Goal: Task Accomplishment & Management: Complete application form

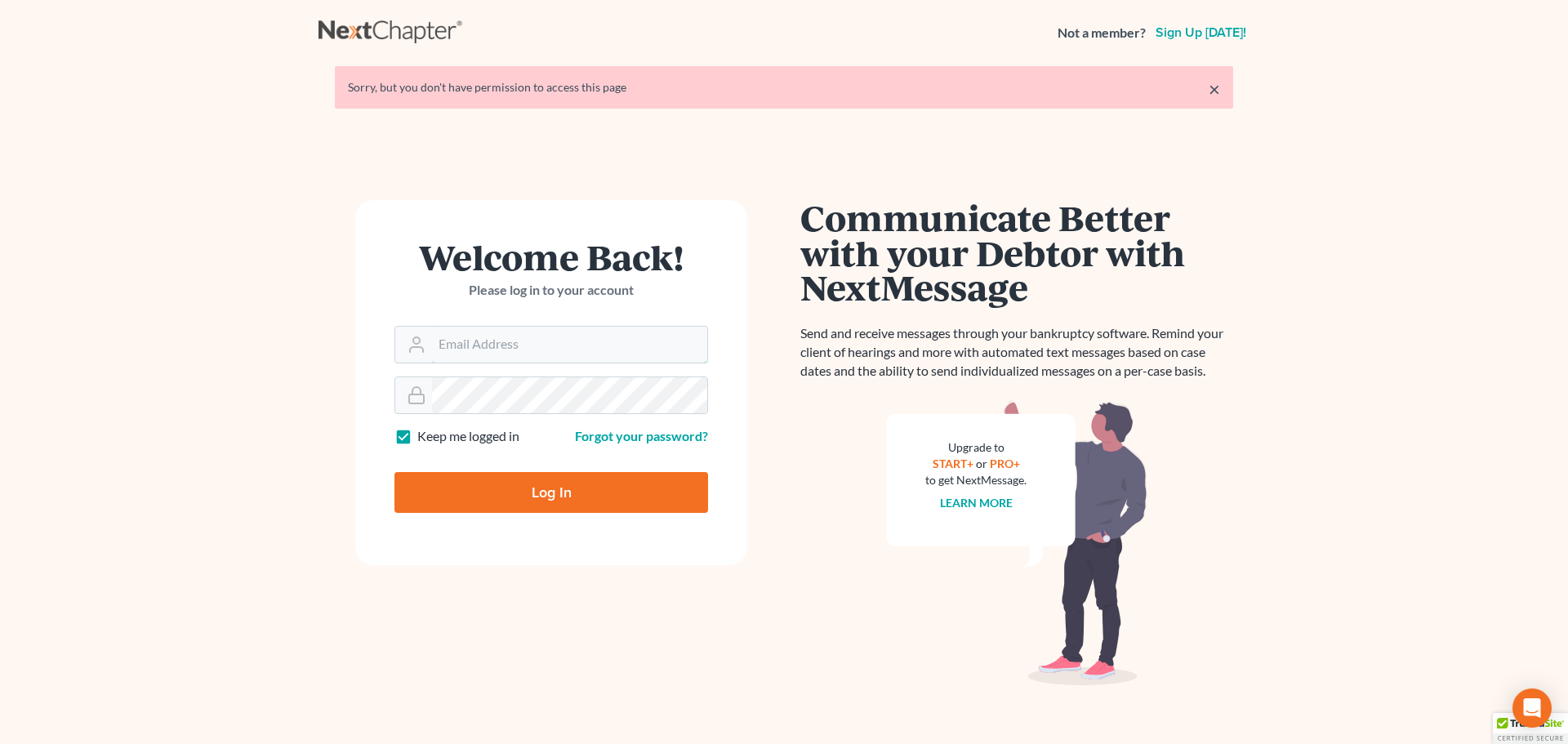
type input "[EMAIL_ADDRESS][DOMAIN_NAME]"
click at [465, 498] on input "Log In" at bounding box center [552, 493] width 314 height 41
type input "Thinking..."
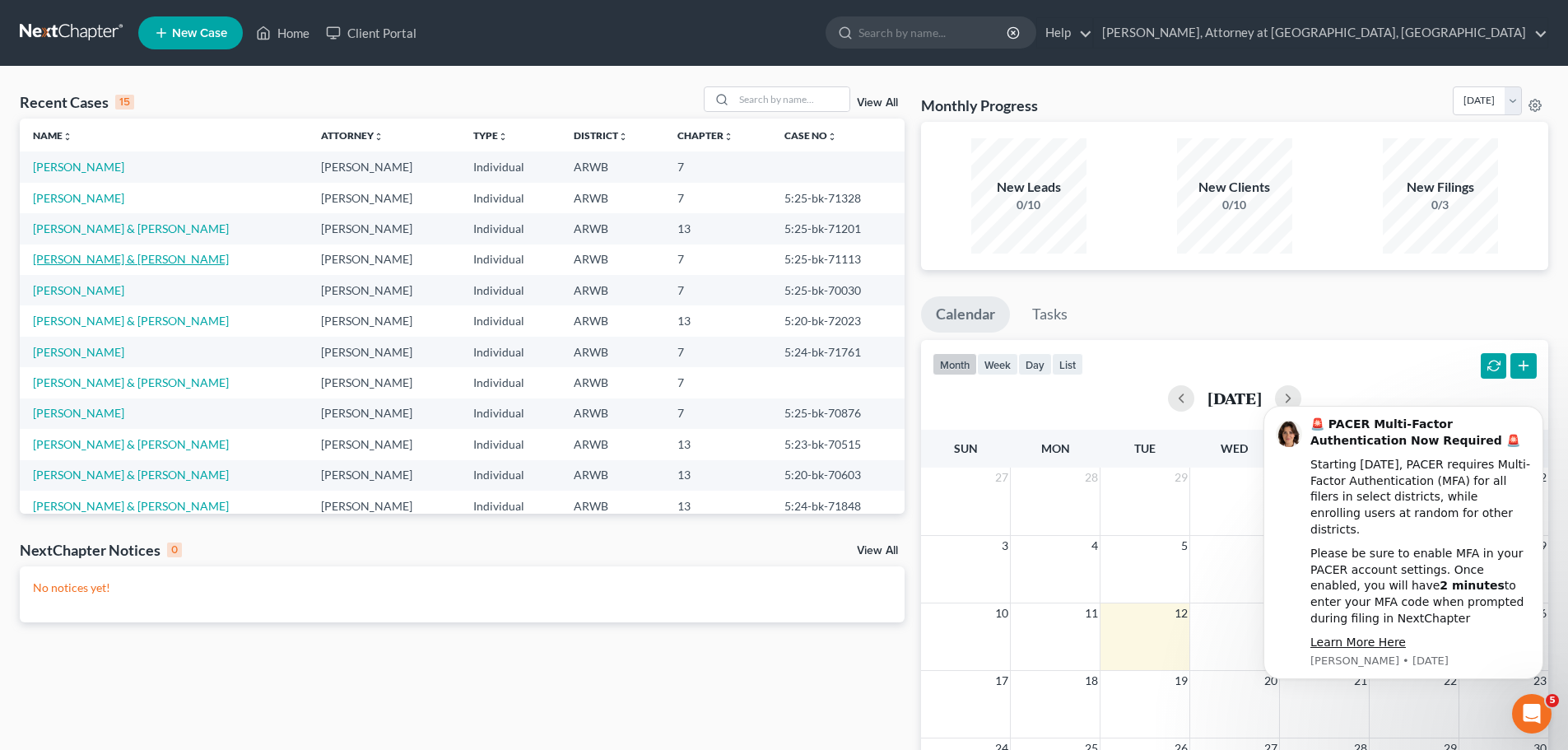
click at [97, 261] on link "[PERSON_NAME] & [PERSON_NAME]" at bounding box center [131, 259] width 196 height 14
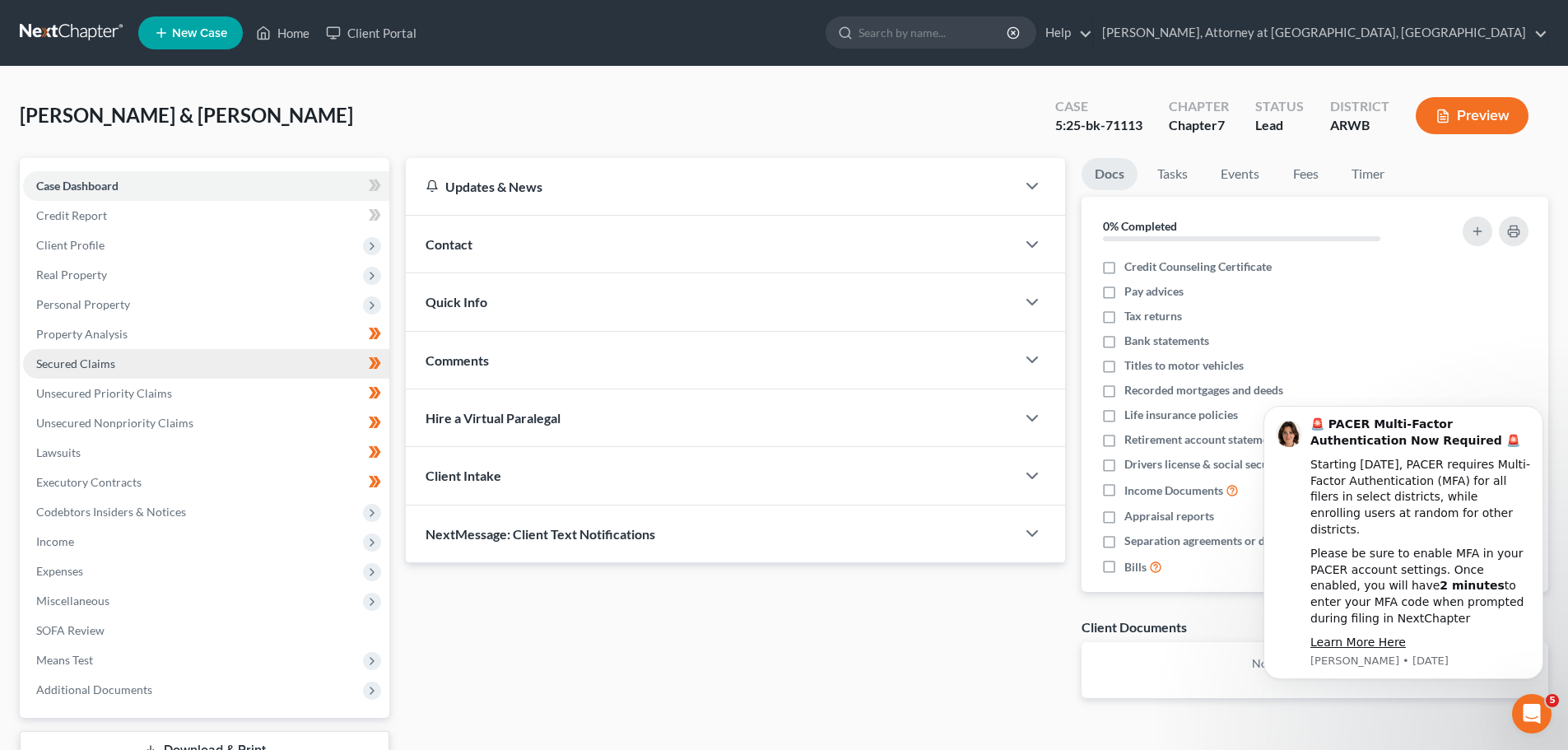
click at [79, 367] on span "Secured Claims" at bounding box center [75, 364] width 79 height 14
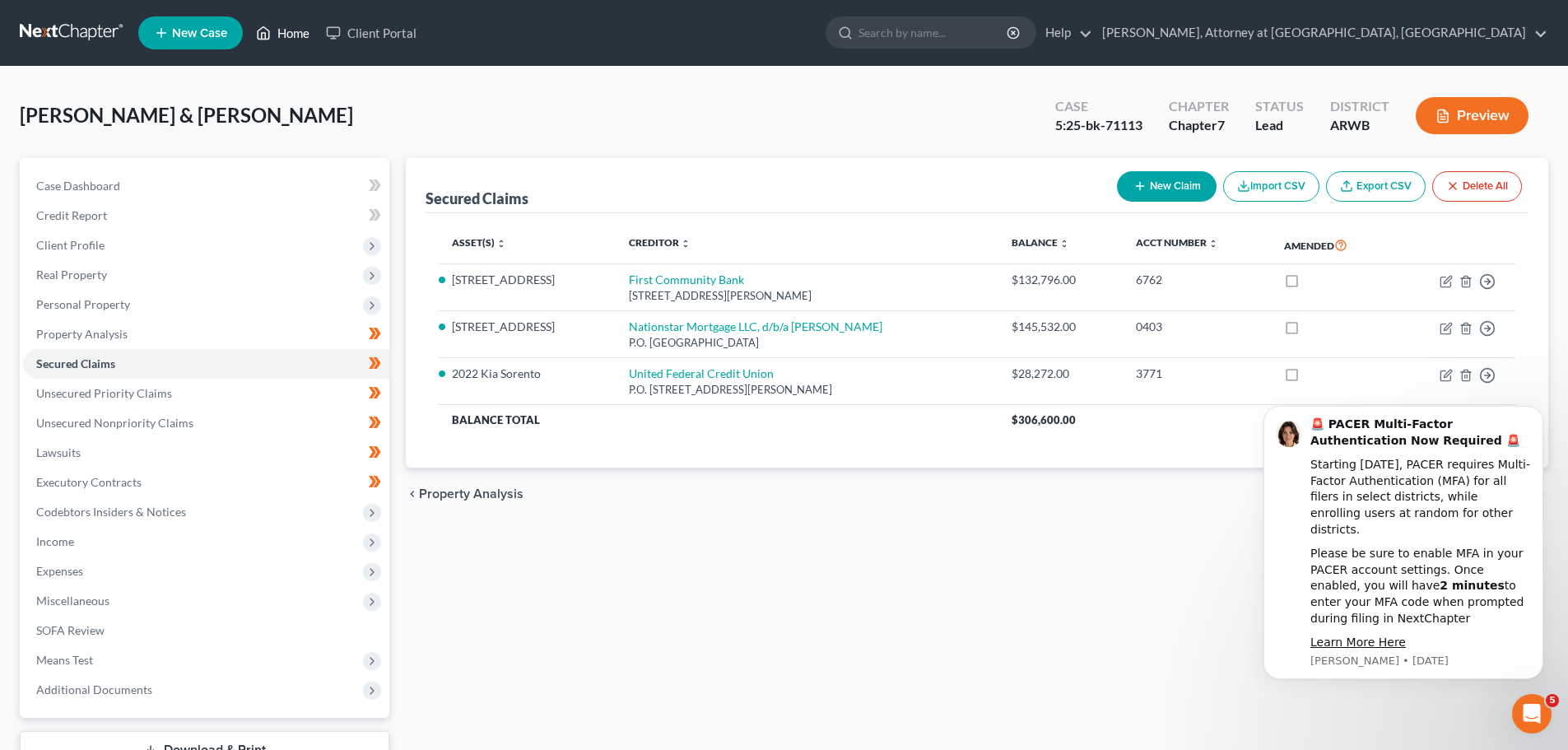
click at [261, 25] on icon at bounding box center [263, 33] width 14 height 20
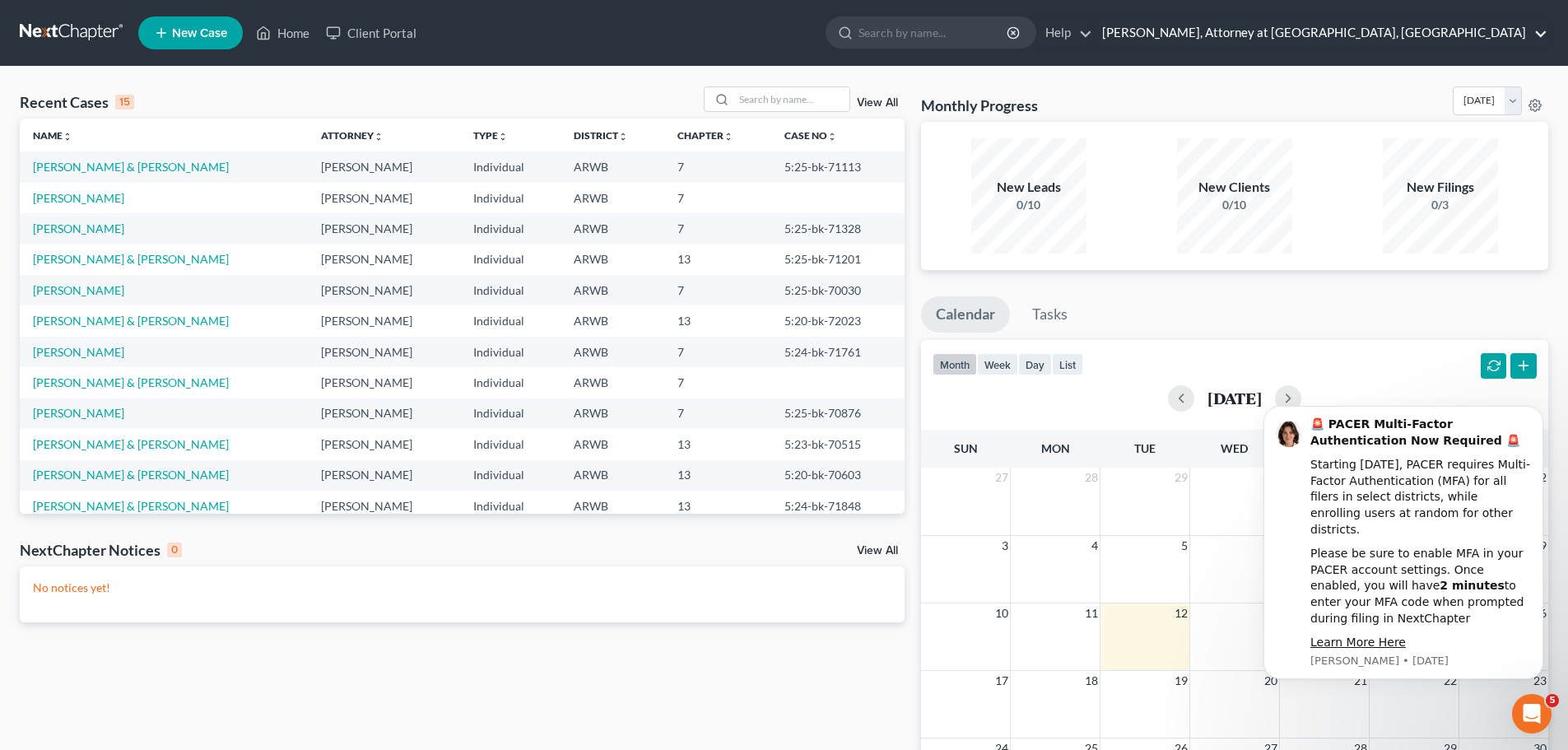
click at [1453, 35] on link "[PERSON_NAME], Attorney at [GEOGRAPHIC_DATA], [GEOGRAPHIC_DATA]" at bounding box center [1320, 32] width 454 height 30
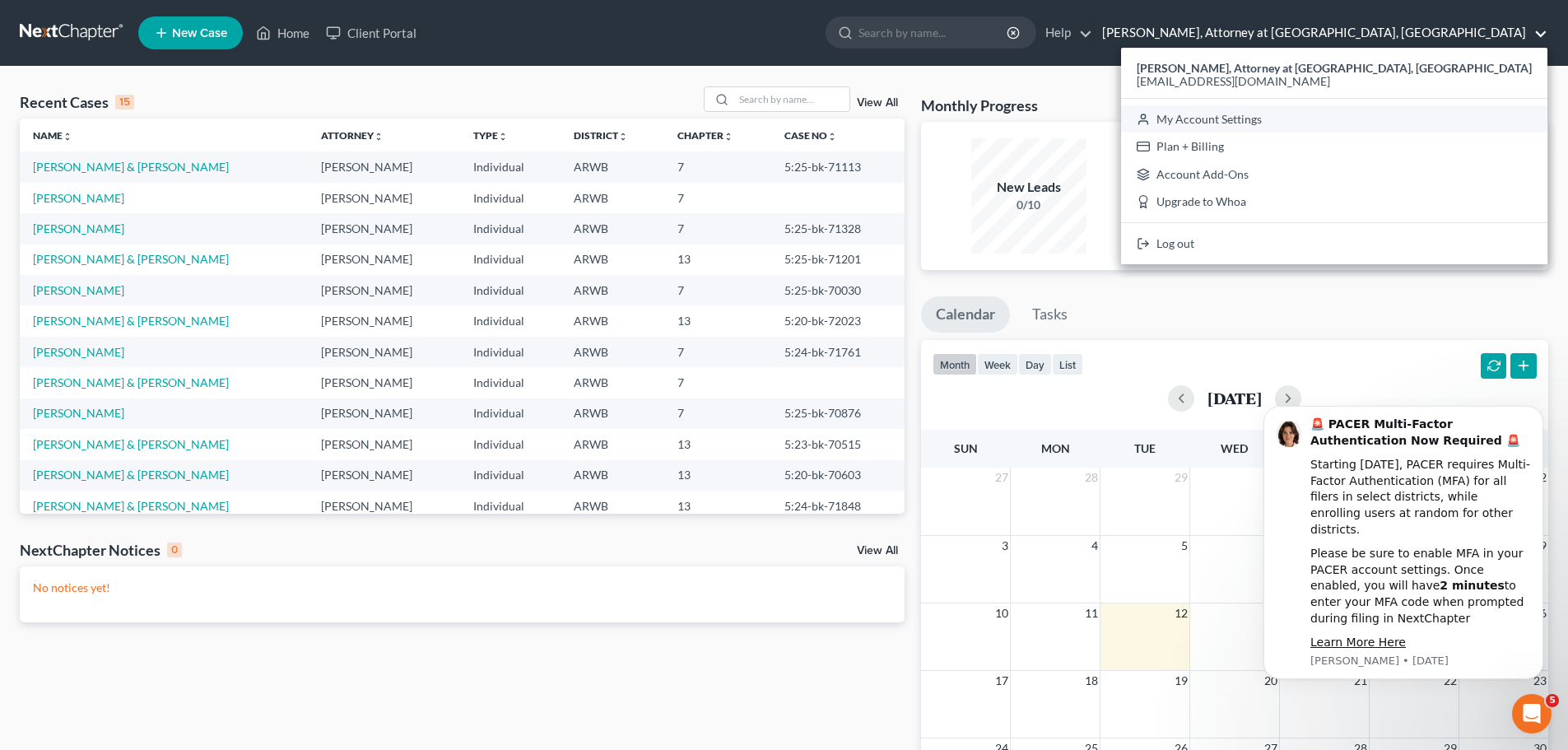
click at [1403, 110] on link "My Account Settings" at bounding box center [1334, 119] width 427 height 28
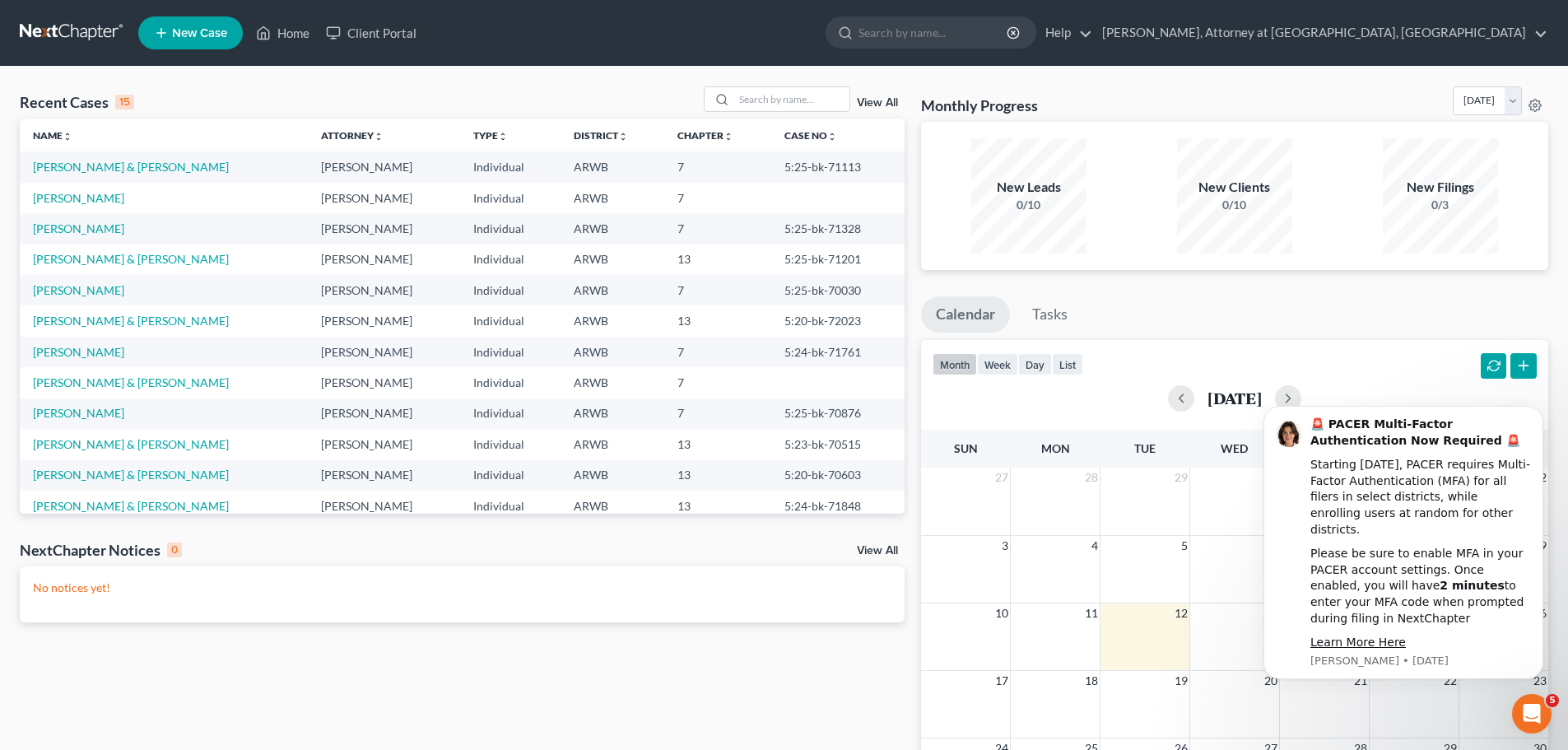
select select "23"
select select "2"
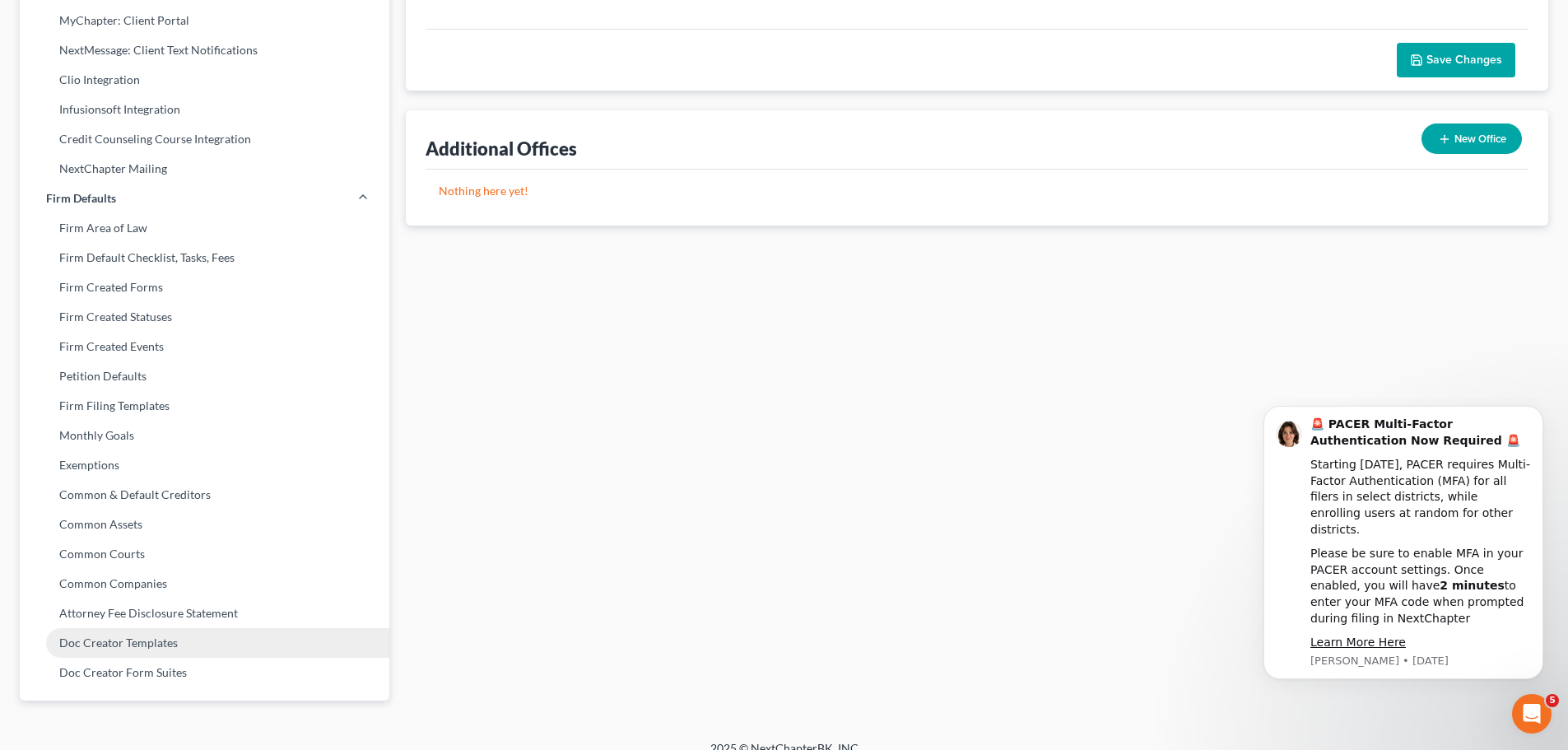
scroll to position [469, 0]
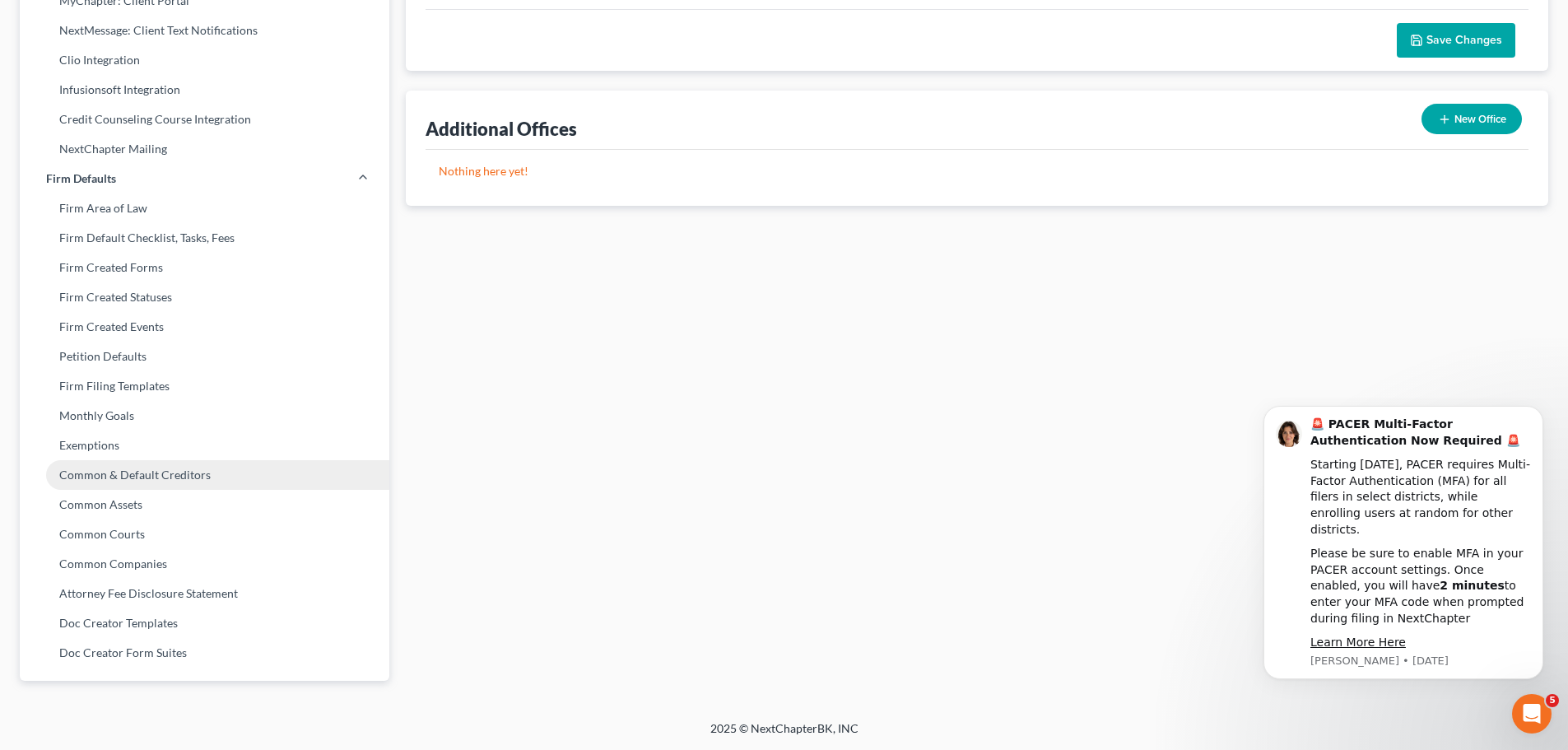
click at [140, 466] on link "Common & Default Creditors" at bounding box center [204, 474] width 369 height 30
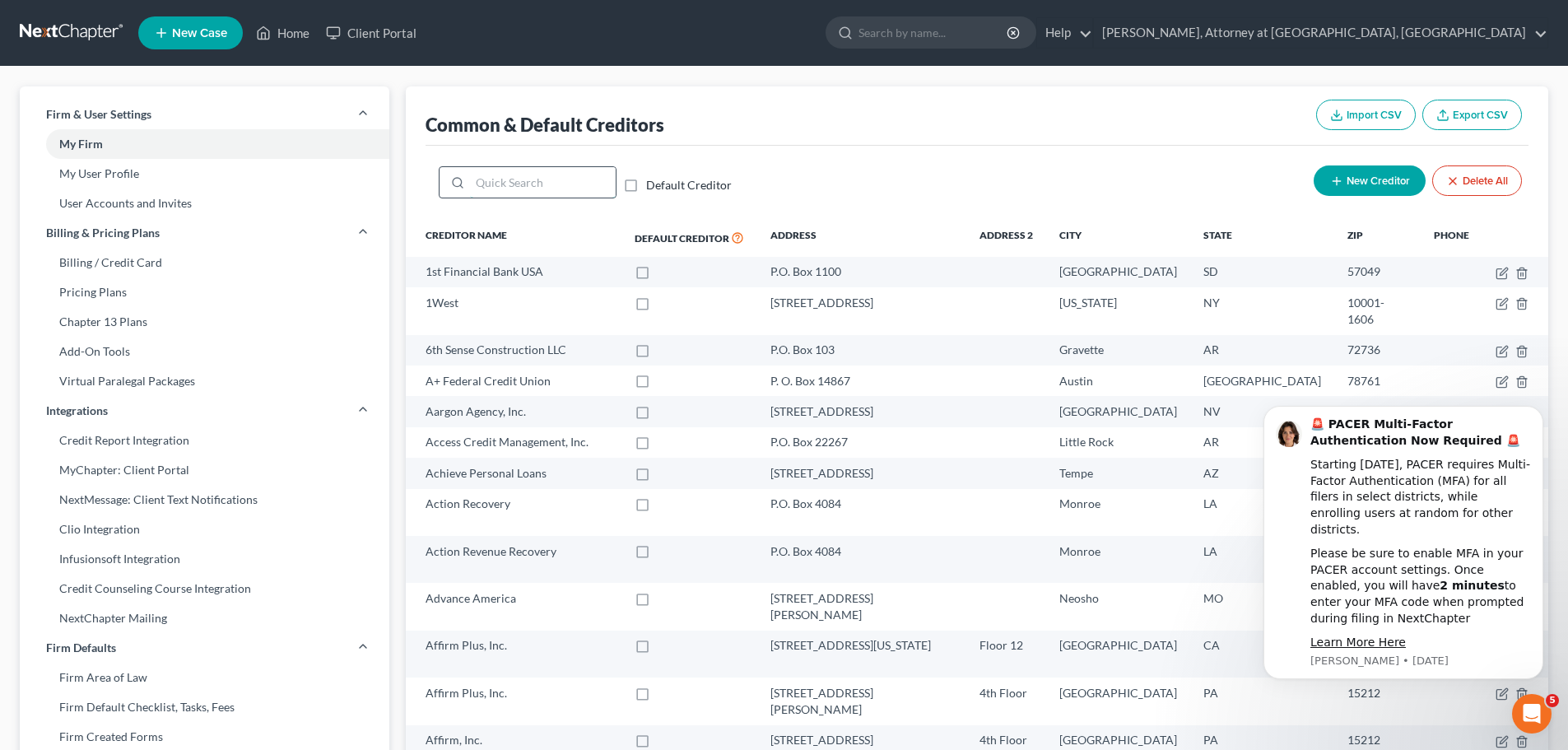
click at [578, 180] on input "search" at bounding box center [542, 182] width 145 height 31
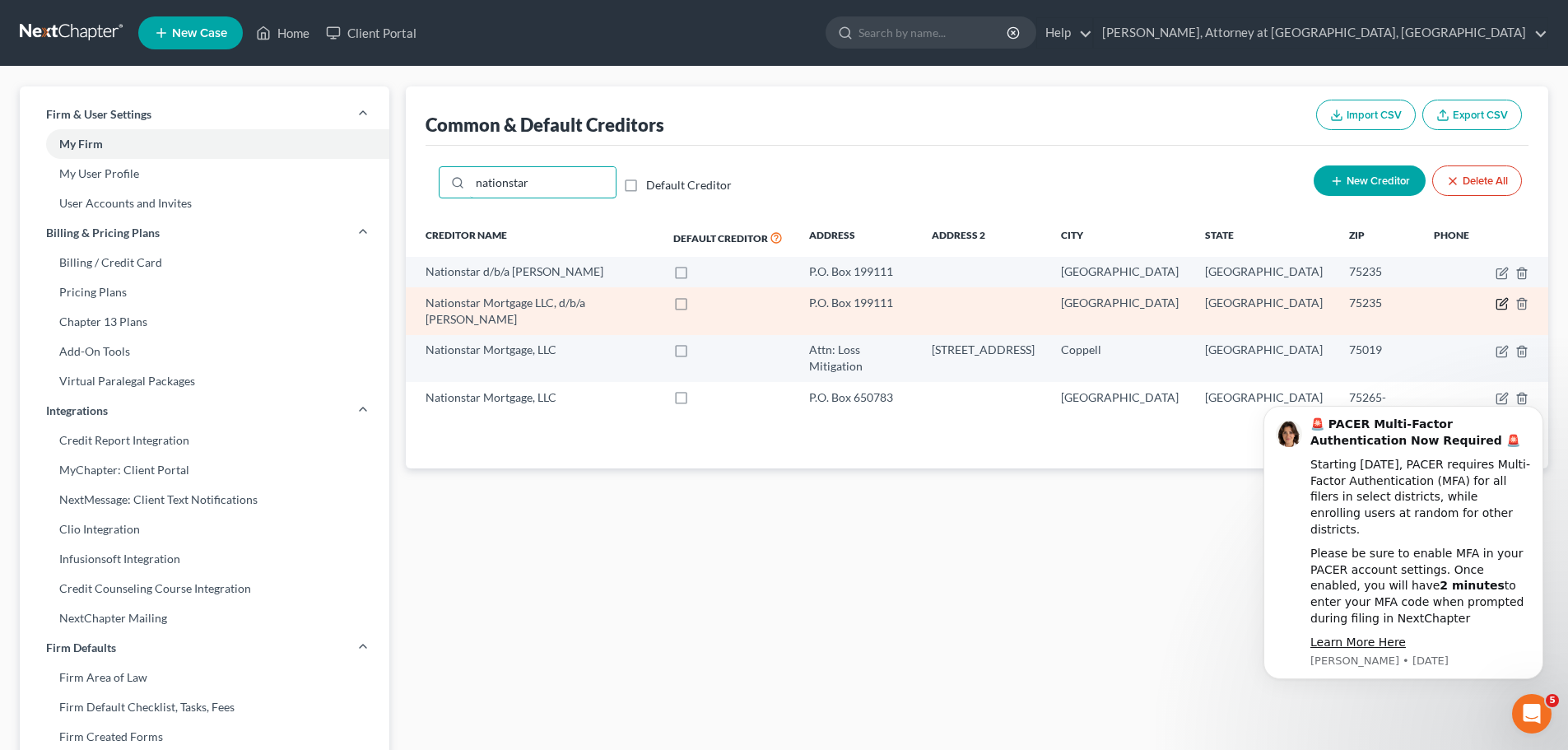
type input "nationstar"
click at [1502, 302] on icon "button" at bounding box center [1502, 303] width 7 height 7
select select "45"
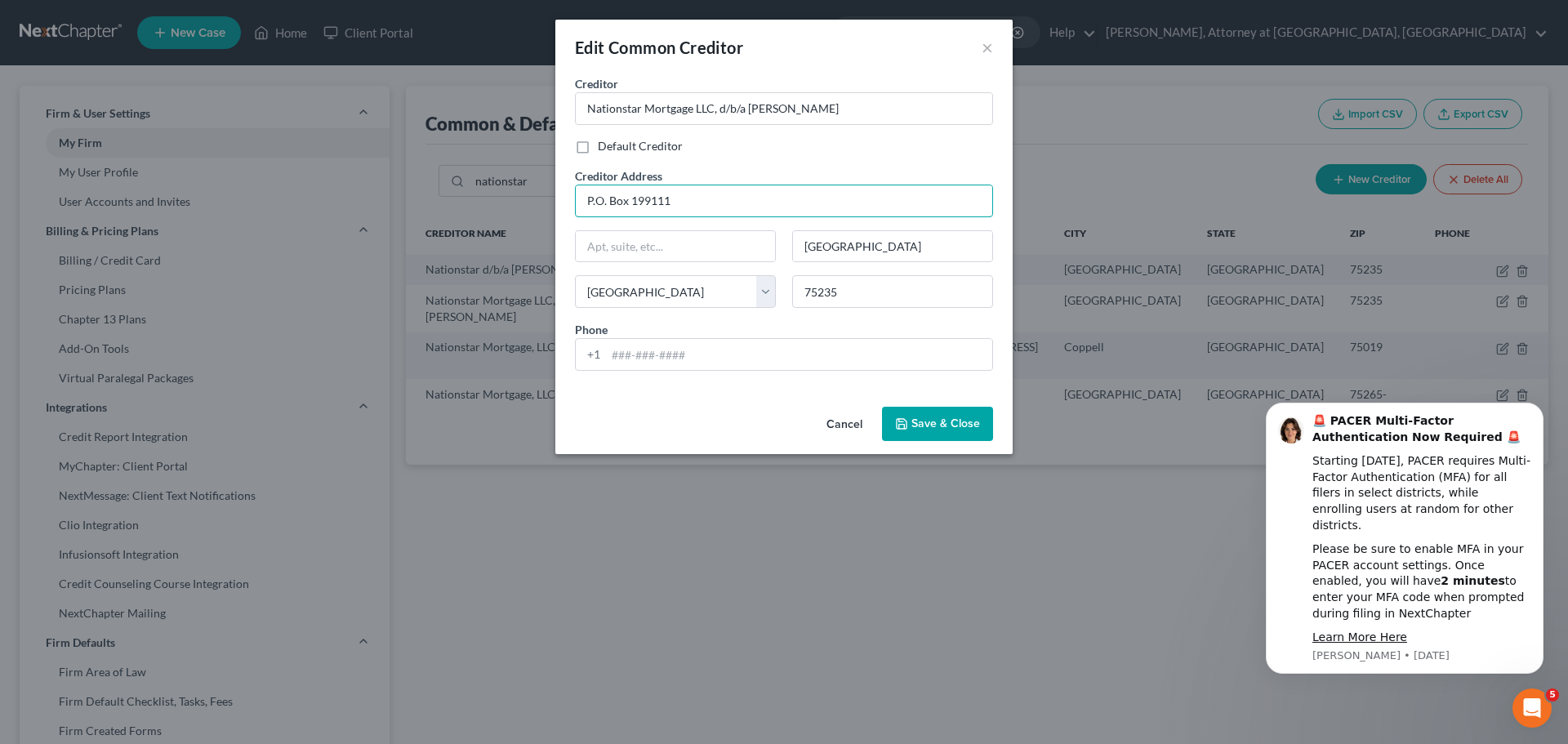
drag, startPoint x: 670, startPoint y: 199, endPoint x: 561, endPoint y: 203, distance: 109.1
click at [561, 203] on div "Creditor * Nationstar Mortgage LLC, d/b/a Mr. Cooper Default Creditor Creditor …" at bounding box center [784, 237] width 457 height 325
type input "8950 Cypress Waters Blvd."
type input "Coppell"
drag, startPoint x: 840, startPoint y: 292, endPoint x: 808, endPoint y: 304, distance: 34.2
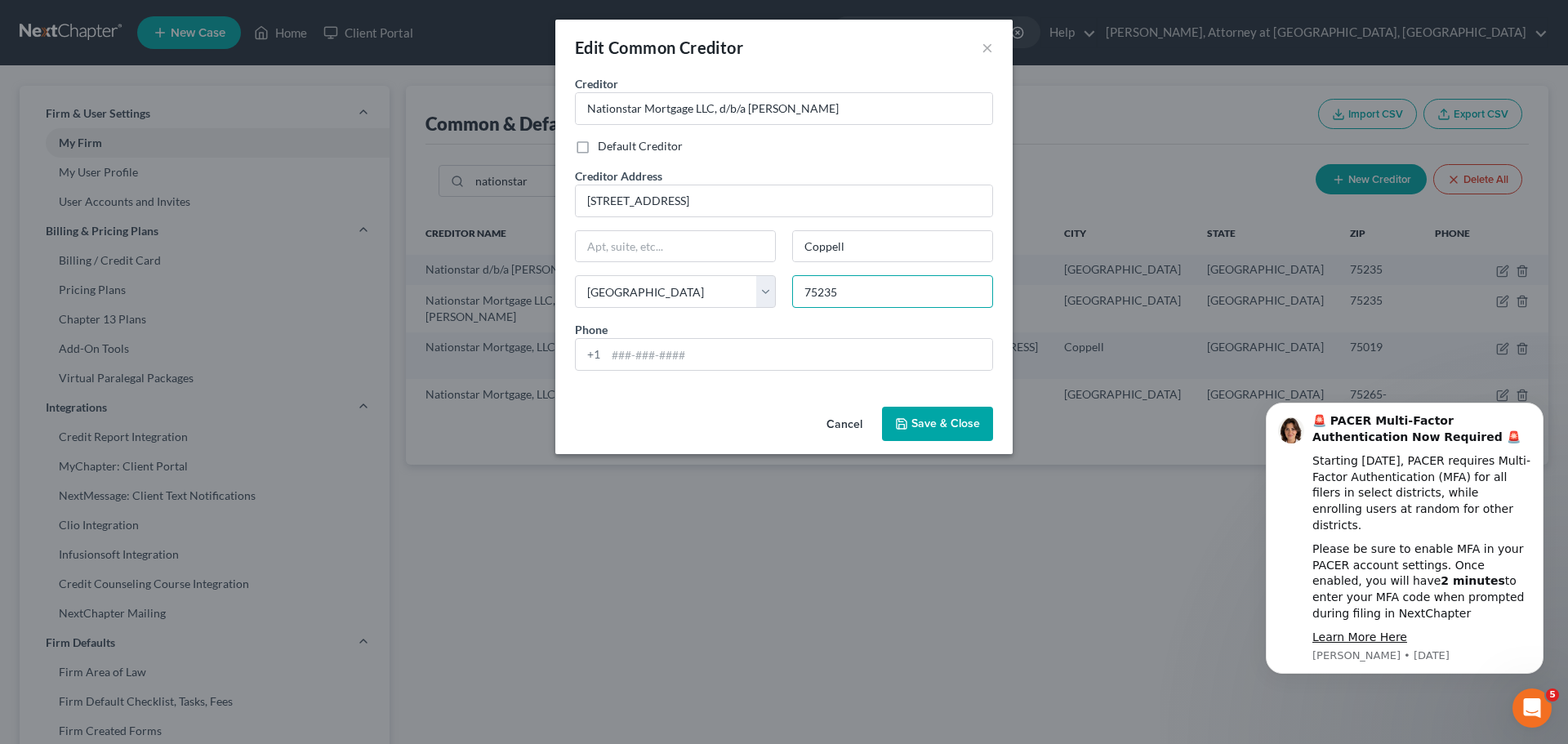
click at [808, 304] on input "75235" at bounding box center [892, 291] width 201 height 33
type input "75019"
click at [948, 420] on span "Save & Close" at bounding box center [946, 423] width 69 height 14
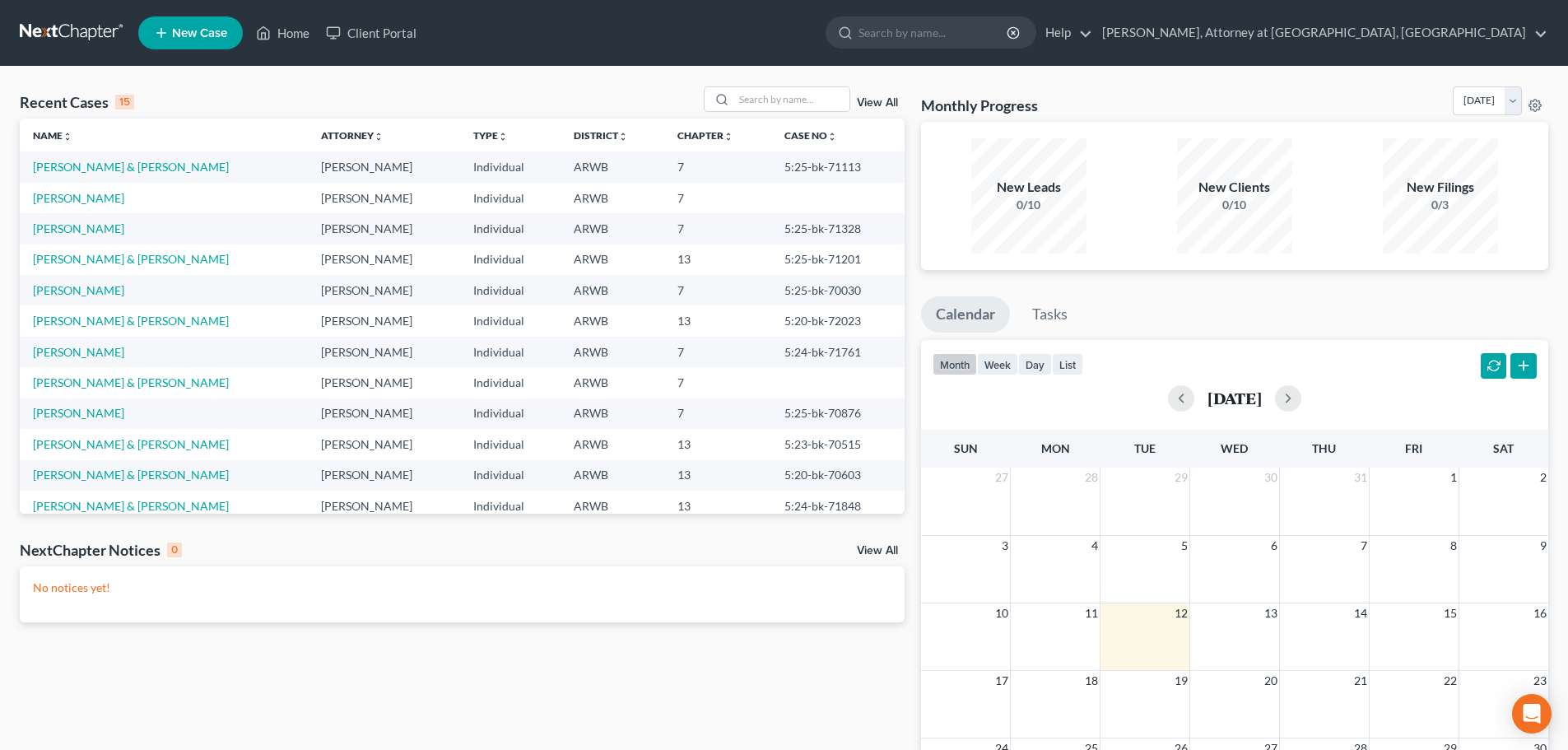
click at [189, 31] on span "New Case" at bounding box center [199, 33] width 55 height 13
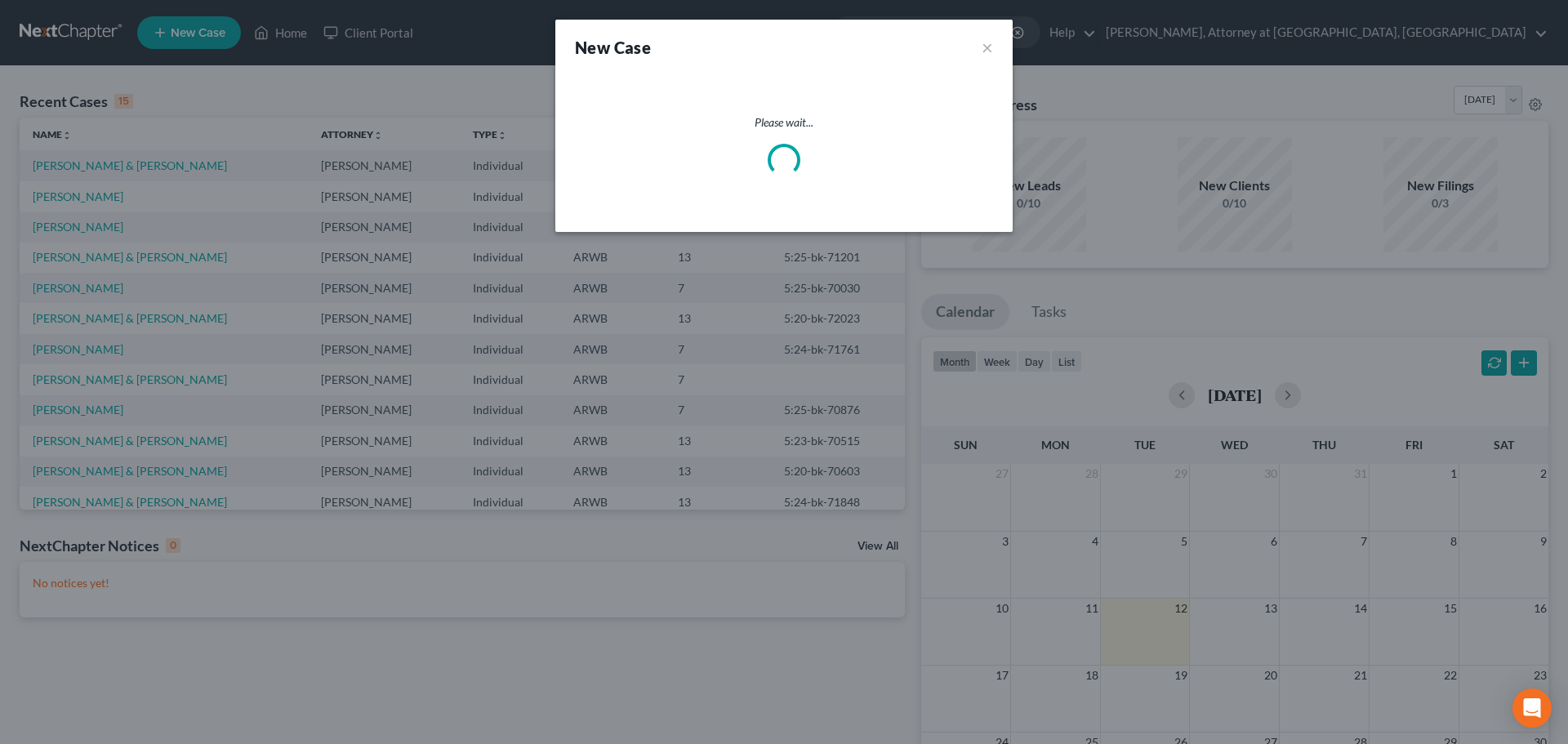
select select "6"
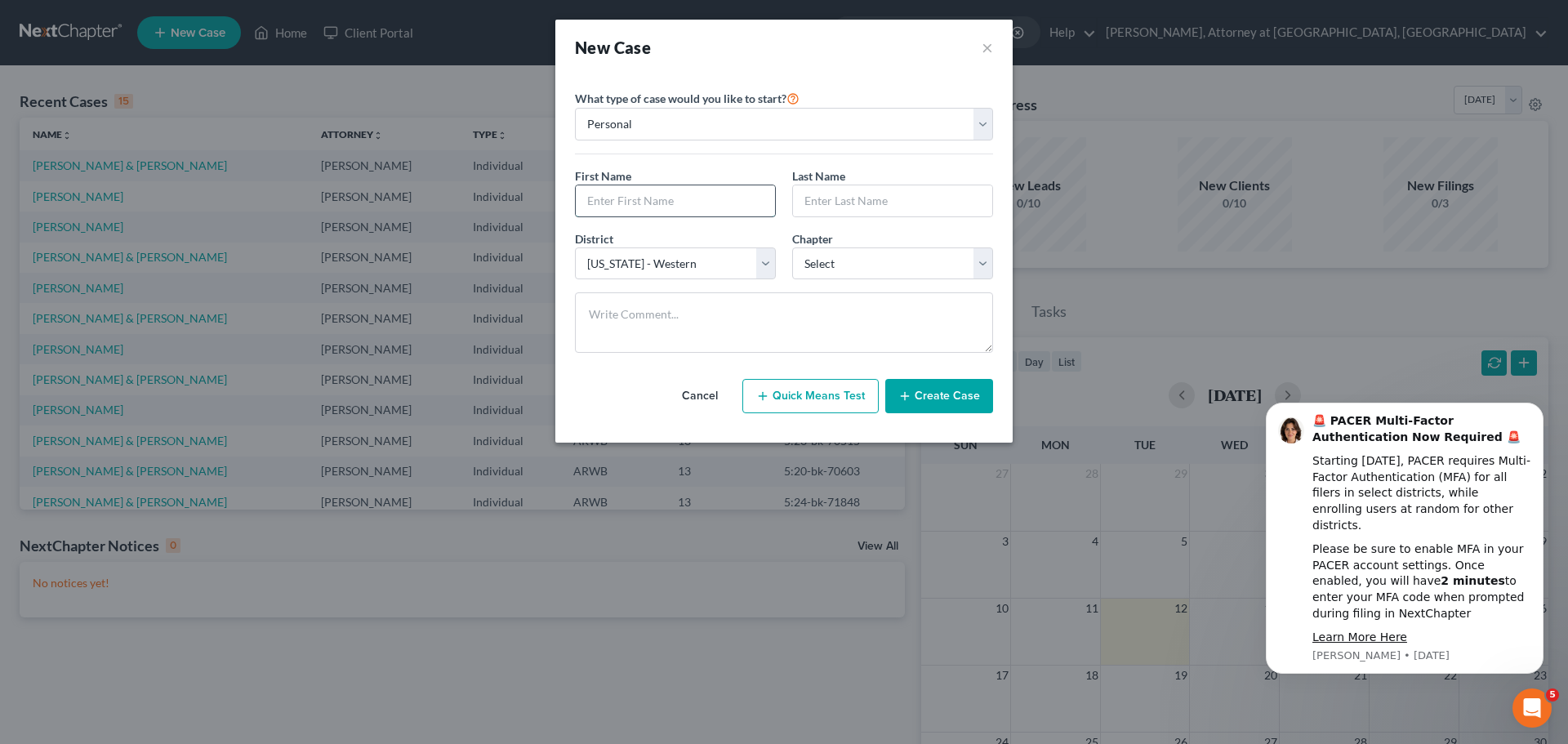
click at [679, 209] on input "text" at bounding box center [676, 200] width 200 height 31
type input "[PERSON_NAME]"
click at [870, 255] on select "Select 7 11 12 13" at bounding box center [892, 264] width 201 height 33
select select "0"
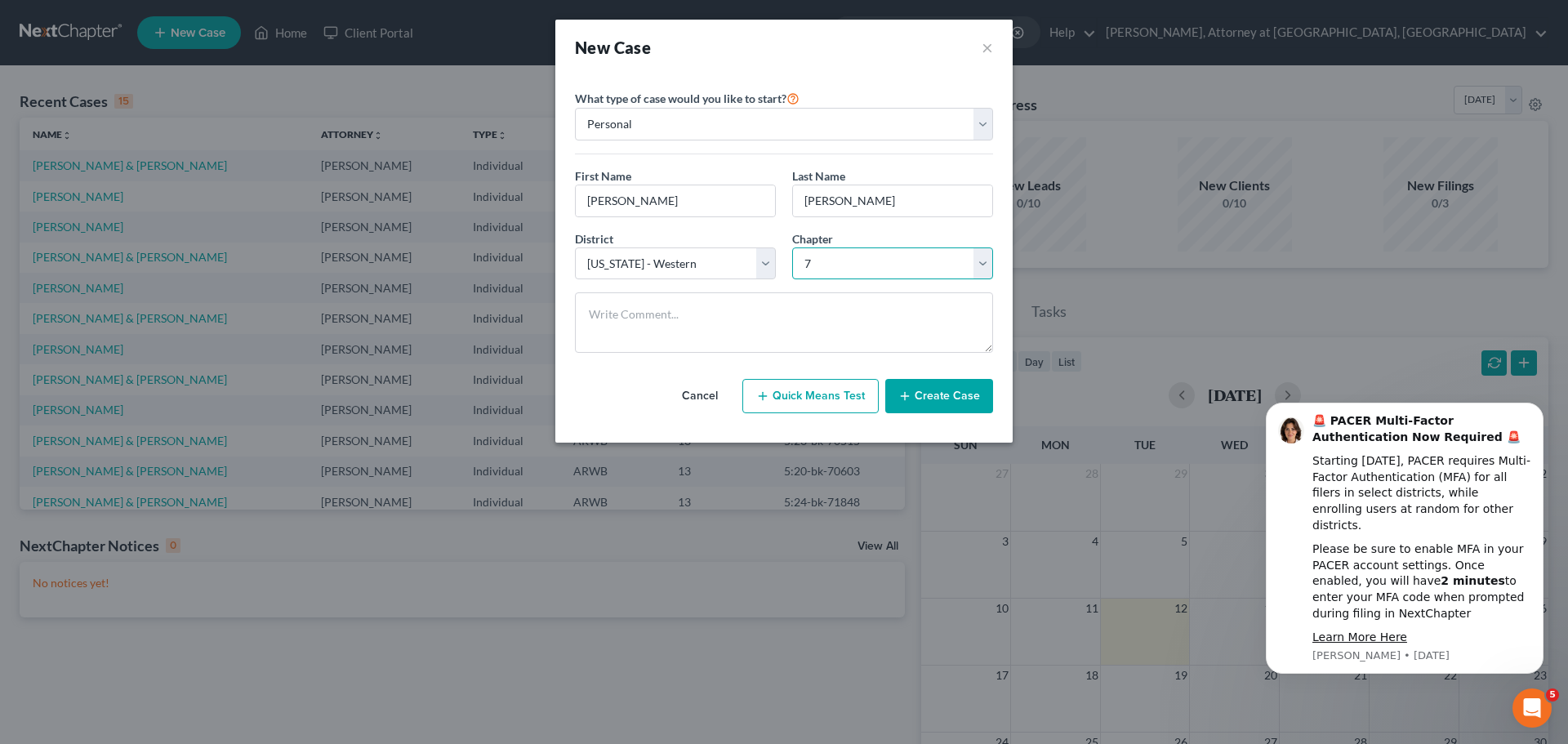
click at [792, 248] on select "Select 7 11 12 13" at bounding box center [892, 264] width 201 height 33
click at [939, 405] on button "Create Case" at bounding box center [939, 396] width 108 height 34
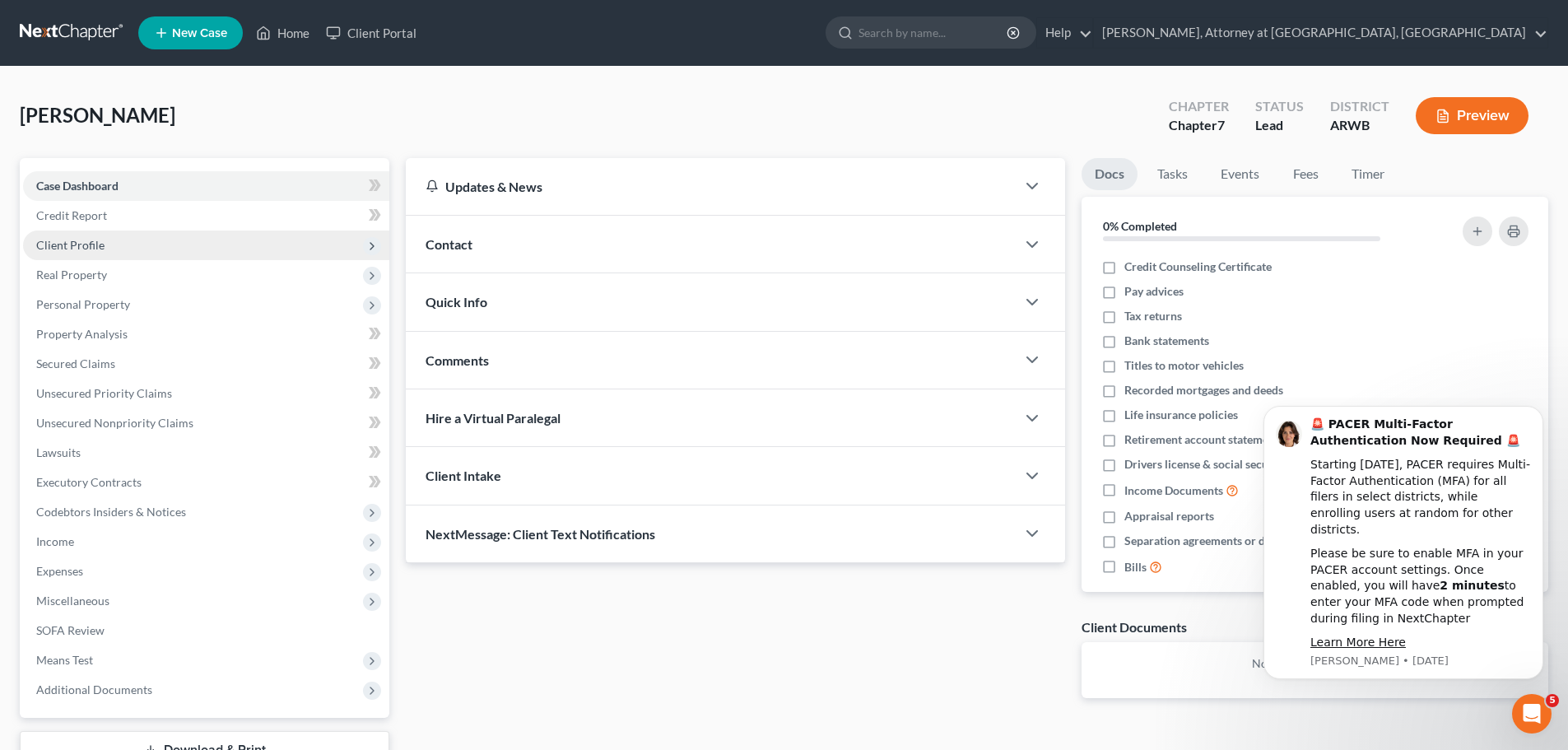
click at [77, 249] on span "Client Profile" at bounding box center [70, 245] width 68 height 14
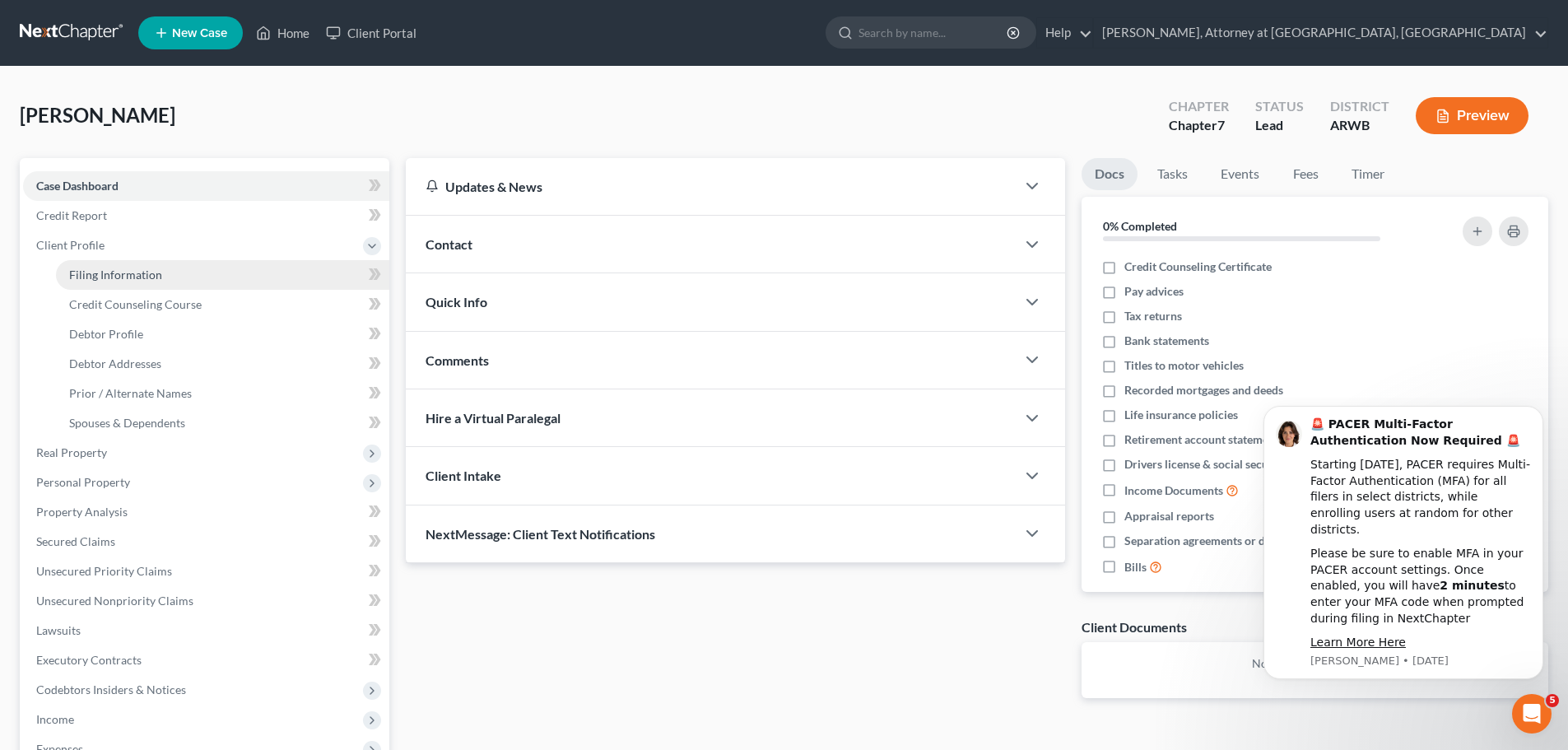
click at [75, 274] on span "Filing Information" at bounding box center [116, 275] width 93 height 14
select select "1"
select select "0"
select select "6"
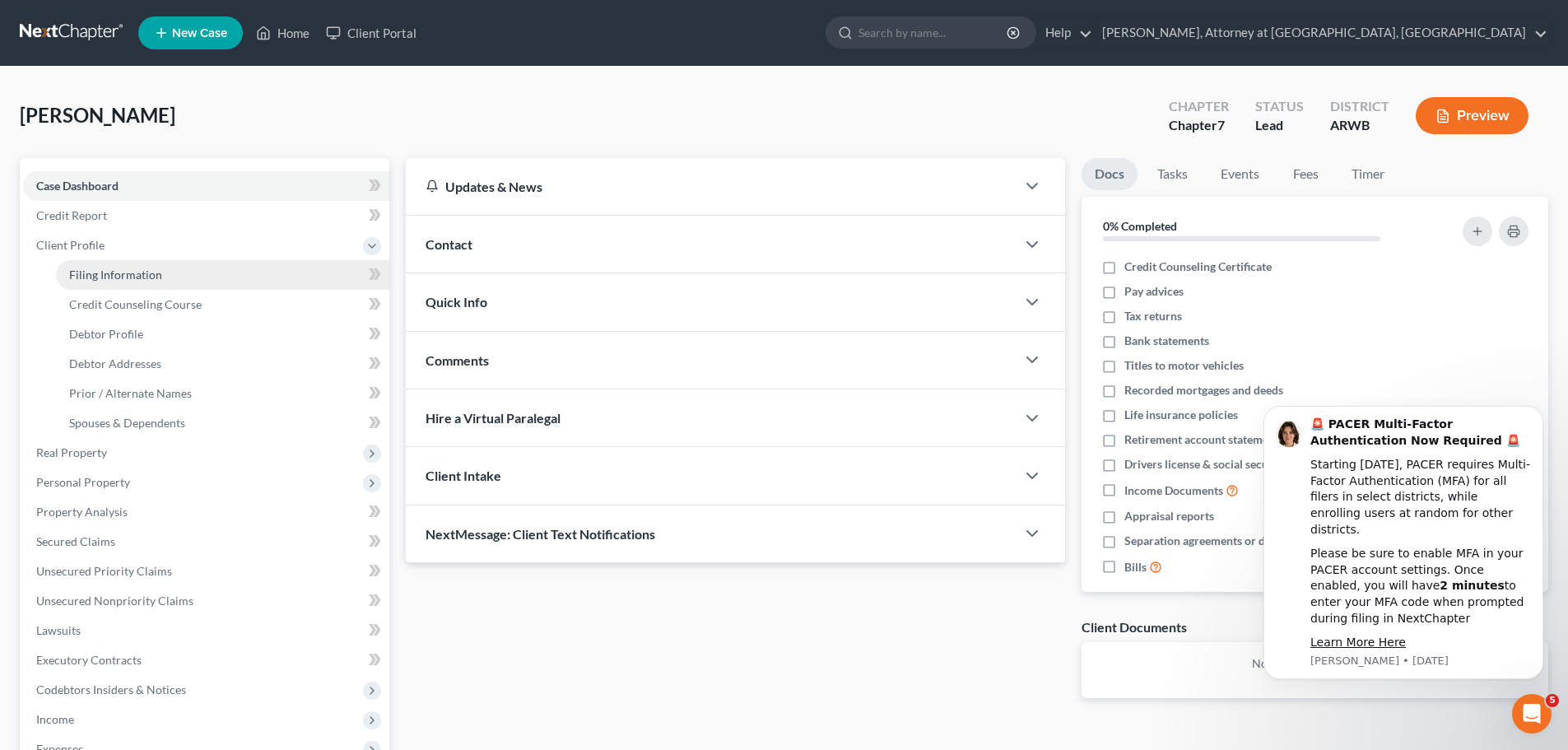
select select "0"
select select "2"
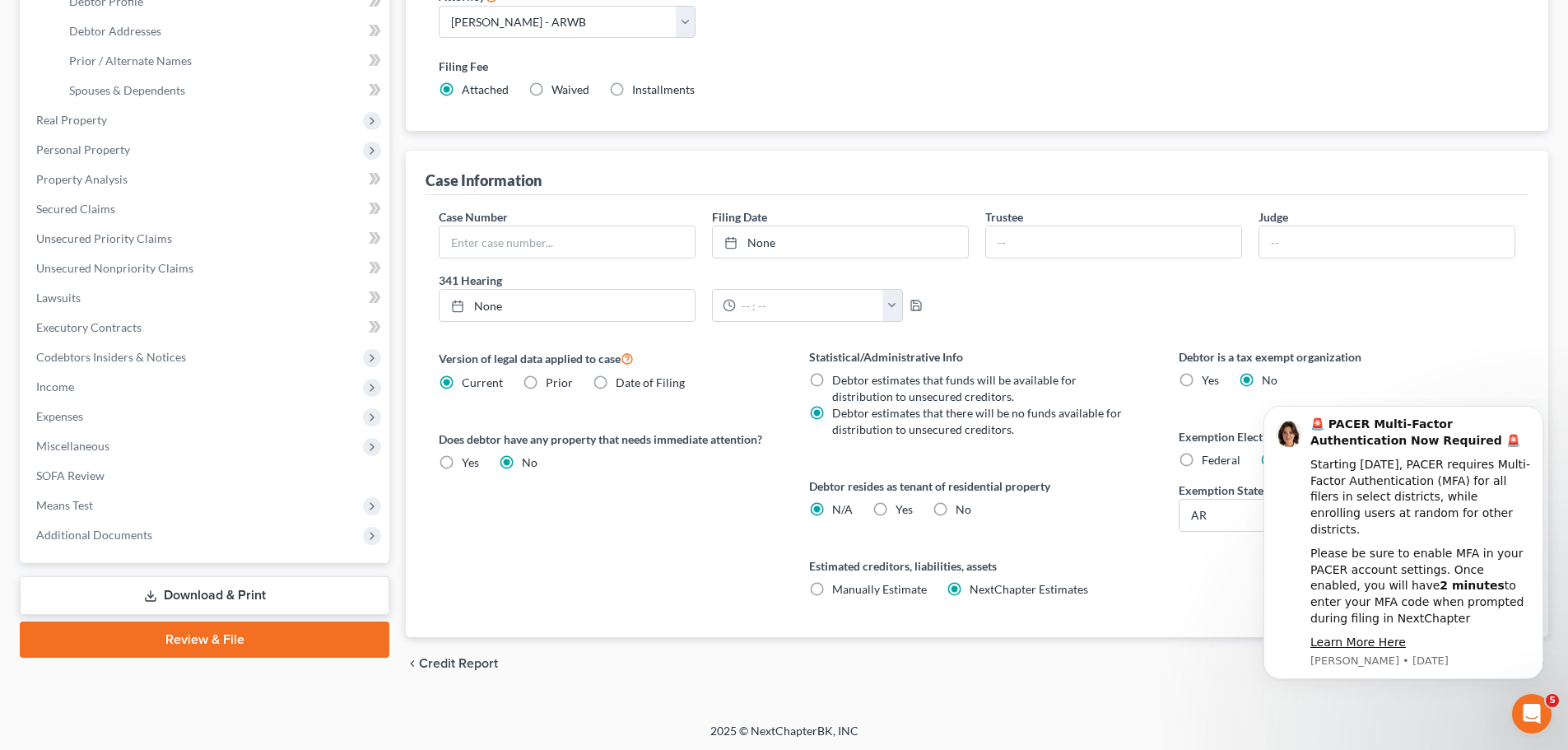
scroll to position [335, 0]
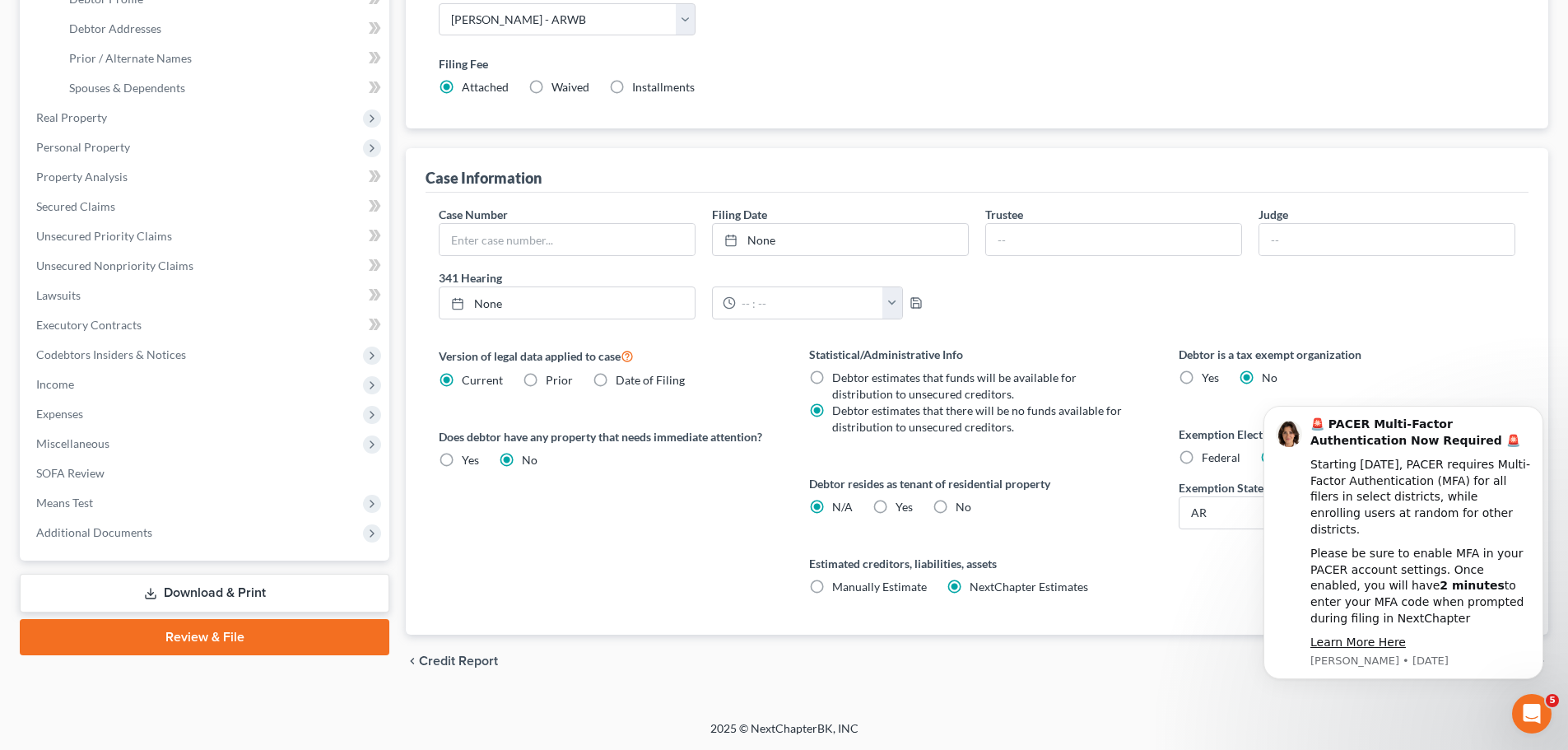
click at [895, 503] on label "Yes Yes" at bounding box center [903, 507] width 17 height 16
click at [902, 503] on input "Yes Yes" at bounding box center [907, 504] width 11 height 11
radio input "true"
radio input "false"
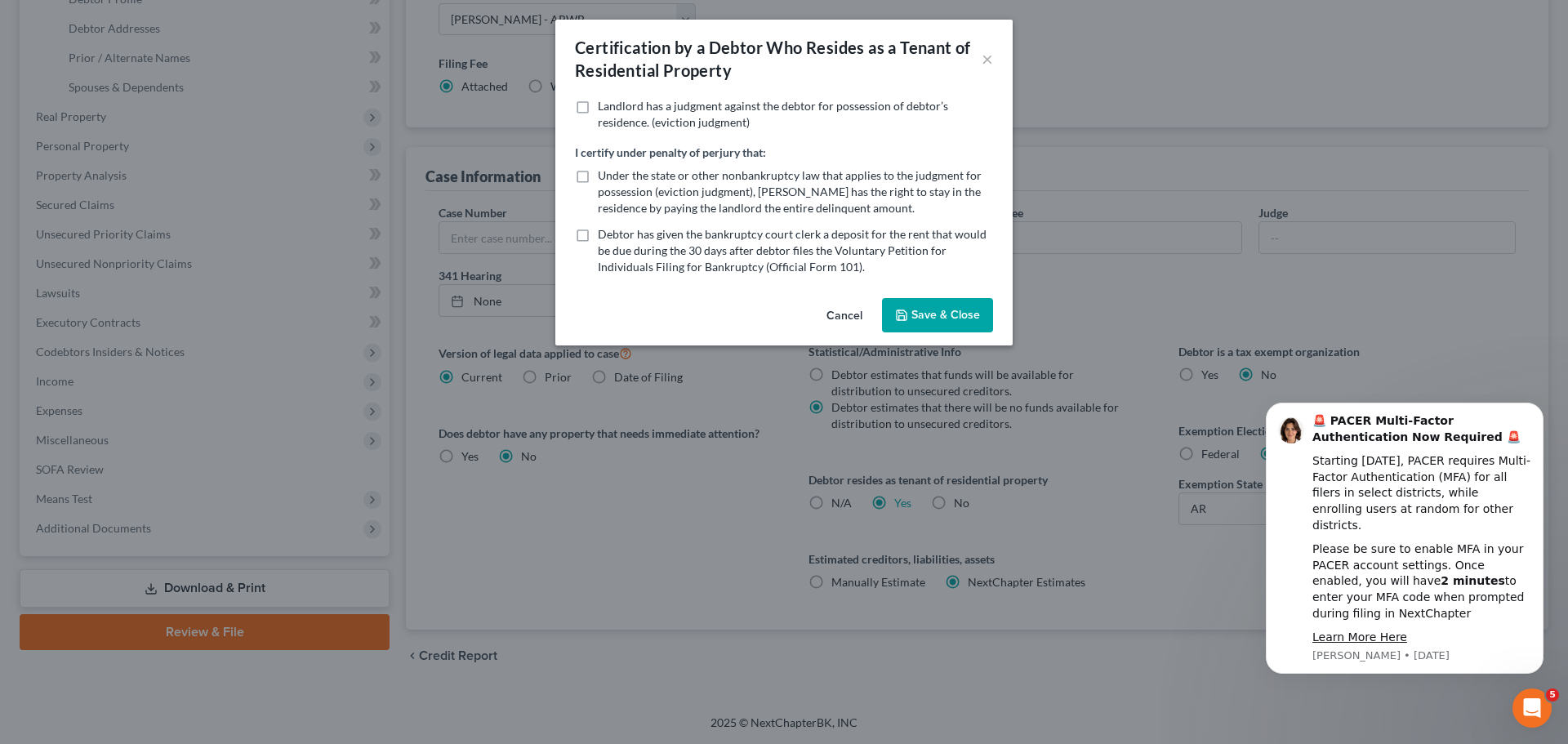
click at [918, 316] on button "Save & Close" at bounding box center [938, 315] width 111 height 34
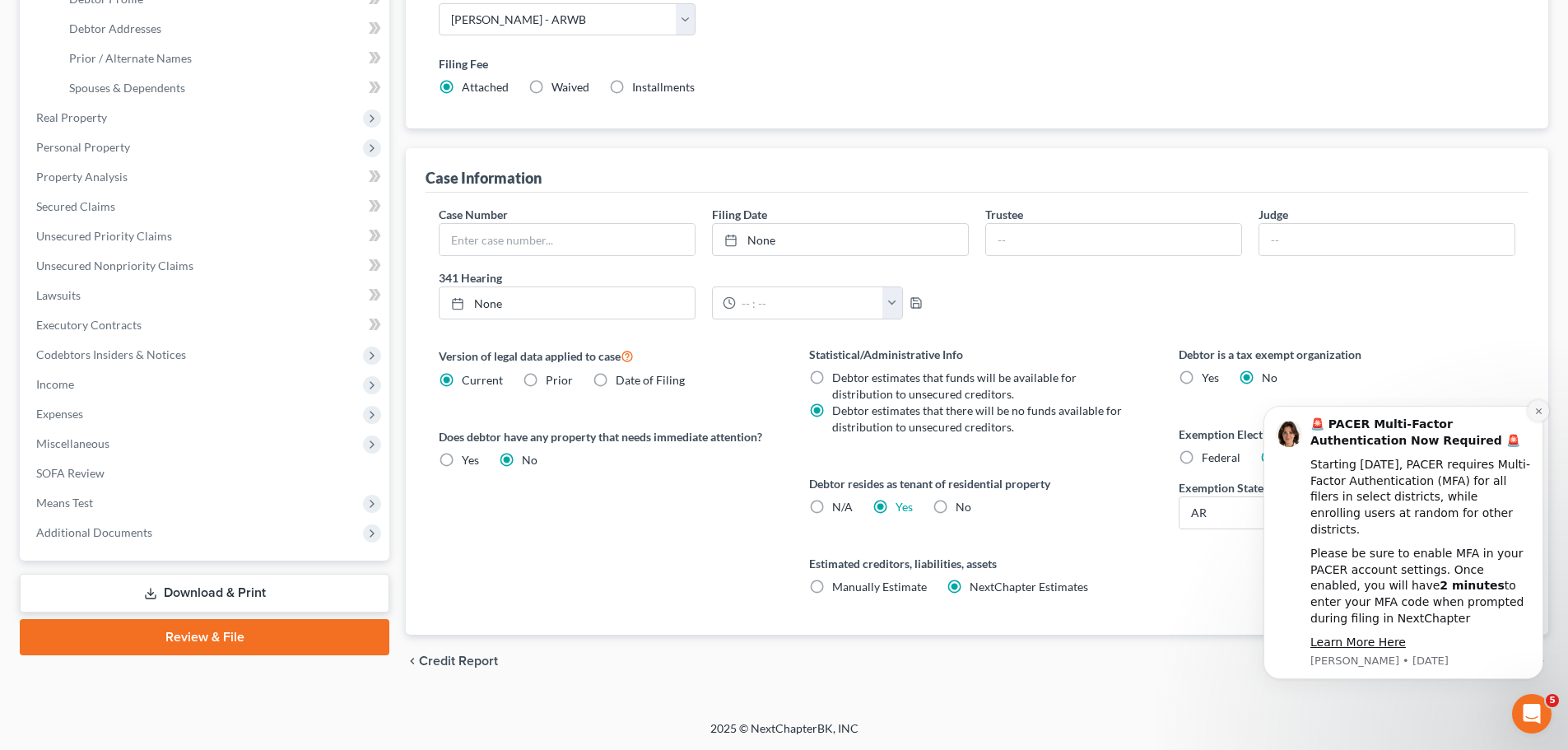
click at [1538, 416] on icon "Dismiss notification" at bounding box center [1538, 411] width 9 height 9
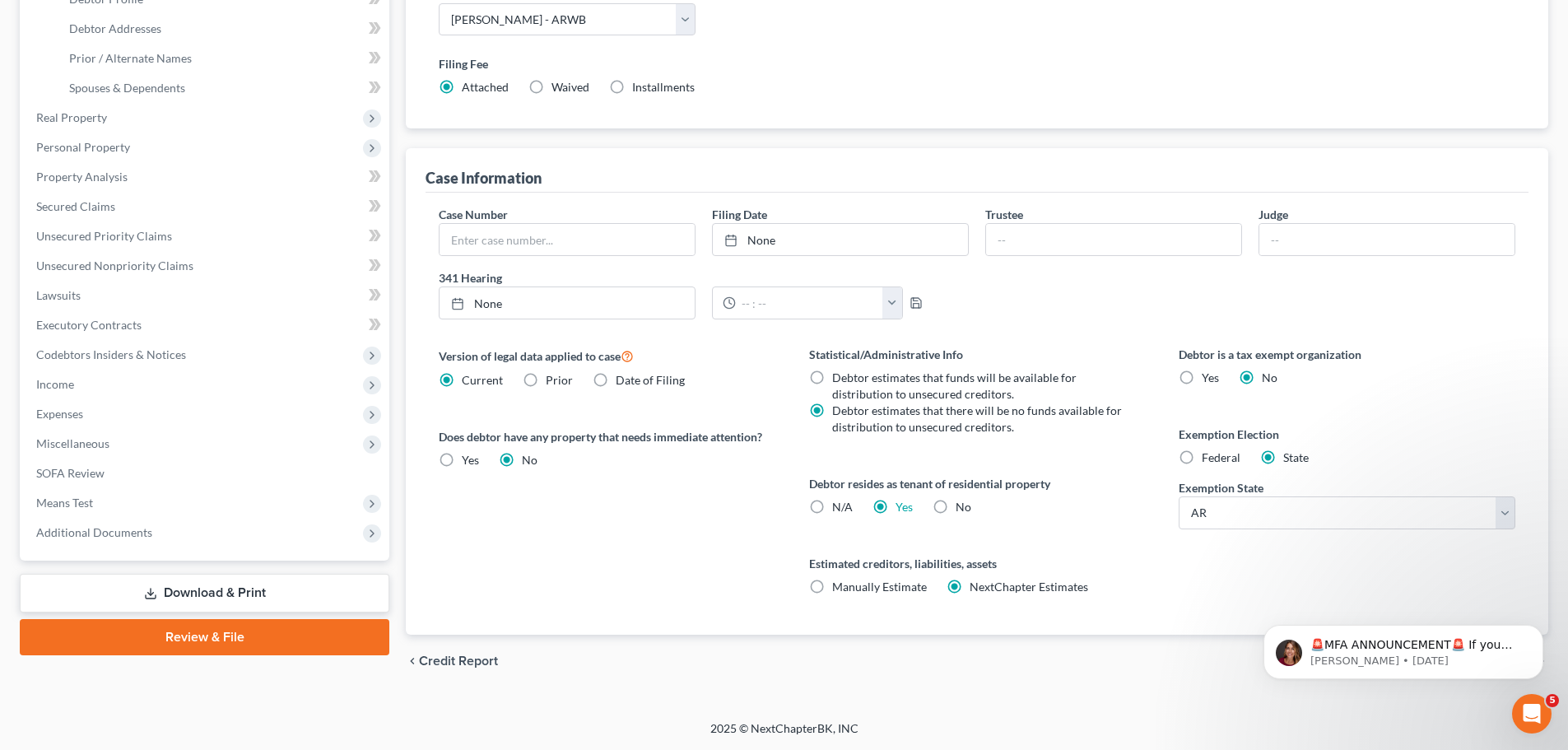
click at [1202, 460] on label "Federal" at bounding box center [1220, 457] width 39 height 16
click at [1208, 460] on input "Federal" at bounding box center [1213, 454] width 11 height 11
radio input "true"
radio input "false"
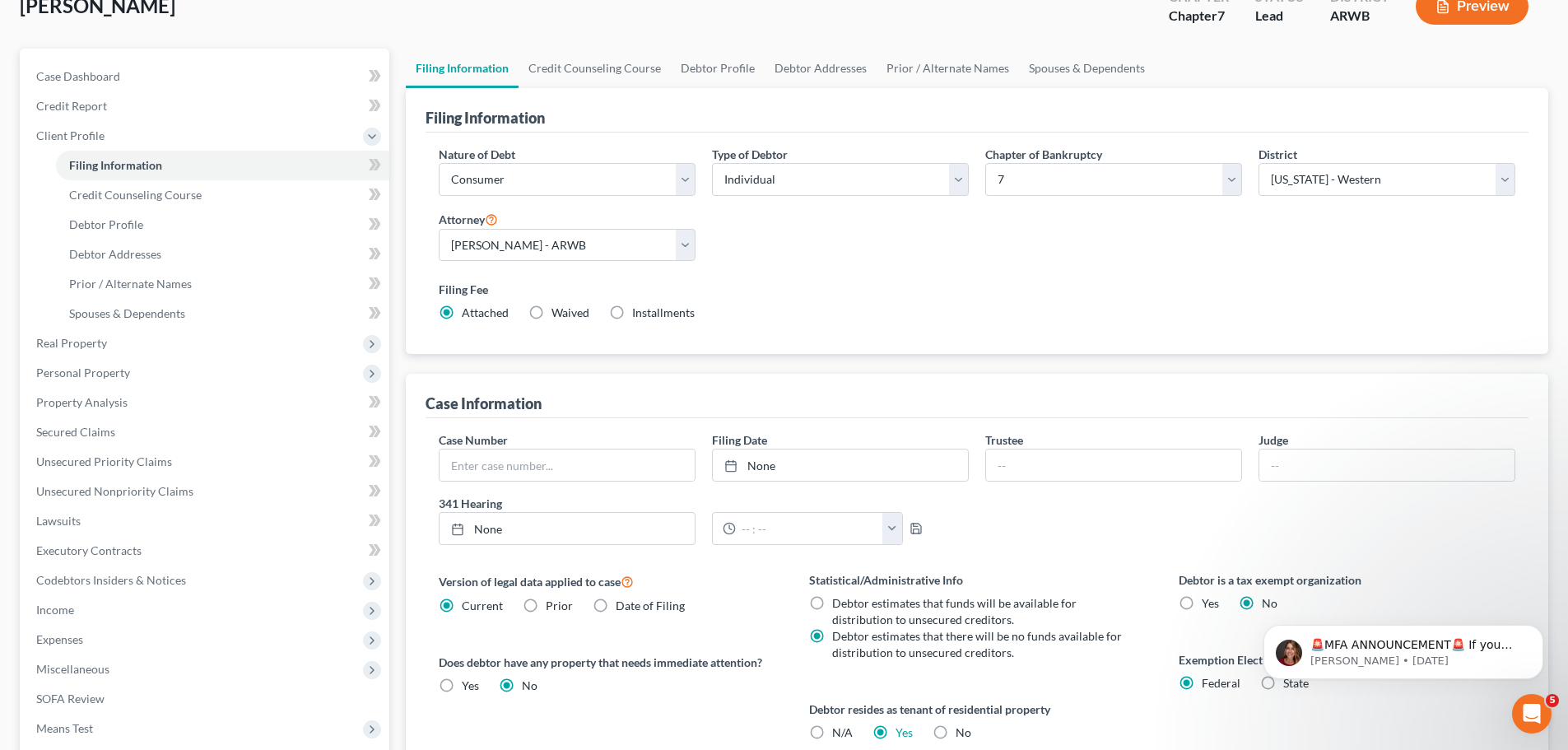
scroll to position [88, 0]
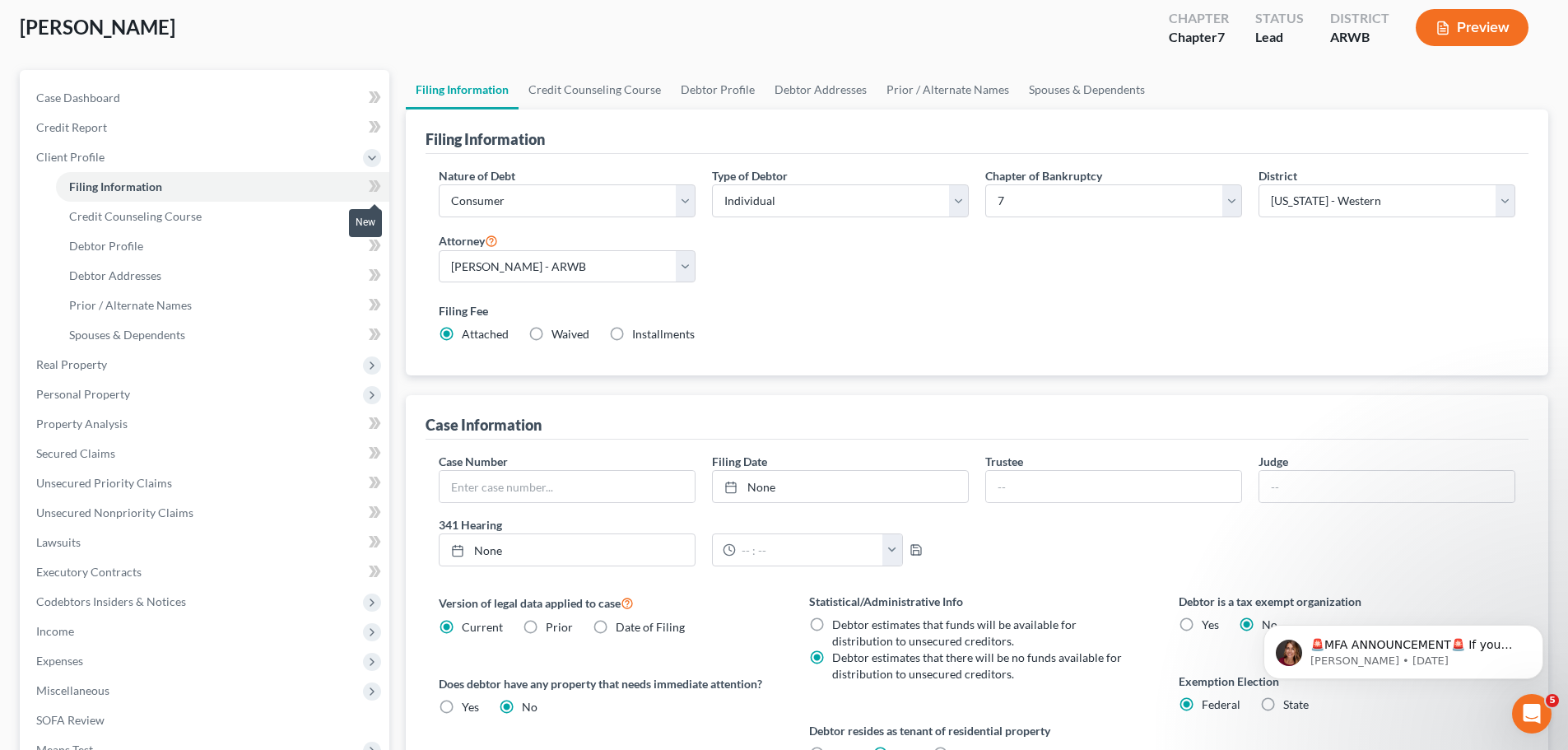
click at [375, 183] on icon at bounding box center [374, 186] width 13 height 21
click at [378, 191] on icon at bounding box center [374, 186] width 13 height 21
click at [260, 211] on link "Credit Counseling Course" at bounding box center [222, 216] width 333 height 30
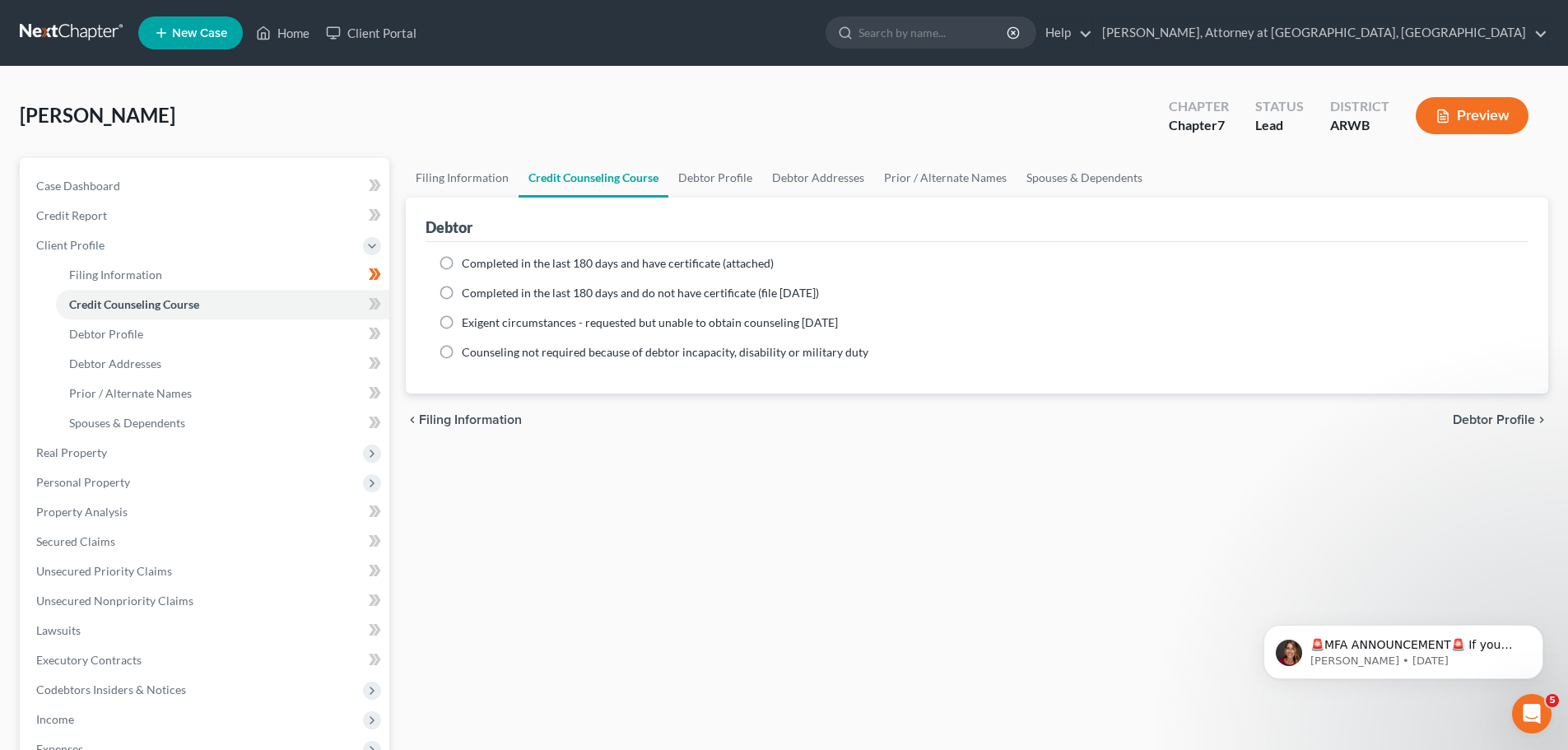
click at [462, 260] on label "Completed in the last 180 days and have certificate (attached)" at bounding box center [617, 263] width 312 height 16
click at [468, 260] on input "Completed in the last 180 days and have certificate (attached)" at bounding box center [473, 260] width 11 height 11
radio input "true"
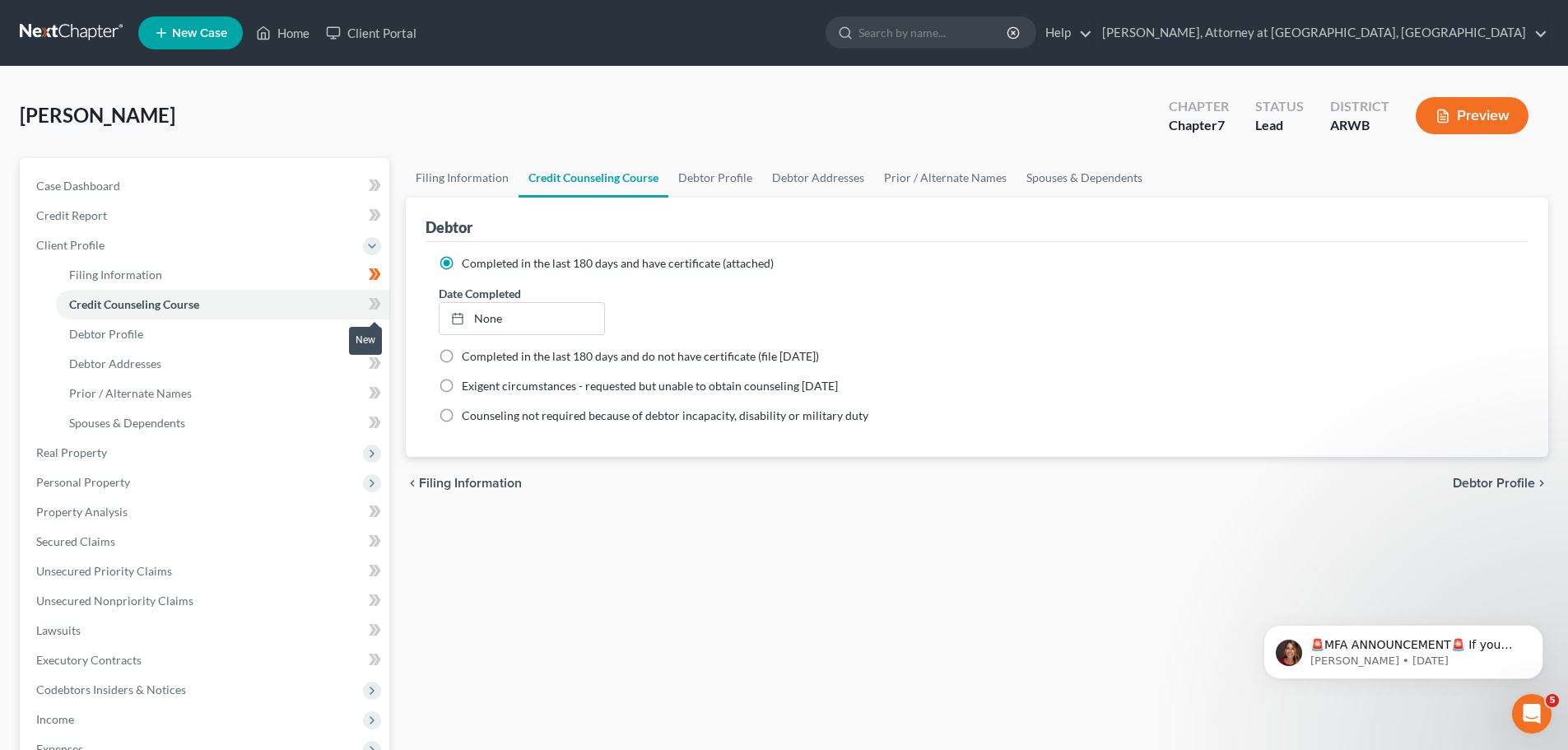
click at [372, 302] on icon at bounding box center [372, 304] width 7 height 12
click at [221, 338] on link "Debtor Profile" at bounding box center [222, 334] width 333 height 30
select select "0"
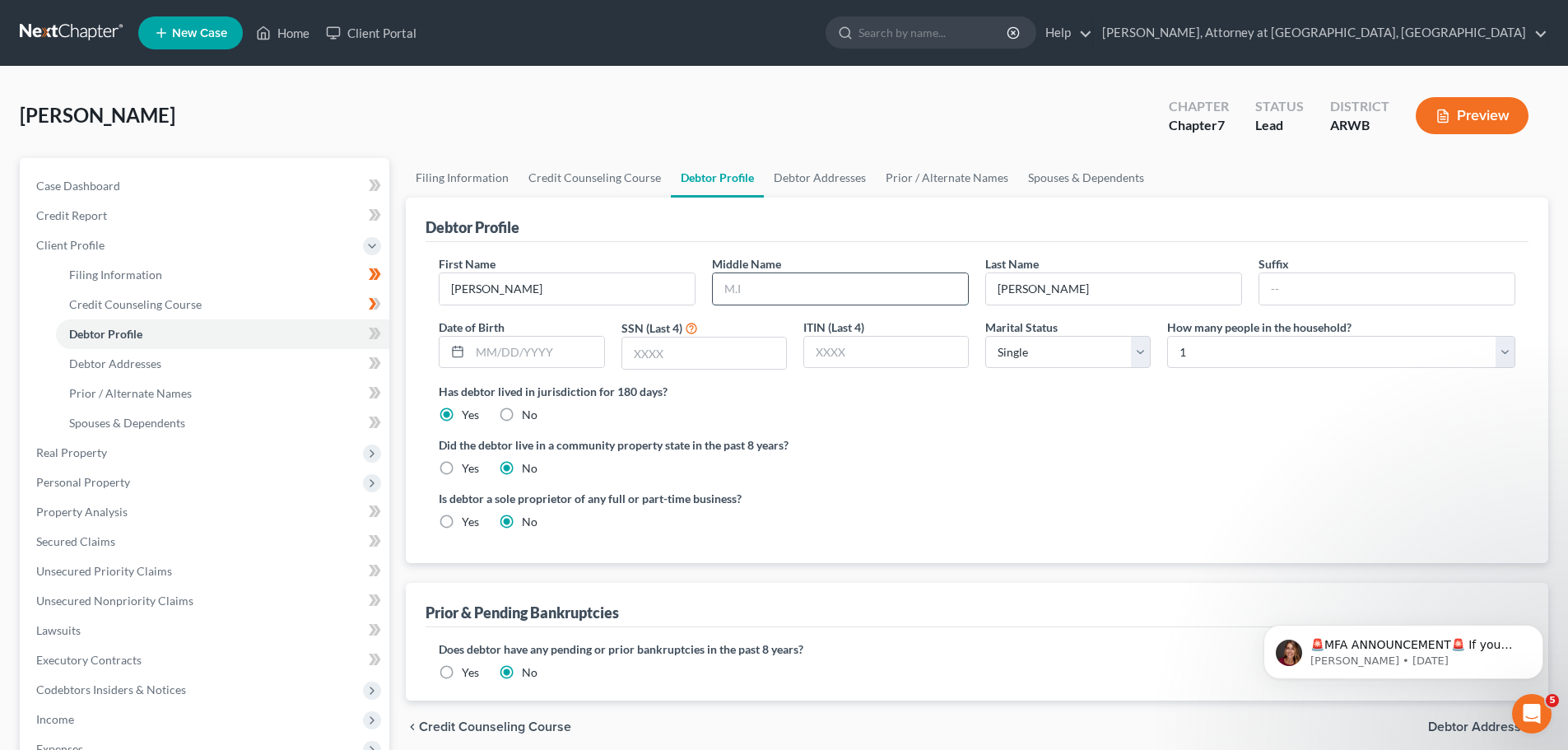
click at [782, 300] on input "text" at bounding box center [840, 288] width 255 height 31
type input "[PERSON_NAME]"
click at [669, 360] on input "text" at bounding box center [704, 353] width 163 height 31
type input "2290"
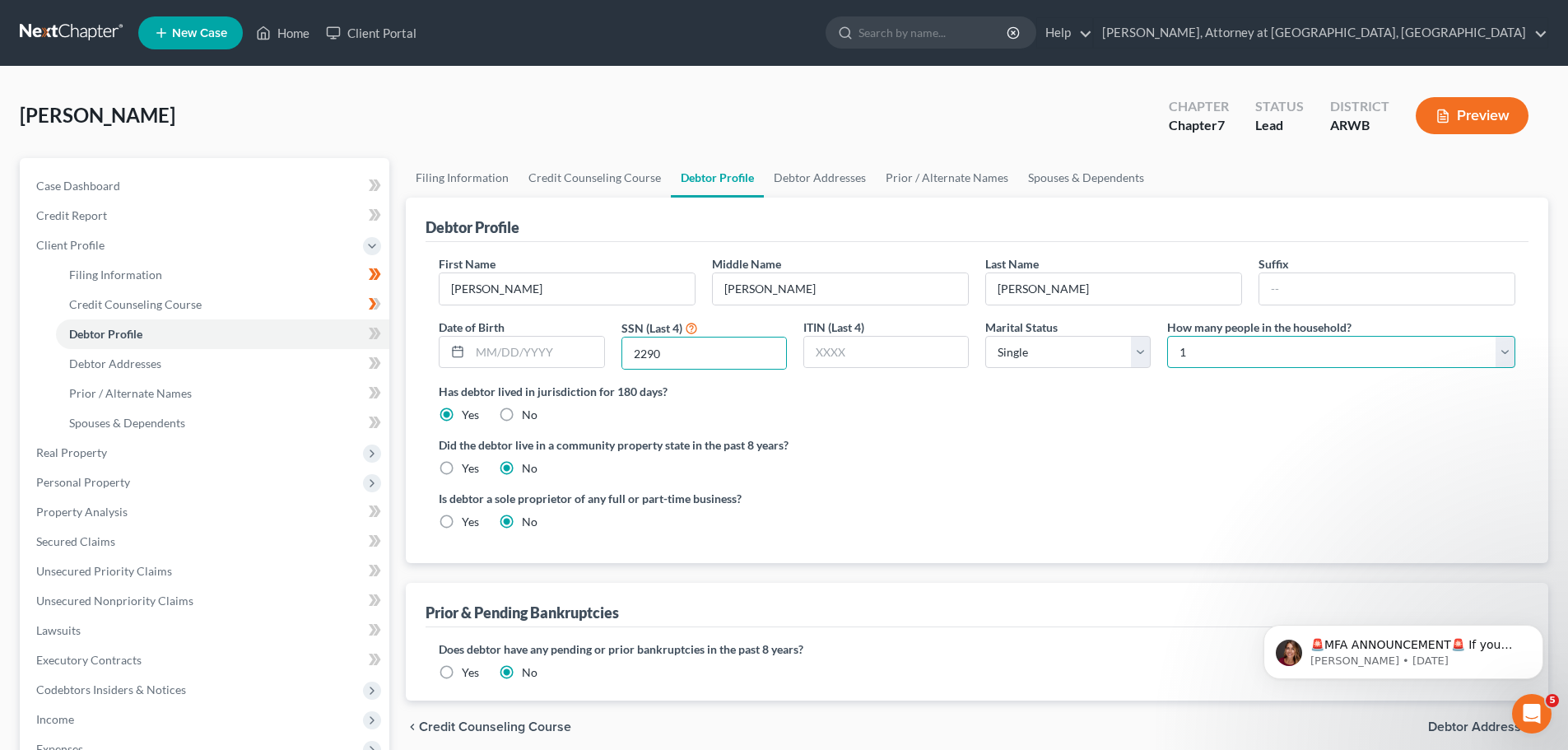
click at [1194, 357] on select "Select 1 2 3 4 5 6 7 8 9 10 11 12 13 14 15 16 17 18 19 20" at bounding box center [1341, 352] width 348 height 33
select select "1"
click at [1167, 336] on select "Select 1 2 3 4 5 6 7 8 9 10 11 12 13 14 15 16 17 18 19 20" at bounding box center [1341, 352] width 348 height 33
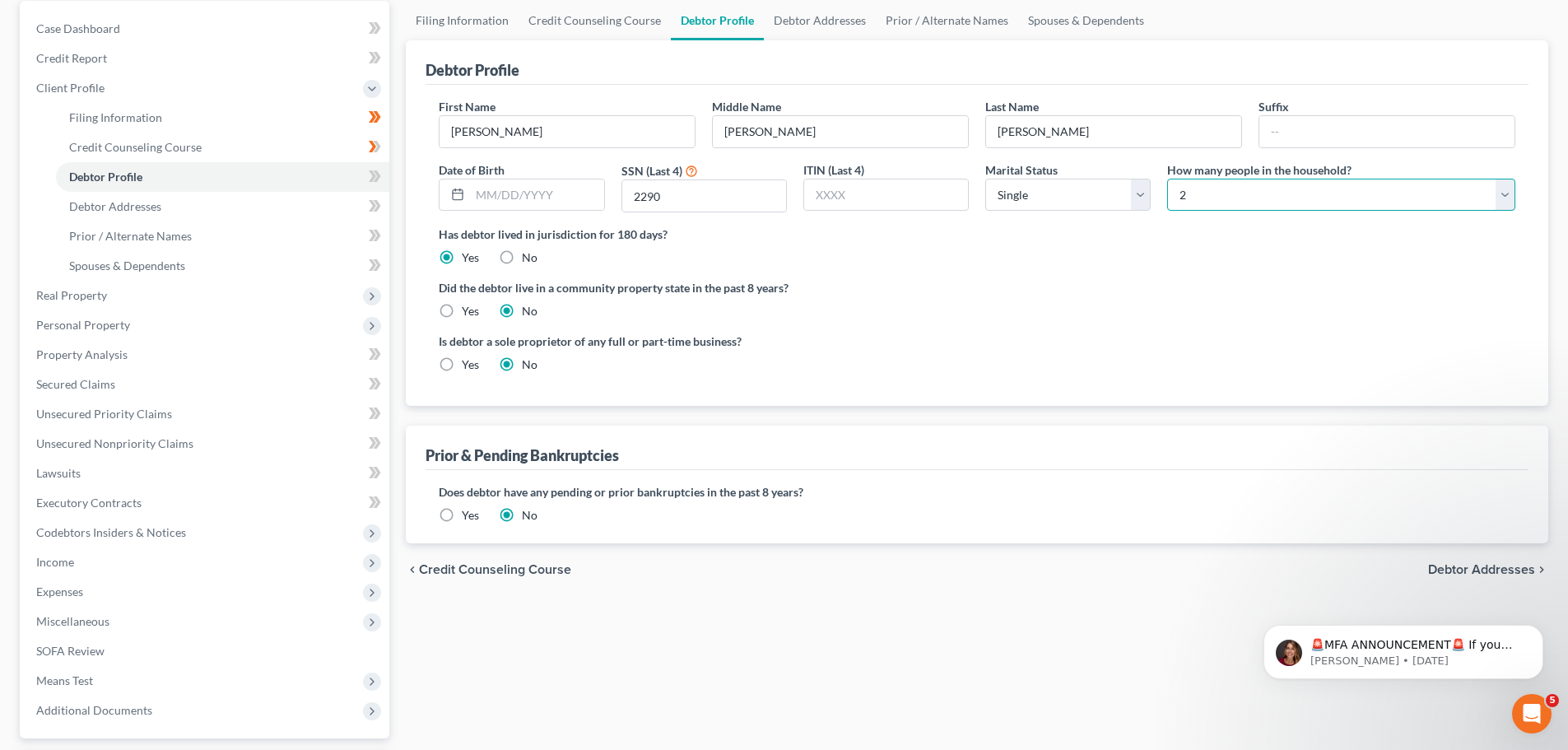
scroll to position [164, 0]
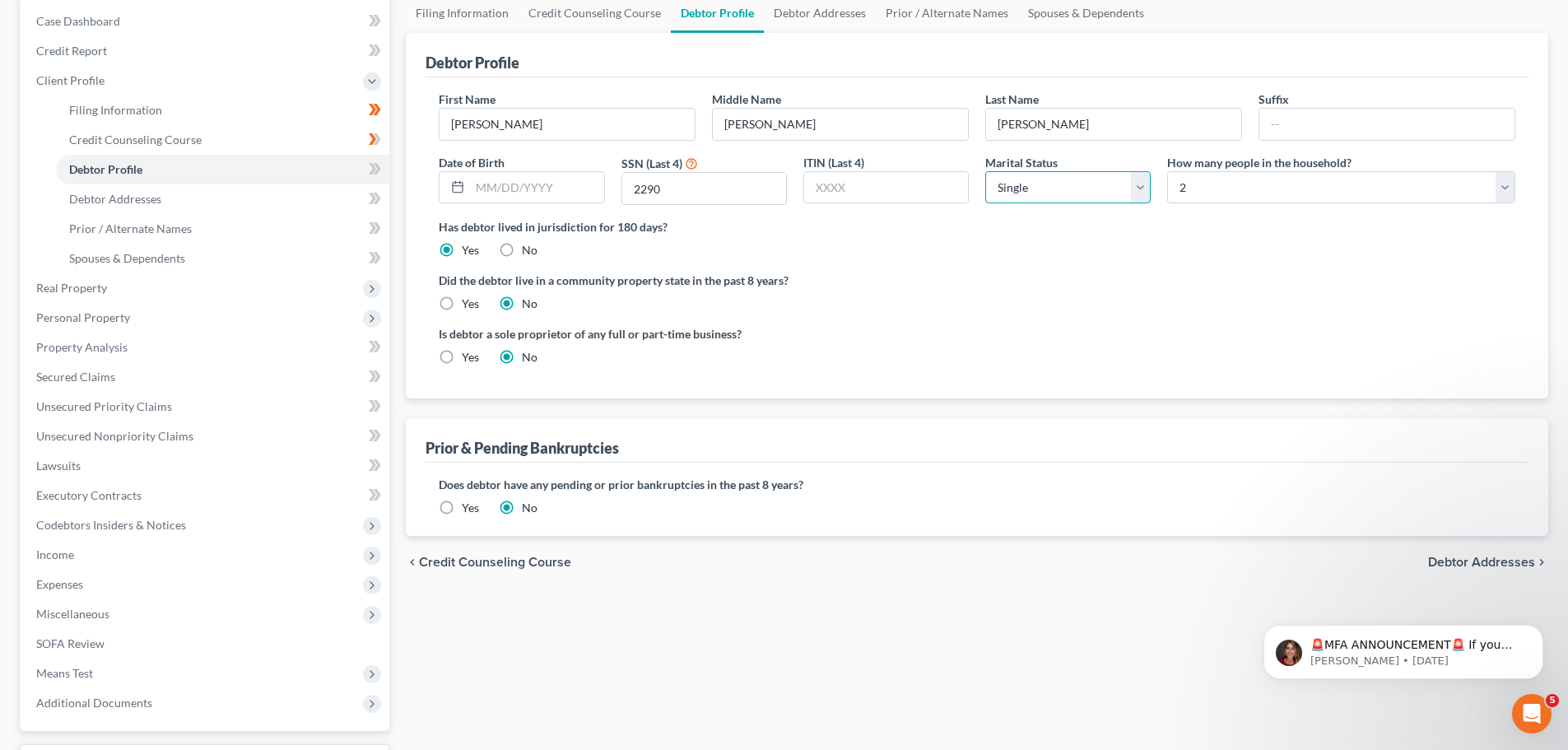
click at [1078, 198] on select "Select Single Married Separated Divorced Widowed" at bounding box center [1068, 188] width 165 height 33
click at [936, 283] on label "Did the debtor live in a community property state in the past 8 years?" at bounding box center [976, 279] width 1076 height 17
click at [369, 171] on icon at bounding box center [374, 169] width 13 height 21
click at [529, 189] on input "text" at bounding box center [536, 188] width 133 height 31
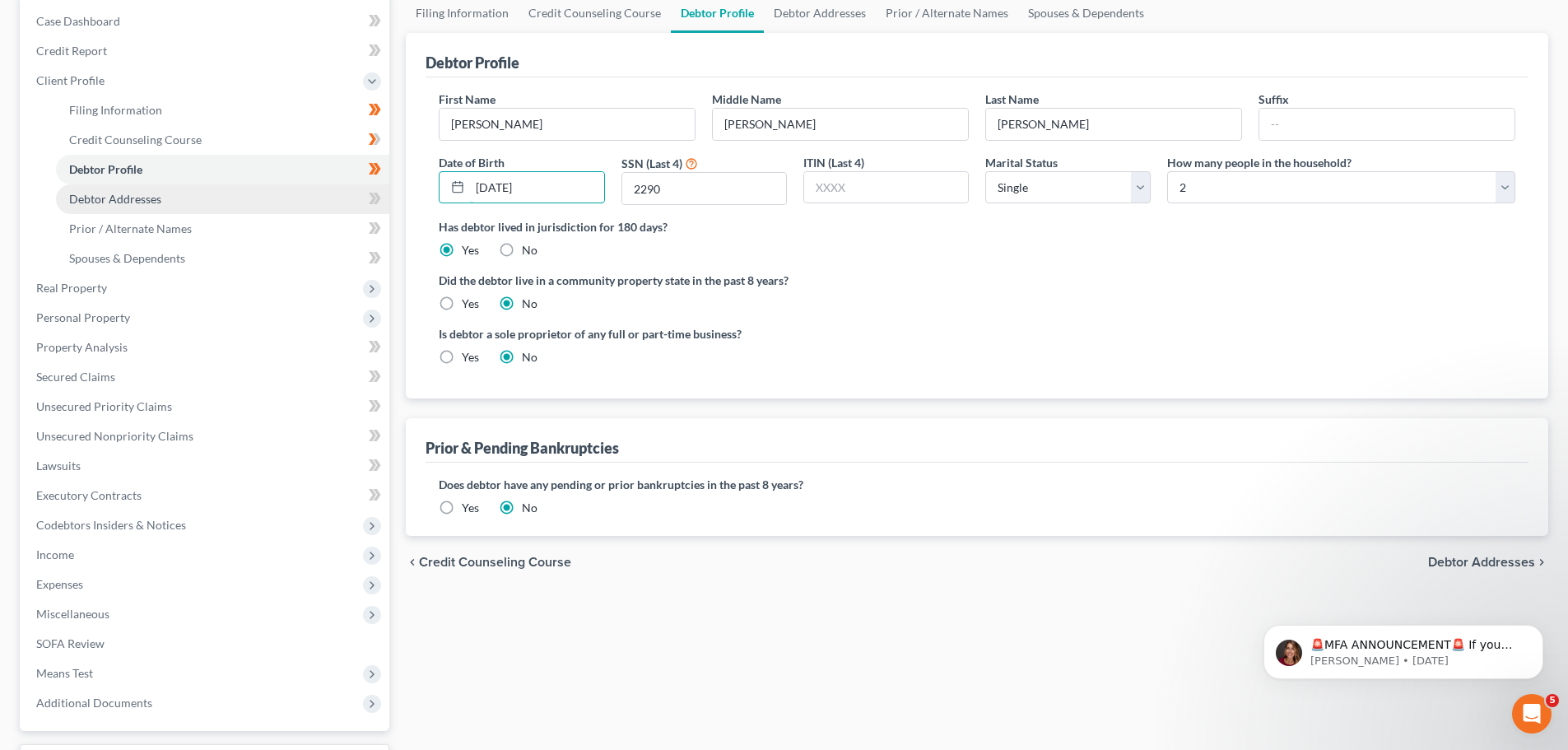
type input "[DATE]"
click at [264, 194] on link "Debtor Addresses" at bounding box center [222, 199] width 333 height 30
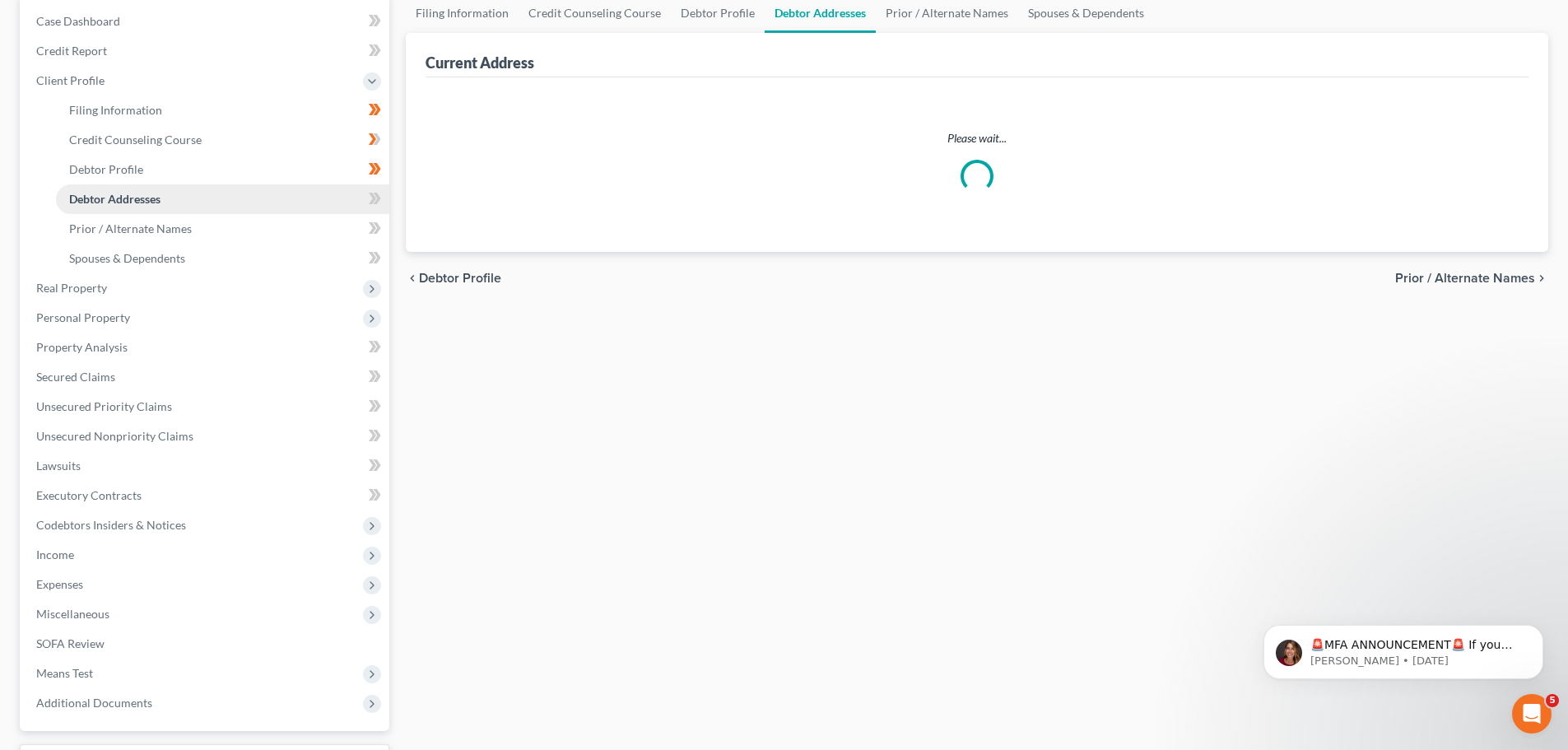
scroll to position [2, 0]
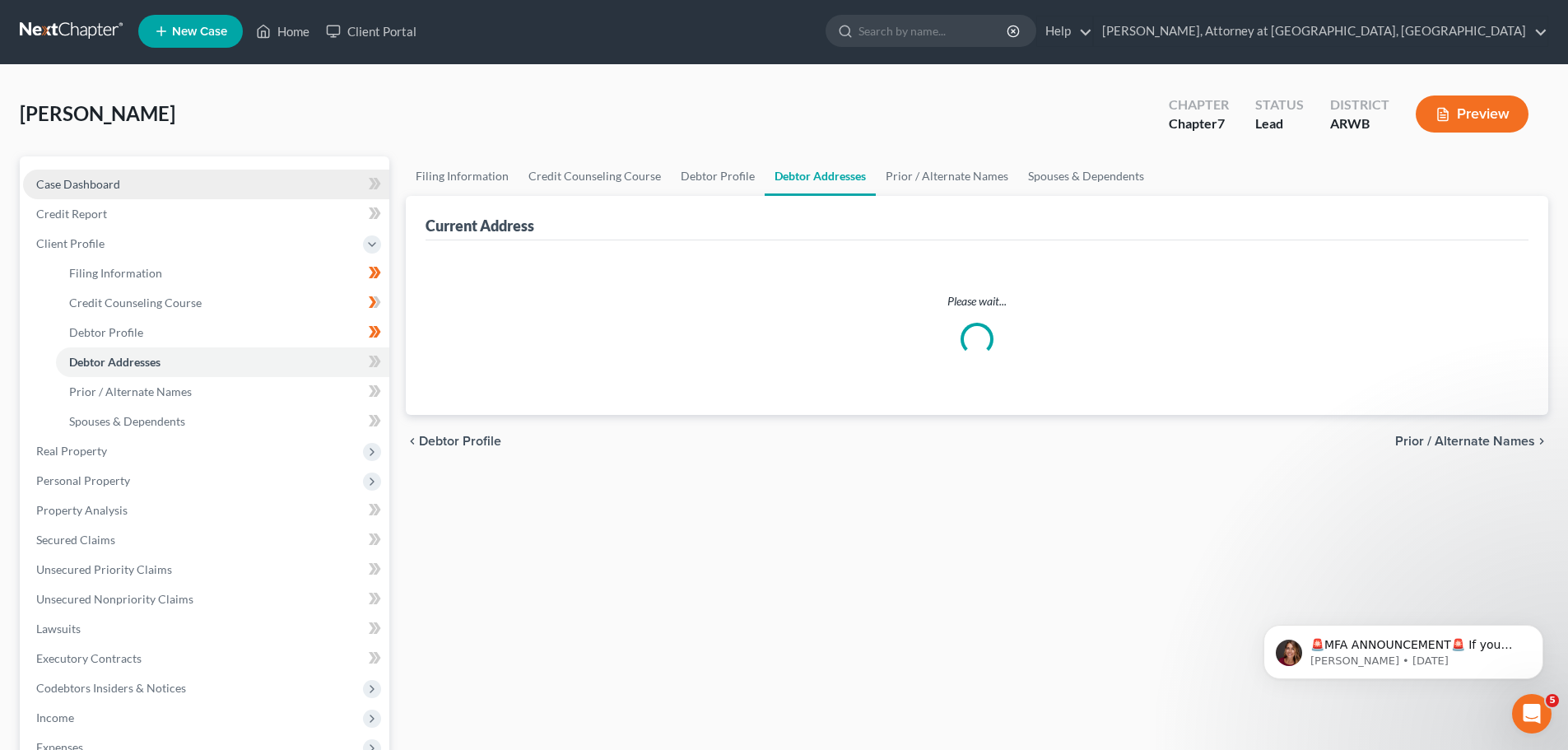
select select "0"
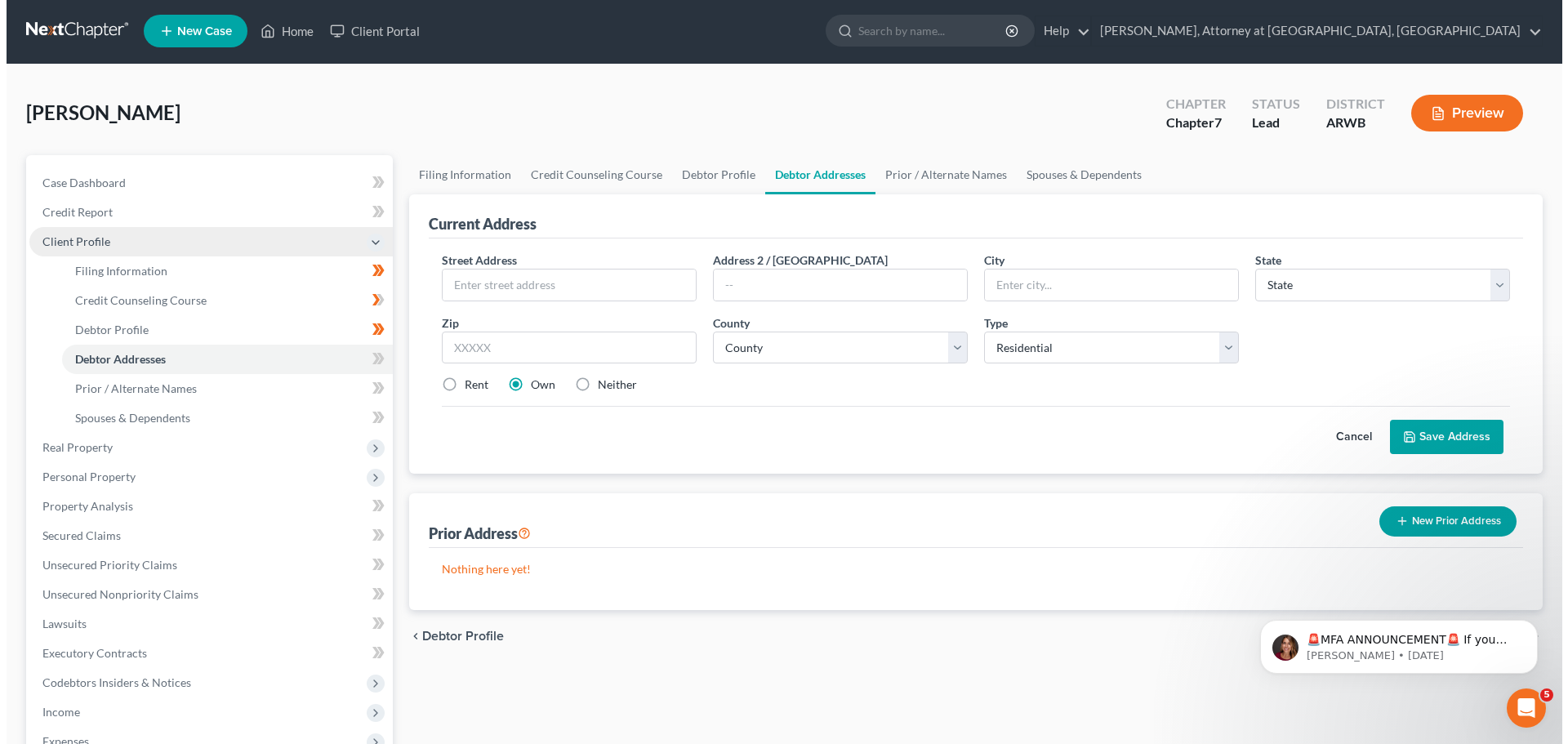
scroll to position [0, 0]
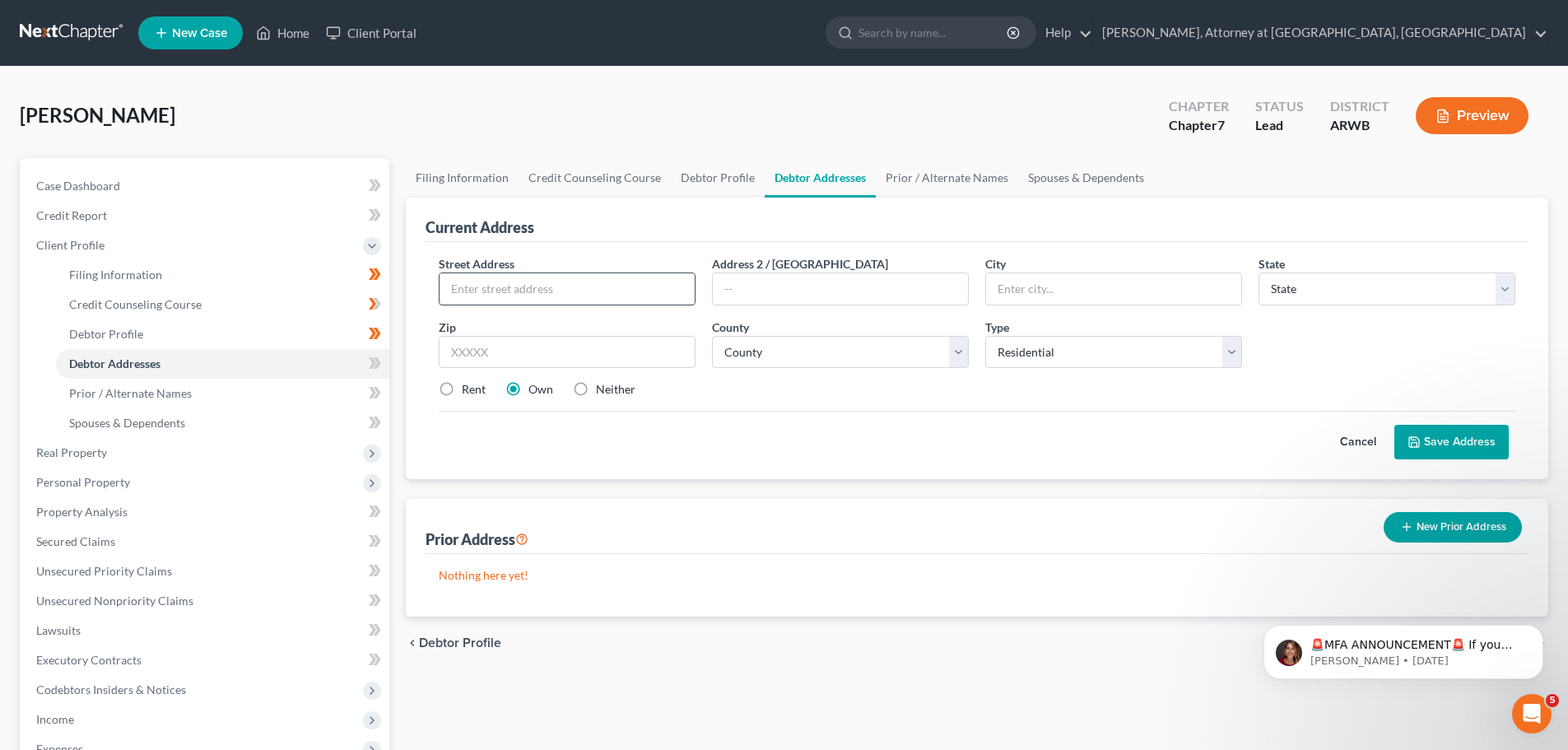
click at [523, 280] on input "text" at bounding box center [567, 288] width 255 height 31
type input "[STREET_ADDRESS][PERSON_NAME]"
type input "Centerton"
click at [1403, 296] on select "State [US_STATE] AK AR AZ CA CO CT DE DC [GEOGRAPHIC_DATA] [GEOGRAPHIC_DATA] GU…" at bounding box center [1387, 288] width 257 height 33
select select "2"
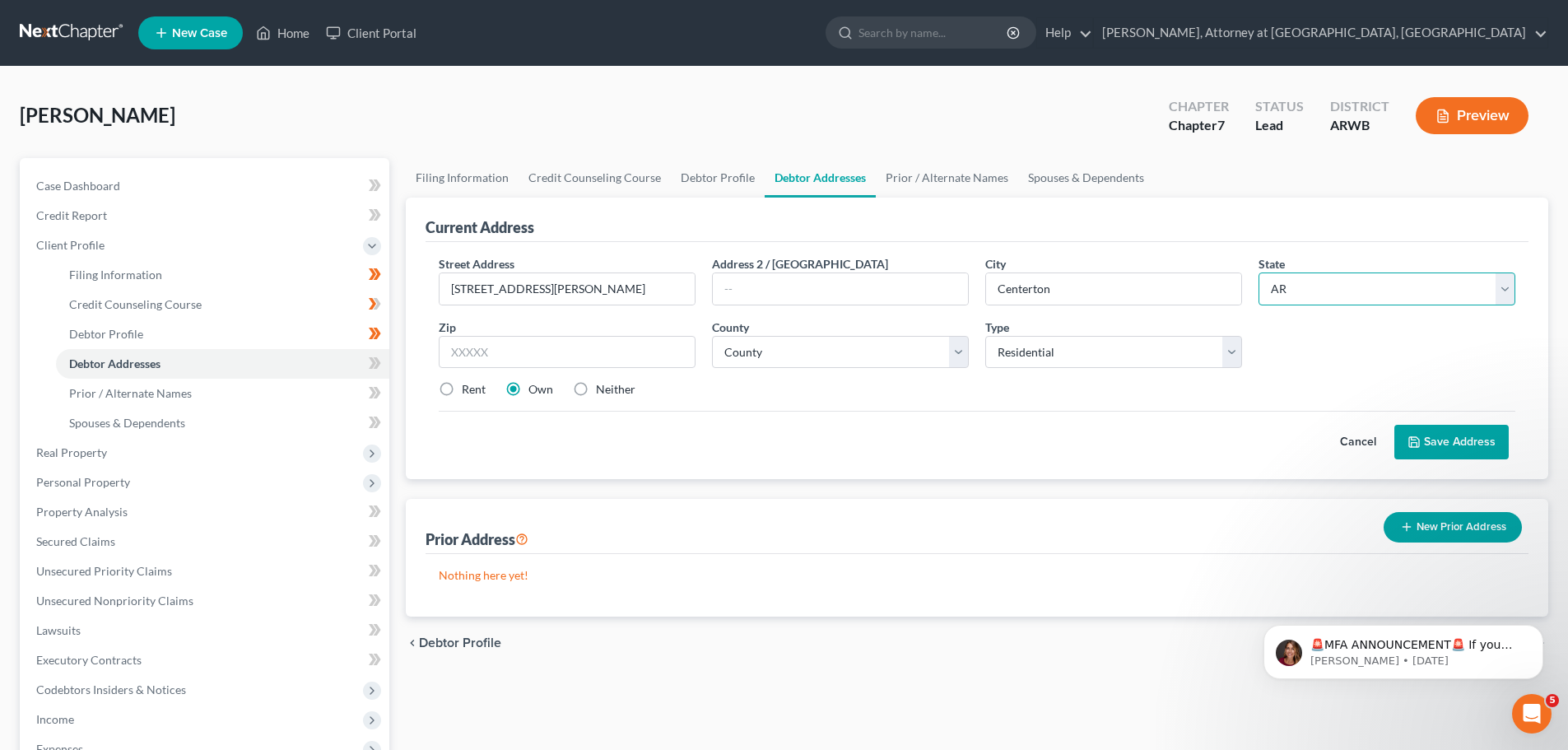
click at [1258, 272] on select "State [US_STATE] AK AR AZ CA CO CT DE DC [GEOGRAPHIC_DATA] [GEOGRAPHIC_DATA] GU…" at bounding box center [1387, 288] width 257 height 33
click at [565, 358] on input "text" at bounding box center [567, 352] width 257 height 33
type input "72719"
click at [807, 349] on select "County [US_STATE][GEOGRAPHIC_DATA] [GEOGRAPHIC_DATA] [GEOGRAPHIC_DATA] [GEOGRAP…" at bounding box center [841, 352] width 257 height 33
select select "3"
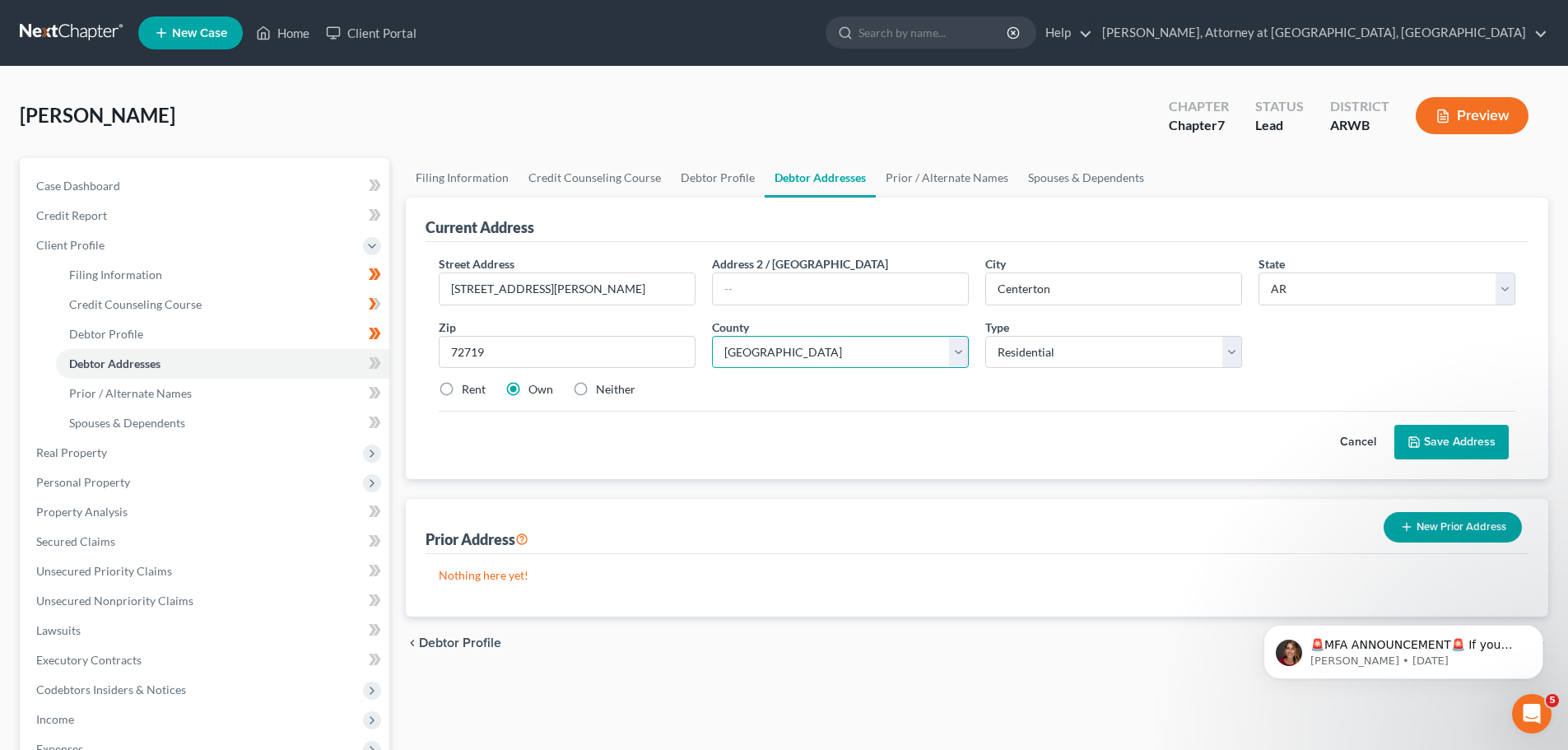
click at [712, 336] on select "County [US_STATE][GEOGRAPHIC_DATA] [GEOGRAPHIC_DATA] [GEOGRAPHIC_DATA] [GEOGRAP…" at bounding box center [841, 352] width 257 height 33
click at [515, 424] on div "Cancel Save Address" at bounding box center [976, 435] width 1076 height 49
click at [462, 384] on label "Rent" at bounding box center [473, 389] width 24 height 16
click at [468, 384] on input "Rent" at bounding box center [473, 386] width 11 height 11
radio input "true"
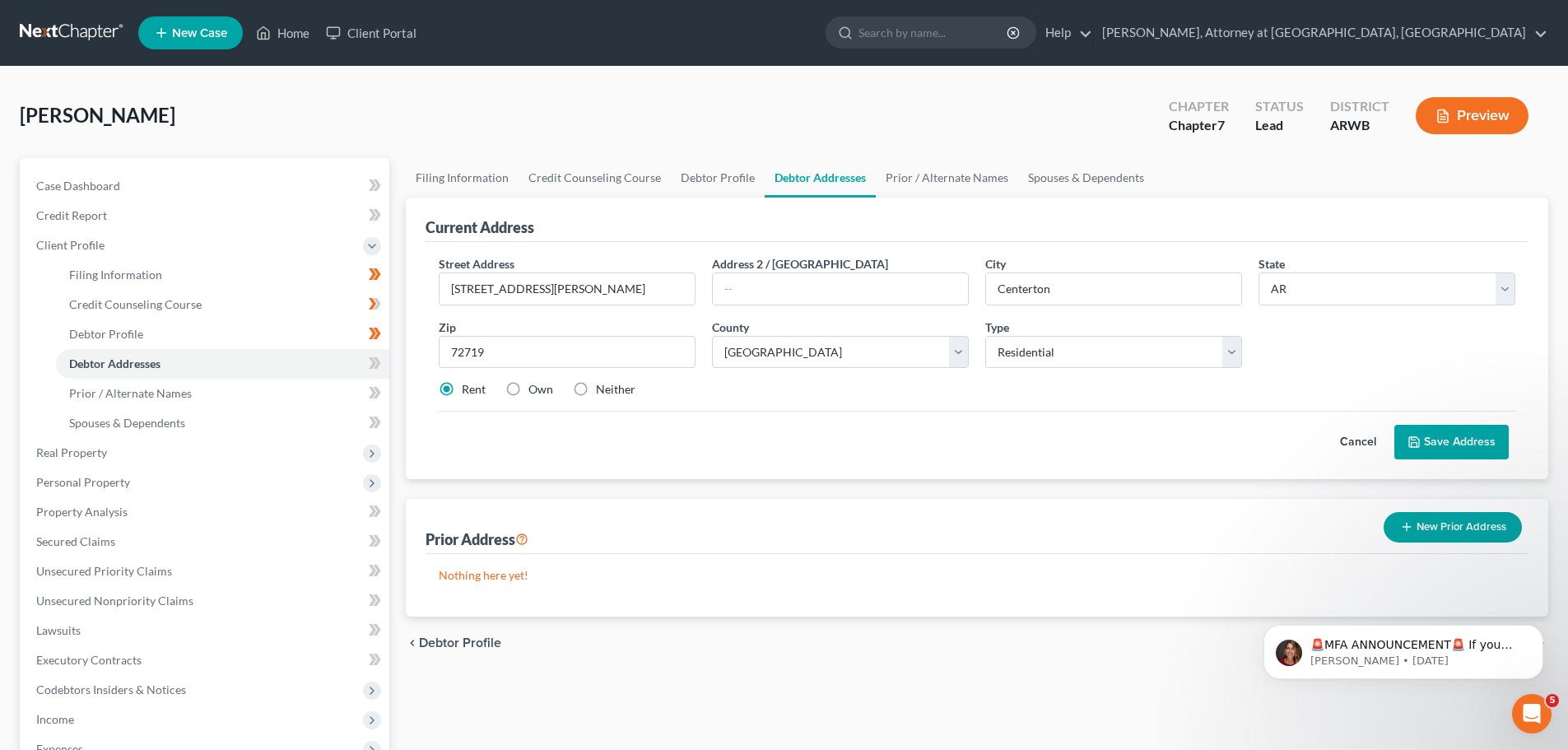
click at [1449, 446] on button "Save Address" at bounding box center [1450, 442] width 114 height 34
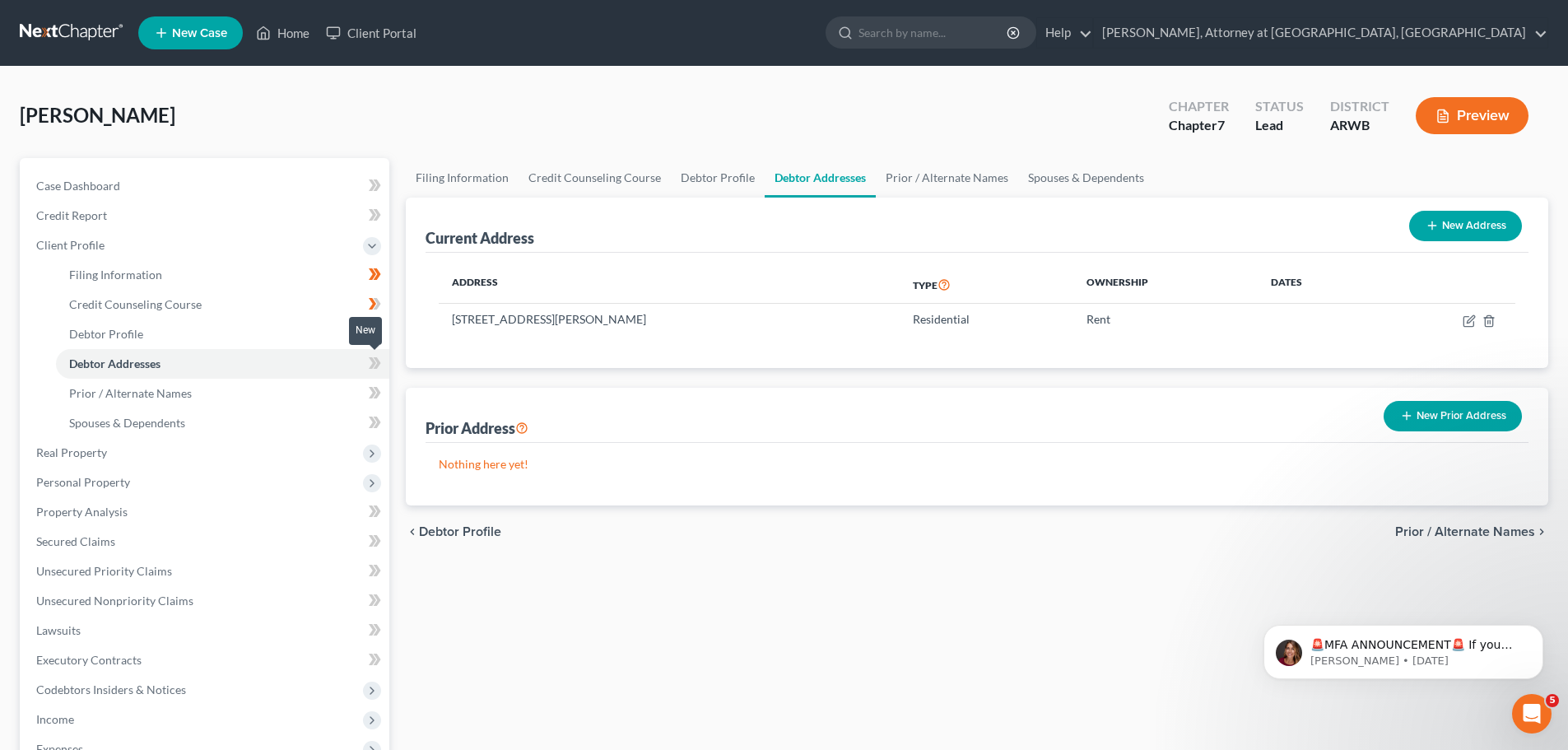
click at [370, 364] on icon at bounding box center [374, 363] width 13 height 21
click at [371, 364] on icon at bounding box center [374, 363] width 13 height 21
click at [219, 397] on link "Prior / Alternate Names" at bounding box center [222, 393] width 333 height 30
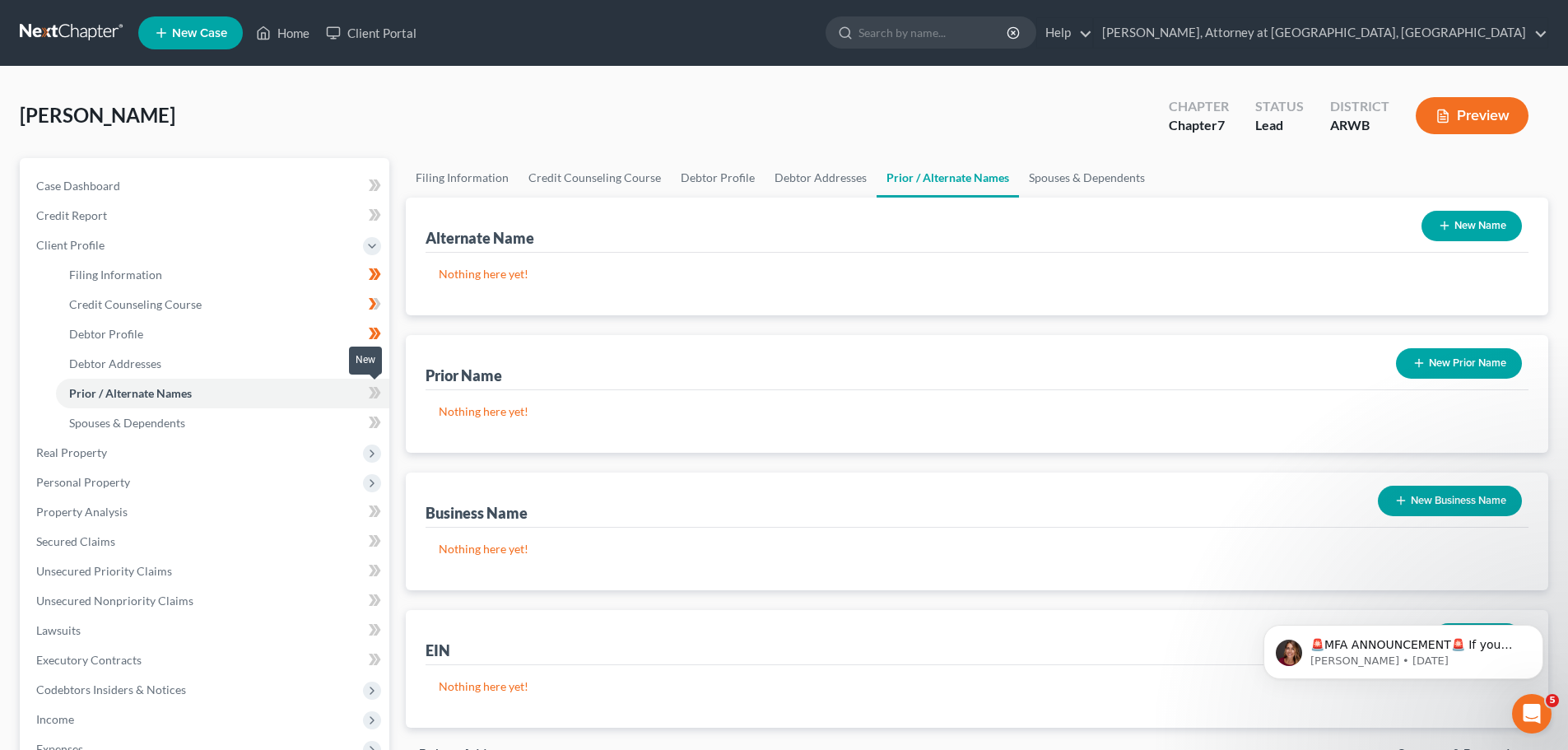
click at [370, 388] on icon at bounding box center [372, 393] width 7 height 12
click at [263, 433] on link "Spouses & Dependents" at bounding box center [222, 422] width 333 height 30
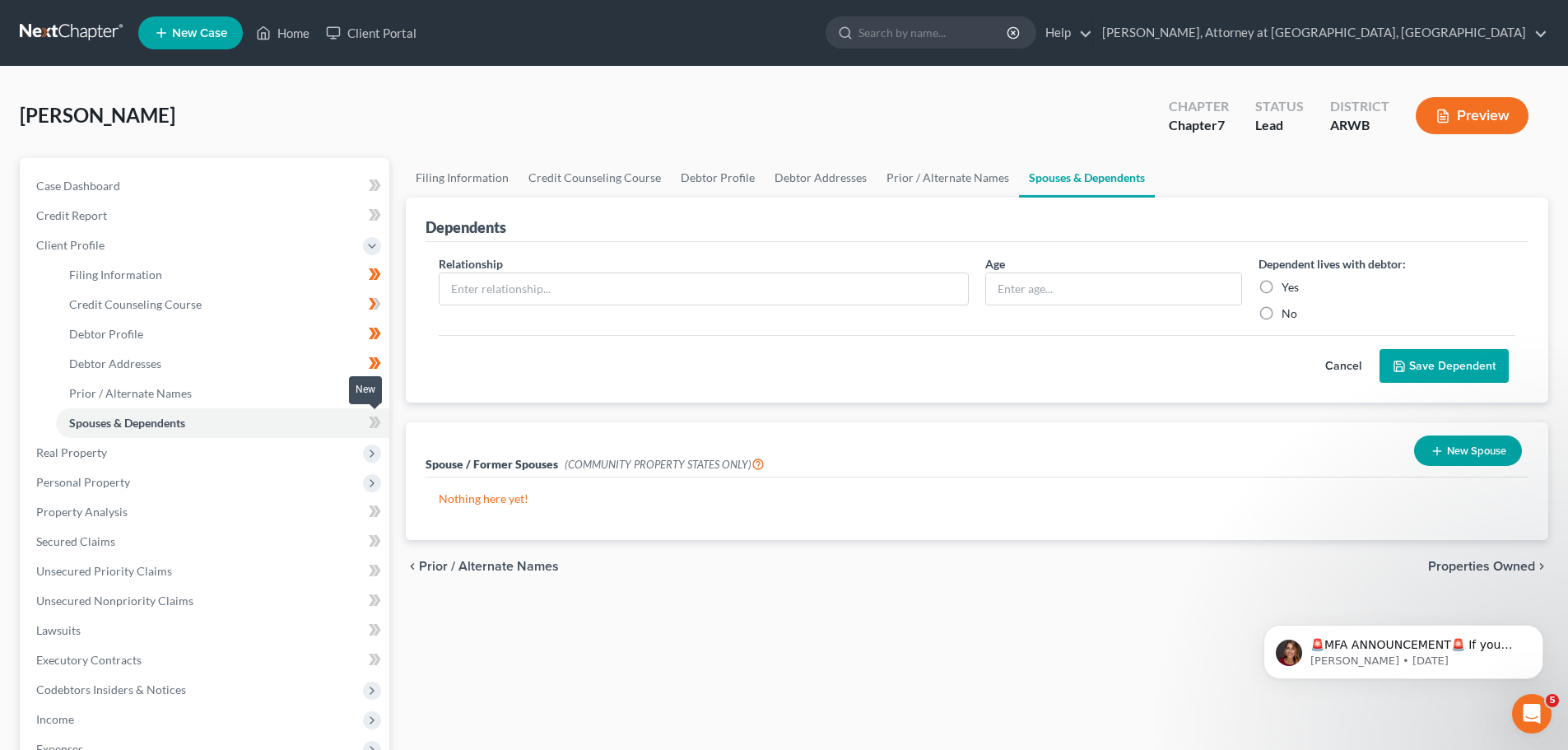
click at [375, 426] on icon at bounding box center [377, 422] width 7 height 12
click at [164, 453] on span "Real Property" at bounding box center [207, 452] width 366 height 30
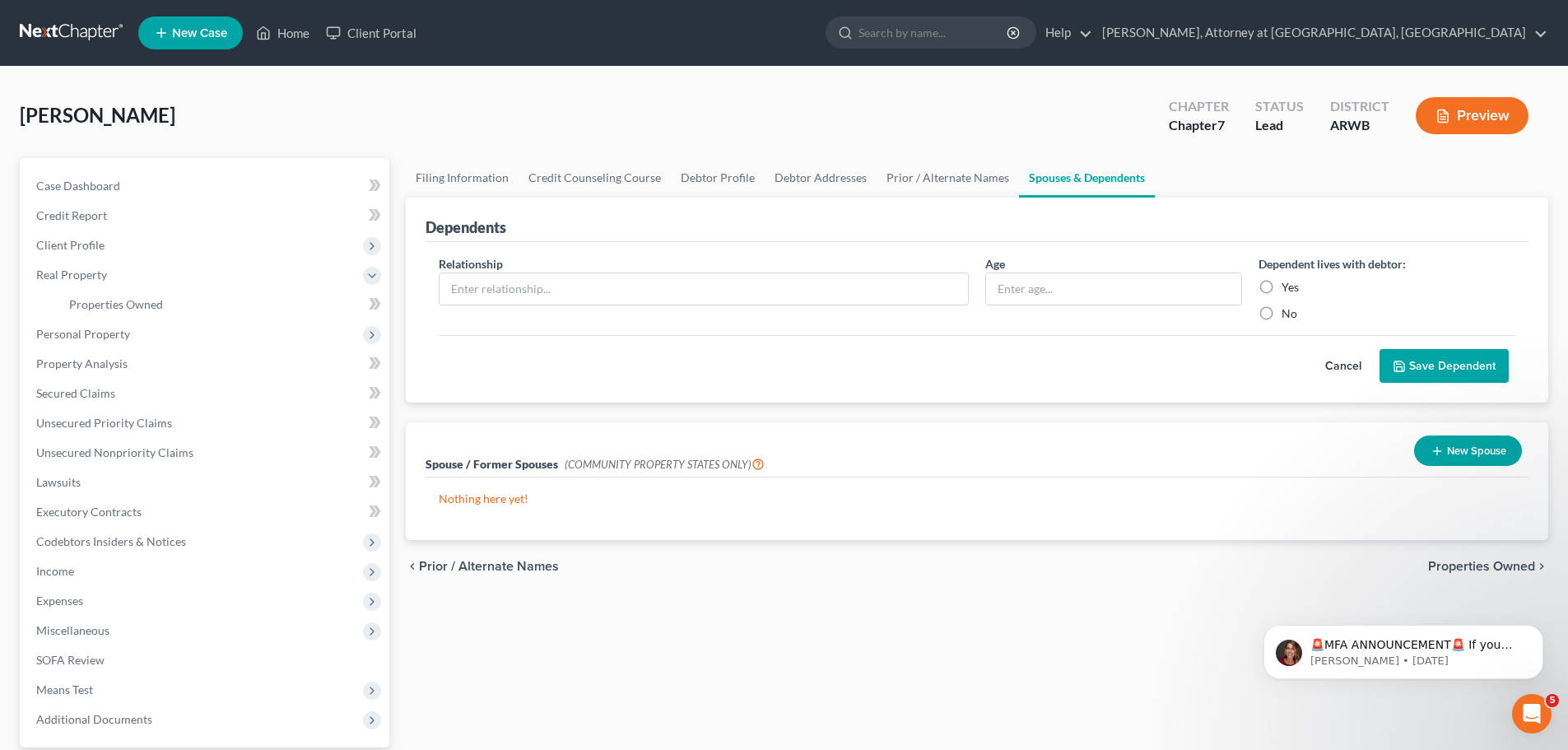
drag, startPoint x: 646, startPoint y: 586, endPoint x: 595, endPoint y: 545, distance: 65.4
click at [625, 568] on div "chevron_left Prior / Alternate Names Properties Owned chevron_right" at bounding box center [977, 566] width 1142 height 53
click at [369, 304] on icon at bounding box center [374, 304] width 13 height 21
click at [366, 276] on icon at bounding box center [372, 276] width 13 height 13
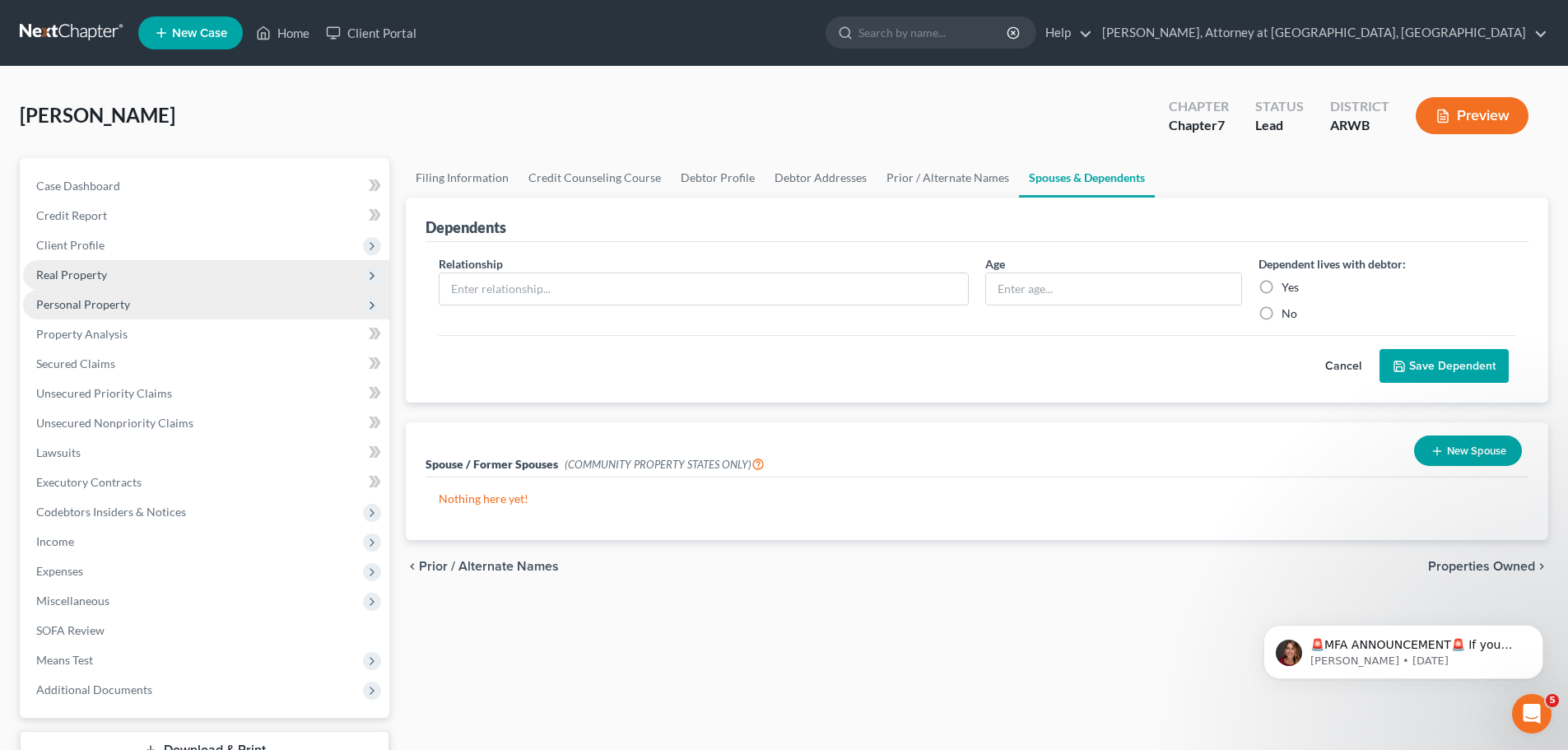
click at [142, 306] on span "Personal Property" at bounding box center [207, 304] width 366 height 30
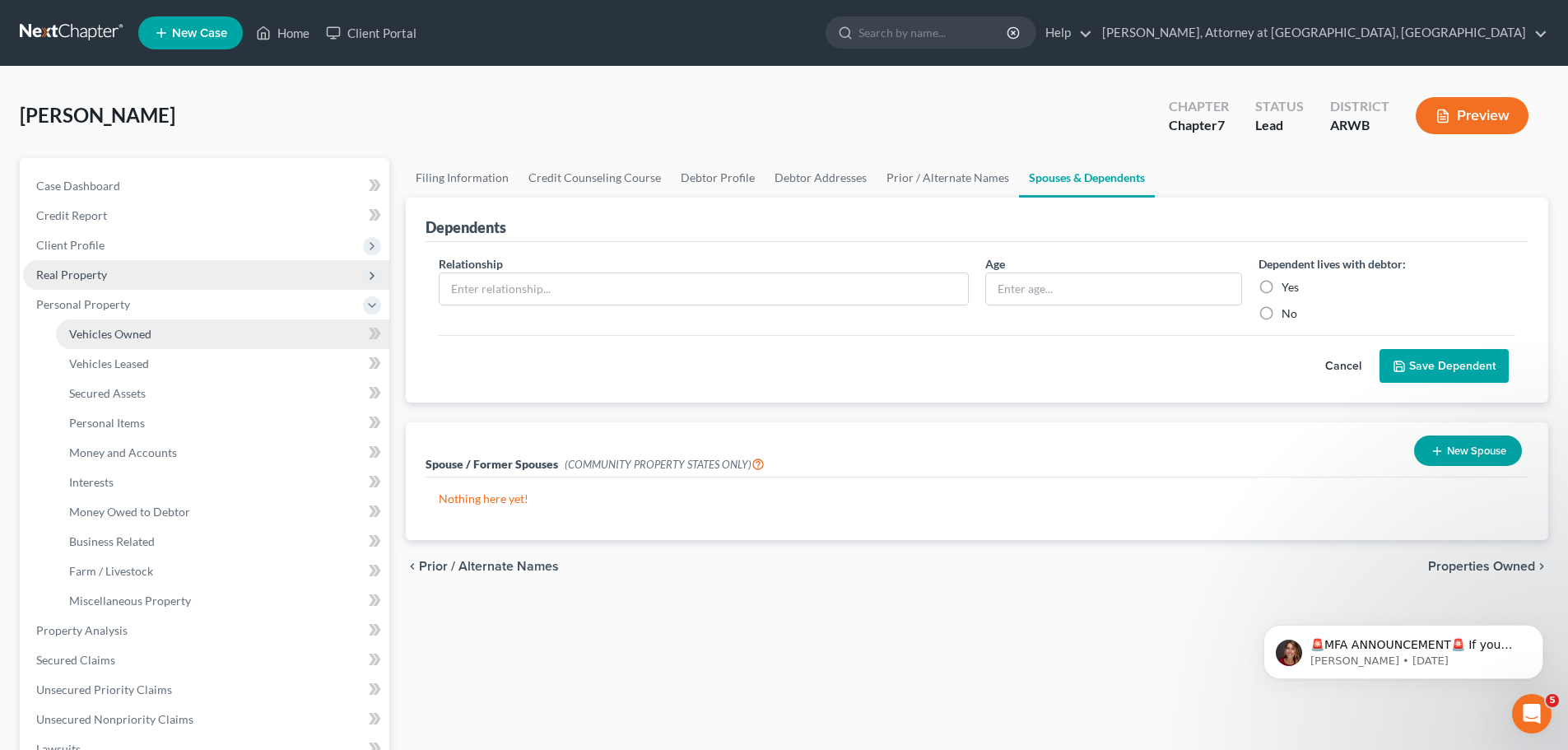
click at [121, 338] on span "Vehicles Owned" at bounding box center [110, 334] width 83 height 14
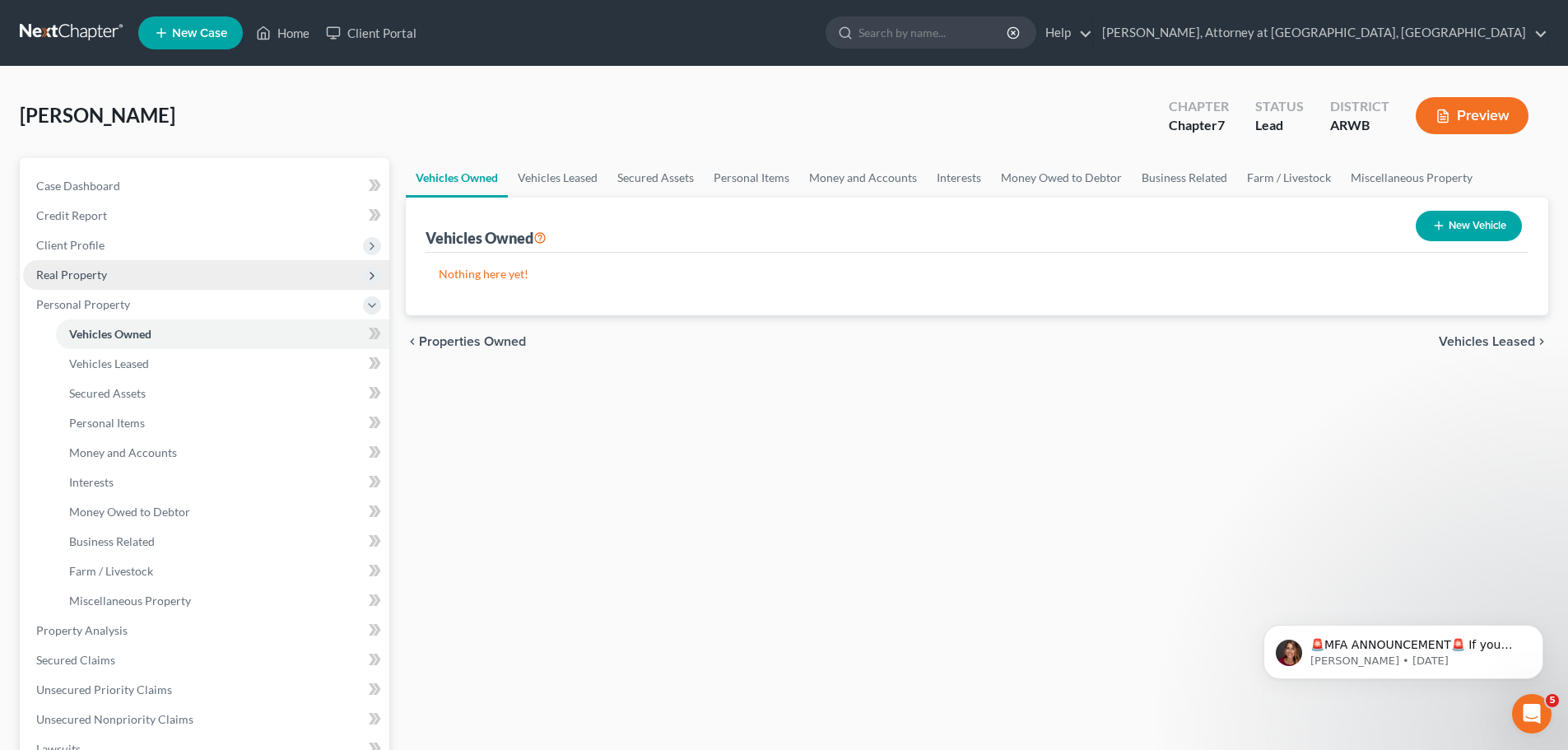
click at [1482, 231] on button "New Vehicle" at bounding box center [1468, 226] width 106 height 31
select select "0"
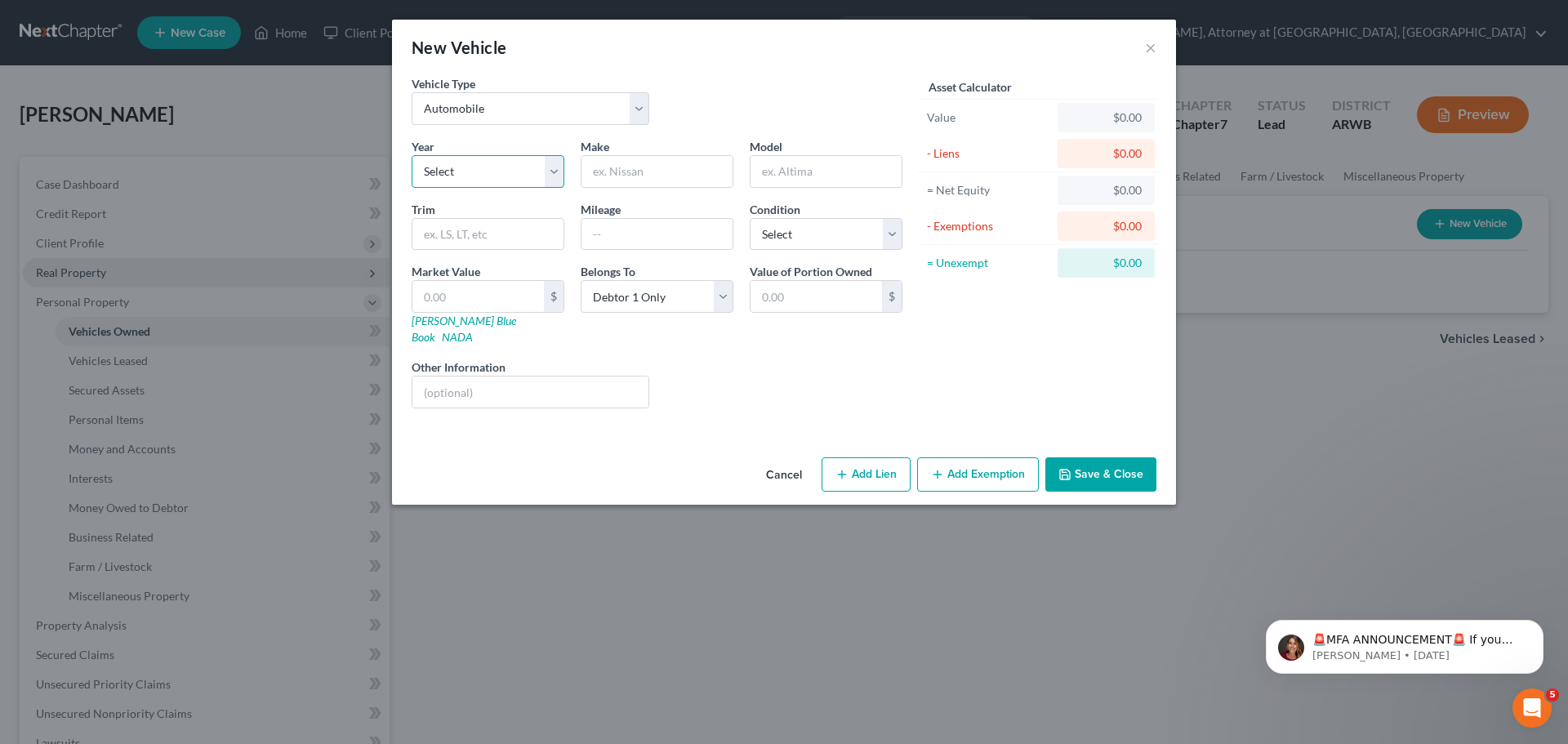
click at [460, 180] on select "Select 2026 2025 2024 2023 2022 2021 2020 2019 2018 2017 2016 2015 2014 2013 20…" at bounding box center [488, 171] width 152 height 33
select select "10"
click at [412, 155] on select "Select 2026 2025 2024 2023 2022 2021 2020 2019 2018 2017 2016 2015 2014 2013 20…" at bounding box center [488, 171] width 152 height 33
click at [620, 161] on input "text" at bounding box center [657, 171] width 152 height 31
type input "Toyota"
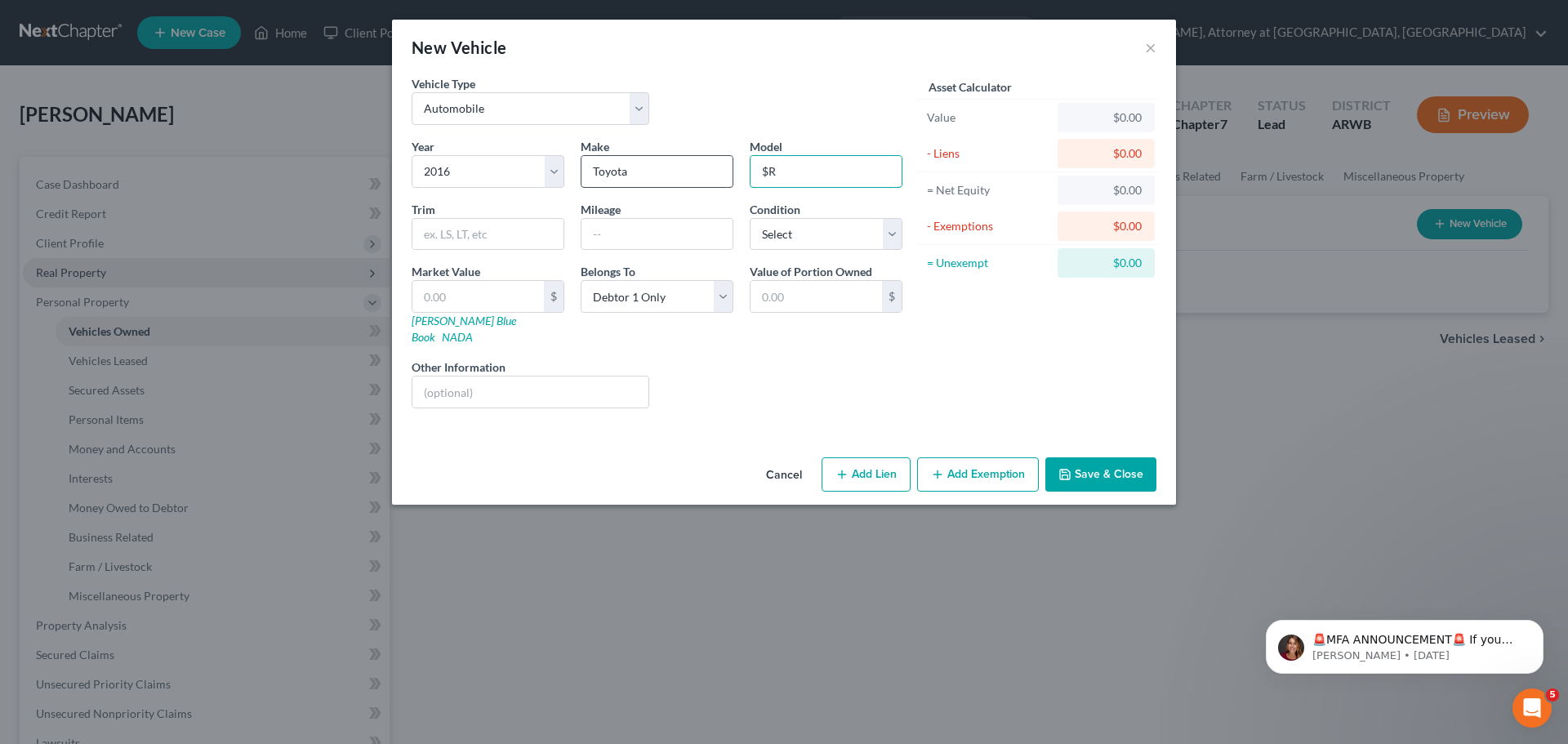
type input "$"
type input "4Runner"
click at [633, 233] on input "text" at bounding box center [657, 234] width 152 height 31
type input "132,000"
click at [777, 240] on select "Select Excellent Very Good Good Fair Poor" at bounding box center [825, 234] width 152 height 33
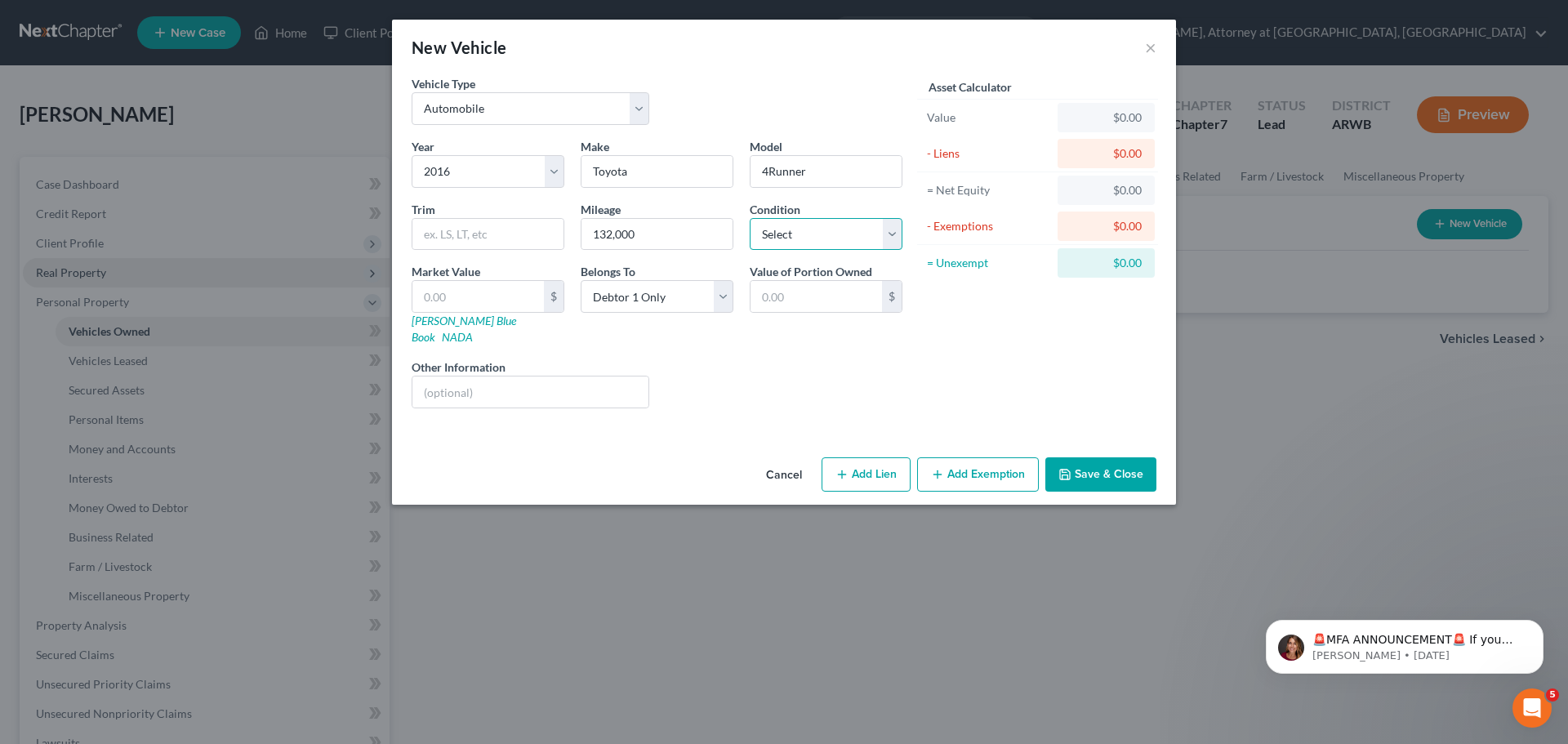
select select "3"
click at [750, 218] on select "Select Excellent Very Good Good Fair Poor" at bounding box center [825, 234] width 152 height 33
click at [488, 306] on input "text" at bounding box center [479, 296] width 132 height 31
type input "1"
type input "1.00"
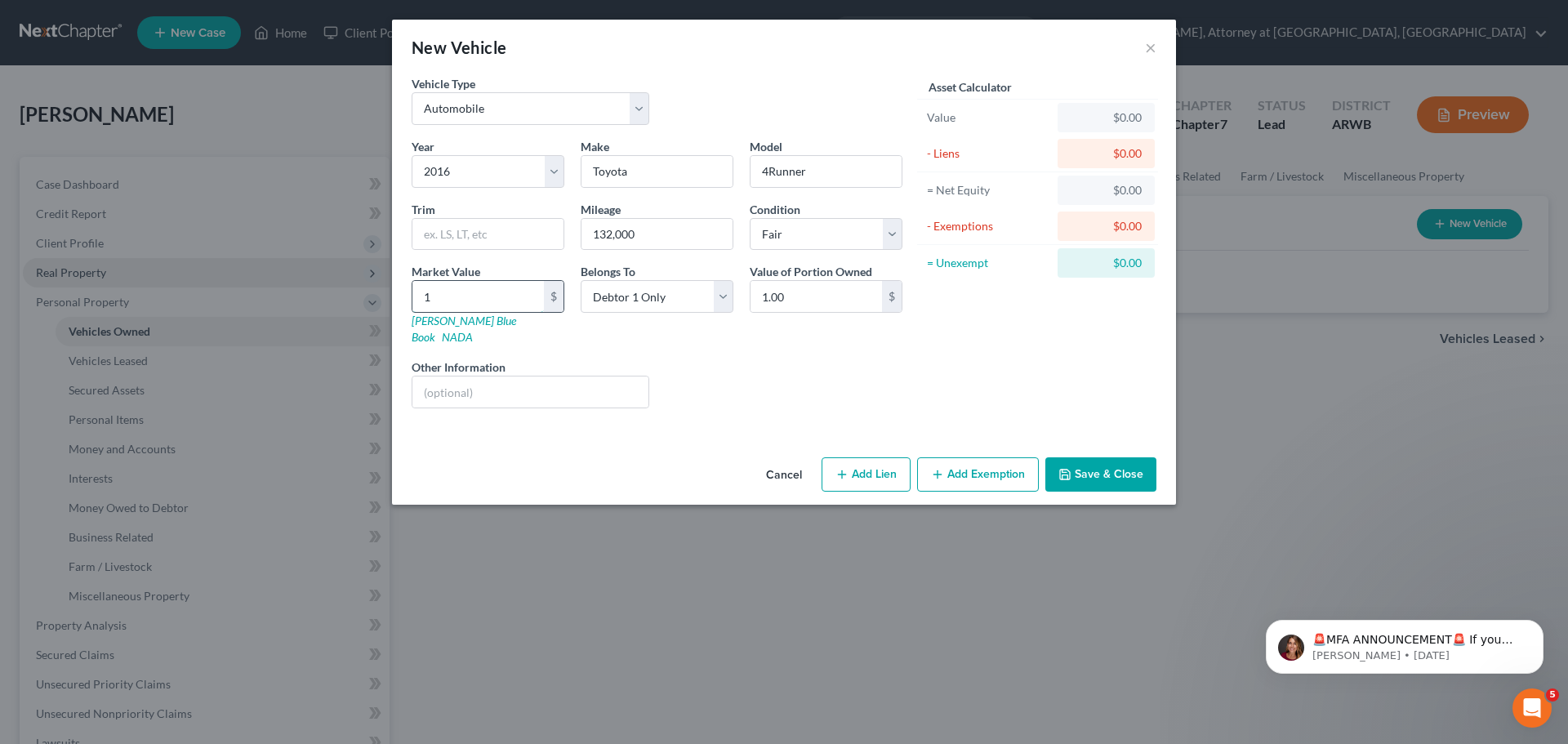
type input "17"
type input "17.00"
type input "171"
type input "171.00"
type input "1714"
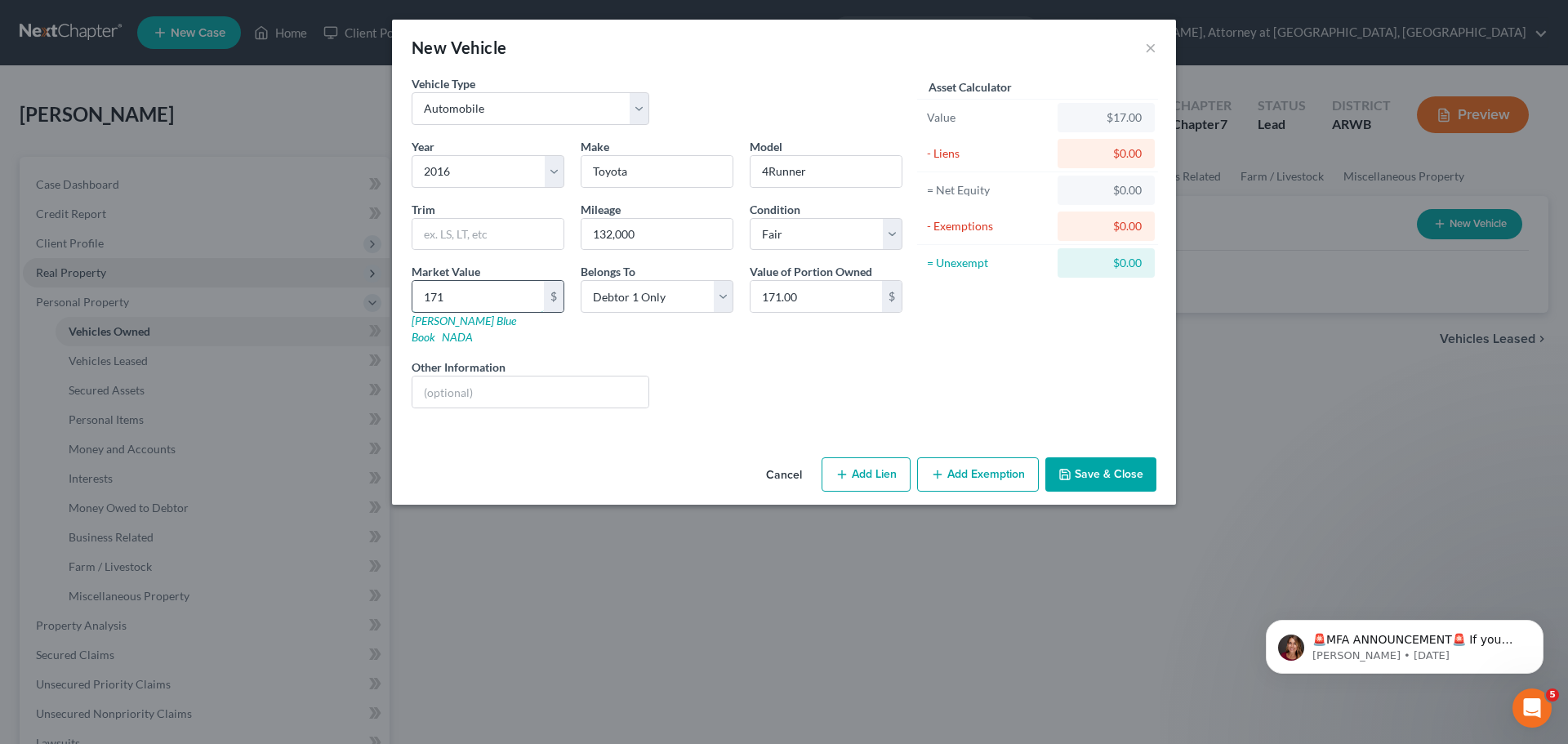
type input "1,714.00"
type input "1,7143"
type input "17,143.00"
click at [865, 458] on button "Add Lien" at bounding box center [866, 474] width 89 height 34
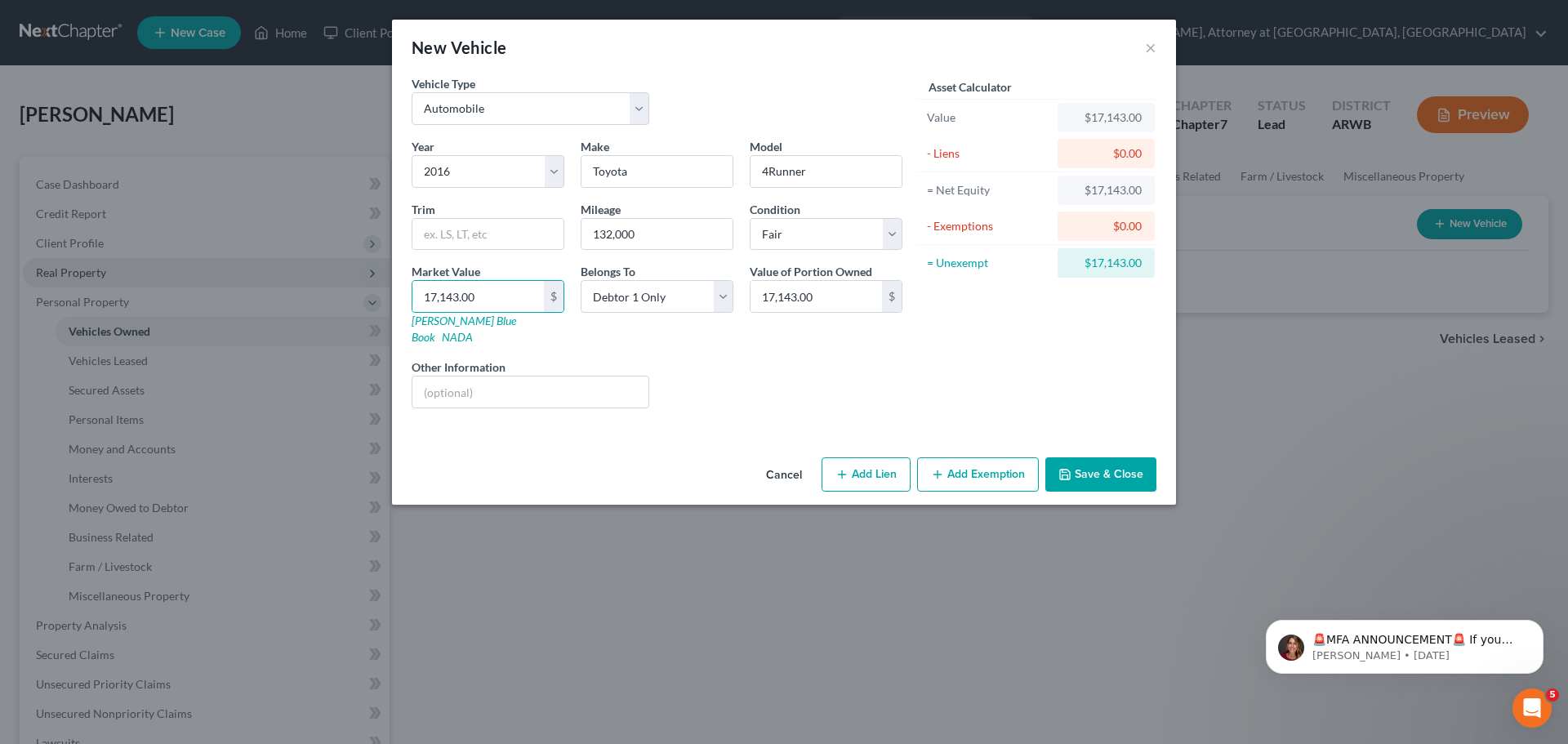
select select "0"
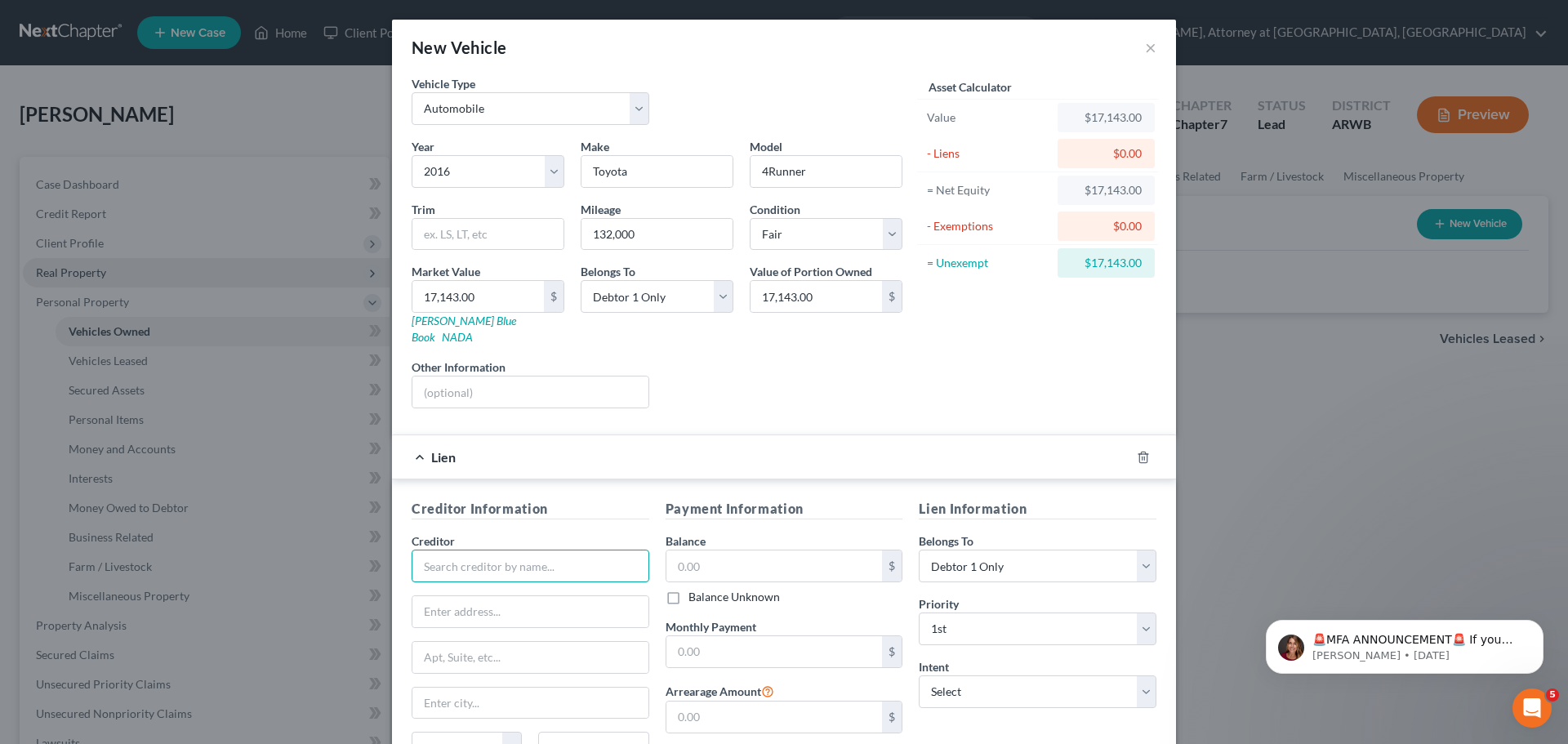
click at [517, 550] on input "text" at bounding box center [530, 566] width 238 height 33
drag, startPoint x: 564, startPoint y: 550, endPoint x: 449, endPoint y: 555, distance: 115.1
click at [449, 555] on input "Unify Federal Credit Union" at bounding box center [530, 566] width 238 height 33
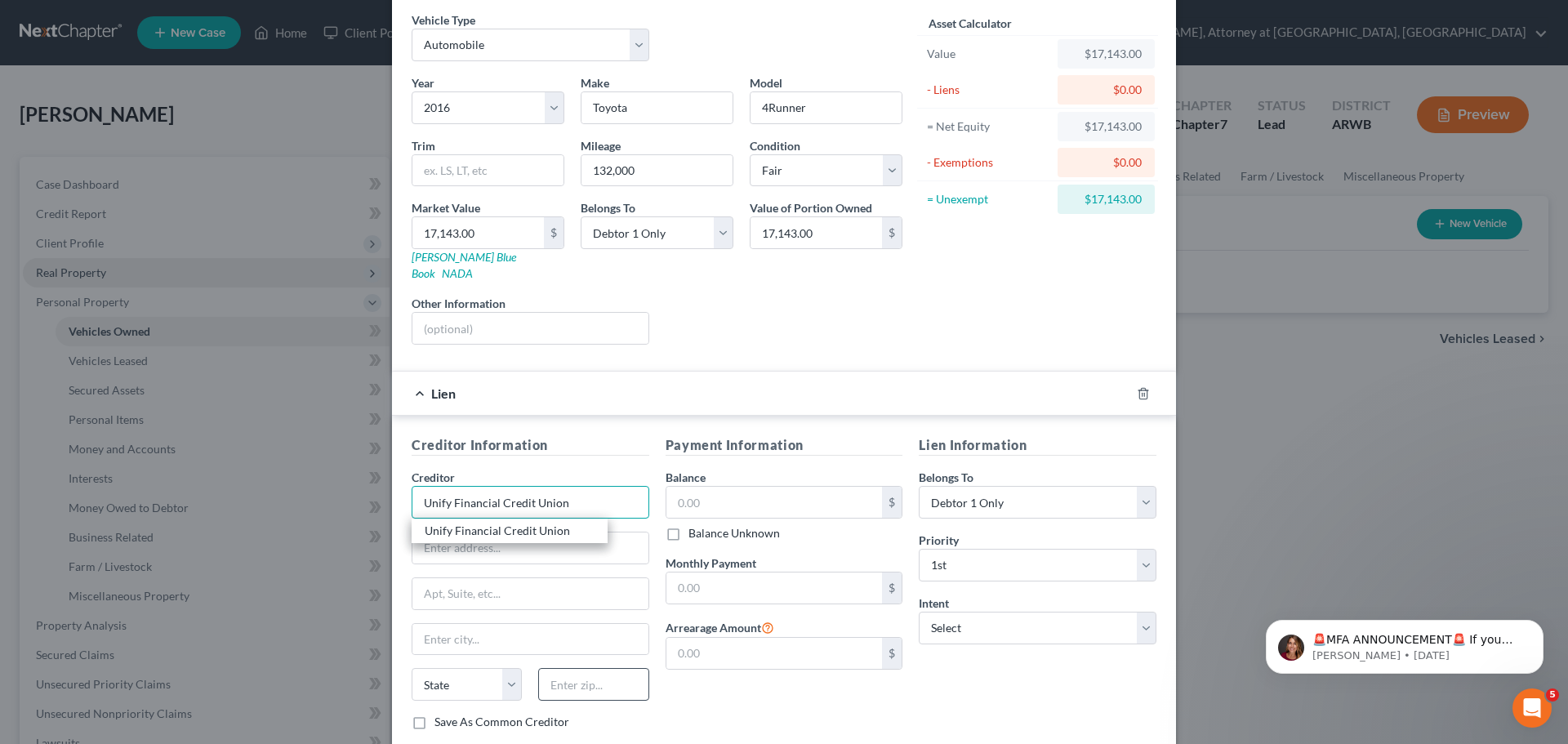
scroll to position [150, 0]
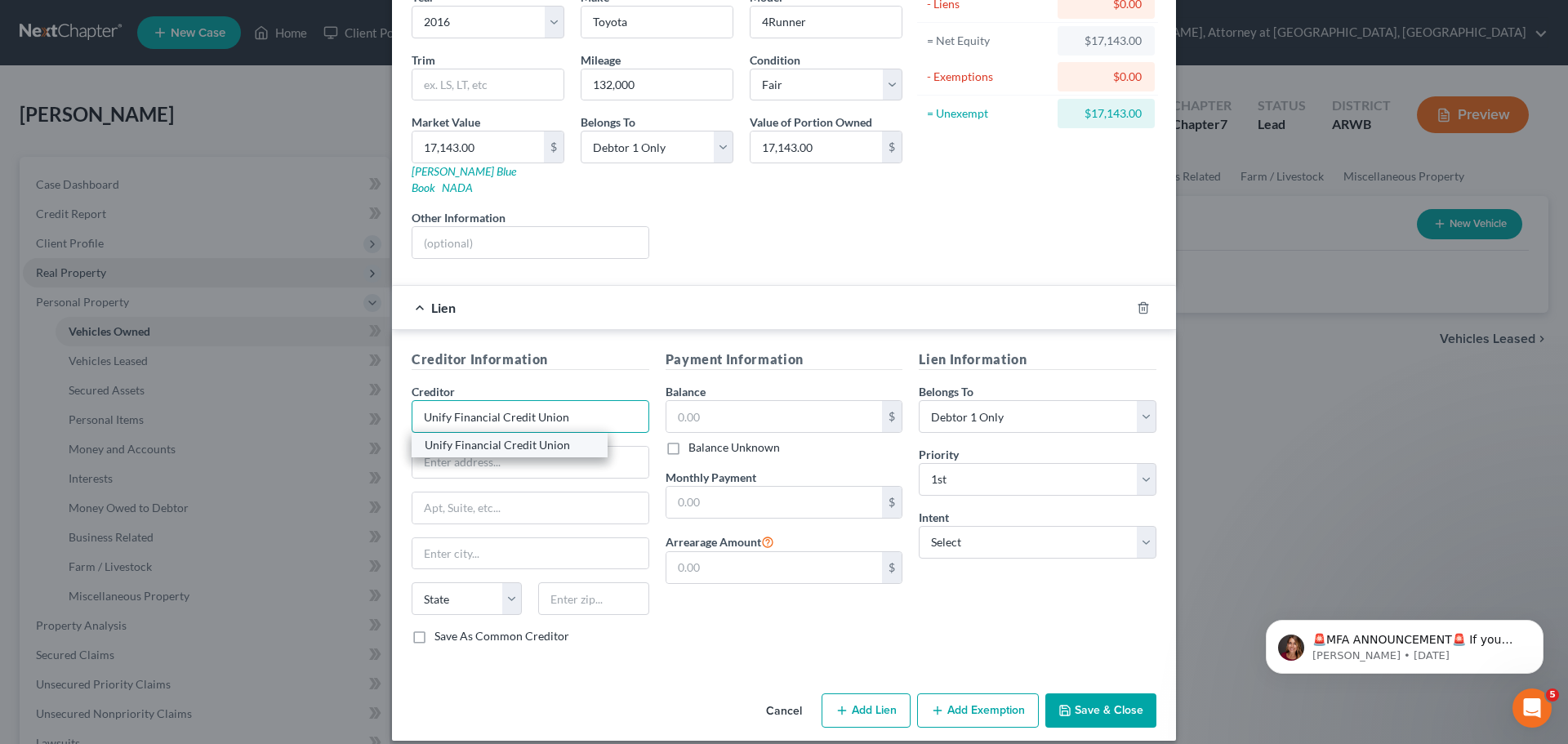
type input "Unify Financial Credit Union"
click at [534, 437] on div "Unify Financial Credit Union" at bounding box center [509, 445] width 170 height 16
type input "P.O. Box 10018"
type input "[GEOGRAPHIC_DATA]"
select select "4"
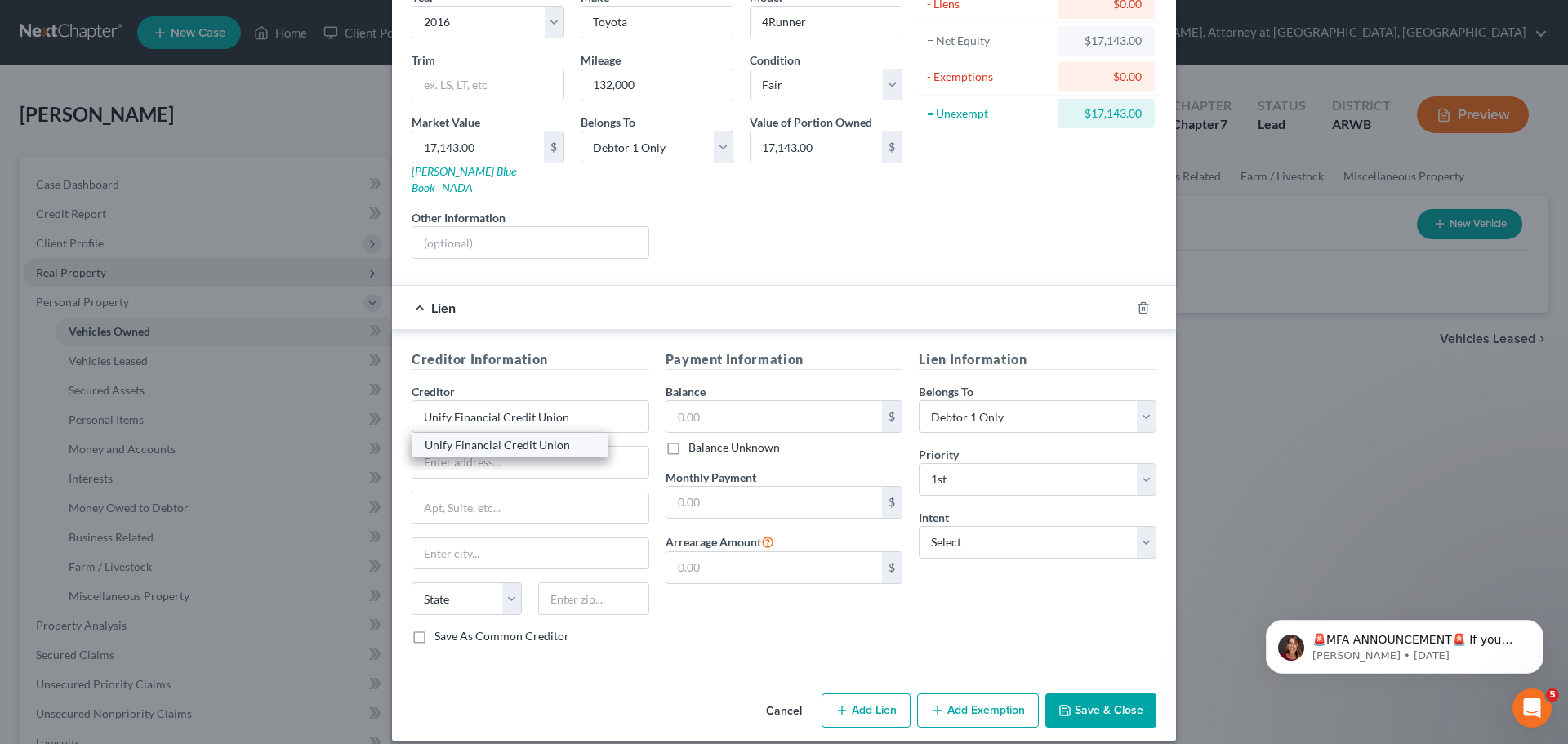
type input "90267-7518"
click at [705, 401] on input "text" at bounding box center [775, 416] width 217 height 31
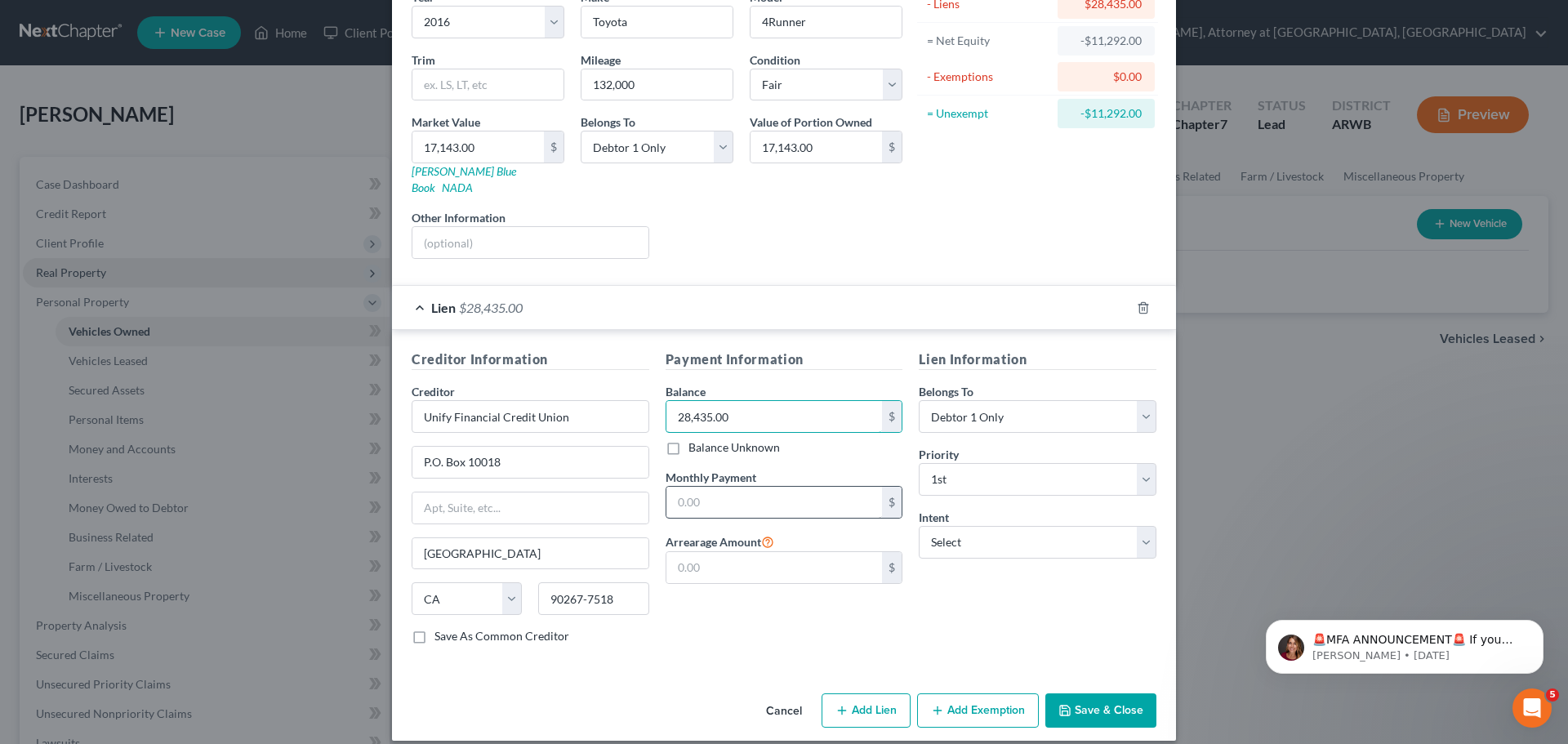
type input "28,435.00"
click at [716, 487] on input "text" at bounding box center [775, 502] width 217 height 31
type input "513.00"
drag, startPoint x: 999, startPoint y: 529, endPoint x: 1002, endPoint y: 539, distance: 10.4
click at [1002, 539] on select "Select Surrender Redeem Reaffirm Avoid Other" at bounding box center [1038, 542] width 238 height 33
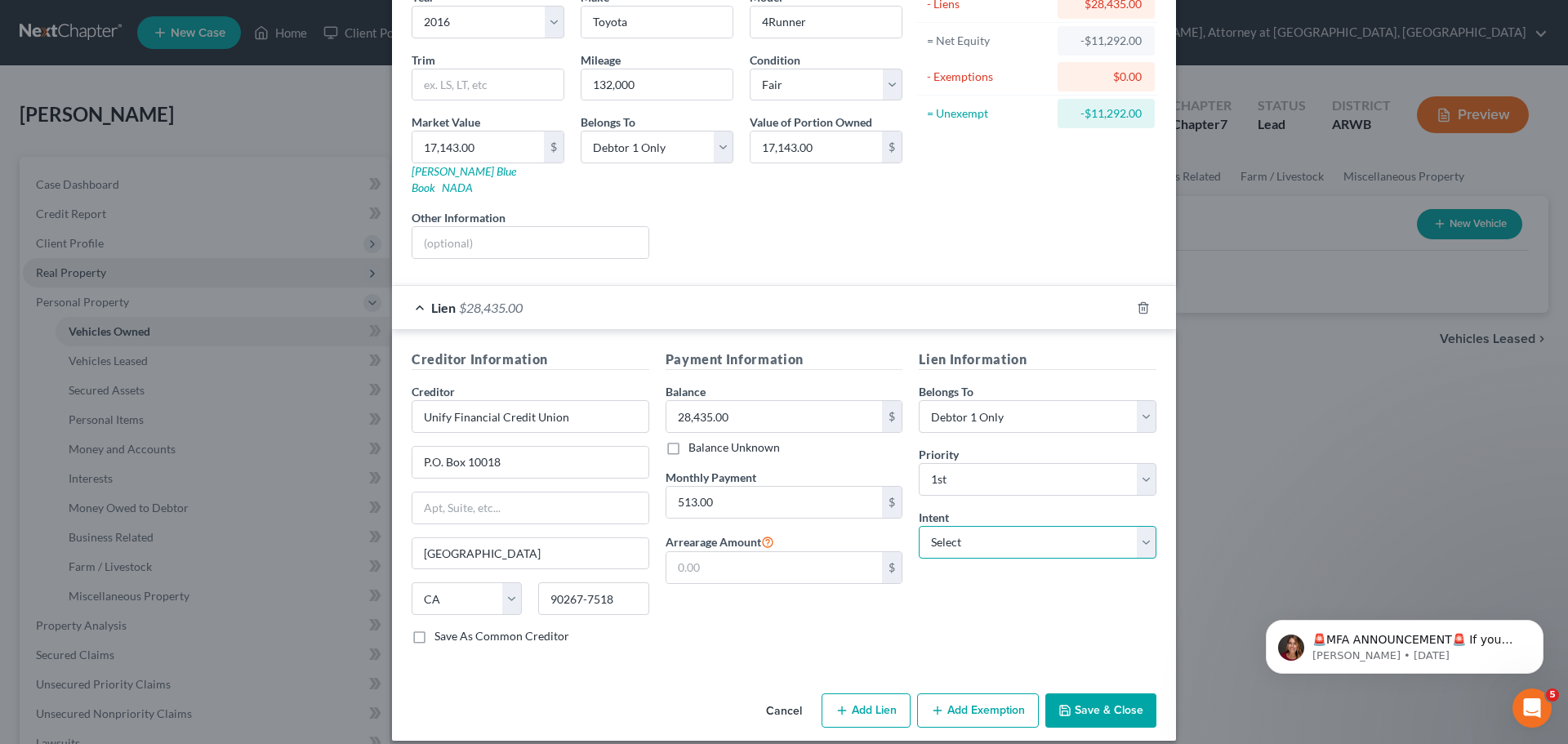
select select "2"
click at [919, 526] on select "Select Surrender Redeem Reaffirm Avoid Other" at bounding box center [1038, 542] width 238 height 33
click at [1088, 698] on button "Save & Close" at bounding box center [1101, 710] width 111 height 34
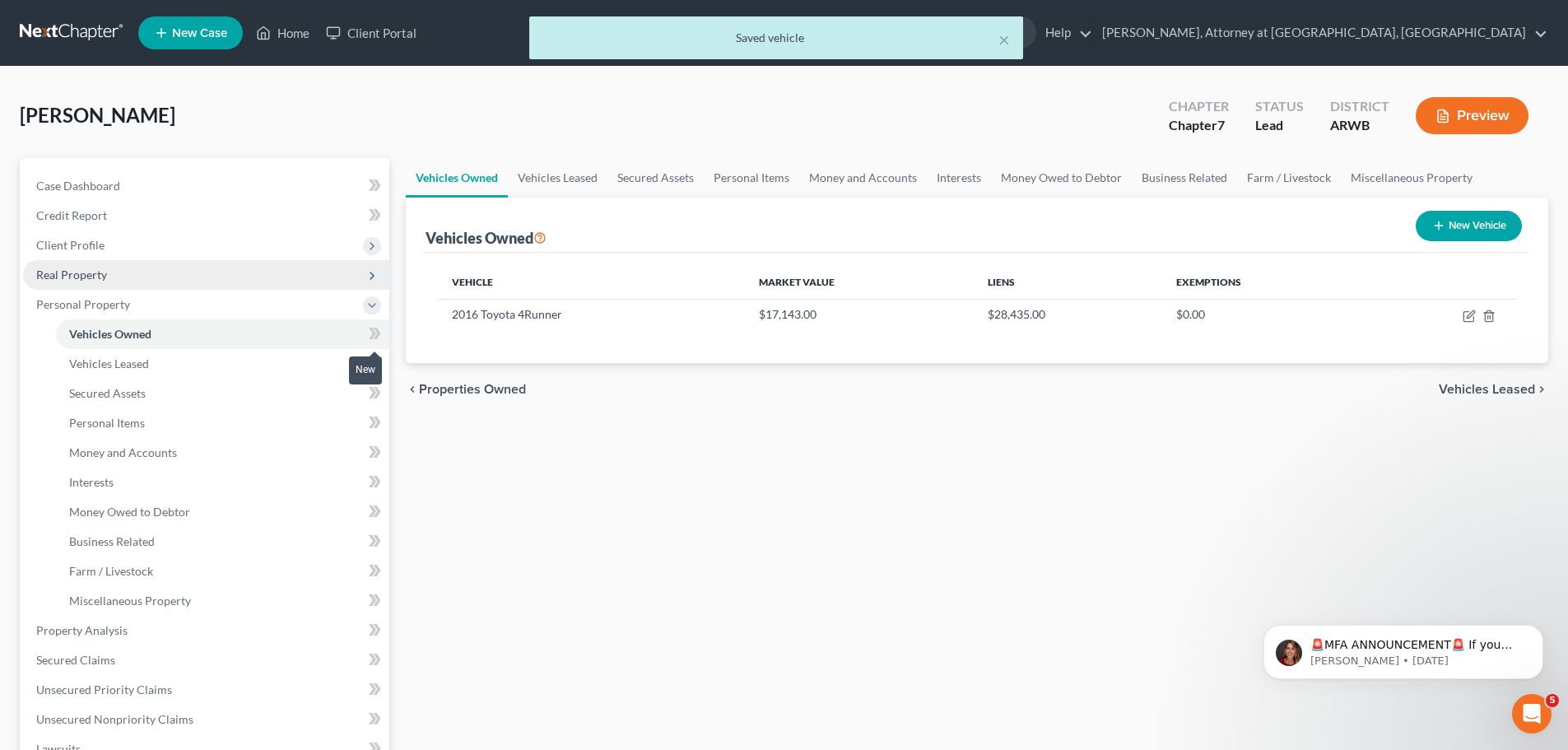
click at [378, 335] on icon at bounding box center [377, 333] width 7 height 12
click at [378, 368] on icon at bounding box center [374, 363] width 13 height 21
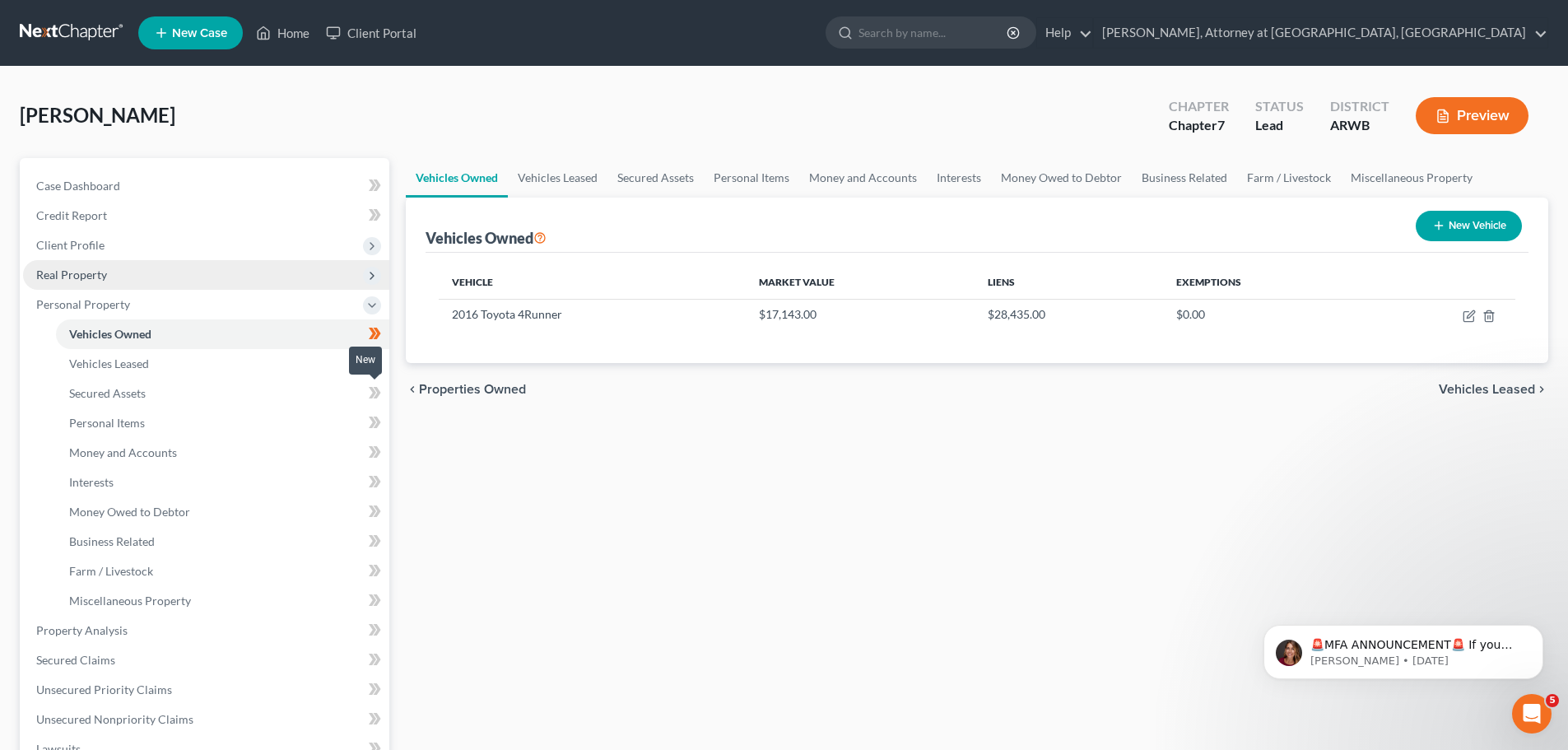
click at [380, 395] on icon at bounding box center [374, 393] width 13 height 21
click at [271, 422] on link "Personal Items" at bounding box center [222, 422] width 333 height 30
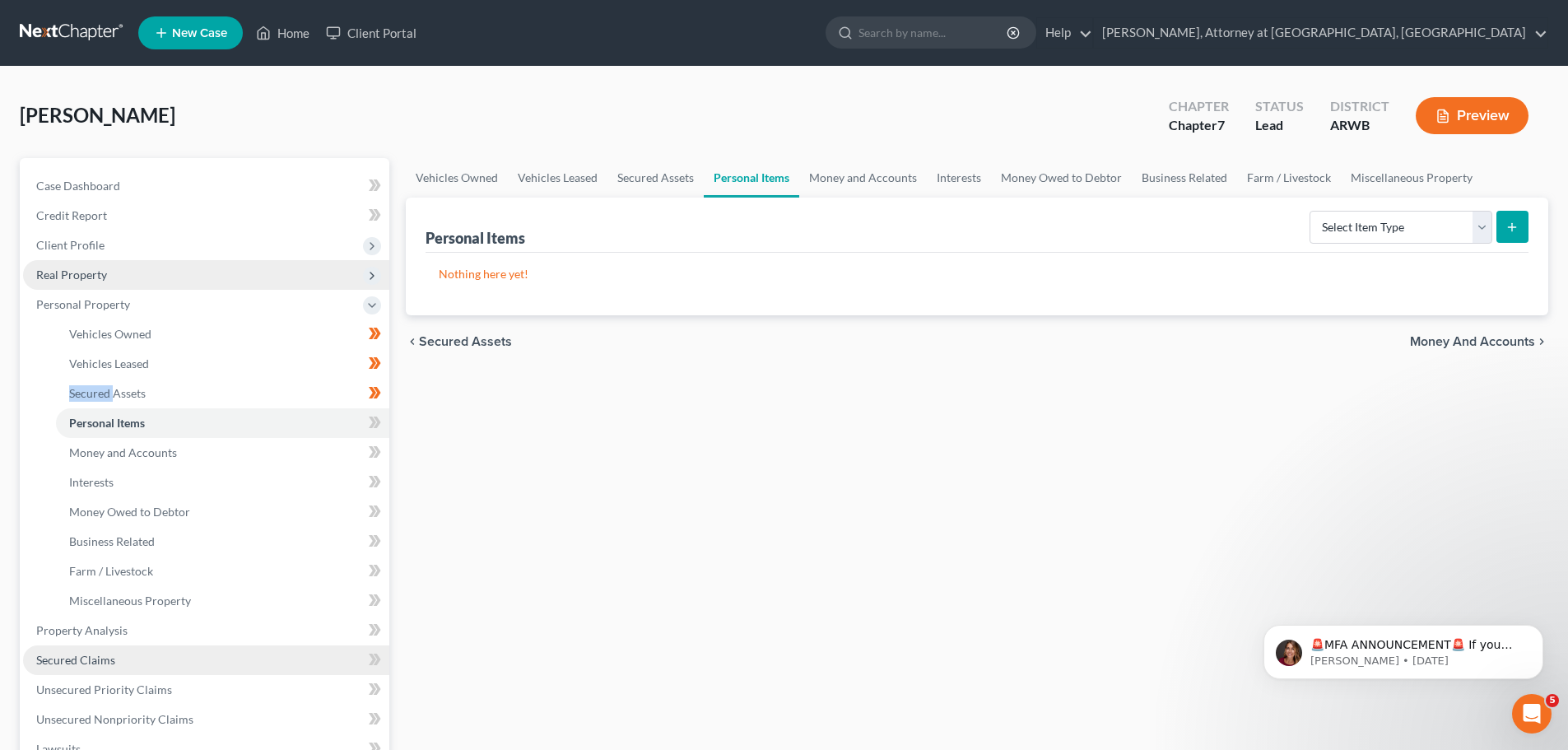
click at [84, 655] on span "Secured Claims" at bounding box center [75, 660] width 79 height 14
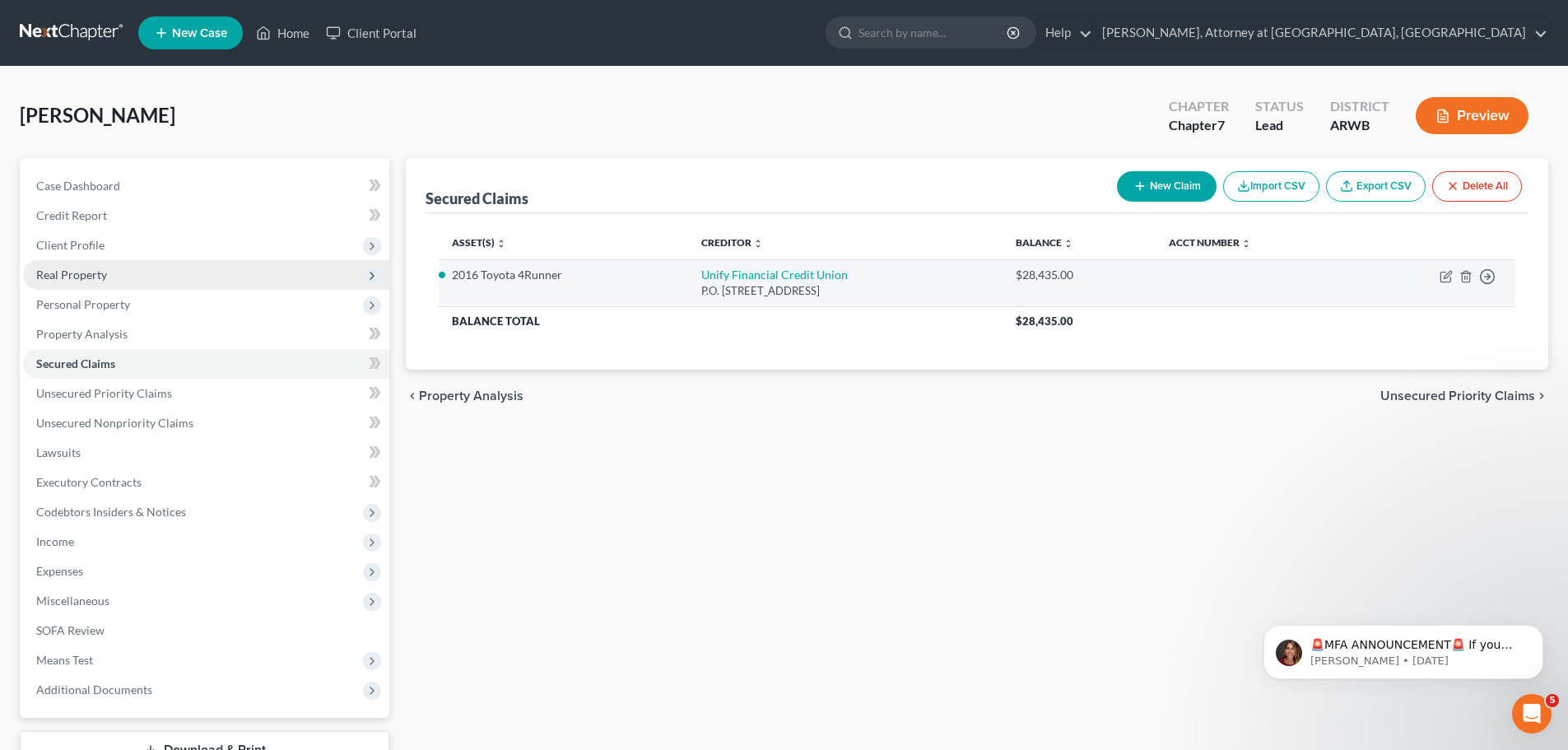
click at [1438, 275] on td "Move to E Move to F Move to G Move to Notice Only" at bounding box center [1433, 283] width 163 height 47
click at [1444, 283] on td "Move to E Move to F Move to G Move to Notice Only" at bounding box center [1433, 283] width 163 height 47
click at [1441, 277] on icon "button" at bounding box center [1446, 277] width 13 height 13
select select "4"
select select "2"
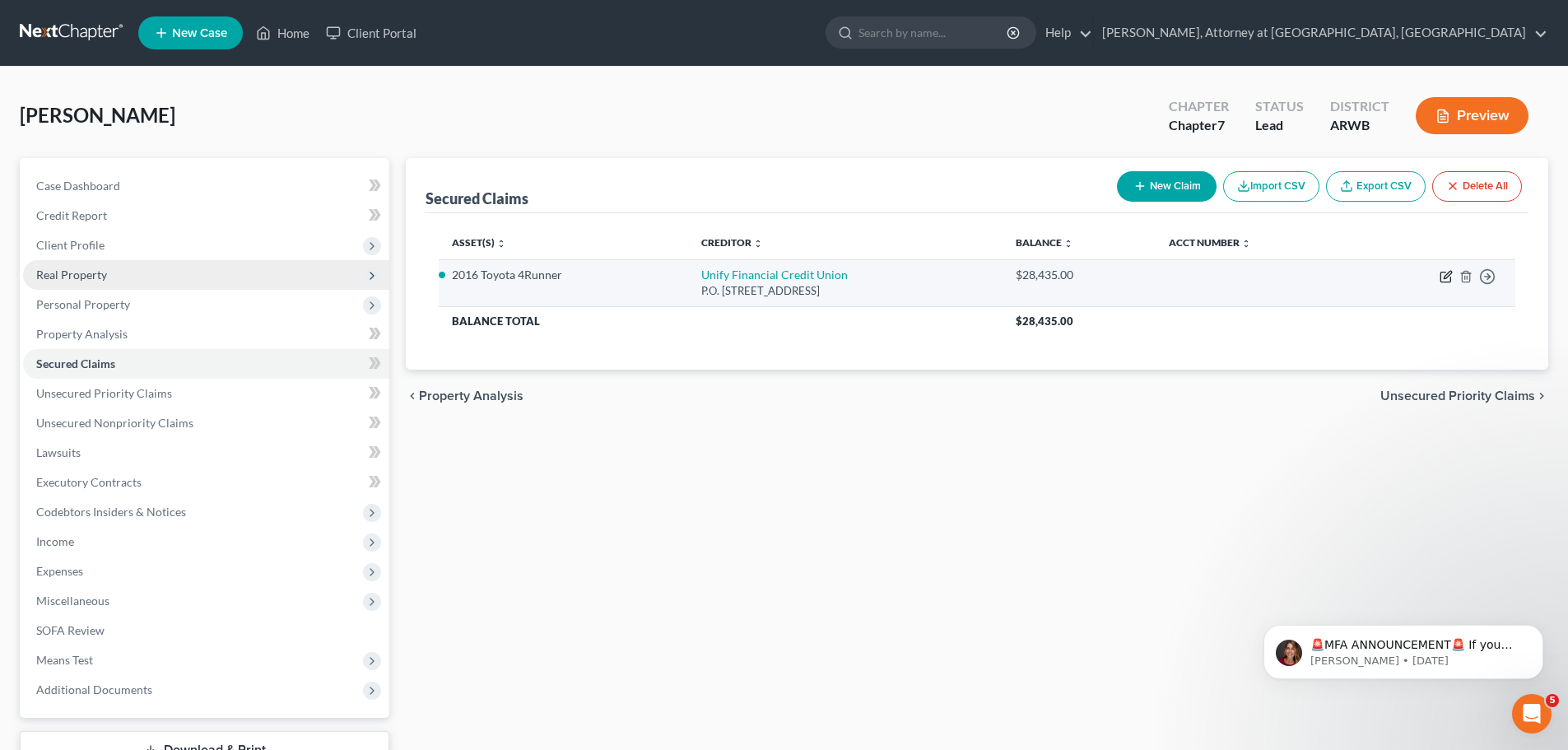
select select "0"
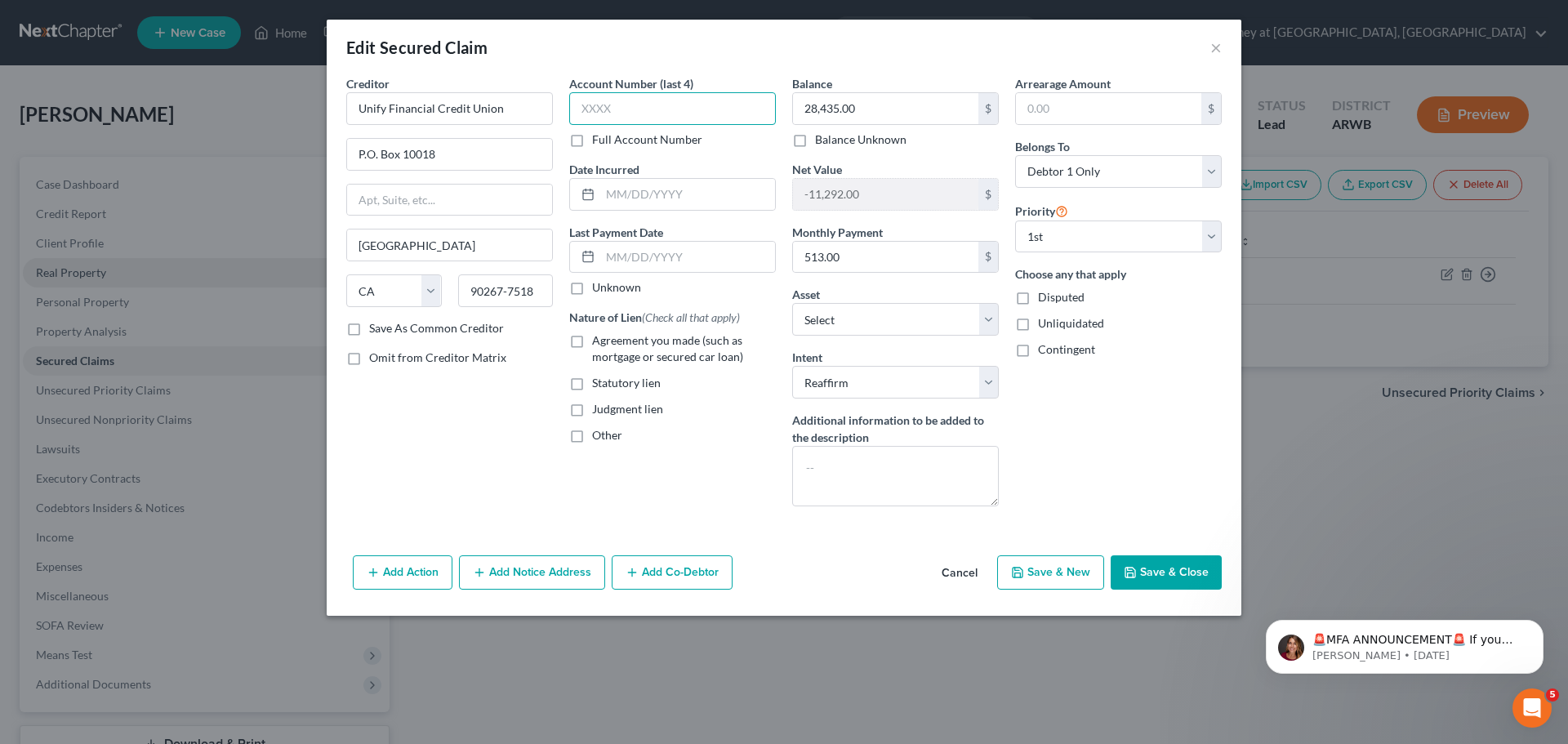
click at [636, 110] on input "text" at bounding box center [673, 109] width 207 height 33
type input "0002"
click at [592, 339] on label "Agreement you made (such as mortgage or secured car loan)" at bounding box center [684, 348] width 184 height 33
click at [599, 339] on input "Agreement you made (such as mortgage or secured car loan)" at bounding box center [604, 338] width 11 height 11
checkbox input "true"
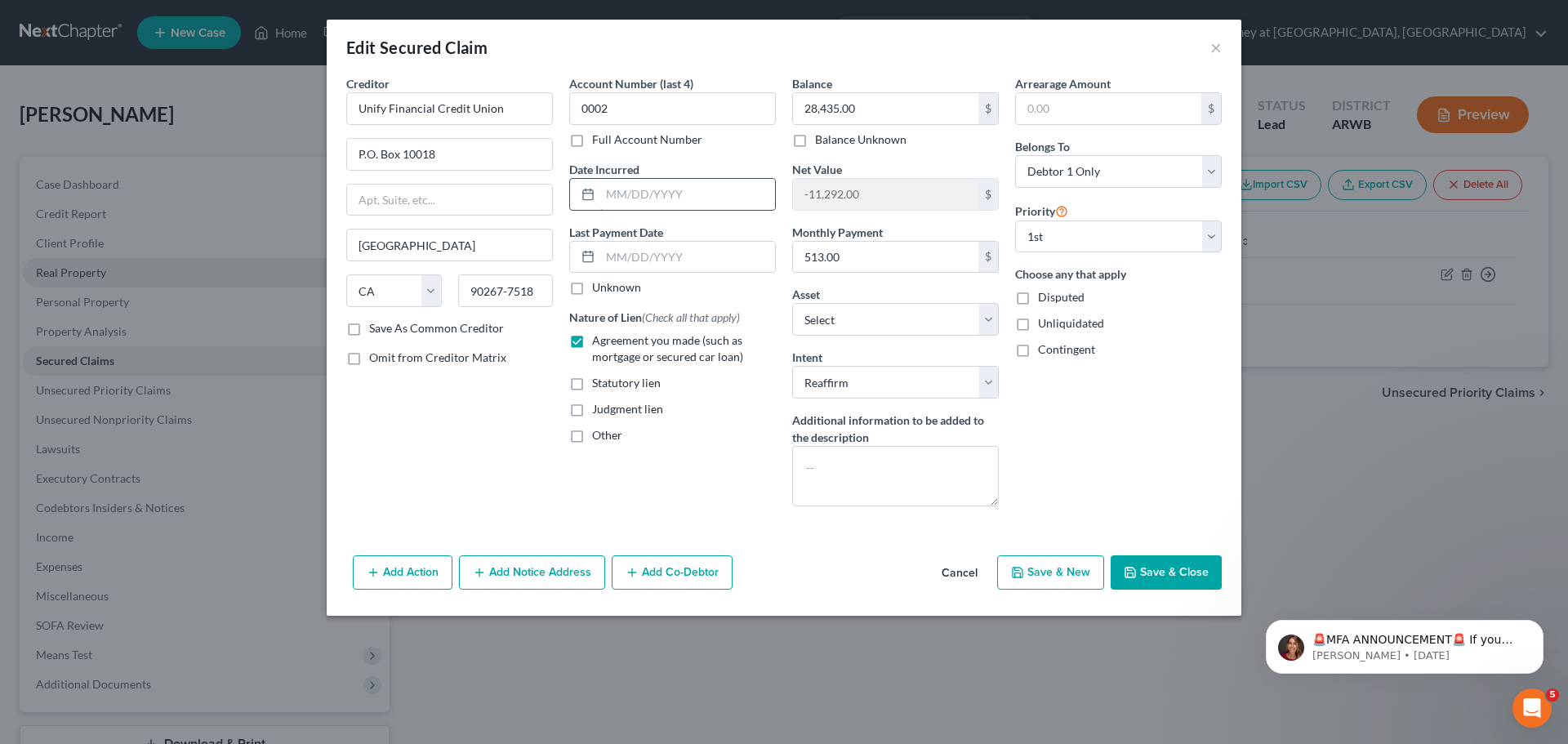
click at [645, 192] on input "text" at bounding box center [687, 194] width 175 height 31
type input "[DATE]"
click at [1161, 568] on button "Save & Close" at bounding box center [1166, 572] width 111 height 34
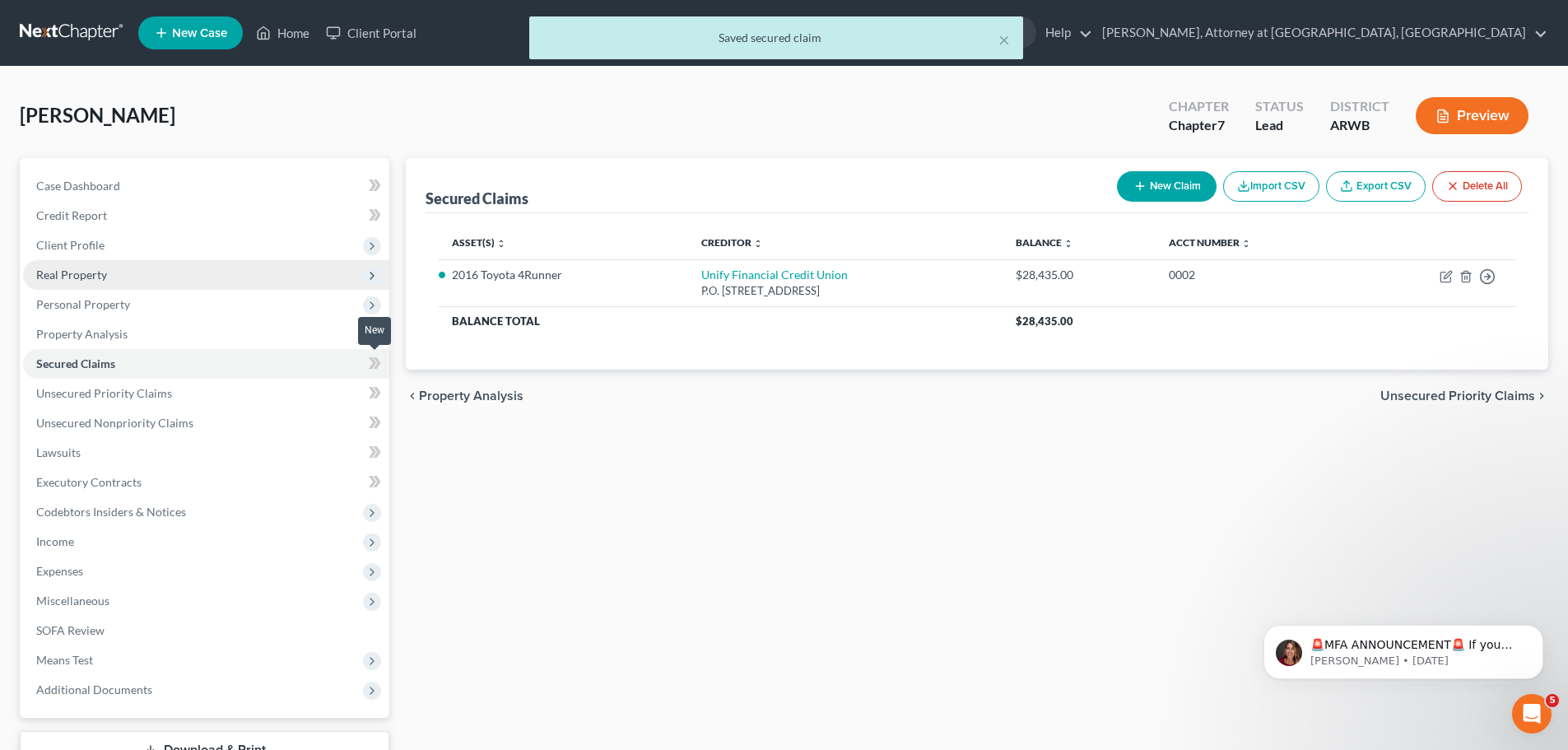
click at [374, 360] on icon at bounding box center [372, 363] width 7 height 12
click at [378, 365] on icon at bounding box center [377, 363] width 7 height 12
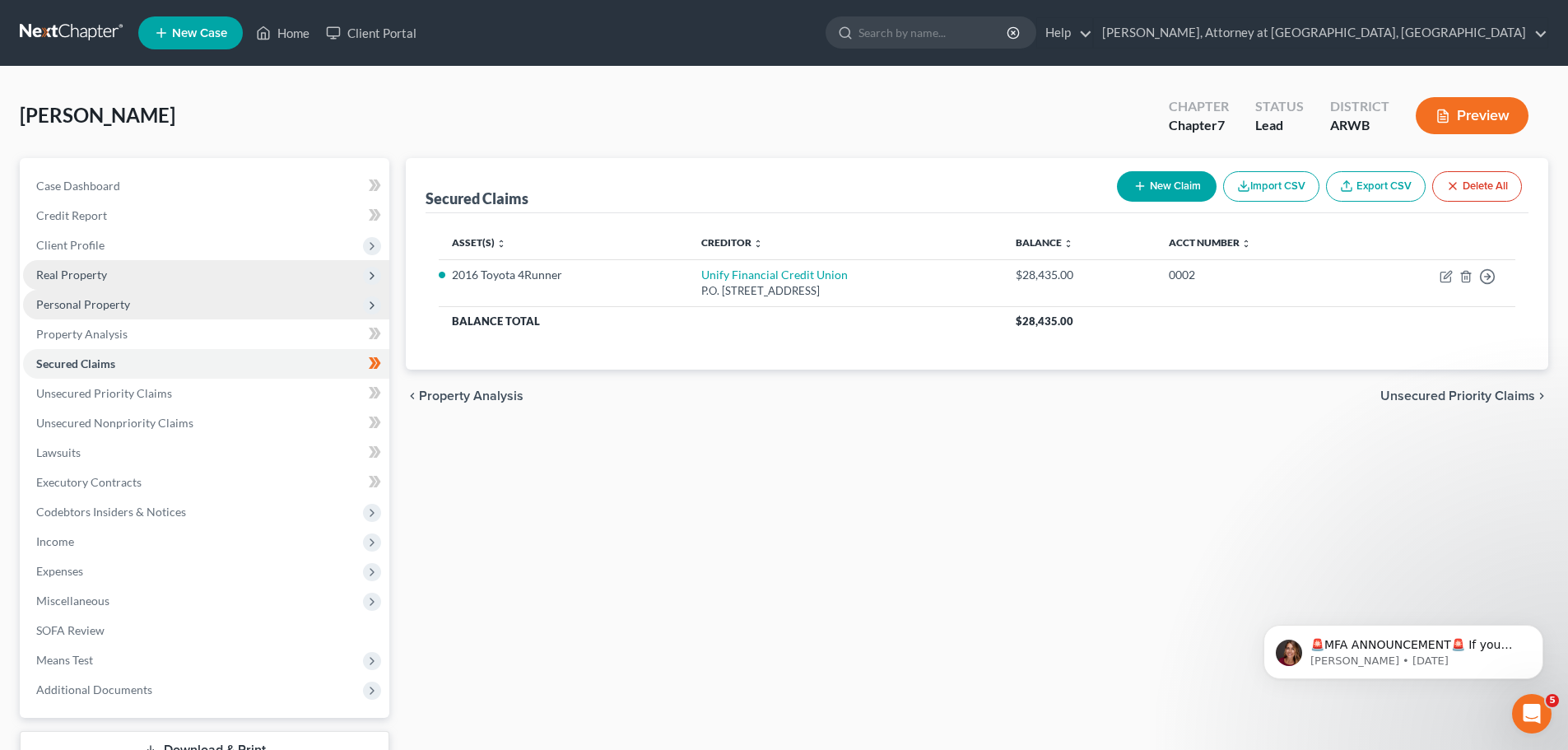
click at [115, 302] on span "Personal Property" at bounding box center [83, 304] width 93 height 14
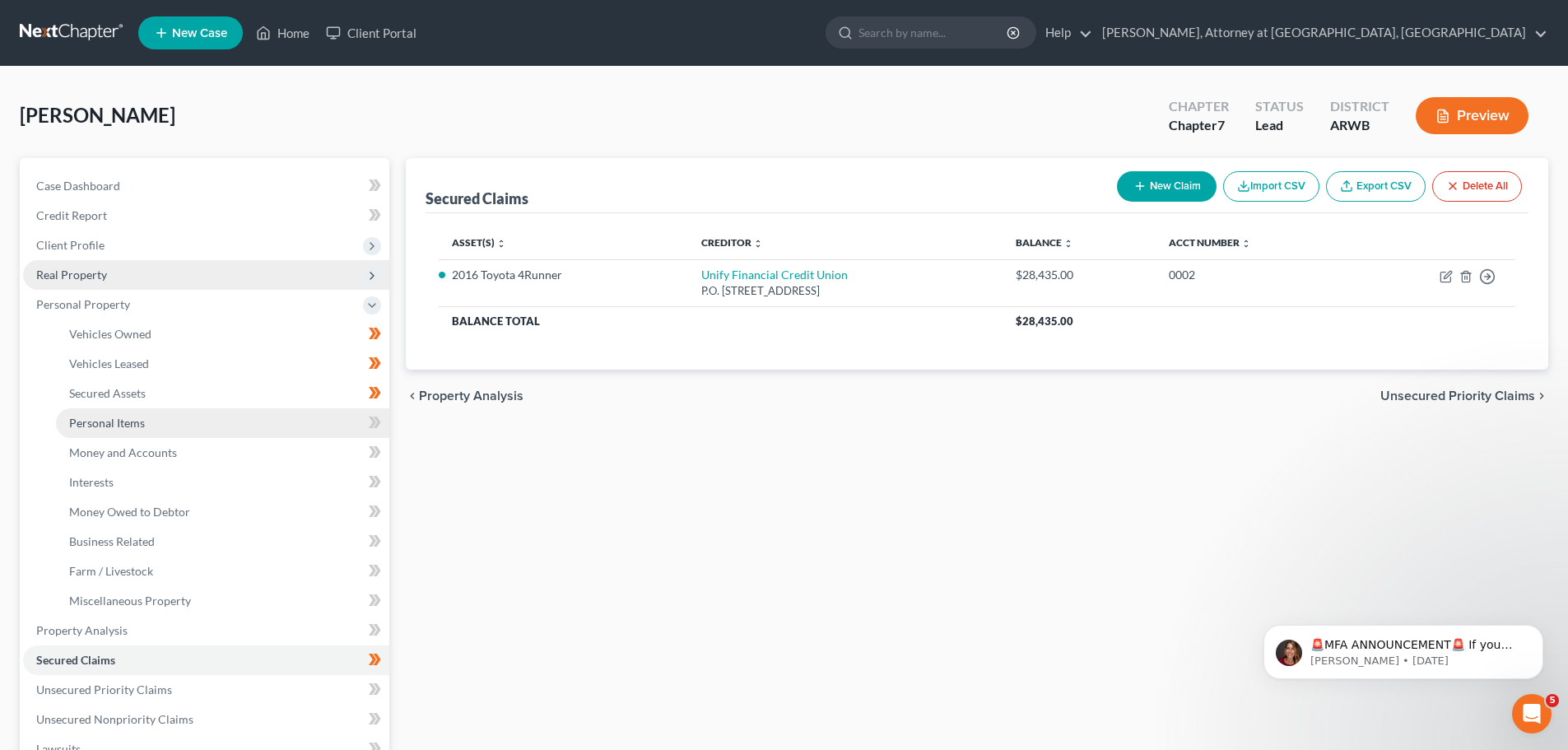
click at [104, 426] on span "Personal Items" at bounding box center [107, 423] width 75 height 14
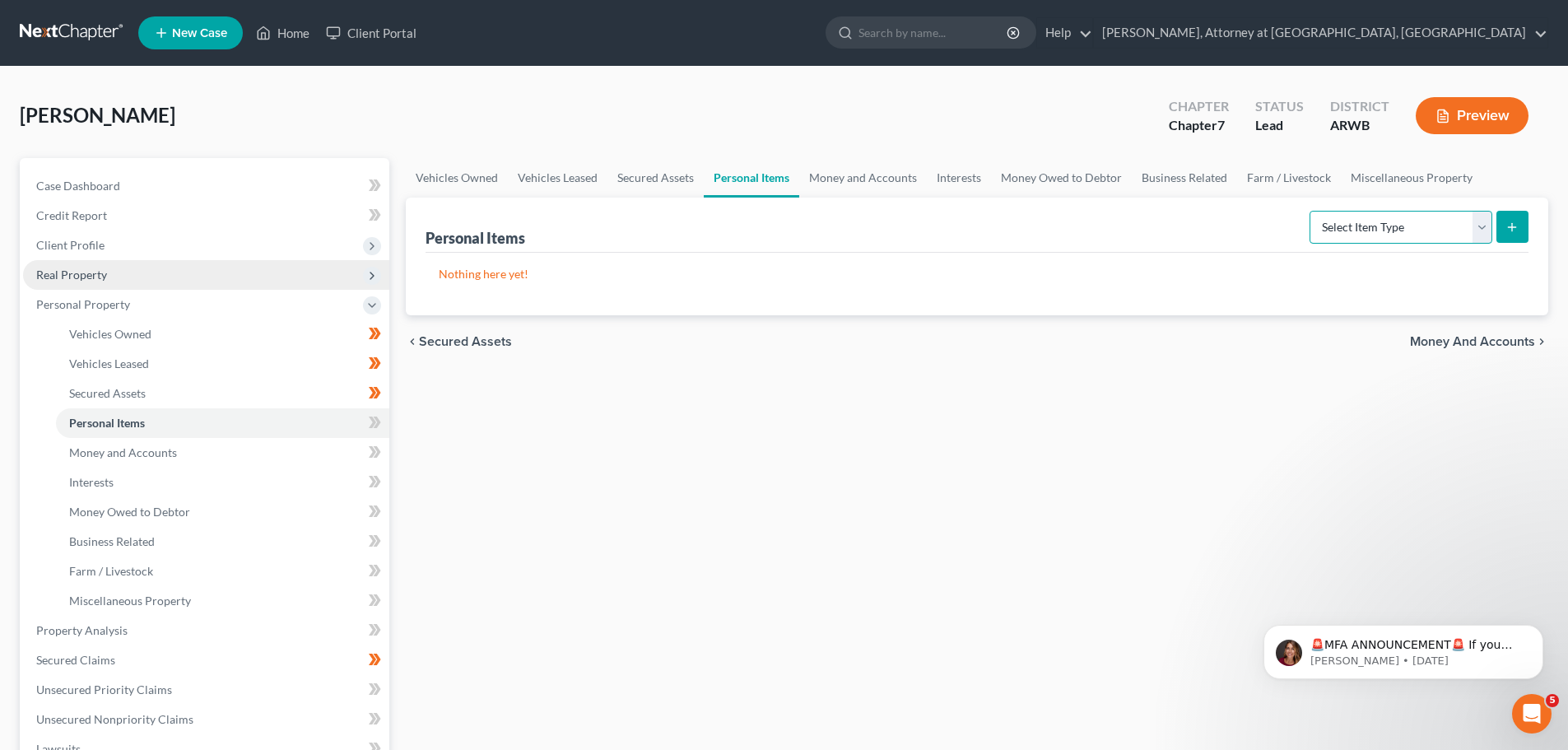
click at [1481, 231] on select "Select Item Type Clothing Collectibles Of Value Electronics Firearms Household …" at bounding box center [1400, 227] width 182 height 33
select select "household_goods"
click at [1311, 211] on select "Select Item Type Clothing Collectibles Of Value Electronics Firearms Household …" at bounding box center [1400, 227] width 182 height 33
click at [1511, 224] on icon "submit" at bounding box center [1511, 227] width 13 height 13
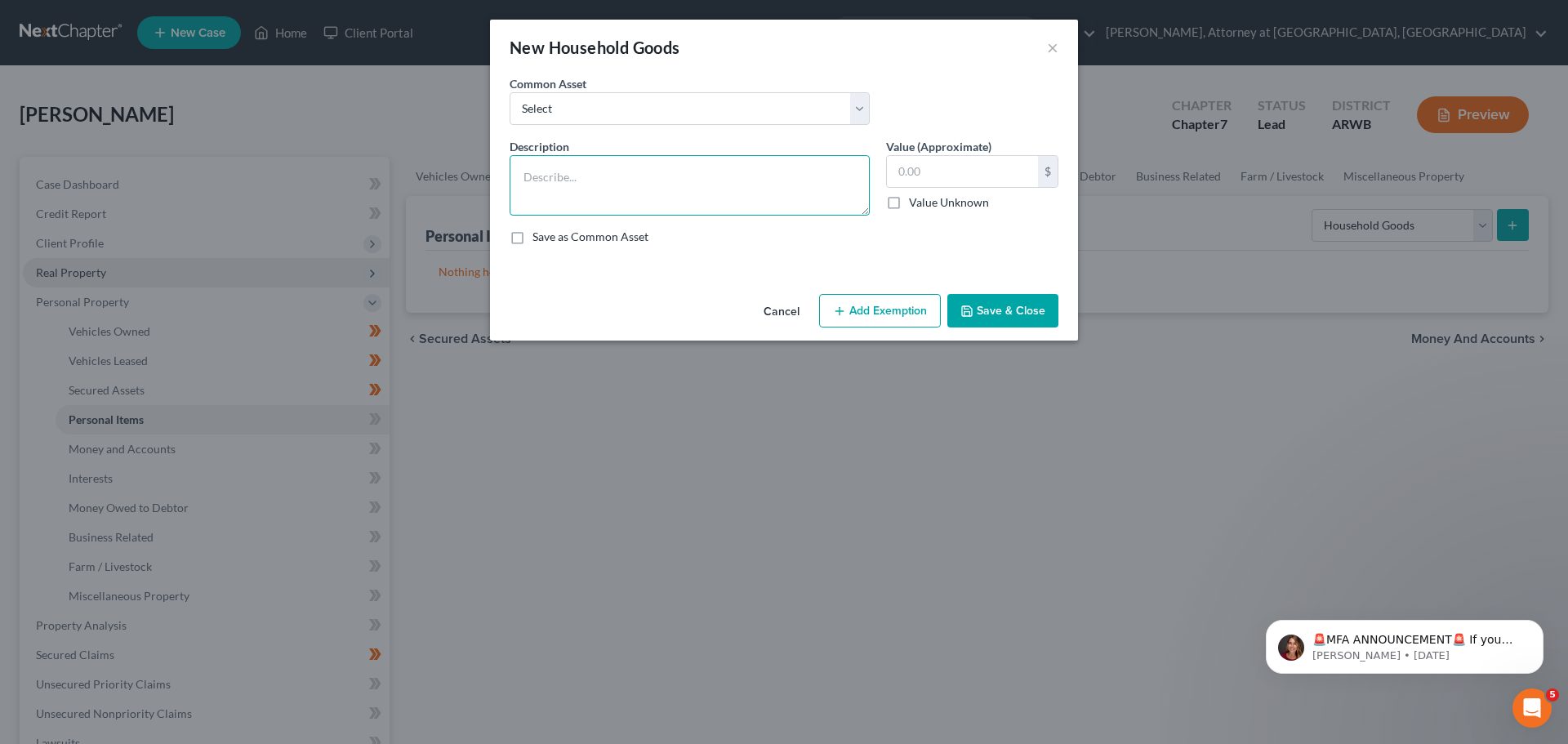
click at [539, 171] on textarea at bounding box center [690, 185] width 360 height 61
type textarea "Washer; dryer; dresser; nightstand; gun safe; charcoal grill; Blackstone griddl…"
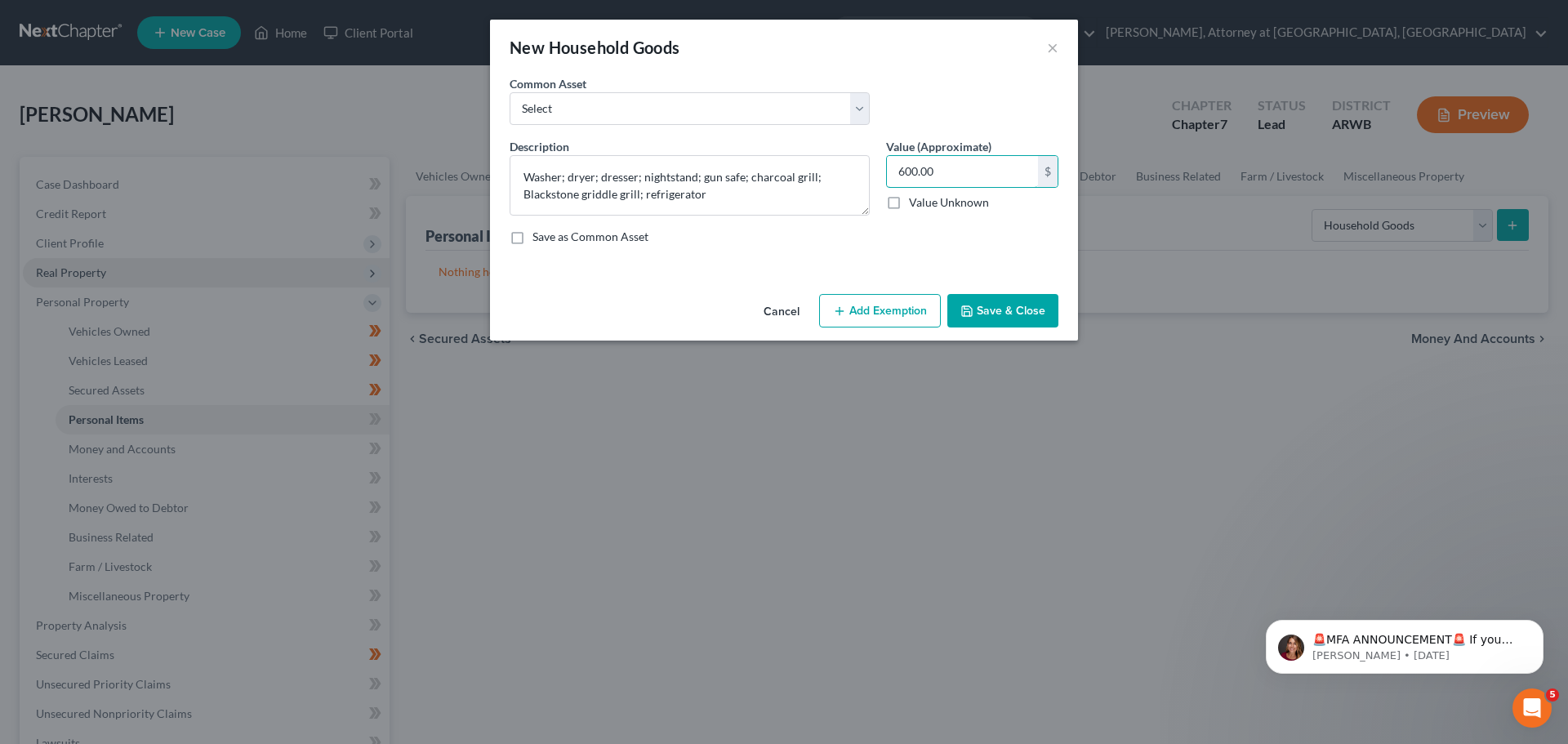
type input "600.00"
click at [915, 302] on button "Add Exemption" at bounding box center [880, 311] width 122 height 34
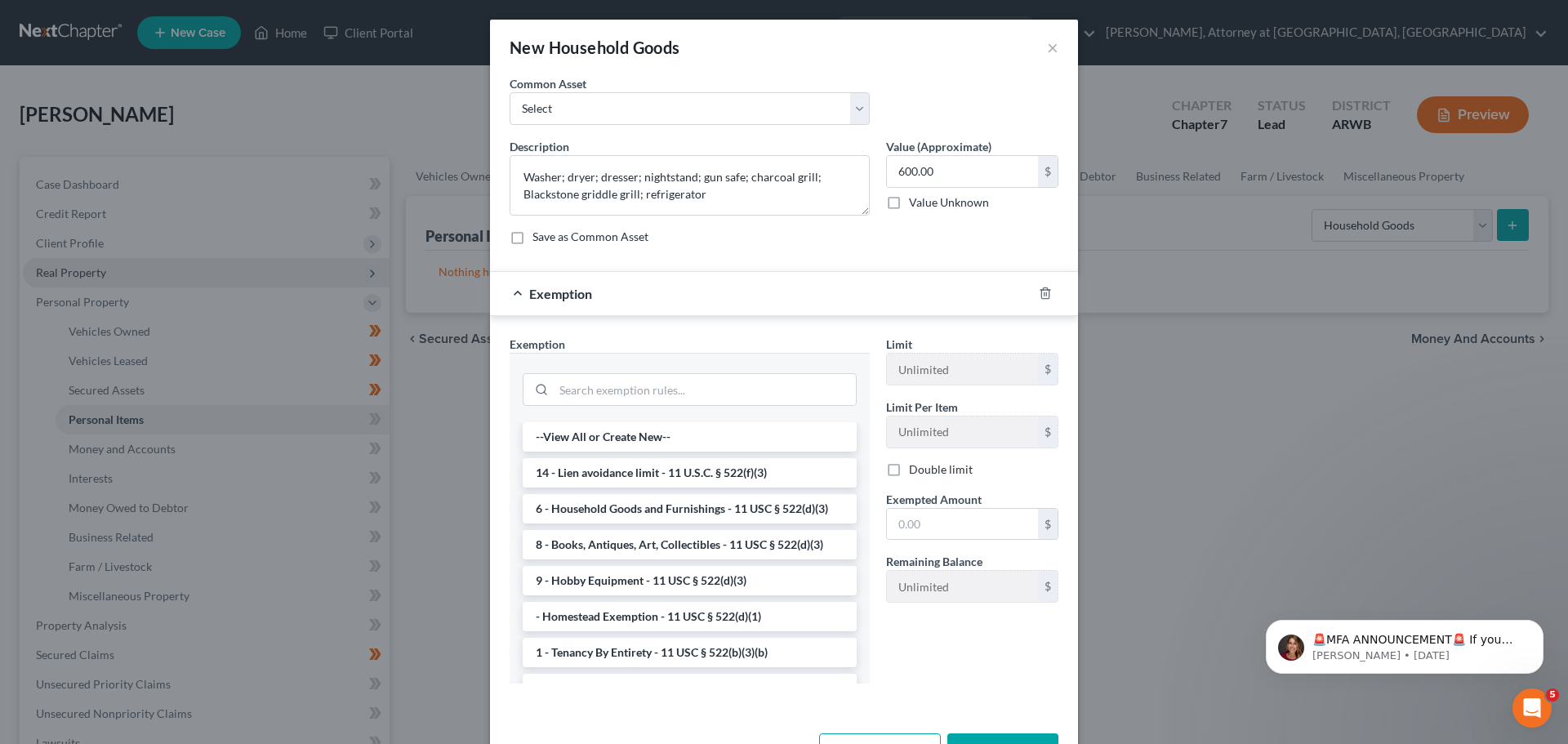
drag, startPoint x: 618, startPoint y: 499, endPoint x: 651, endPoint y: 475, distance: 40.8
click at [620, 494] on li "6 - Household Goods and Furnishings - 11 USC § 522(d)(3)" at bounding box center [689, 508] width 334 height 29
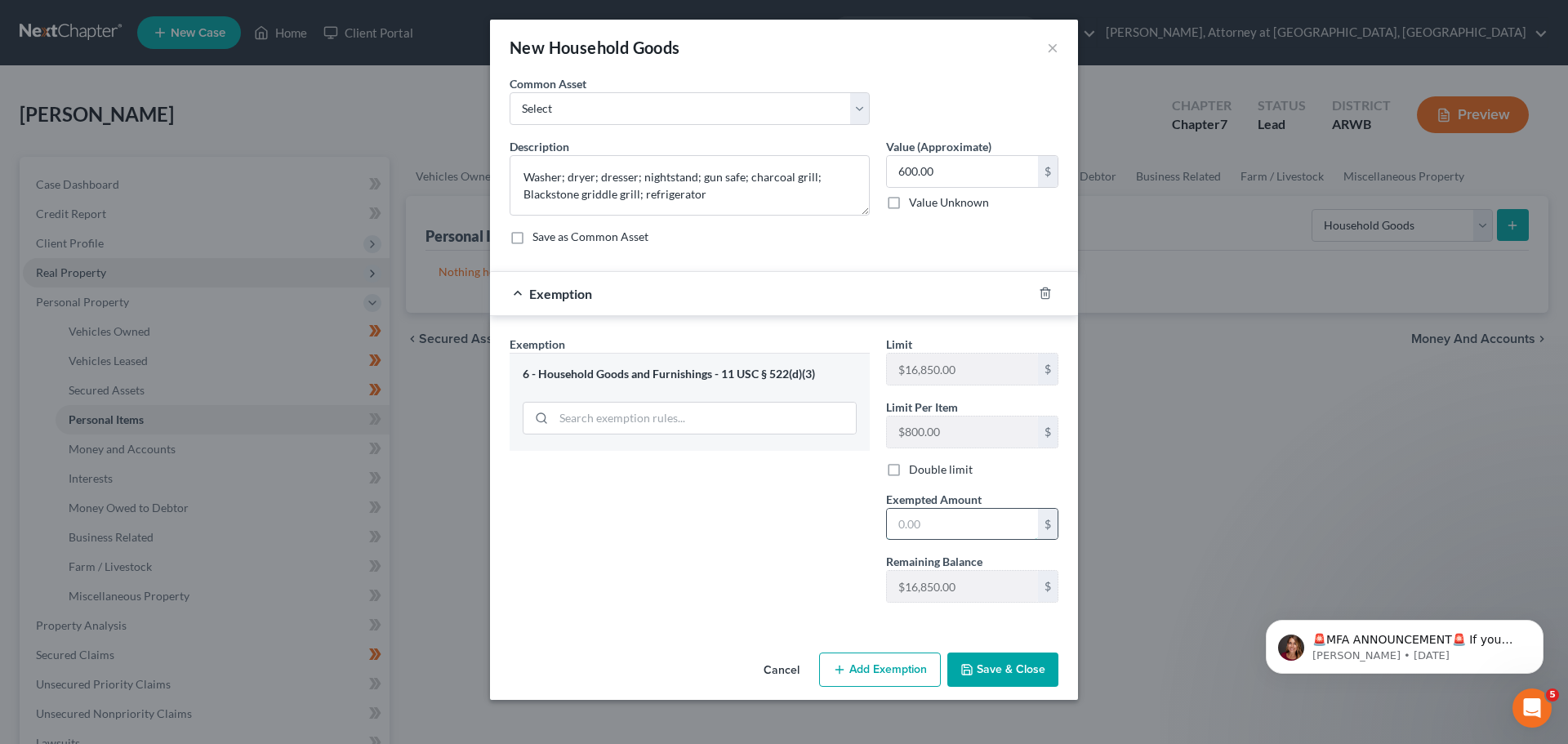
click at [922, 518] on input "text" at bounding box center [963, 524] width 152 height 31
type input "600.00"
click at [1035, 674] on button "Save & Close" at bounding box center [1003, 669] width 111 height 34
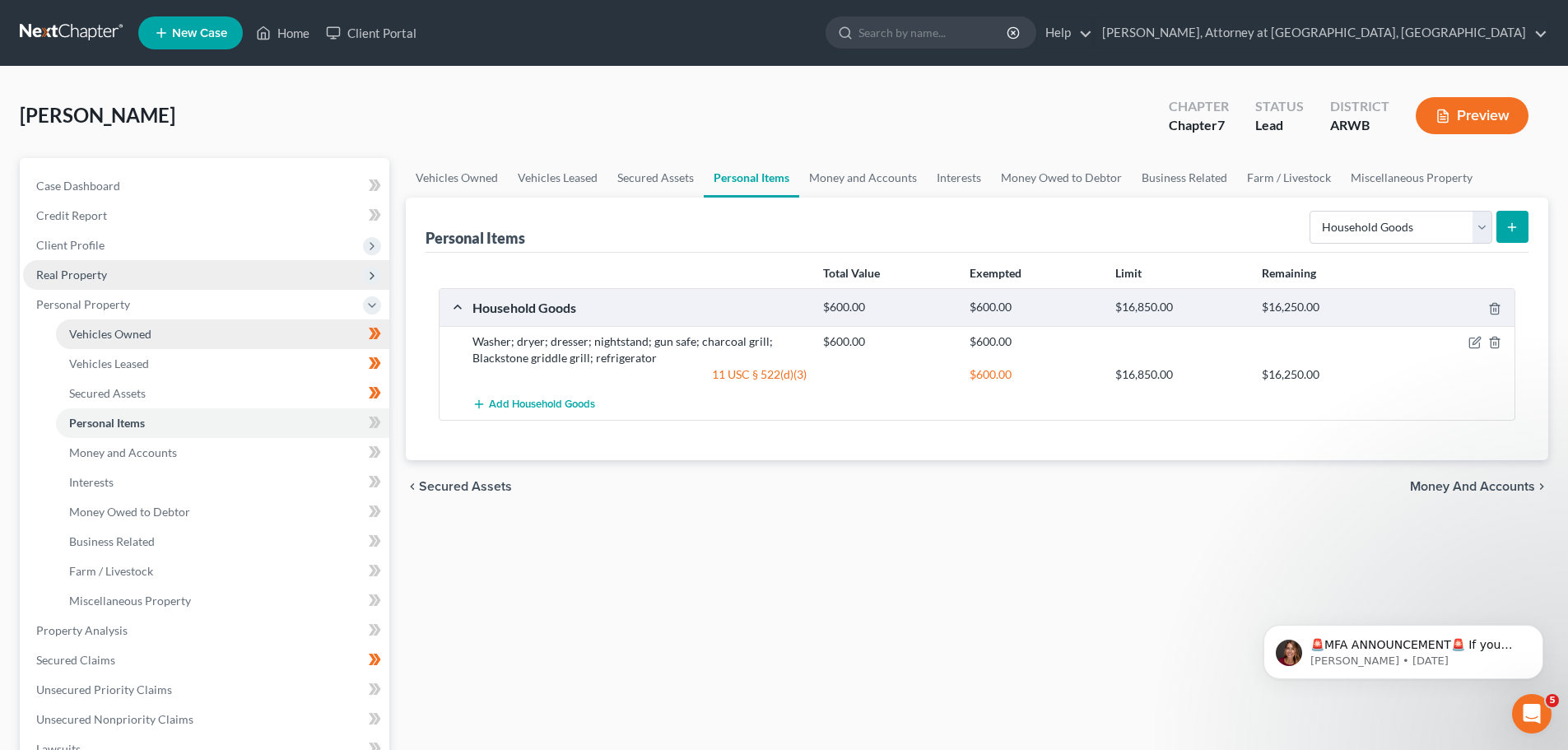
click at [143, 341] on link "Vehicles Owned" at bounding box center [222, 334] width 333 height 30
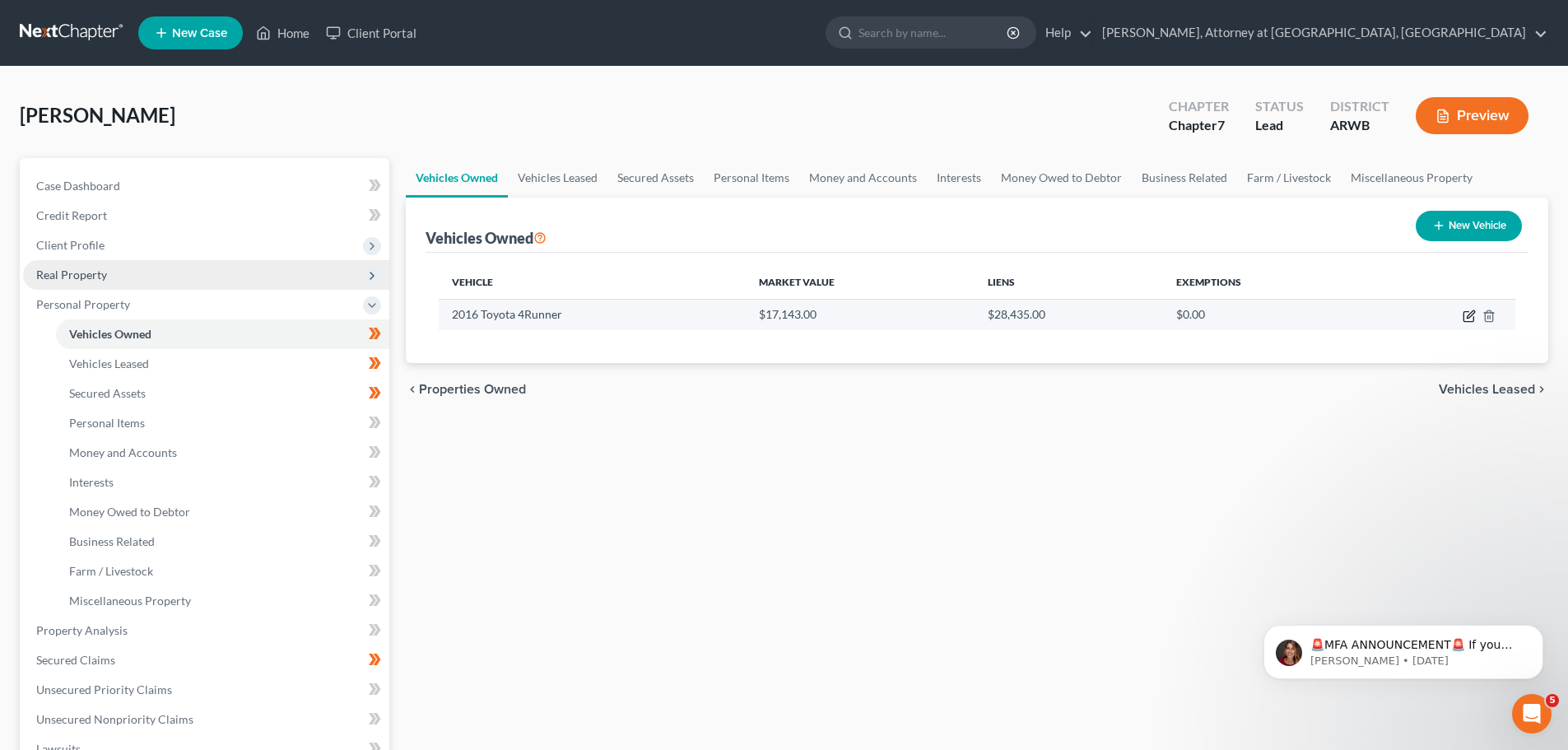
click at [1469, 317] on icon "button" at bounding box center [1470, 313] width 7 height 7
select select "0"
select select "10"
select select "3"
select select "0"
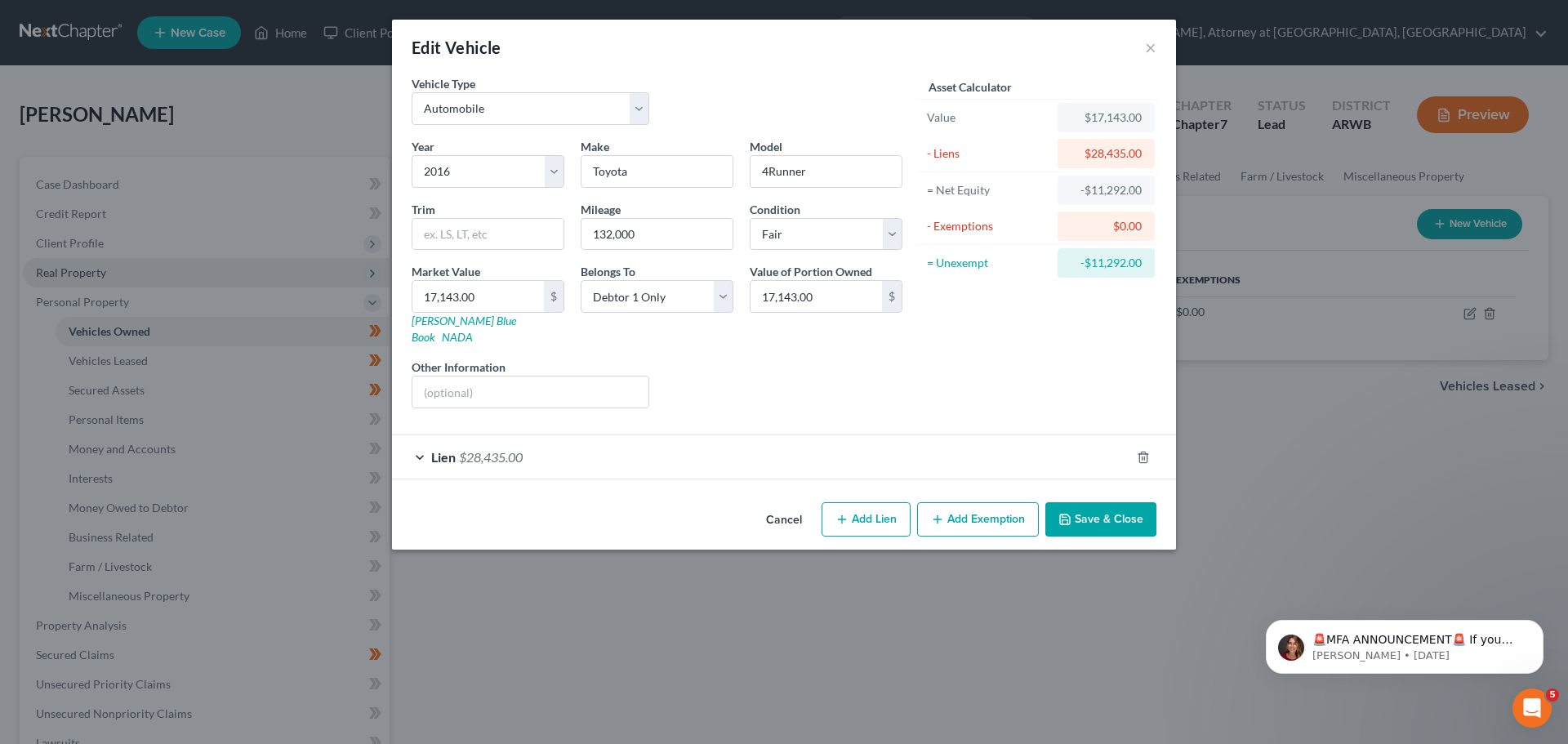
click at [1133, 511] on button "Save & Close" at bounding box center [1101, 519] width 111 height 34
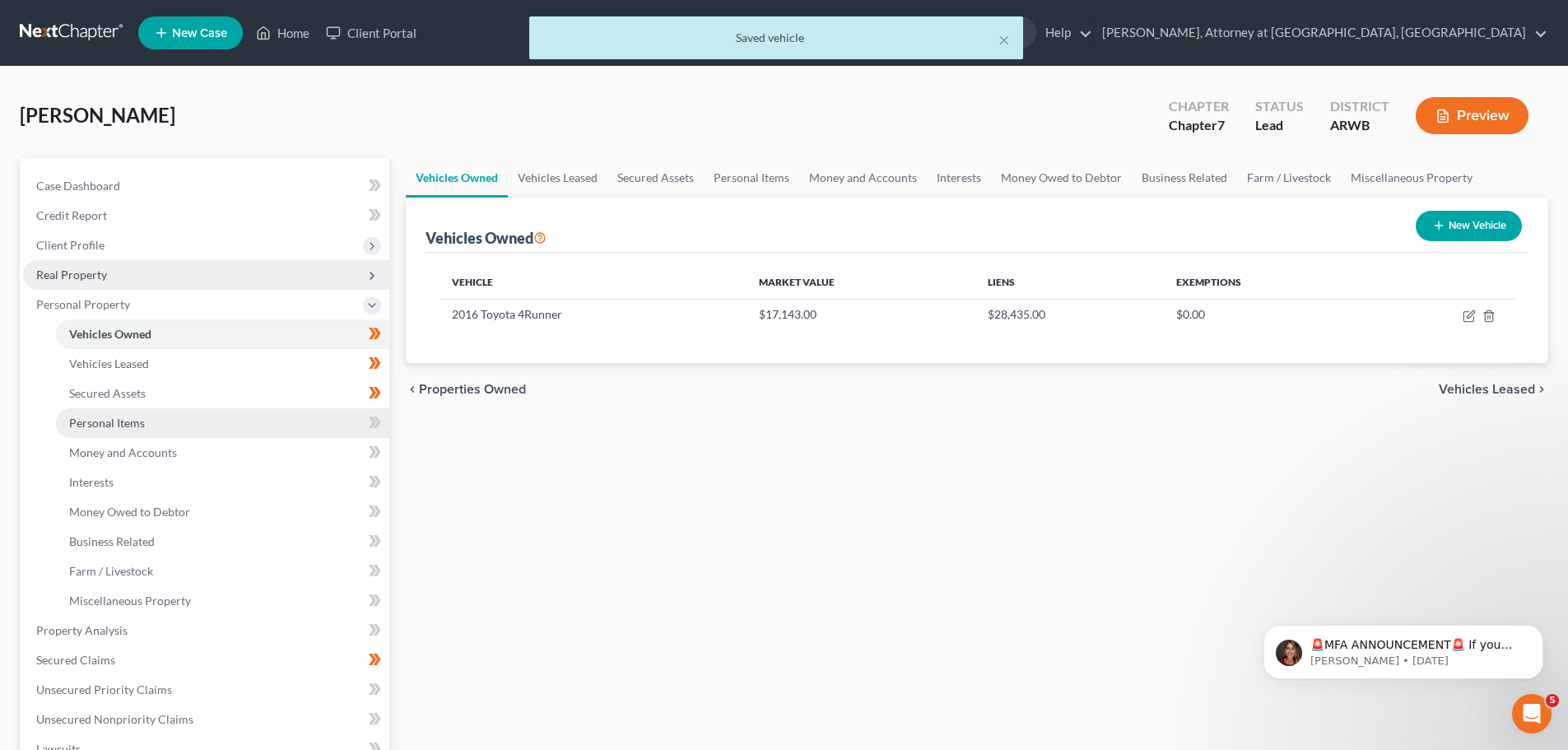
click at [108, 424] on span "Personal Items" at bounding box center [107, 423] width 75 height 14
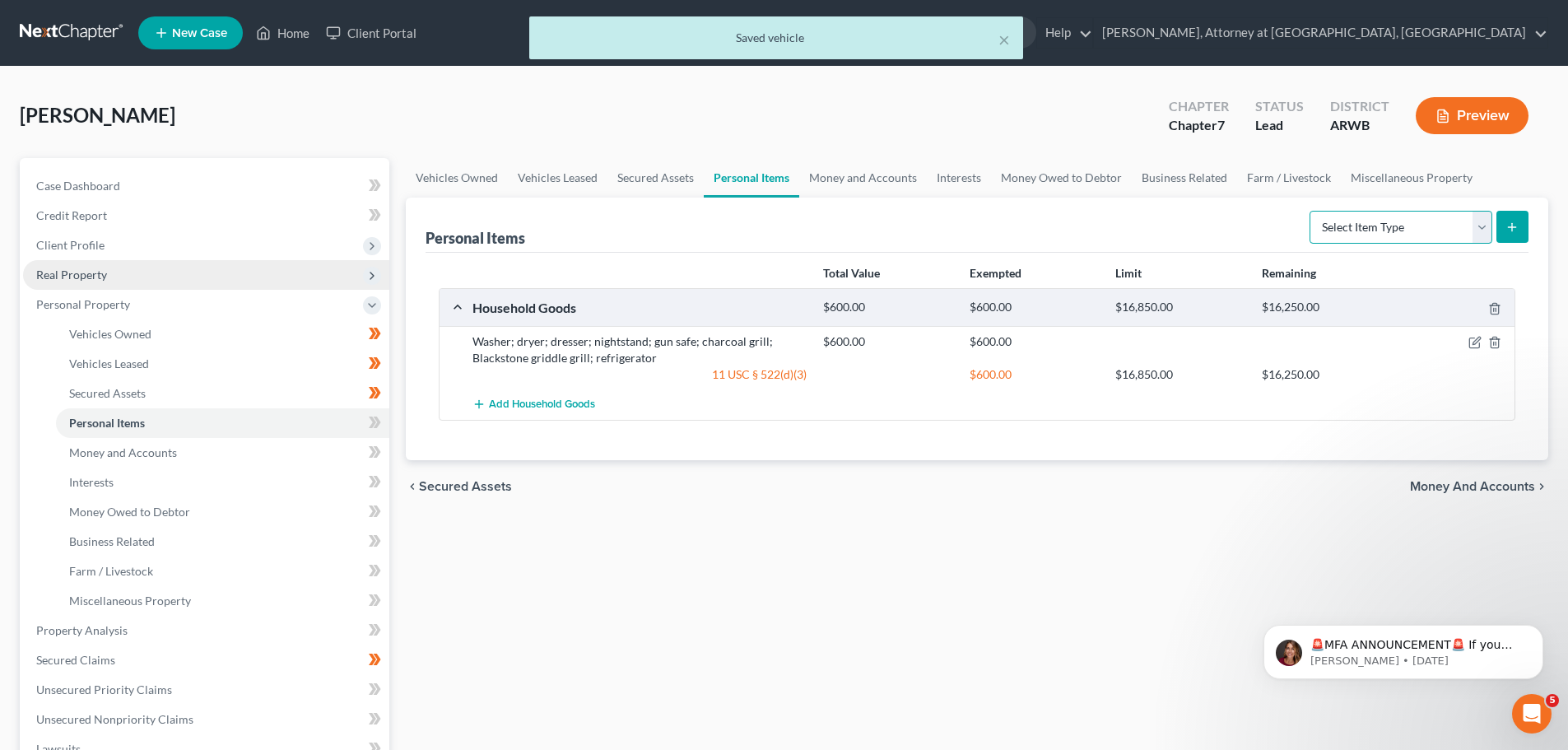
click at [1482, 231] on select "Select Item Type Clothing Collectibles Of Value Electronics Firearms Household …" at bounding box center [1400, 227] width 182 height 33
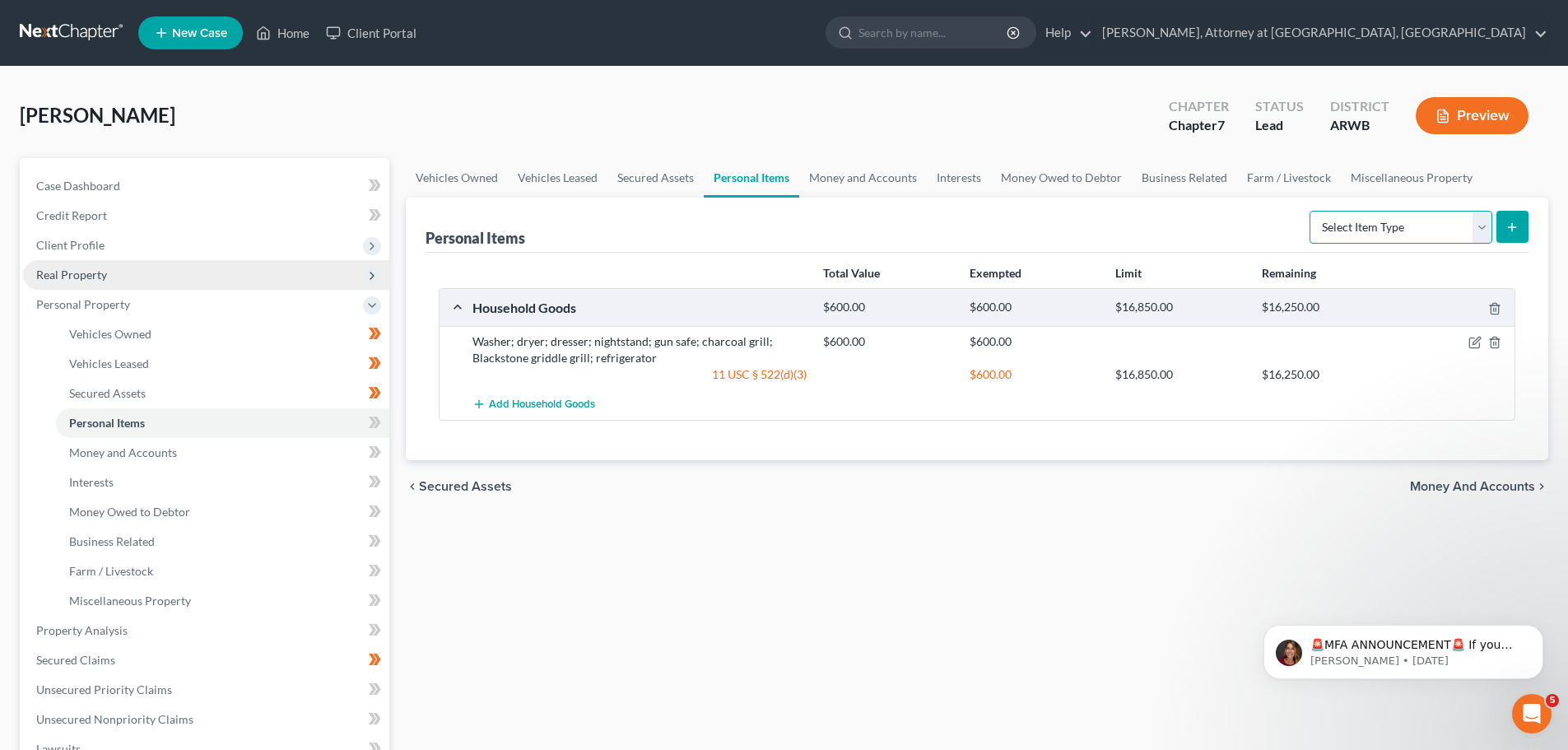
select select "electronics"
click at [1311, 211] on select "Select Item Type Clothing Collectibles Of Value Electronics Firearms Household …" at bounding box center [1400, 227] width 182 height 33
click at [1509, 224] on icon "submit" at bounding box center [1511, 227] width 13 height 13
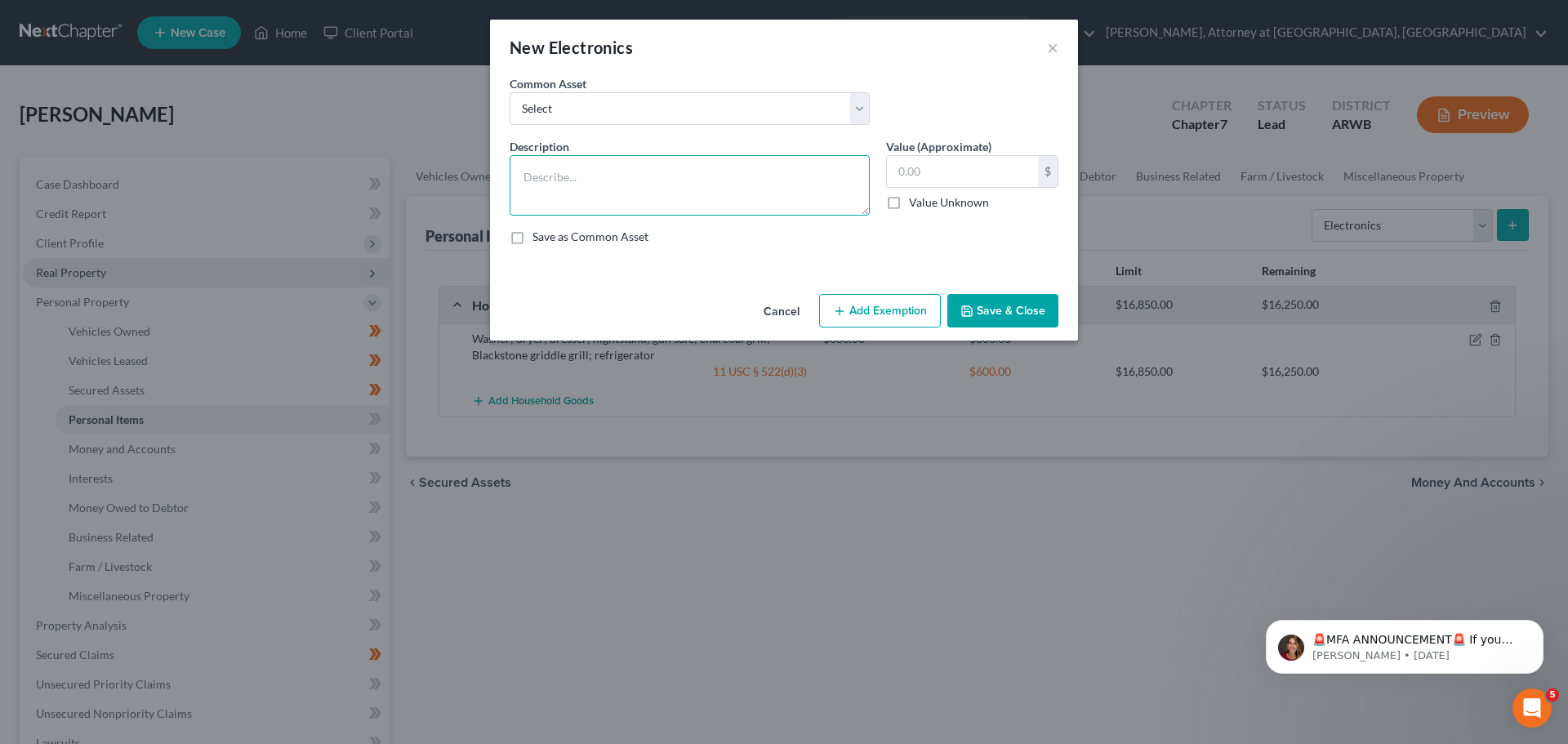
click at [579, 168] on textarea at bounding box center [690, 185] width 360 height 61
type textarea "Samsung Galaxy cellphone; 60" TV"
click at [924, 170] on input "text" at bounding box center [963, 171] width 152 height 31
type input "250.00"
click at [846, 303] on button "Add Exemption" at bounding box center [880, 311] width 122 height 34
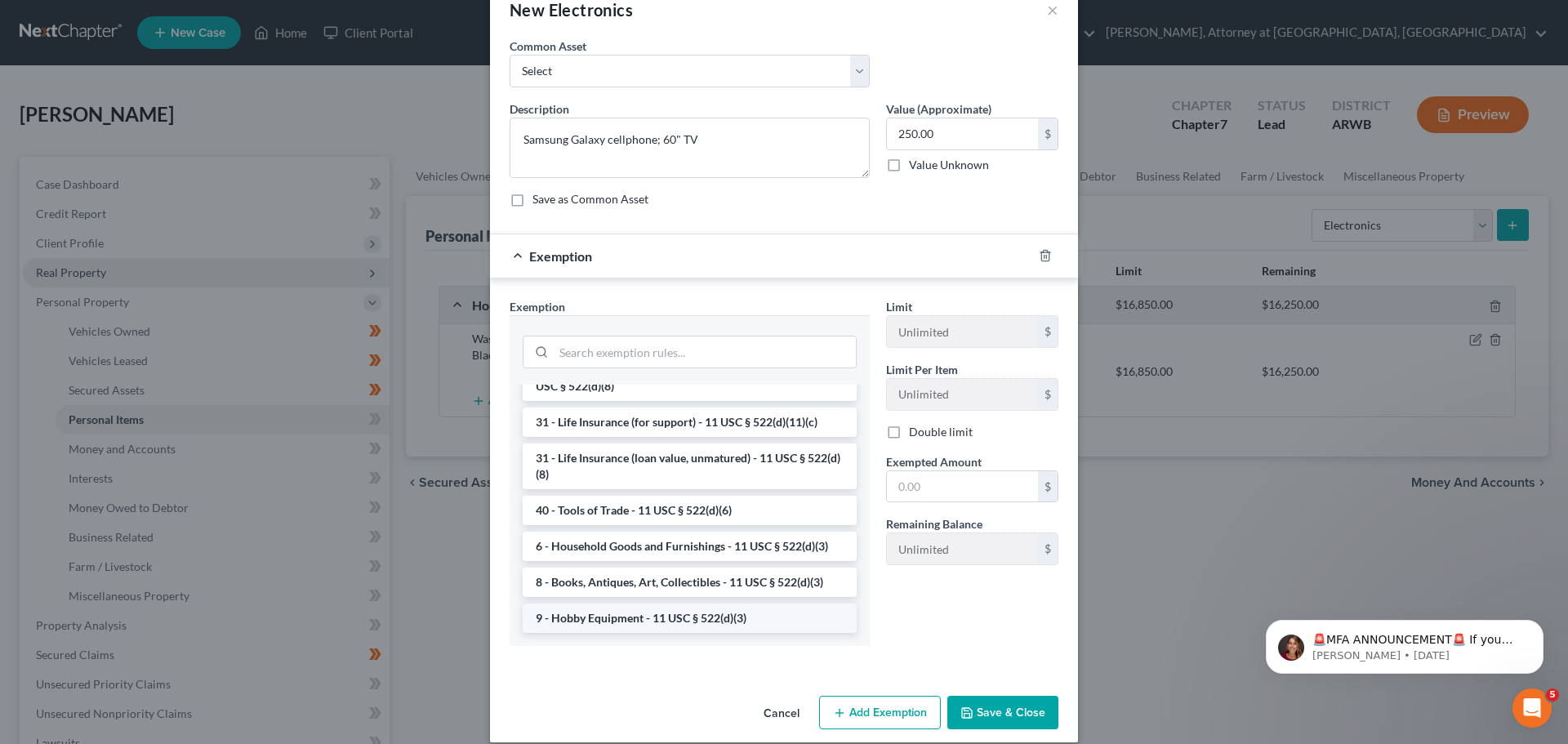
scroll to position [55, 0]
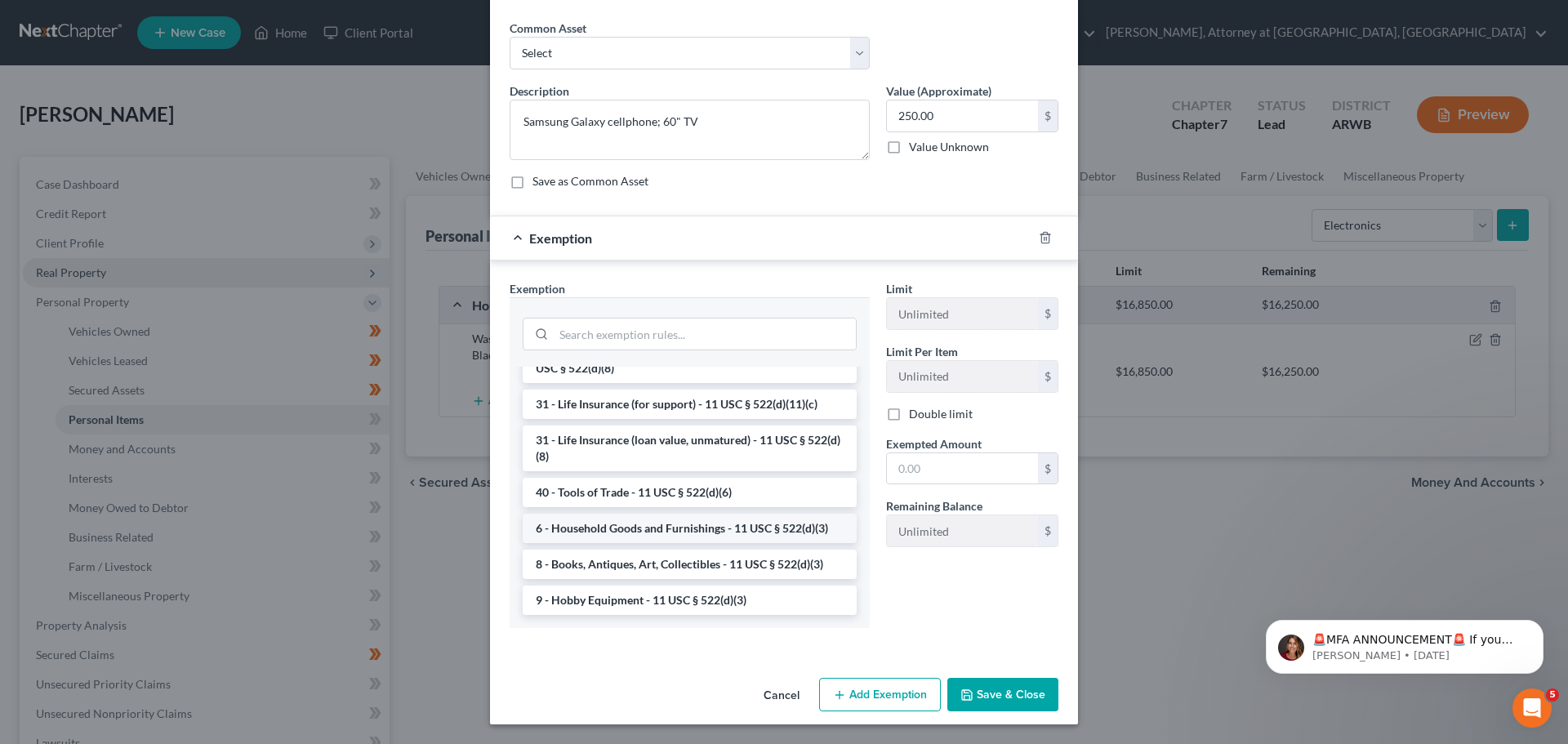
click at [611, 524] on li "6 - Household Goods and Furnishings - 11 USC § 522(d)(3)" at bounding box center [689, 527] width 334 height 29
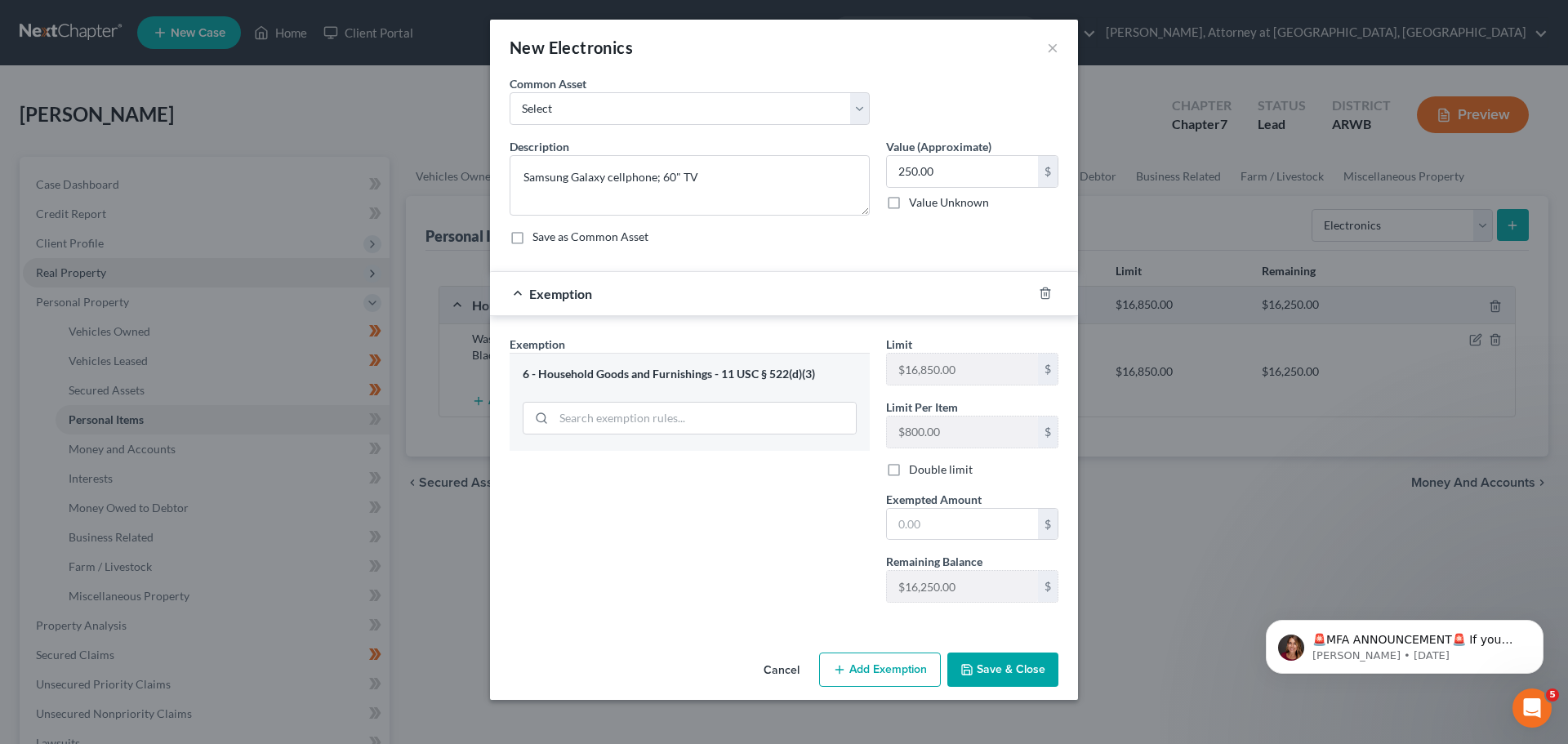
scroll to position [0, 0]
click at [941, 513] on input "text" at bounding box center [963, 524] width 152 height 31
type input "250.00"
click at [1030, 667] on button "Save & Close" at bounding box center [1003, 669] width 111 height 34
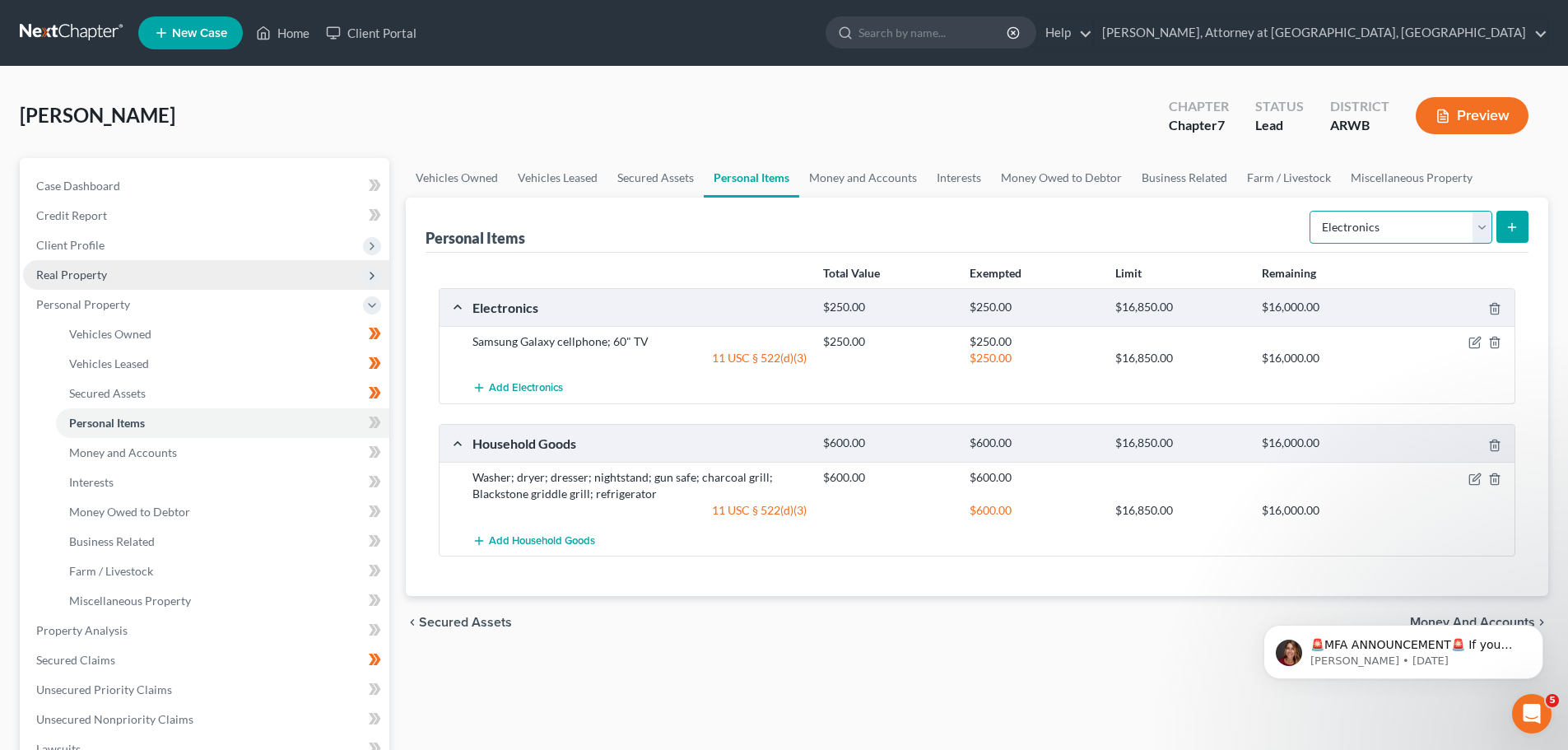
click at [1479, 232] on select "Select Item Type Clothing Collectibles Of Value Electronics Firearms Household …" at bounding box center [1400, 227] width 182 height 33
click at [1311, 211] on select "Select Item Type Clothing Collectibles Of Value Electronics Firearms Household …" at bounding box center [1400, 227] width 182 height 33
click at [1484, 224] on select "Select Item Type Clothing Collectibles Of Value Electronics Firearms Household …" at bounding box center [1400, 227] width 182 height 33
select select "clothing"
click at [1311, 211] on select "Select Item Type Clothing Collectibles Of Value Electronics Firearms Household …" at bounding box center [1400, 227] width 182 height 33
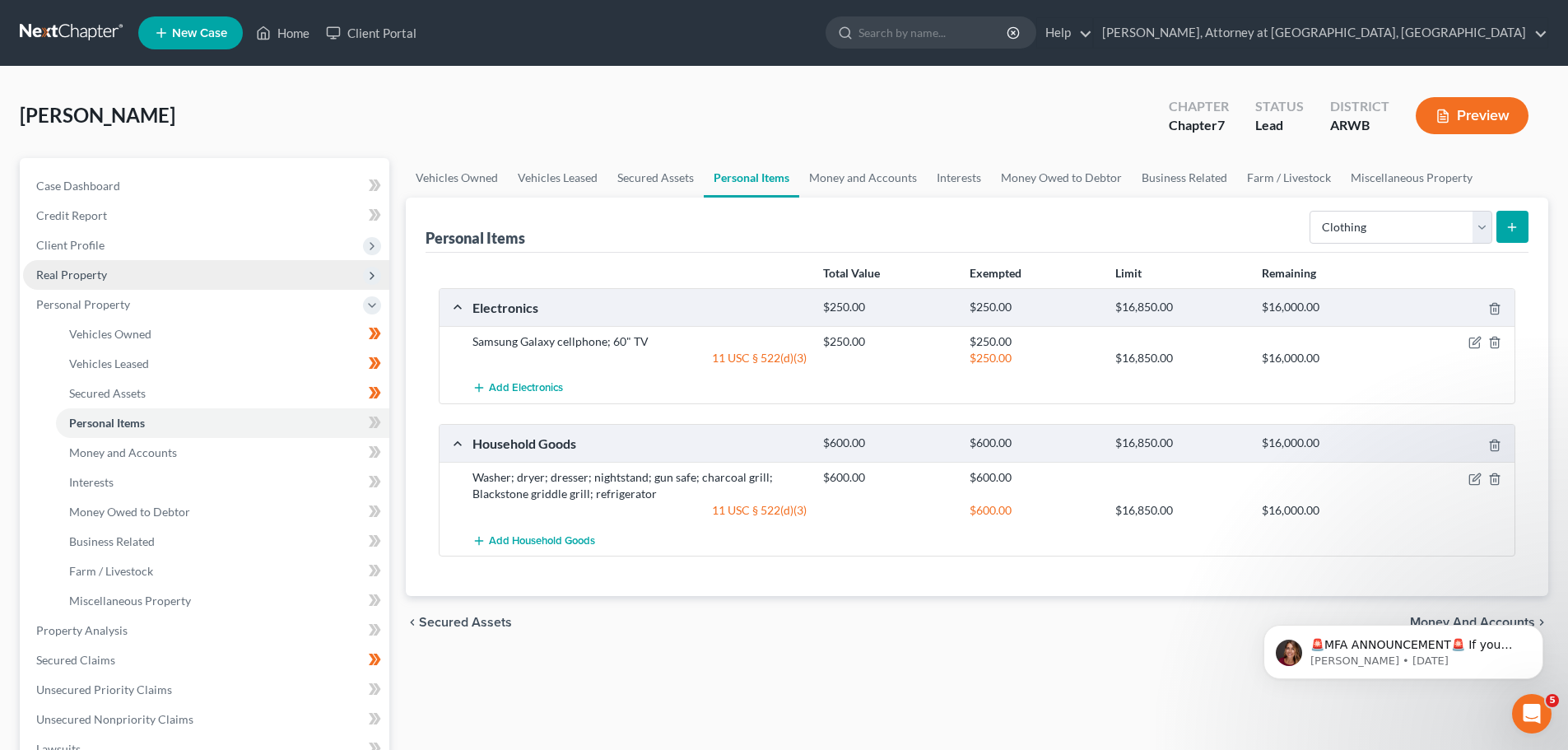
click at [1526, 231] on button "submit" at bounding box center [1512, 227] width 32 height 32
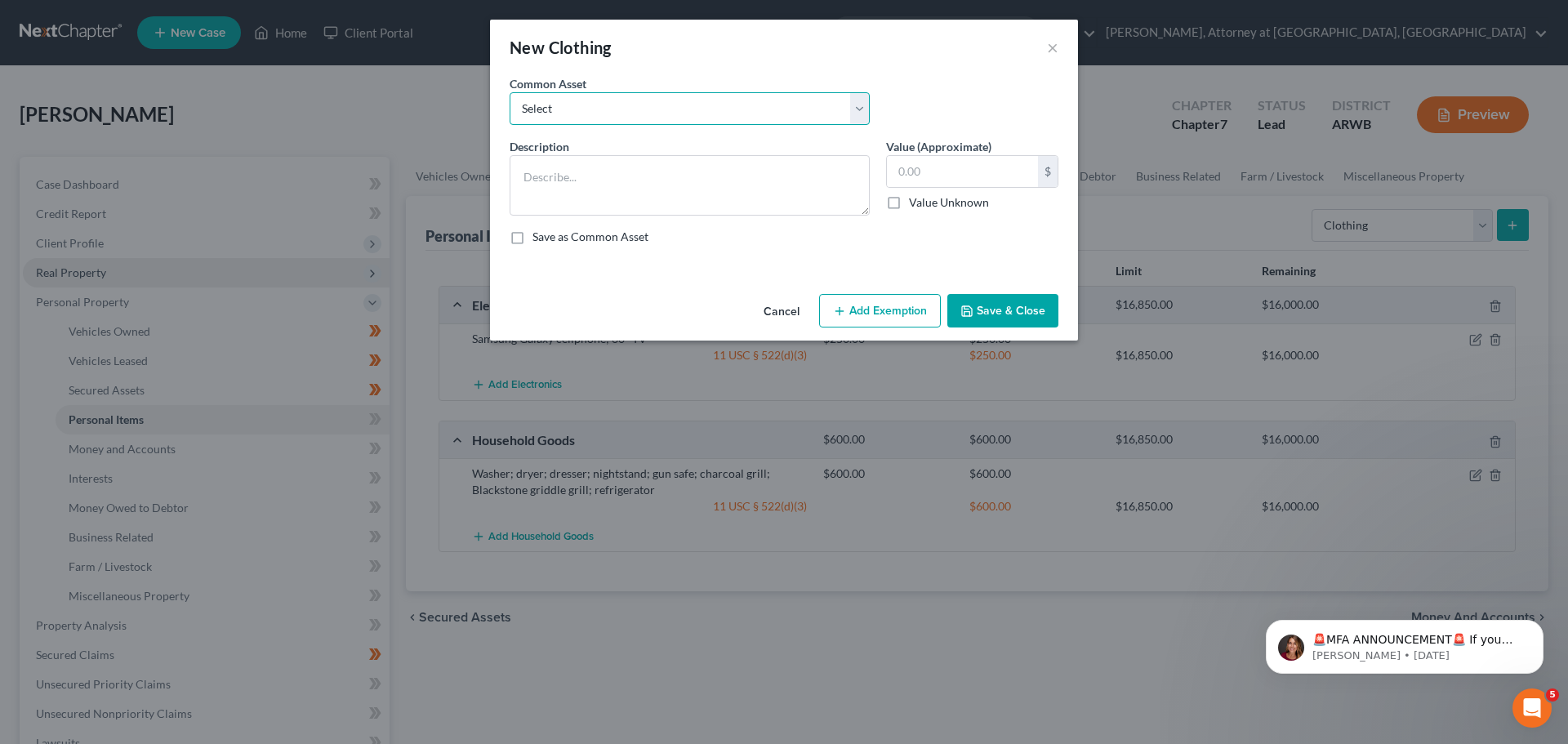
click at [653, 99] on select "Select Misc. mens and womens clothing and footwear Misc. mens clothing and foot…" at bounding box center [690, 109] width 360 height 33
select select "1"
click at [510, 93] on select "Select Misc. mens and womens clothing and footwear Misc. mens clothing and foot…" at bounding box center [690, 109] width 360 height 33
type textarea "Misc. mens clothing and footwear"
type input "430.00"
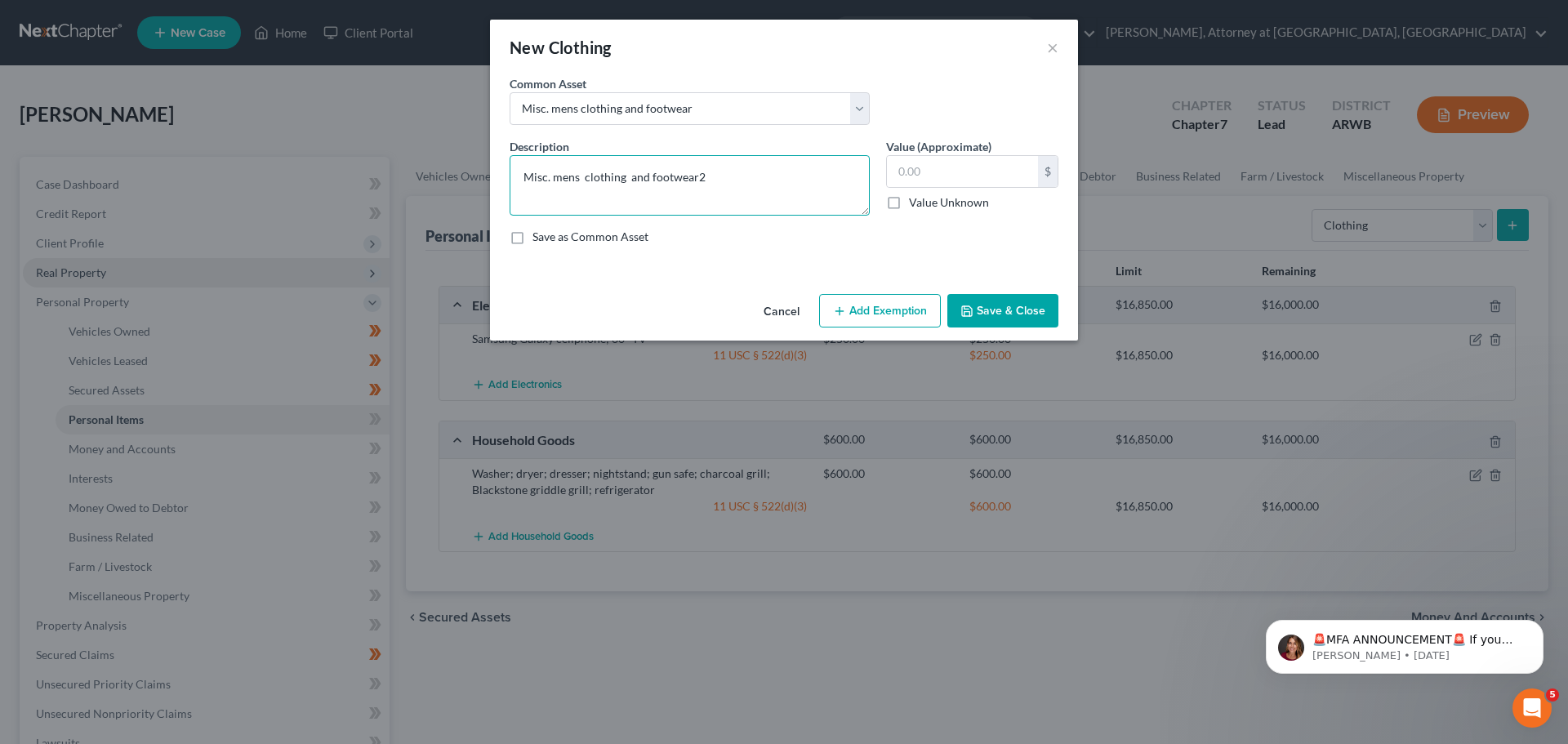
type textarea "Misc. mens clothing and footwear"
click at [915, 168] on input "text" at bounding box center [963, 171] width 152 height 31
type input "250.00"
click at [879, 315] on button "Add Exemption" at bounding box center [880, 311] width 122 height 34
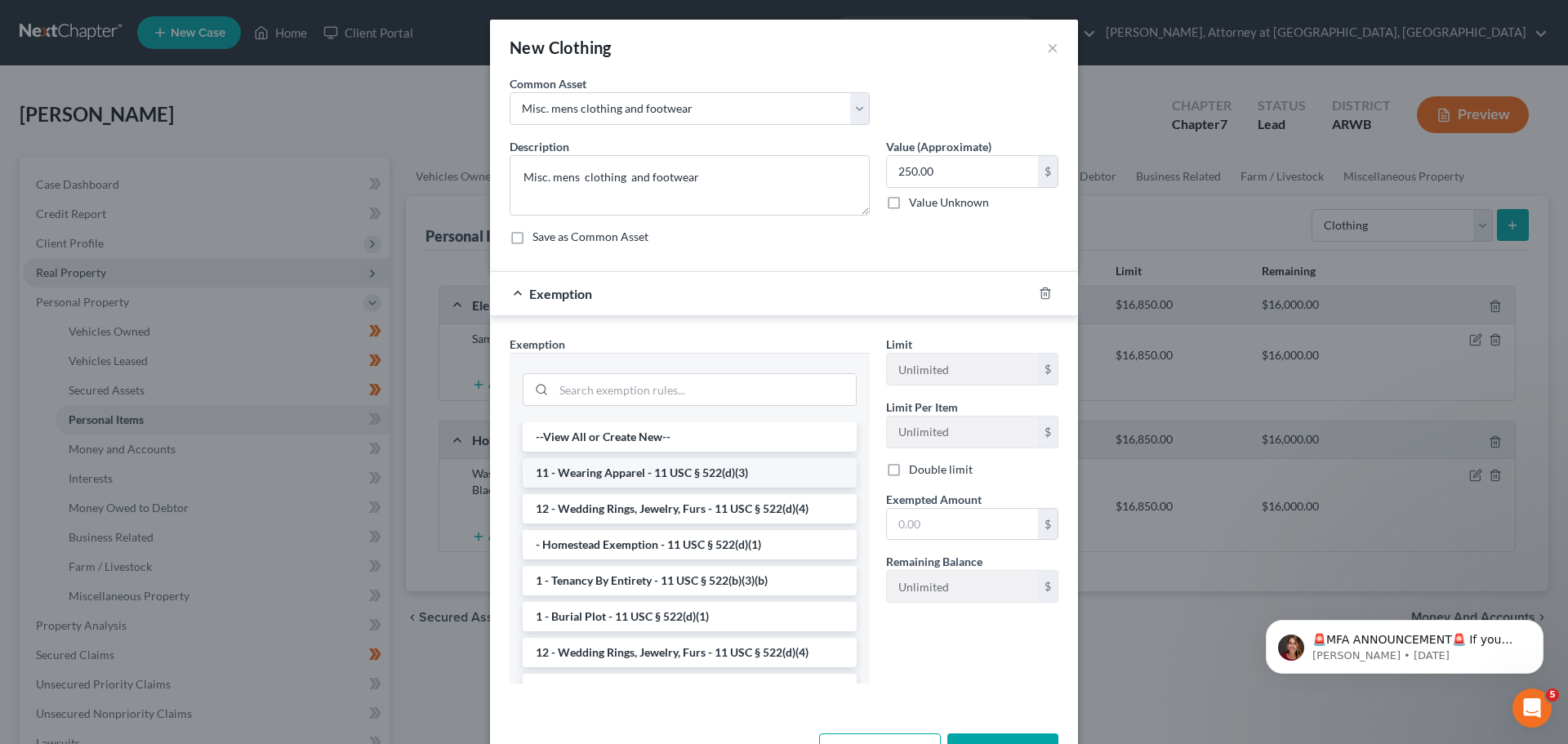
click at [636, 476] on li "11 - Wearing Apparel - 11 USC § 522(d)(3)" at bounding box center [689, 472] width 334 height 29
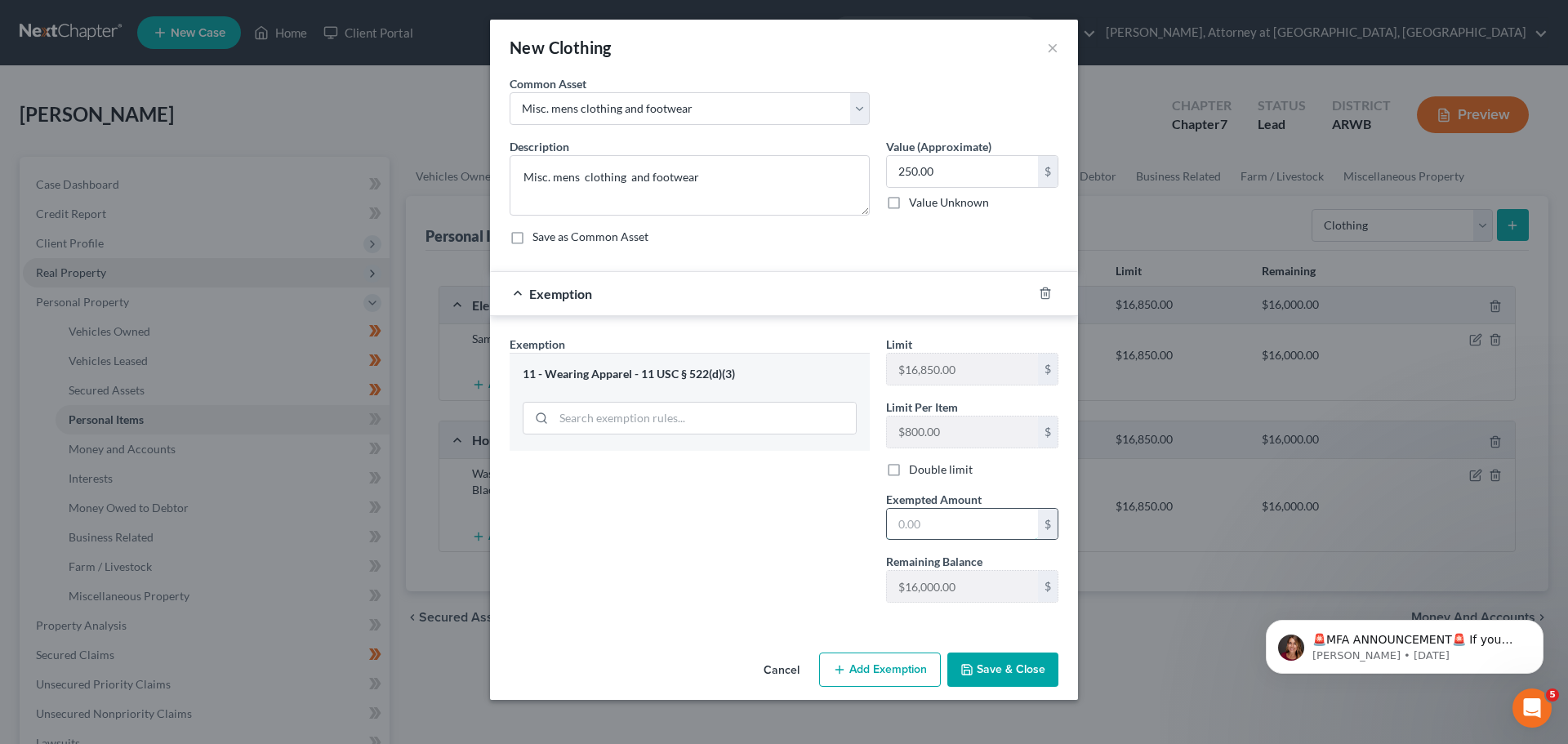
click at [928, 520] on input "text" at bounding box center [963, 524] width 152 height 31
type input "250.00"
click at [984, 669] on button "Save & Close" at bounding box center [1003, 669] width 111 height 34
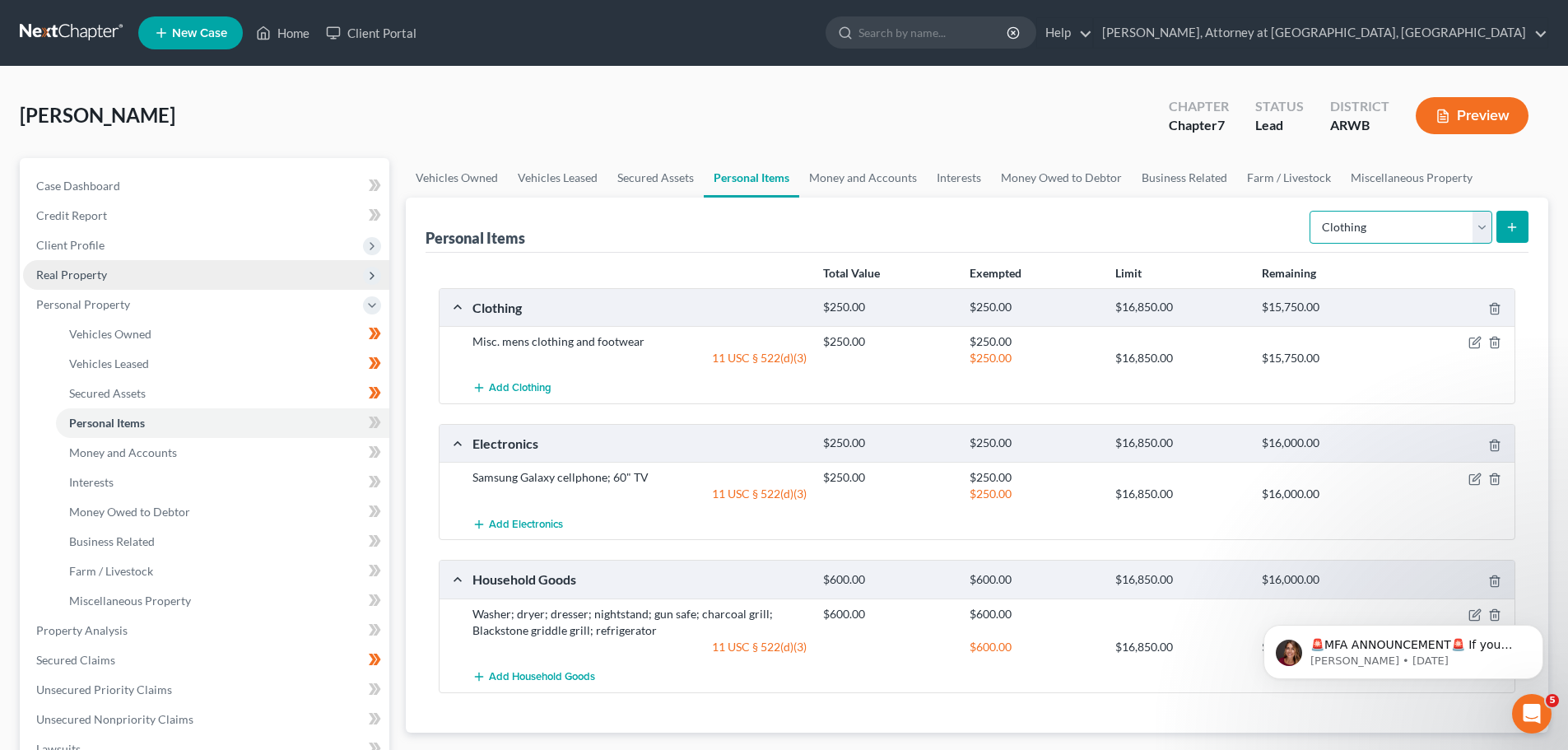
click at [1481, 214] on select "Select Item Type Clothing Collectibles Of Value Electronics Firearms Household …" at bounding box center [1400, 227] width 182 height 33
select select "firearms"
click at [1311, 211] on select "Select Item Type Clothing Collectibles Of Value Electronics Firearms Household …" at bounding box center [1400, 227] width 182 height 33
click at [1509, 231] on icon "submit" at bounding box center [1511, 227] width 13 height 13
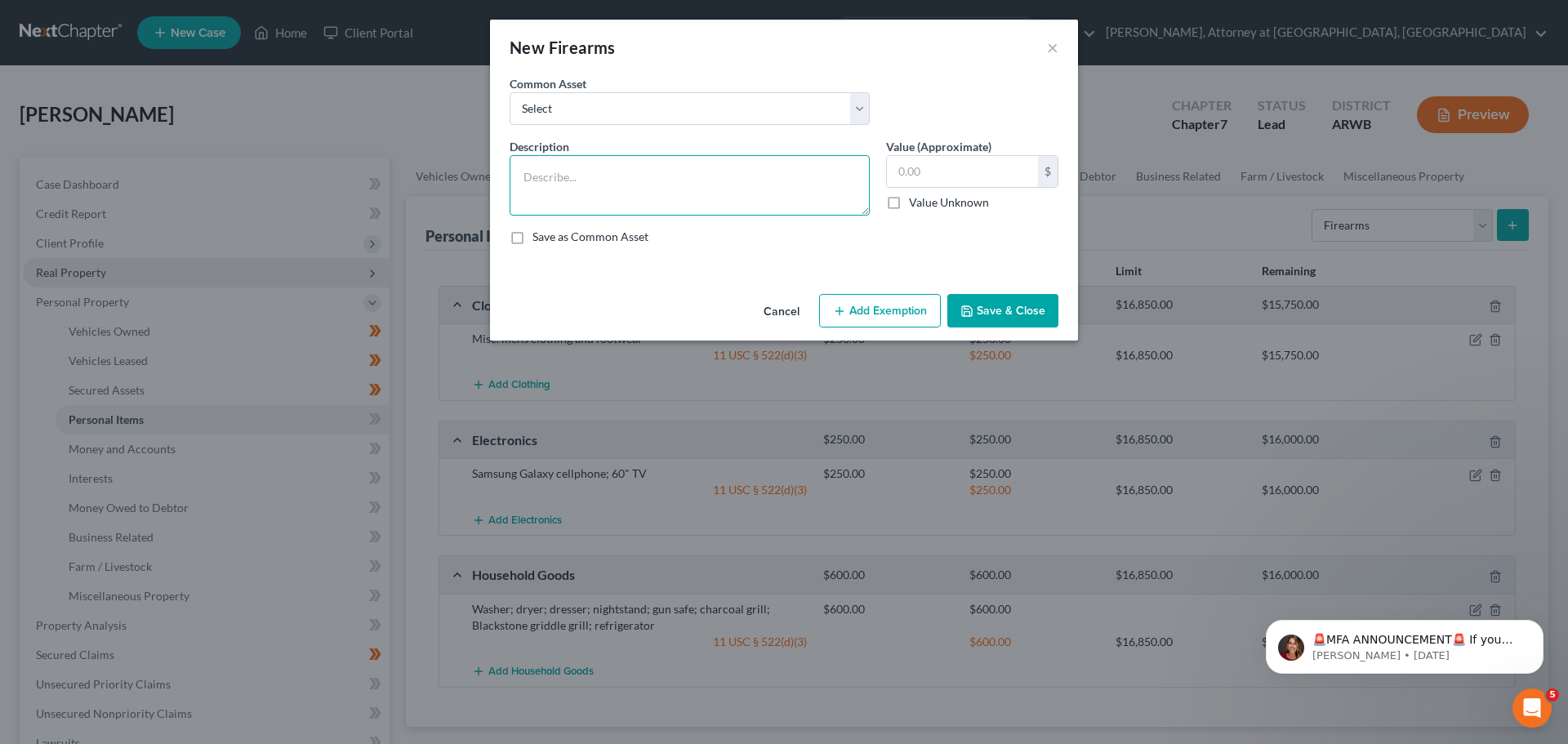
click at [583, 168] on textarea at bounding box center [690, 185] width 360 height 61
type textarea "Mossberg 12 gauge shotgun; Savage 243 rifle w/ scope; [PERSON_NAME] .65 rifle w…"
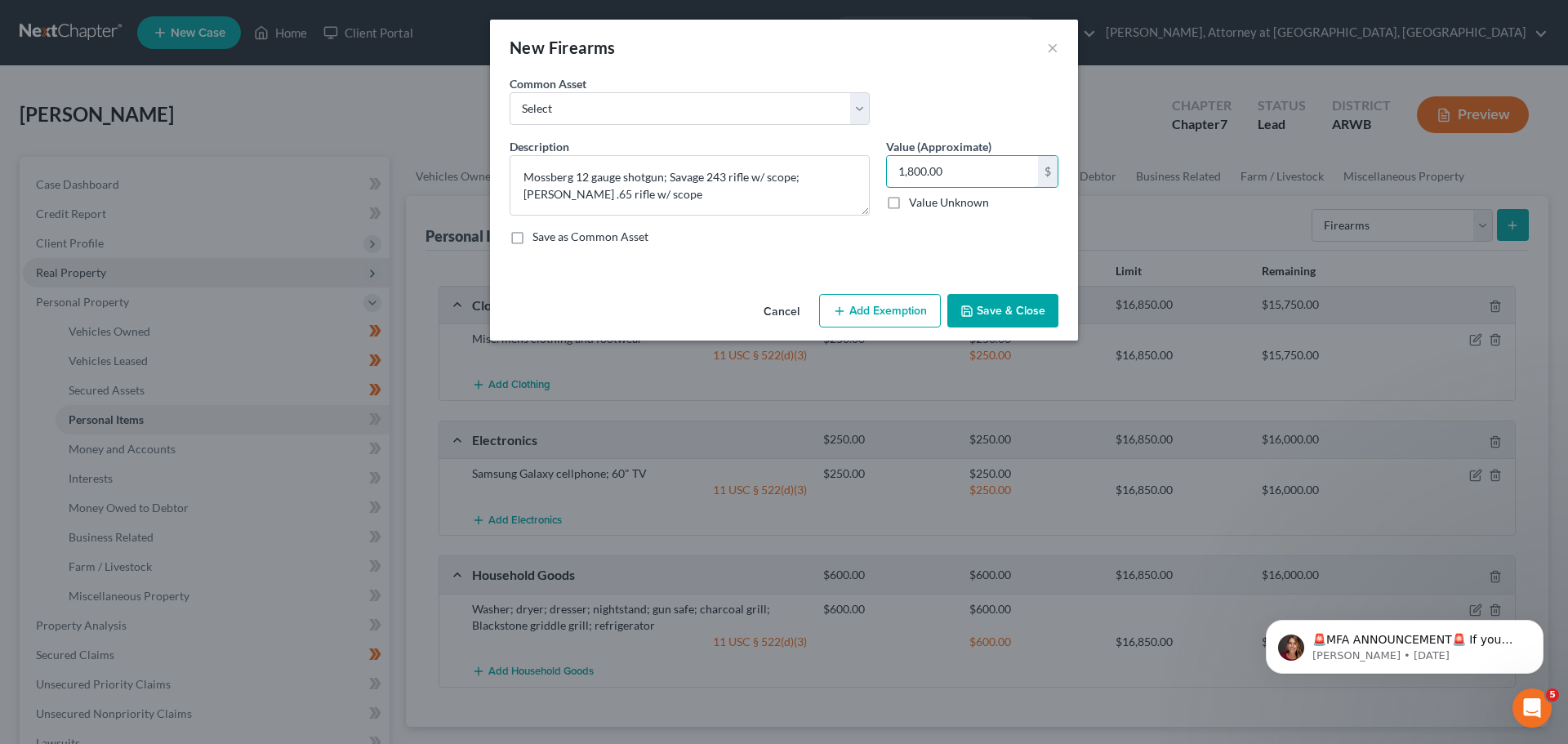
type input "1,800.00"
click at [867, 307] on button "Add Exemption" at bounding box center [880, 311] width 122 height 34
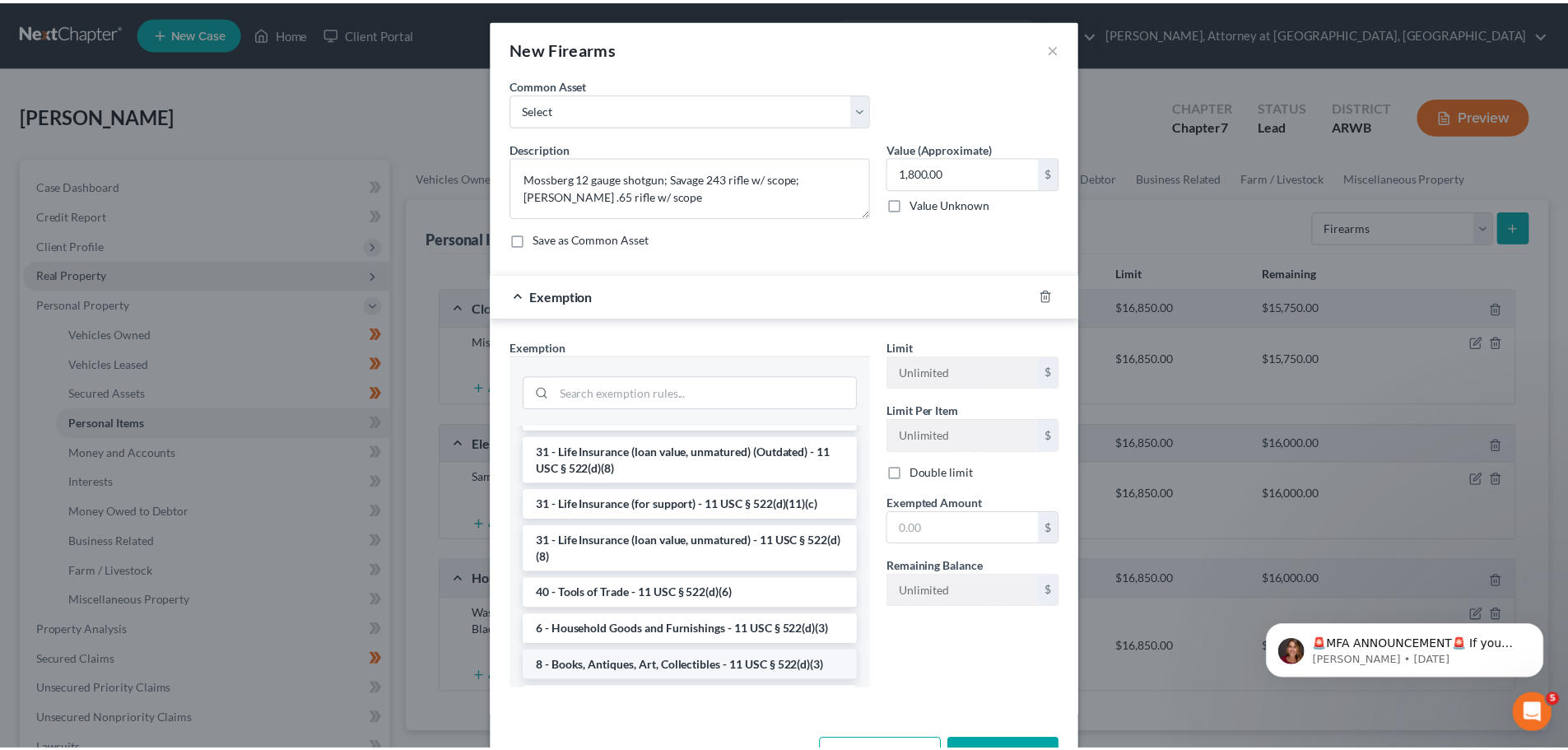
scroll to position [1323, 0]
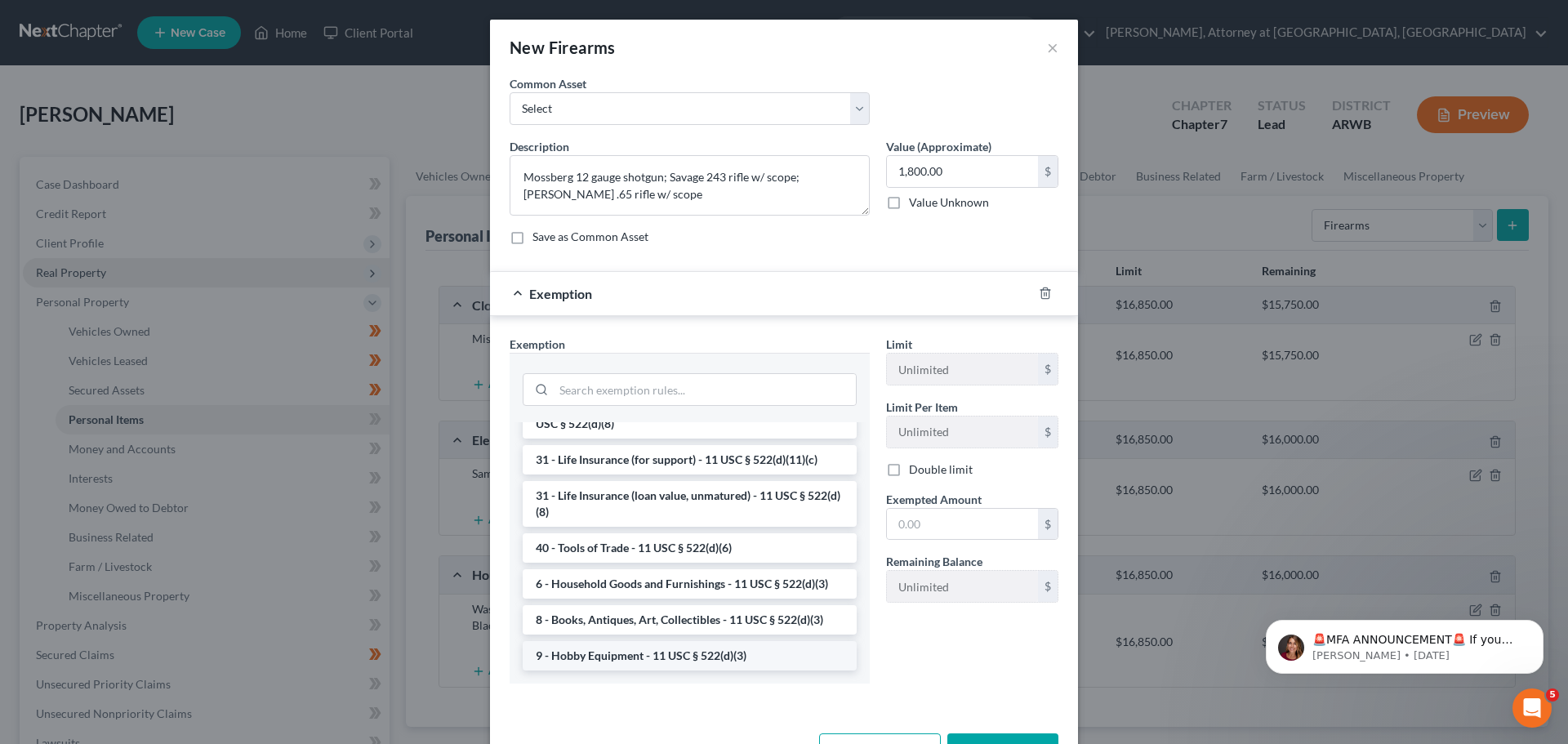
click at [620, 650] on li "9 - Hobby Equipment - 11 USC § 522(d)(3)" at bounding box center [689, 655] width 334 height 29
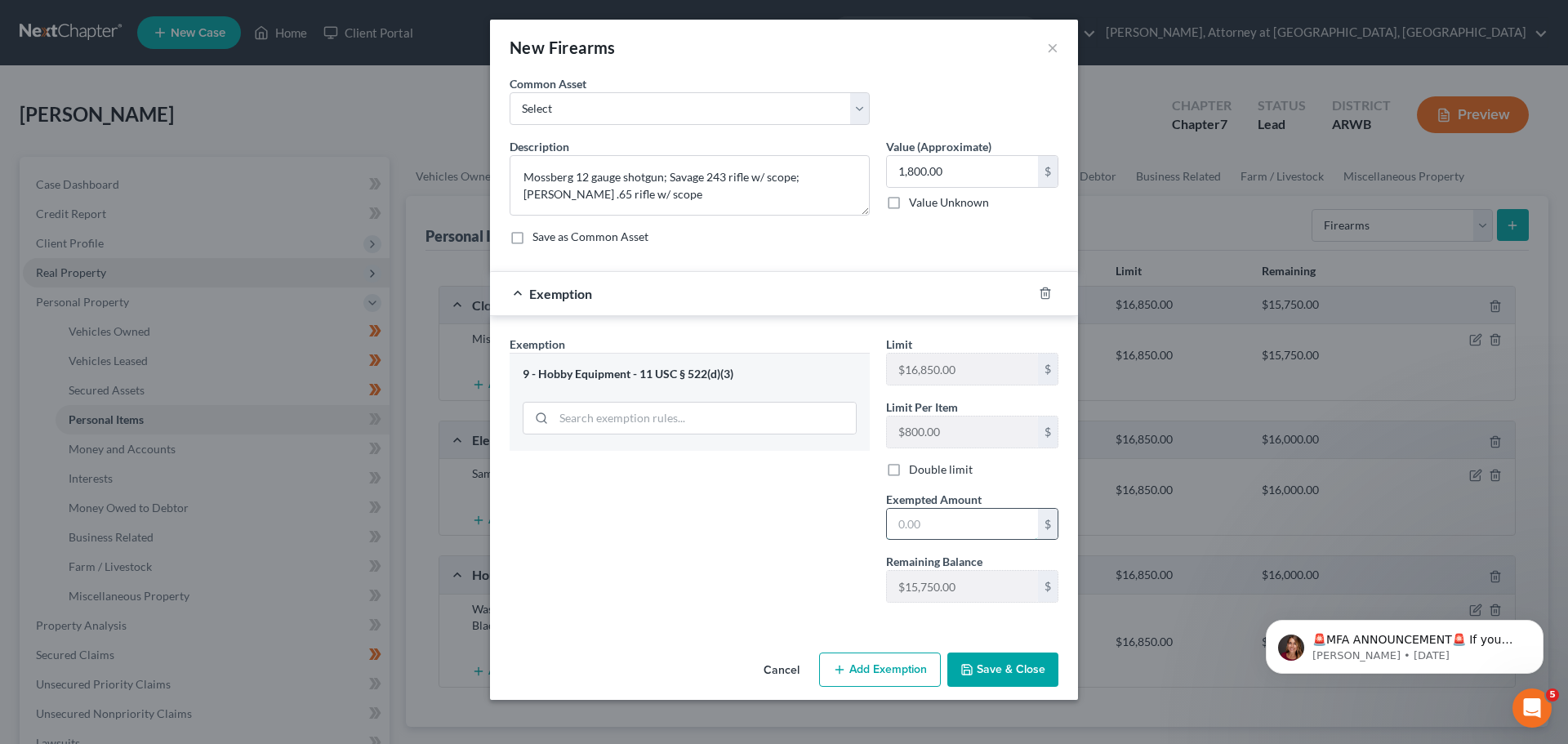
click at [928, 525] on input "text" at bounding box center [963, 524] width 152 height 31
type input "1,800.00"
click at [1014, 666] on button "Save & Close" at bounding box center [1003, 669] width 111 height 34
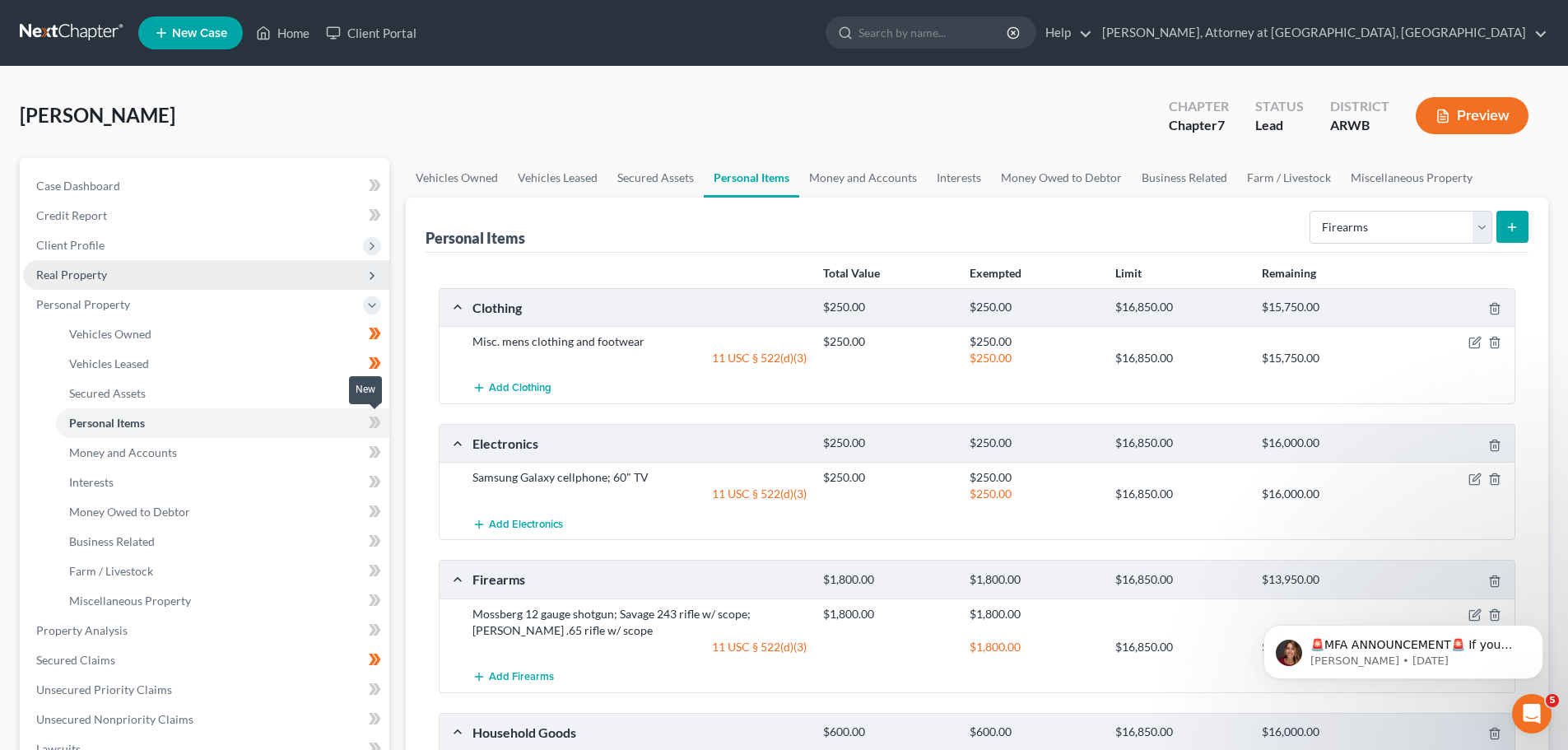
click at [381, 424] on icon at bounding box center [374, 422] width 13 height 21
click at [381, 422] on icon at bounding box center [374, 422] width 13 height 21
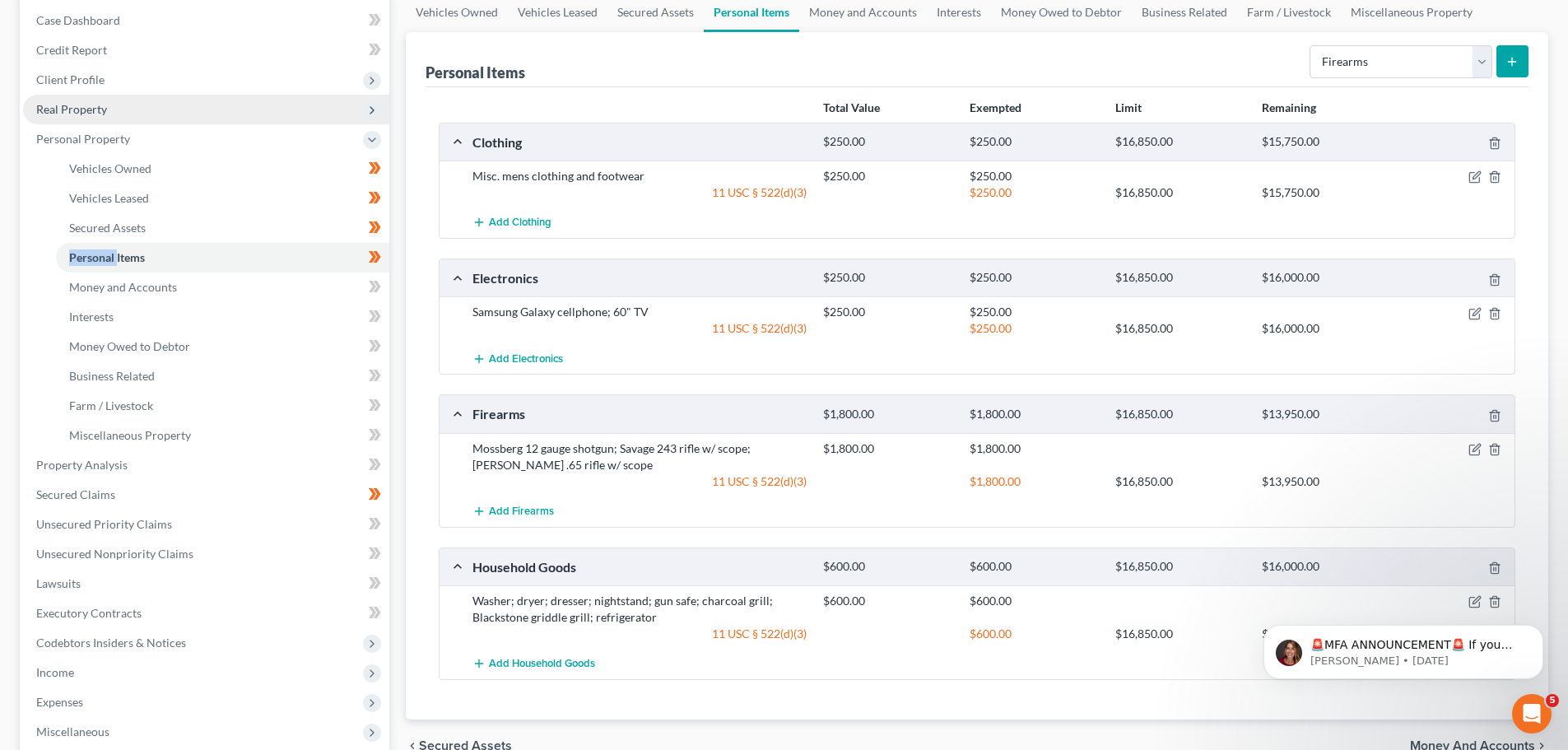
scroll to position [164, 0]
click at [145, 288] on span "Money and Accounts" at bounding box center [123, 287] width 108 height 14
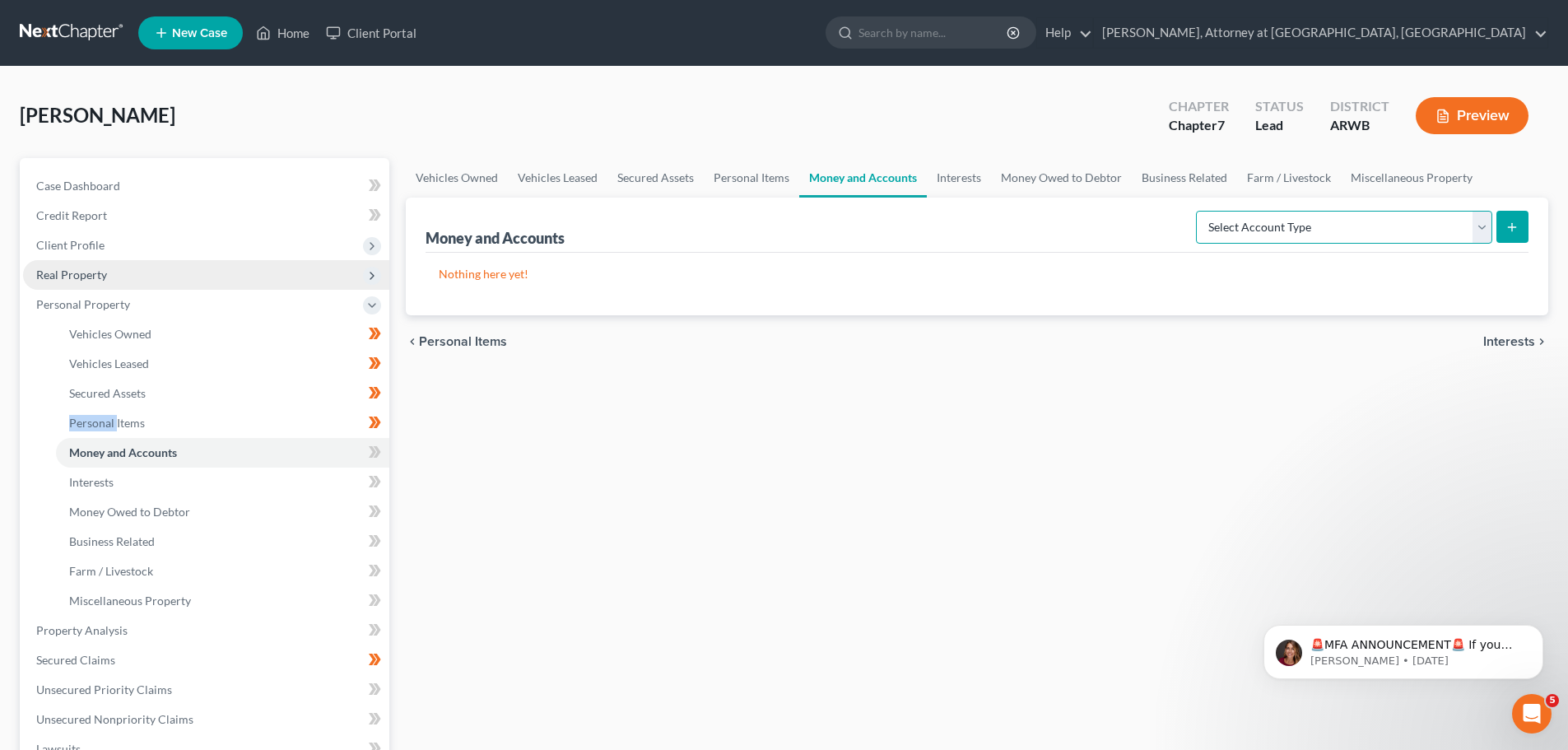
click at [1486, 232] on select "Select Account Type Brokerage Cash on Hand Certificates of Deposit Checking Acc…" at bounding box center [1343, 227] width 296 height 33
select select "checking"
click at [1199, 211] on select "Select Account Type Brokerage Cash on Hand Certificates of Deposit Checking Acc…" at bounding box center [1343, 227] width 296 height 33
click at [1528, 231] on div "Money and Accounts Select Account Type Brokerage Cash on Hand Certificates of D…" at bounding box center [977, 256] width 1142 height 118
click at [1521, 226] on button "submit" at bounding box center [1512, 227] width 32 height 32
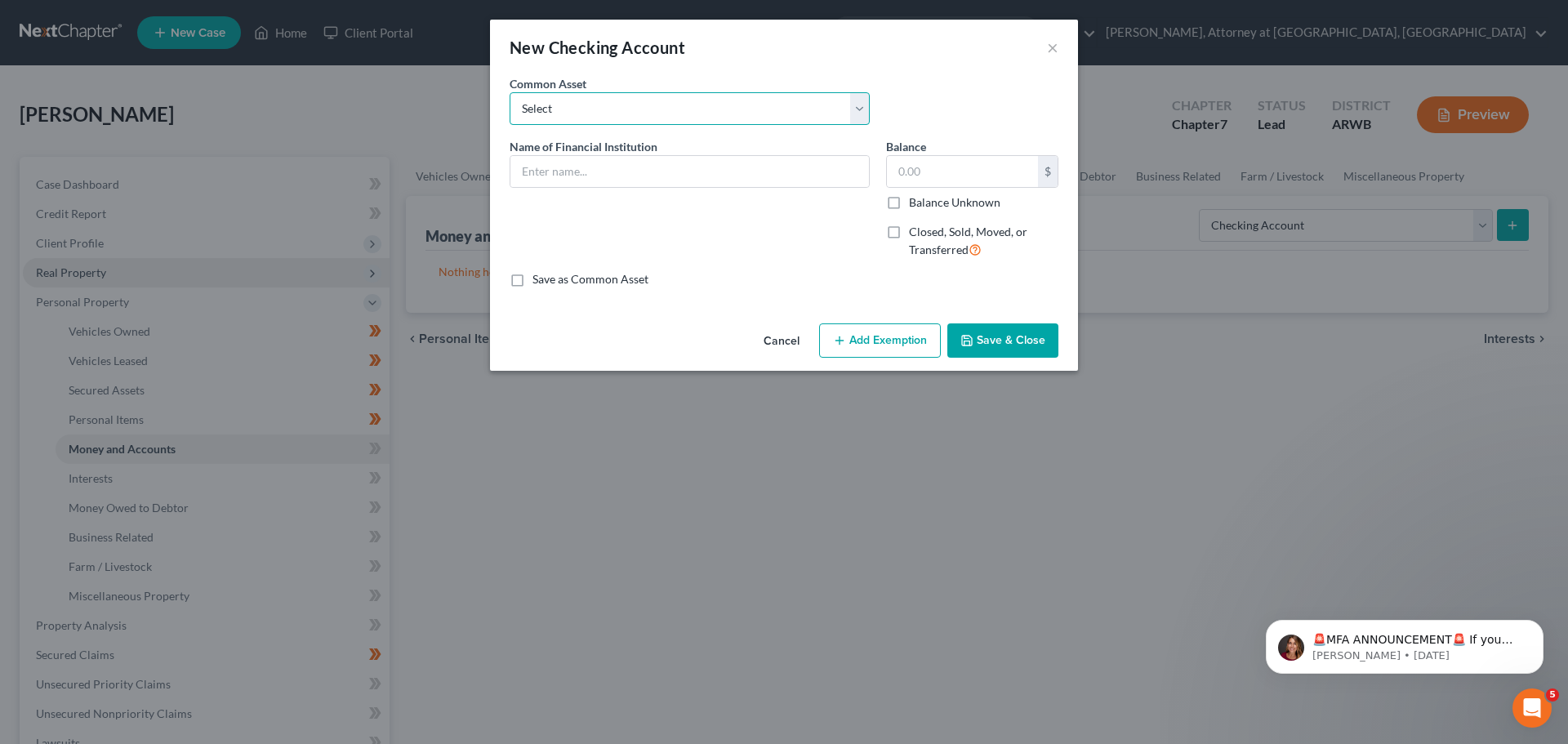
click at [567, 102] on select "Select Arvest Bank Bank OZK Bank of Fayetteville Arvest Bank [PERSON_NAME] Bank…" at bounding box center [690, 109] width 360 height 33
select select "0"
click at [510, 93] on select "Select Arvest Bank Bank OZK Bank of Fayetteville Arvest Bank [PERSON_NAME] Bank…" at bounding box center [690, 109] width 360 height 33
type input "Arvest Bank"
click at [961, 176] on input "870.00" at bounding box center [963, 171] width 152 height 31
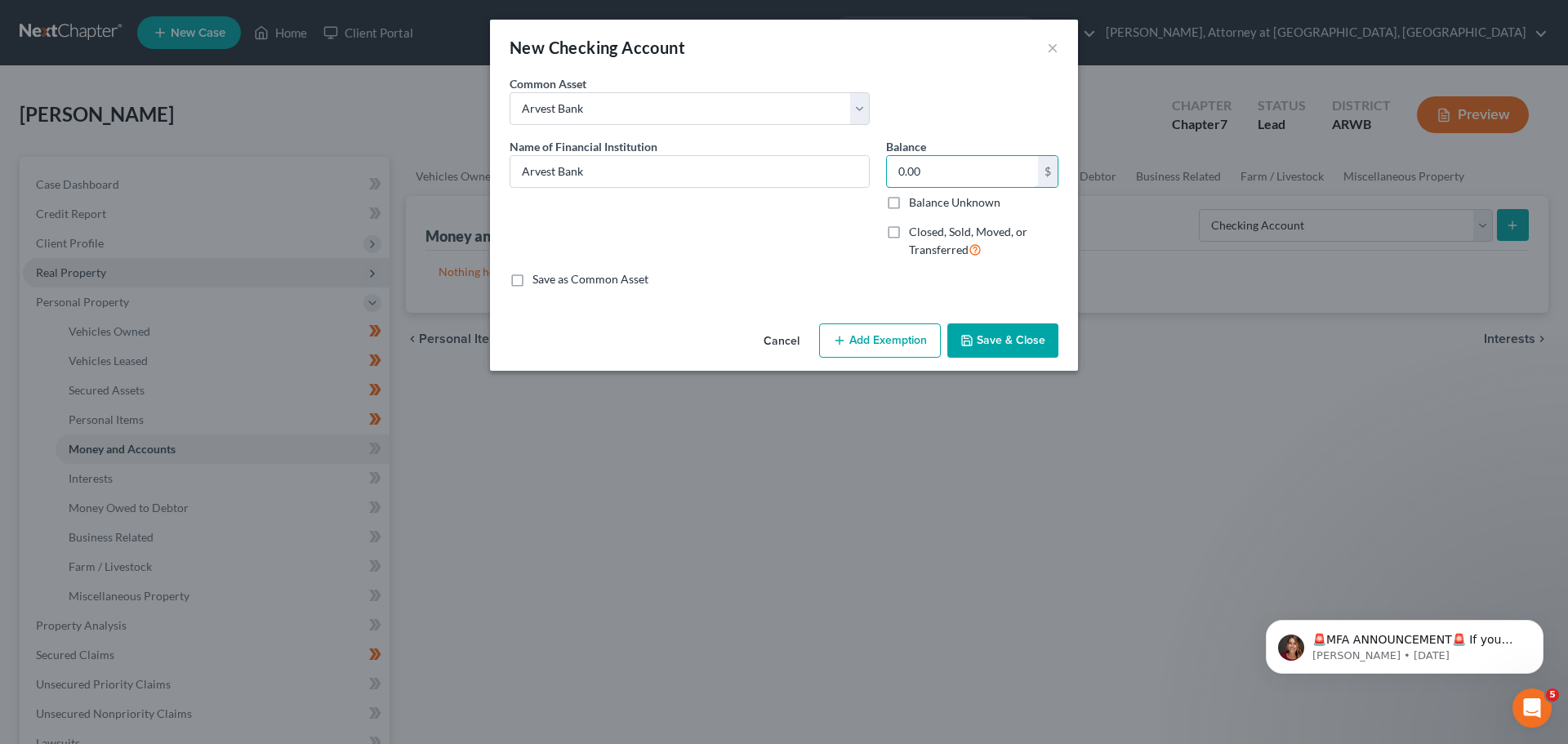
type input "0.00"
click at [904, 328] on button "Add Exemption" at bounding box center [880, 340] width 122 height 34
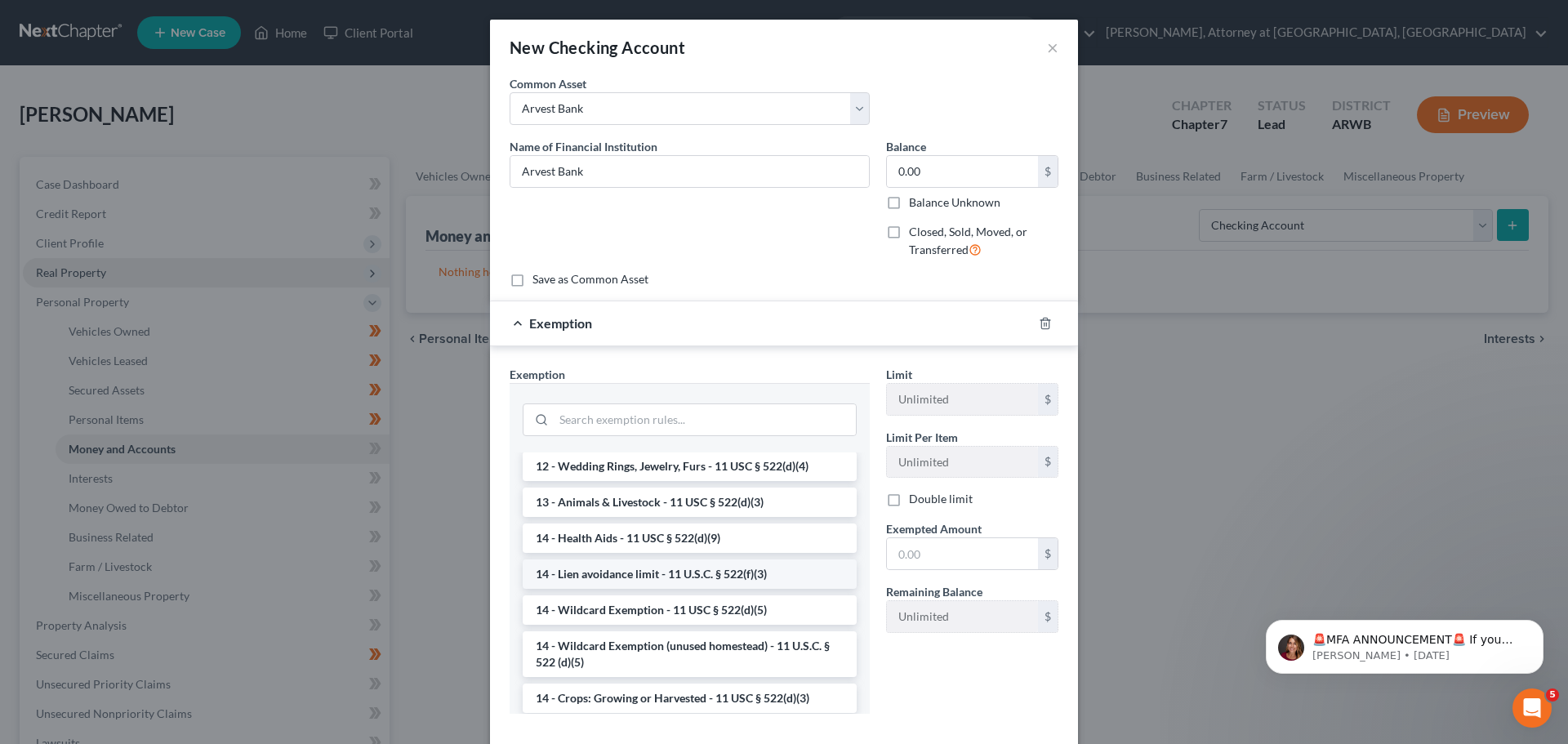
scroll to position [245, 0]
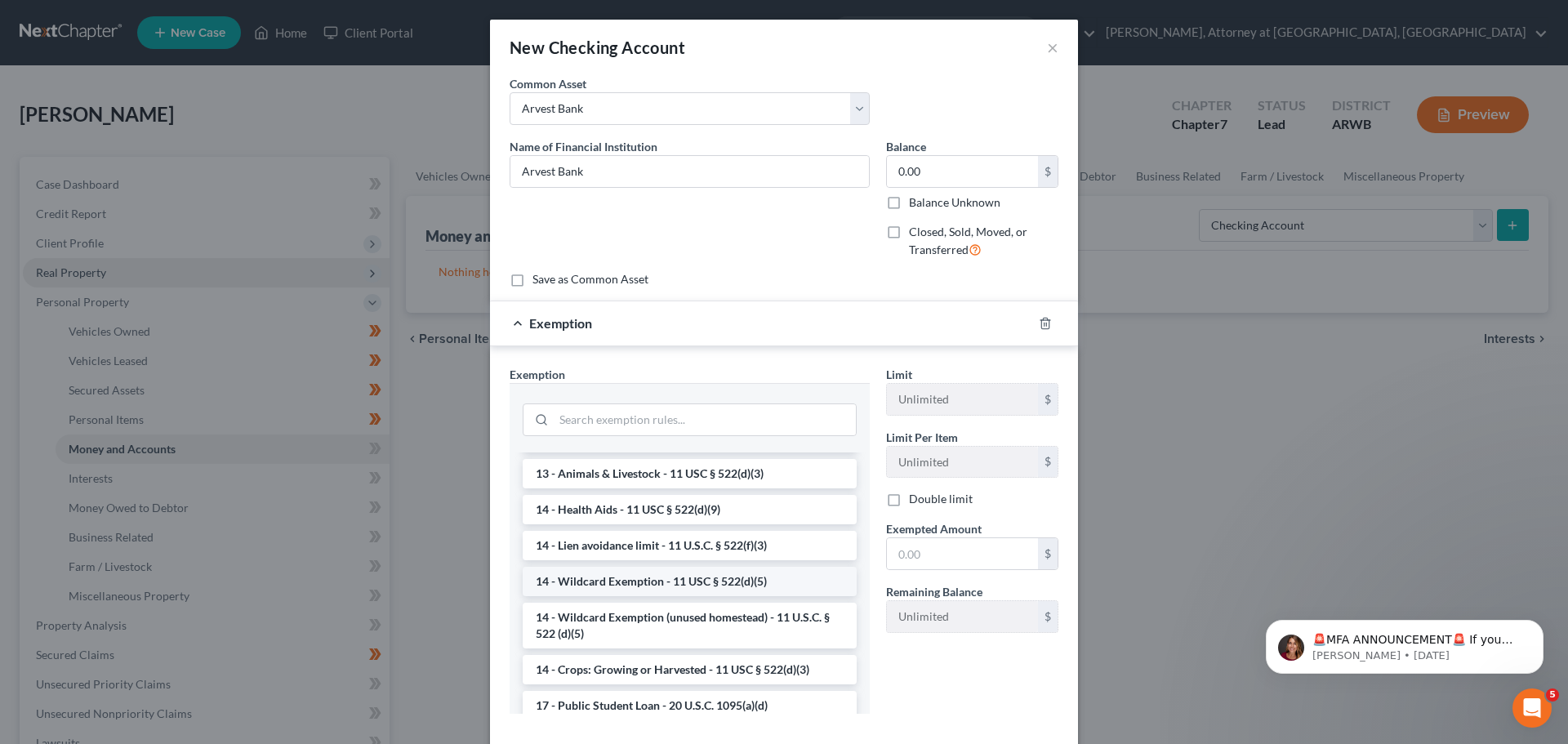
click at [707, 576] on li "14 - Wildcard Exemption - 11 USC § 522(d)(5)" at bounding box center [689, 581] width 334 height 29
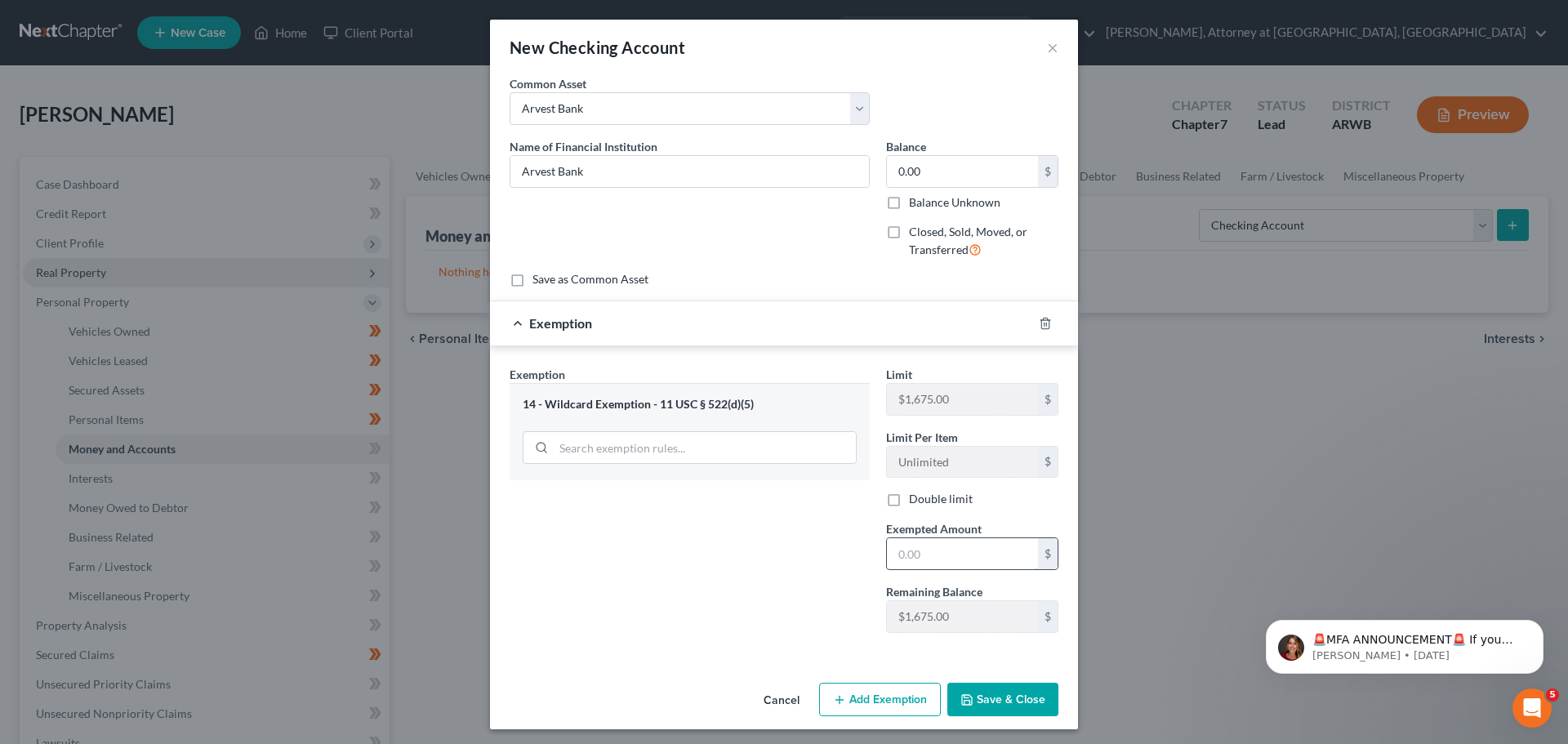
click at [921, 553] on input "text" at bounding box center [963, 553] width 152 height 31
type input "0.00"
click at [1000, 697] on button "Save & Close" at bounding box center [1003, 699] width 111 height 34
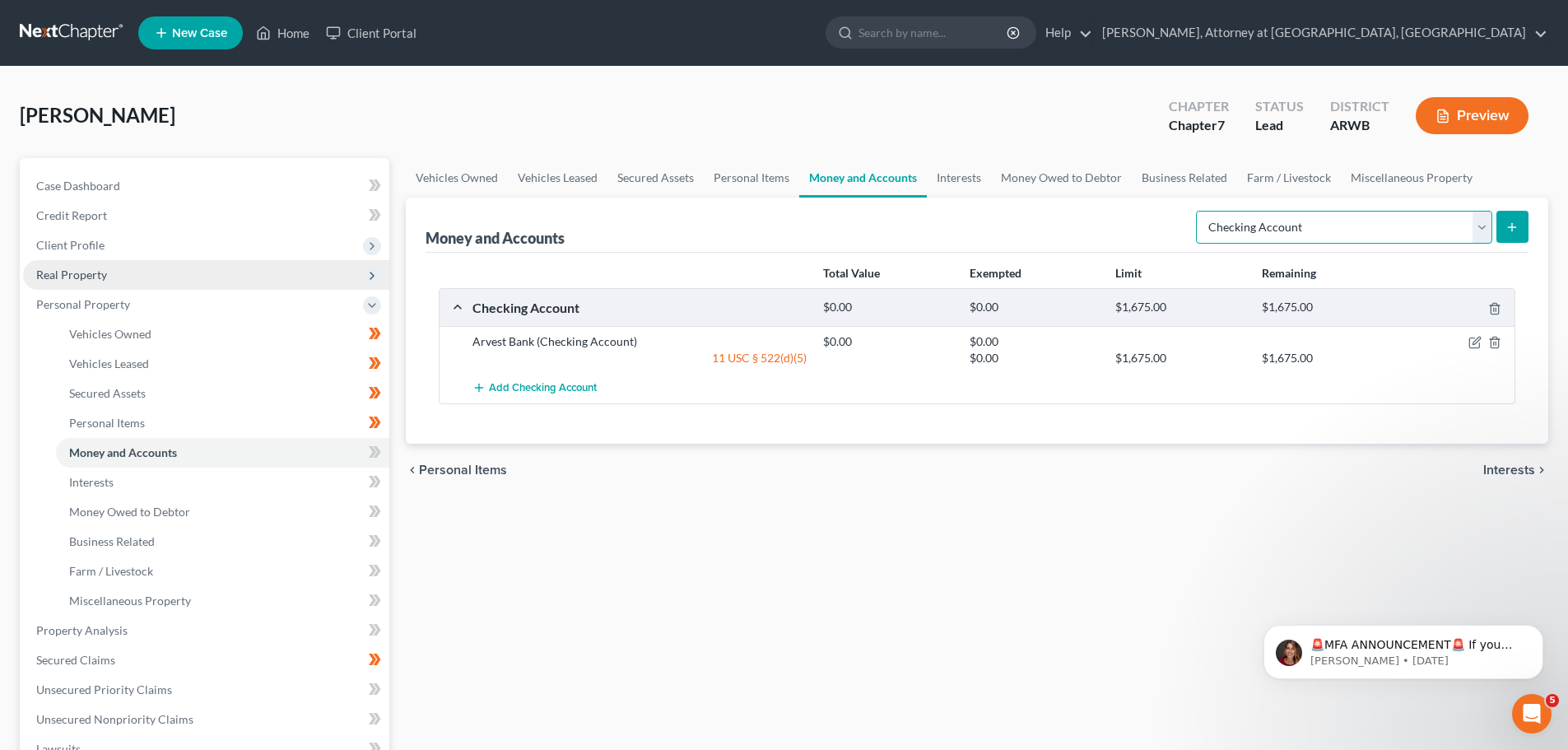
click at [1475, 231] on select "Select Account Type Brokerage Cash on Hand Certificates of Deposit Checking Acc…" at bounding box center [1343, 227] width 296 height 33
select select "security_deposits"
click at [1199, 211] on select "Select Account Type Brokerage Cash on Hand Certificates of Deposit Checking Acc…" at bounding box center [1343, 227] width 296 height 33
click at [1507, 237] on button "submit" at bounding box center [1512, 227] width 32 height 32
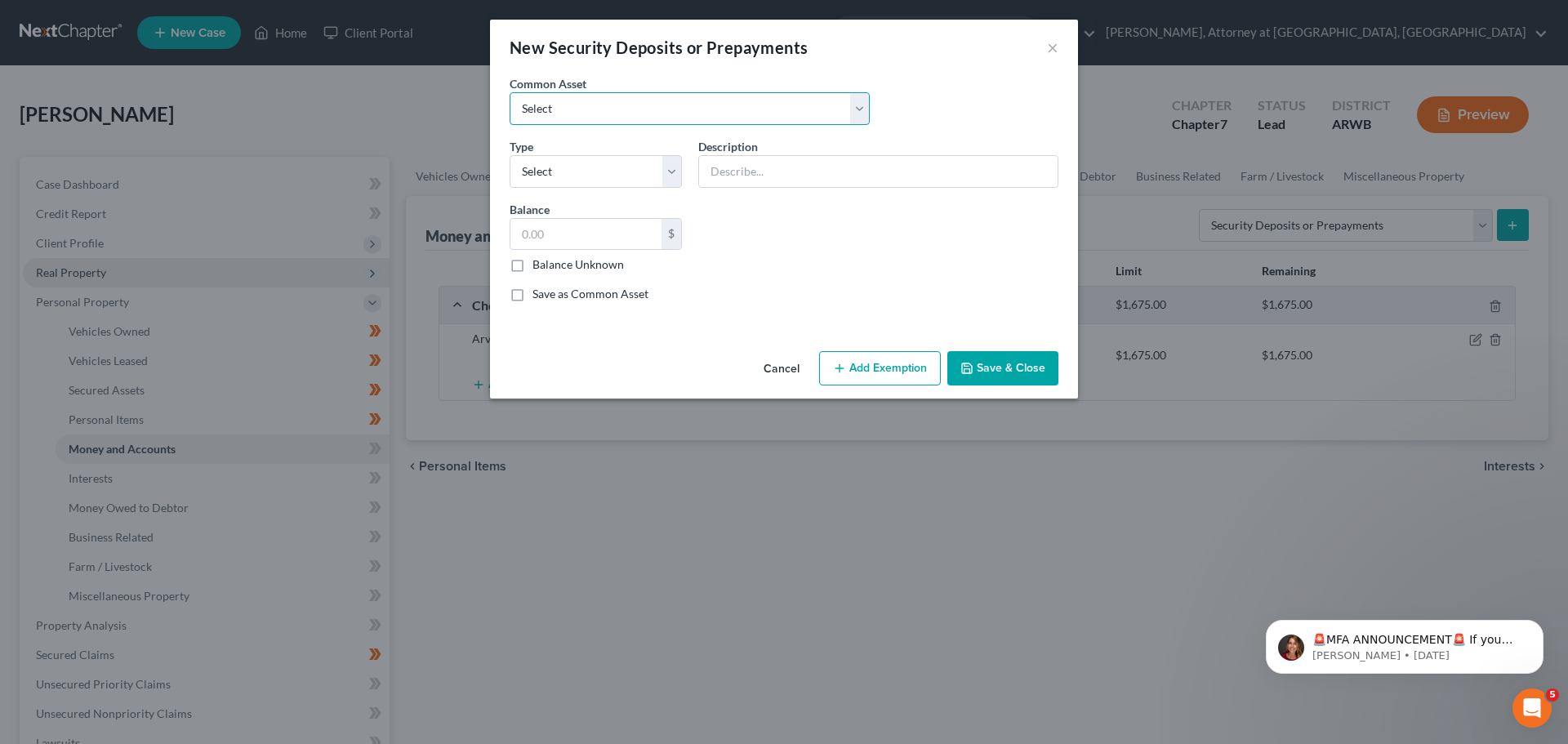
click at [530, 110] on select "Select Security deposit with landlord Security deposit on utilities Security de…" at bounding box center [690, 109] width 360 height 33
select select "0"
click at [510, 93] on select "Select Security deposit with landlord Security deposit on utilities Security de…" at bounding box center [690, 109] width 360 height 33
type input "Security deposit with landlord"
type input "500.00"
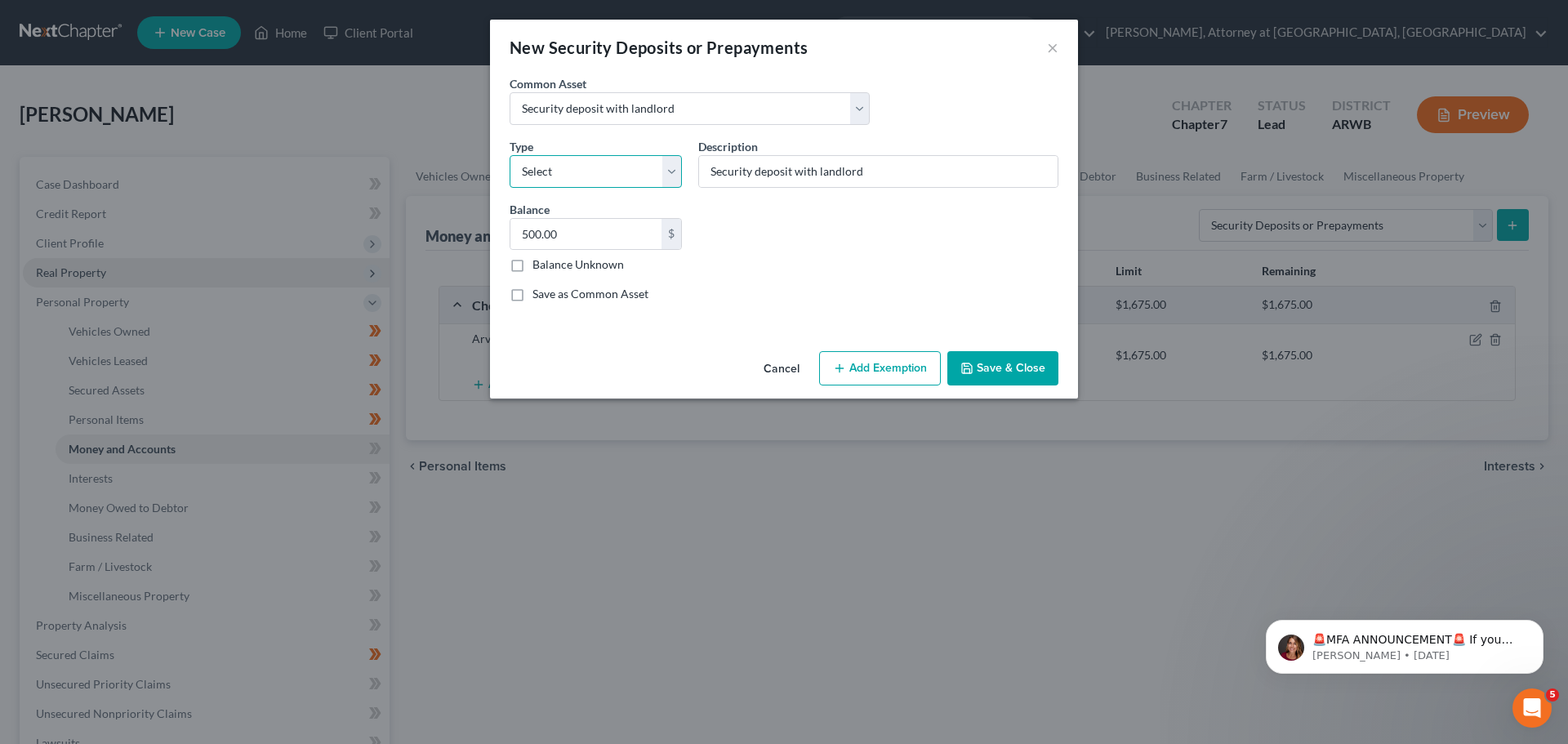
click at [551, 174] on select "Select Electric Gas Heating Oil Security Deposit On Rental Unit Prepaid Rent Te…" at bounding box center [595, 171] width 172 height 33
select select "3"
click at [510, 155] on select "Select Electric Gas Heating Oil Security Deposit On Rental Unit Prepaid Rent Te…" at bounding box center [595, 171] width 172 height 33
click at [608, 249] on input "500.00" at bounding box center [587, 234] width 152 height 31
click at [580, 221] on input "500.00" at bounding box center [587, 234] width 152 height 31
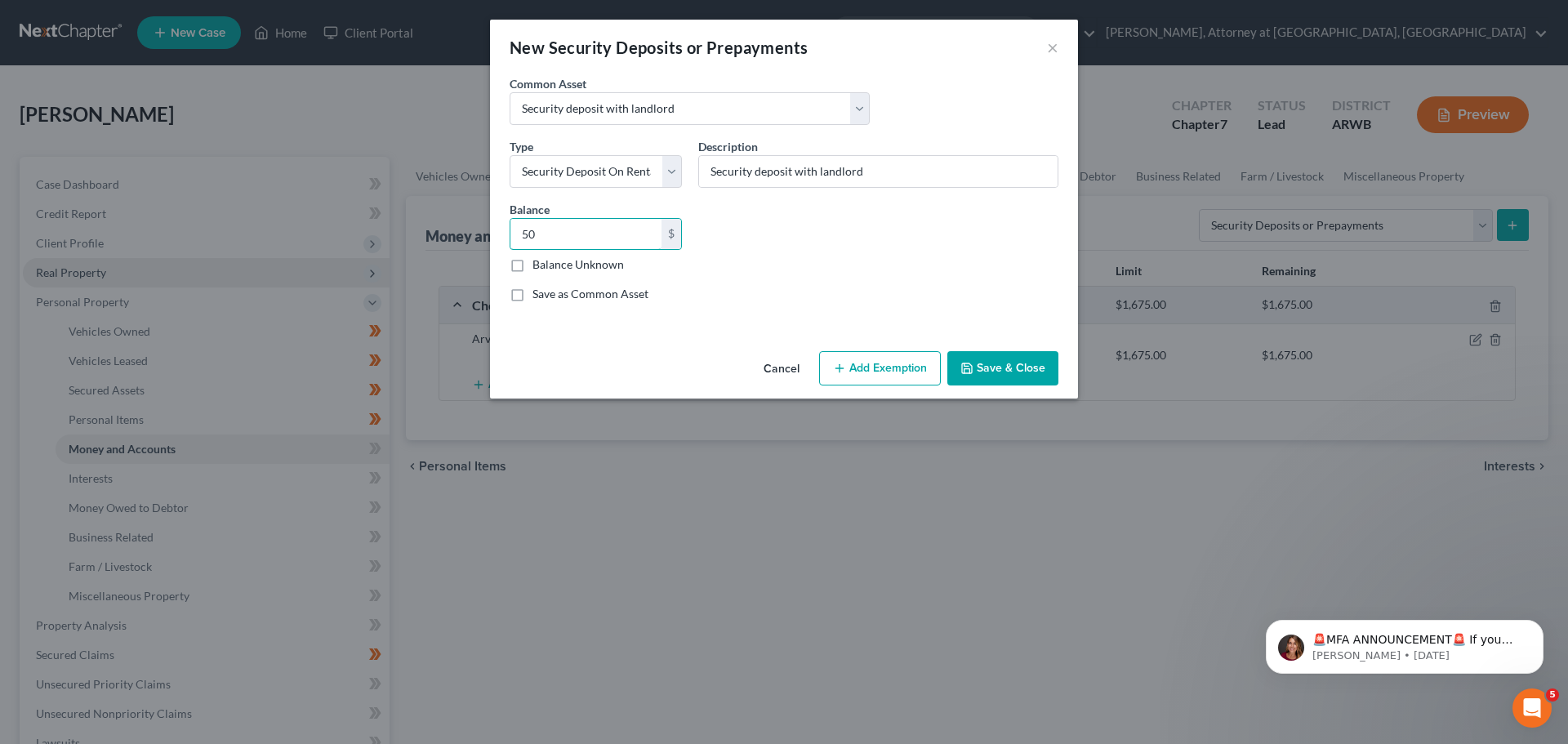
type input "5"
type input "852.50"
click at [890, 358] on button "Add Exemption" at bounding box center [880, 368] width 122 height 34
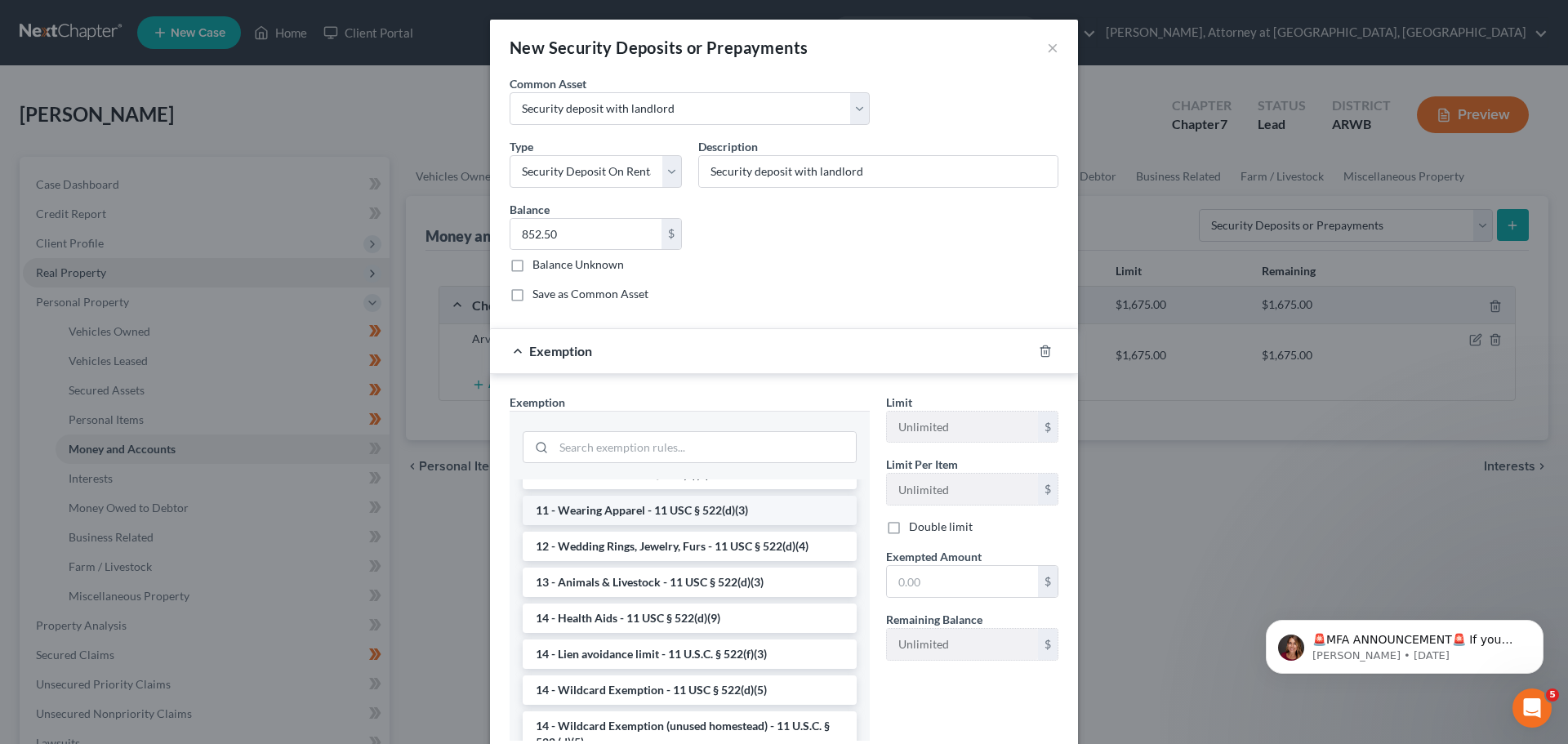
scroll to position [163, 0]
click at [753, 649] on li "14 - Wildcard Exemption - 11 USC § 522(d)(5)" at bounding box center [689, 653] width 334 height 29
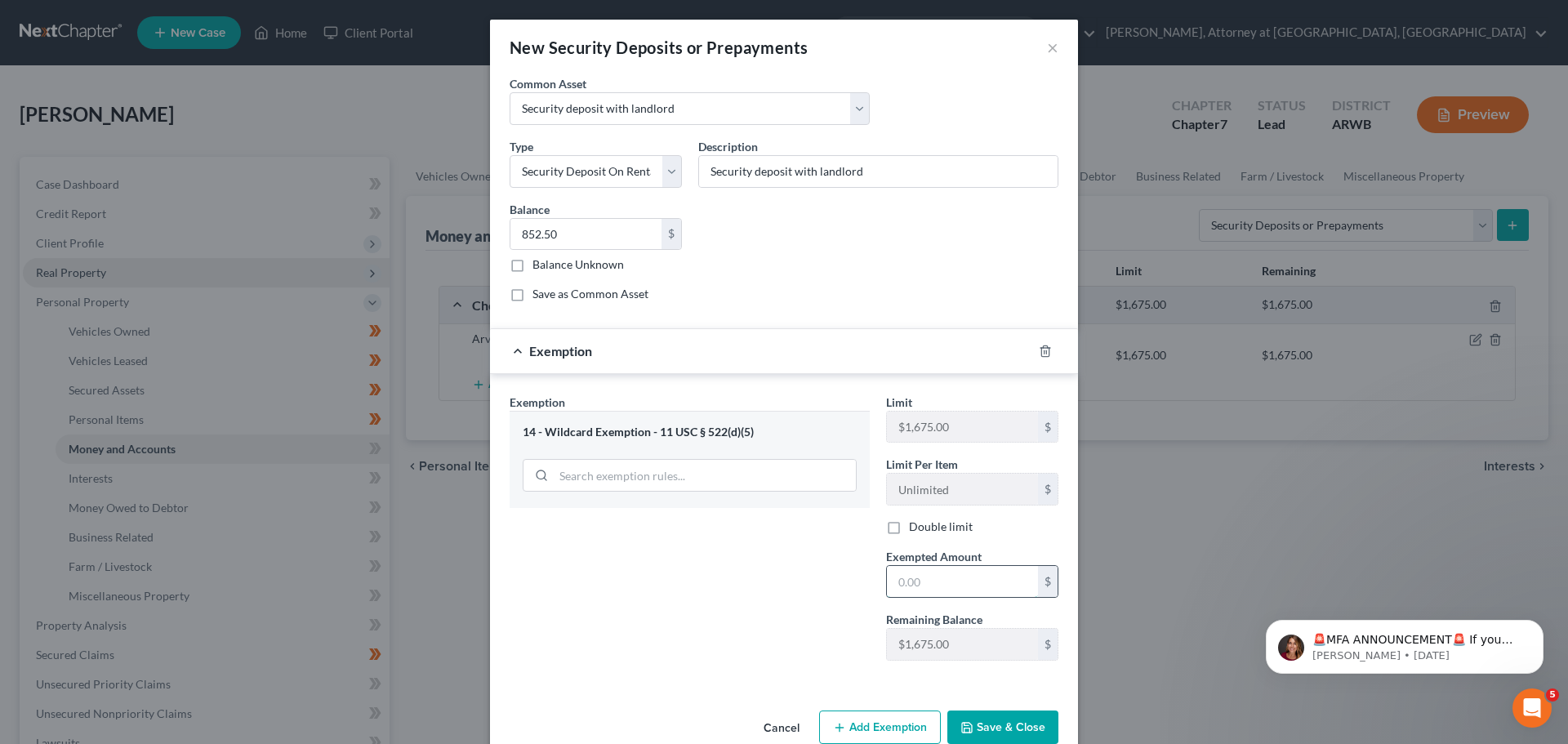
click at [911, 591] on input "text" at bounding box center [963, 581] width 152 height 31
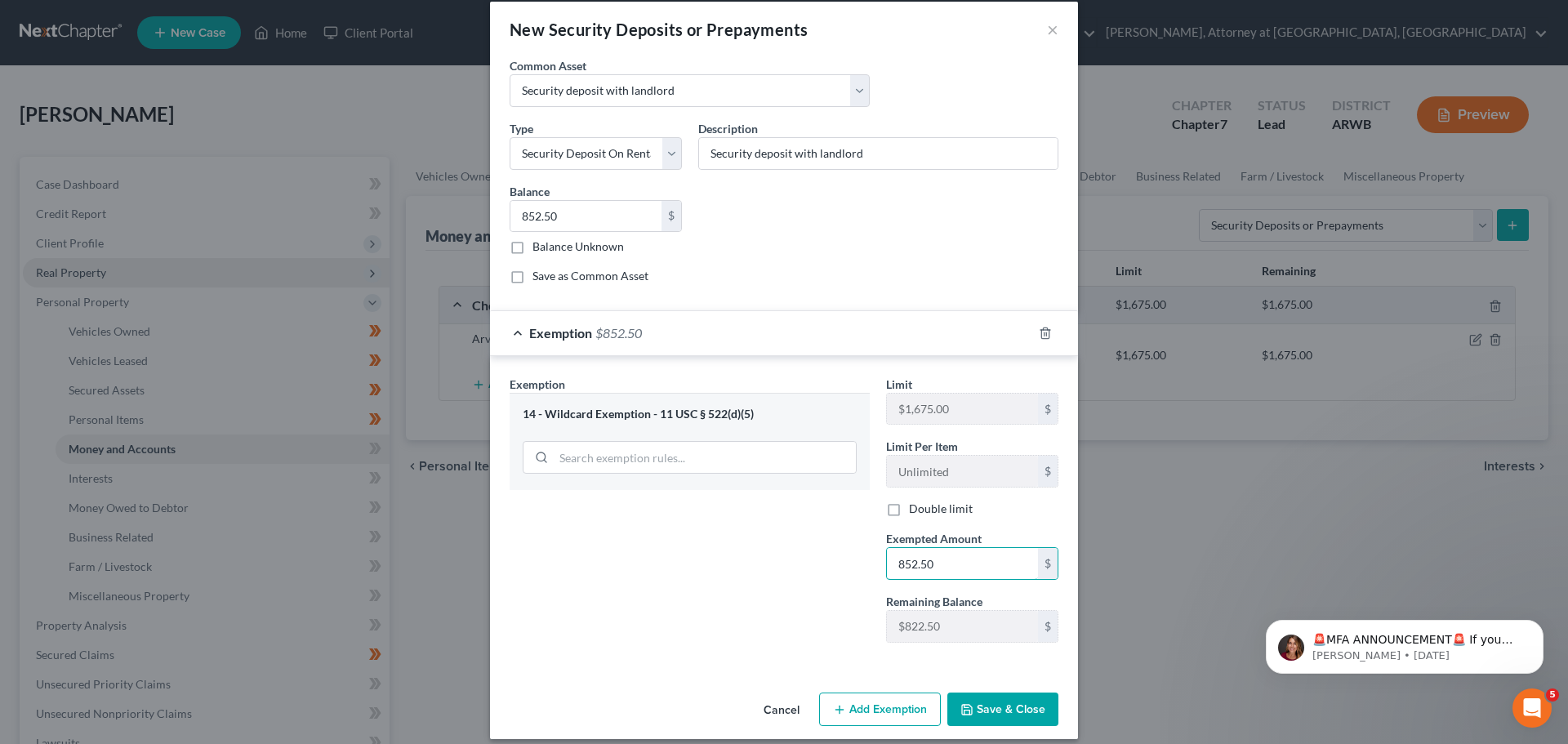
scroll to position [33, 0]
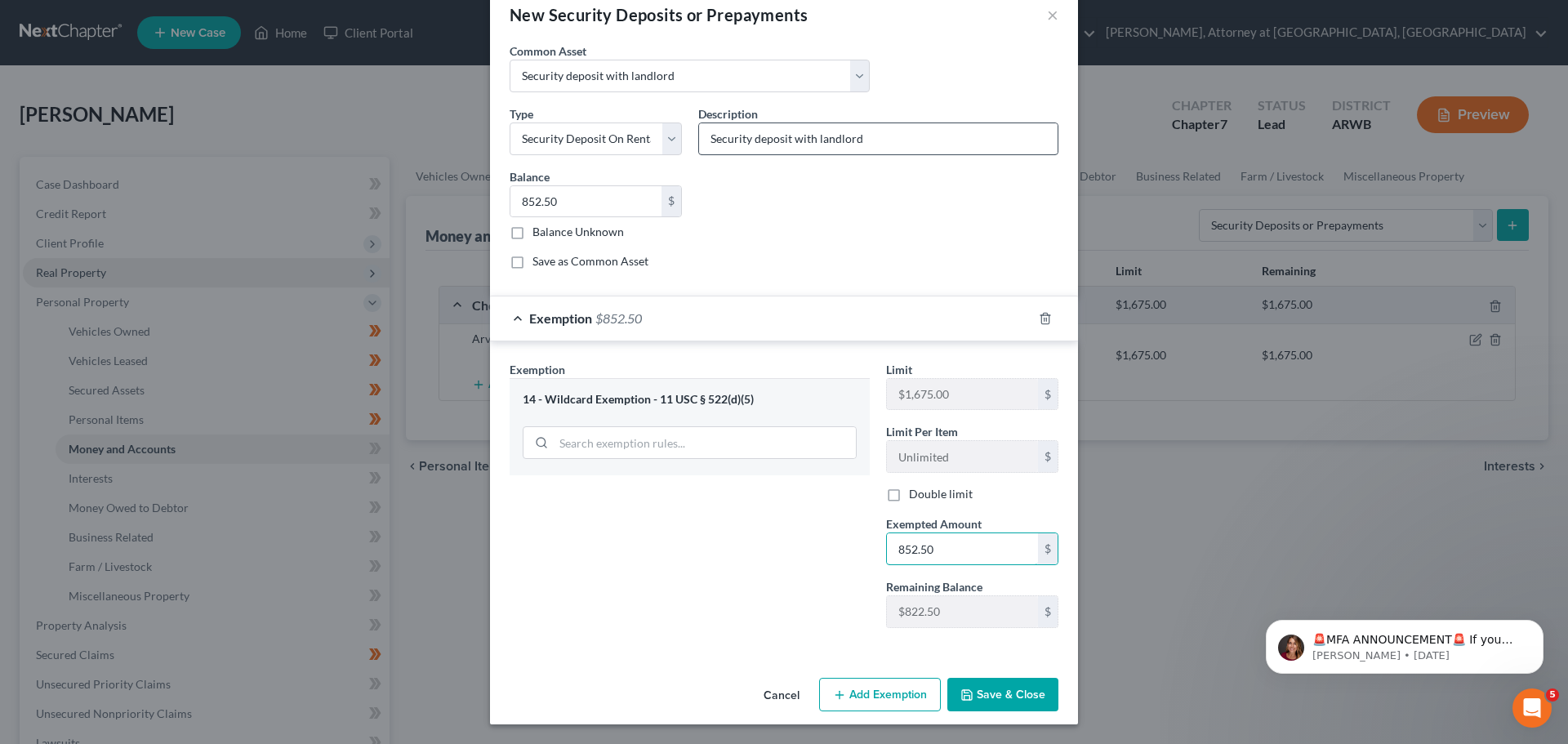
type input "852.50"
click at [701, 139] on input "Security deposit with landlord" at bounding box center [878, 138] width 358 height 31
type input "One-half (1/2) of security deposit with landlord"
click at [965, 688] on icon "button" at bounding box center [967, 694] width 13 height 13
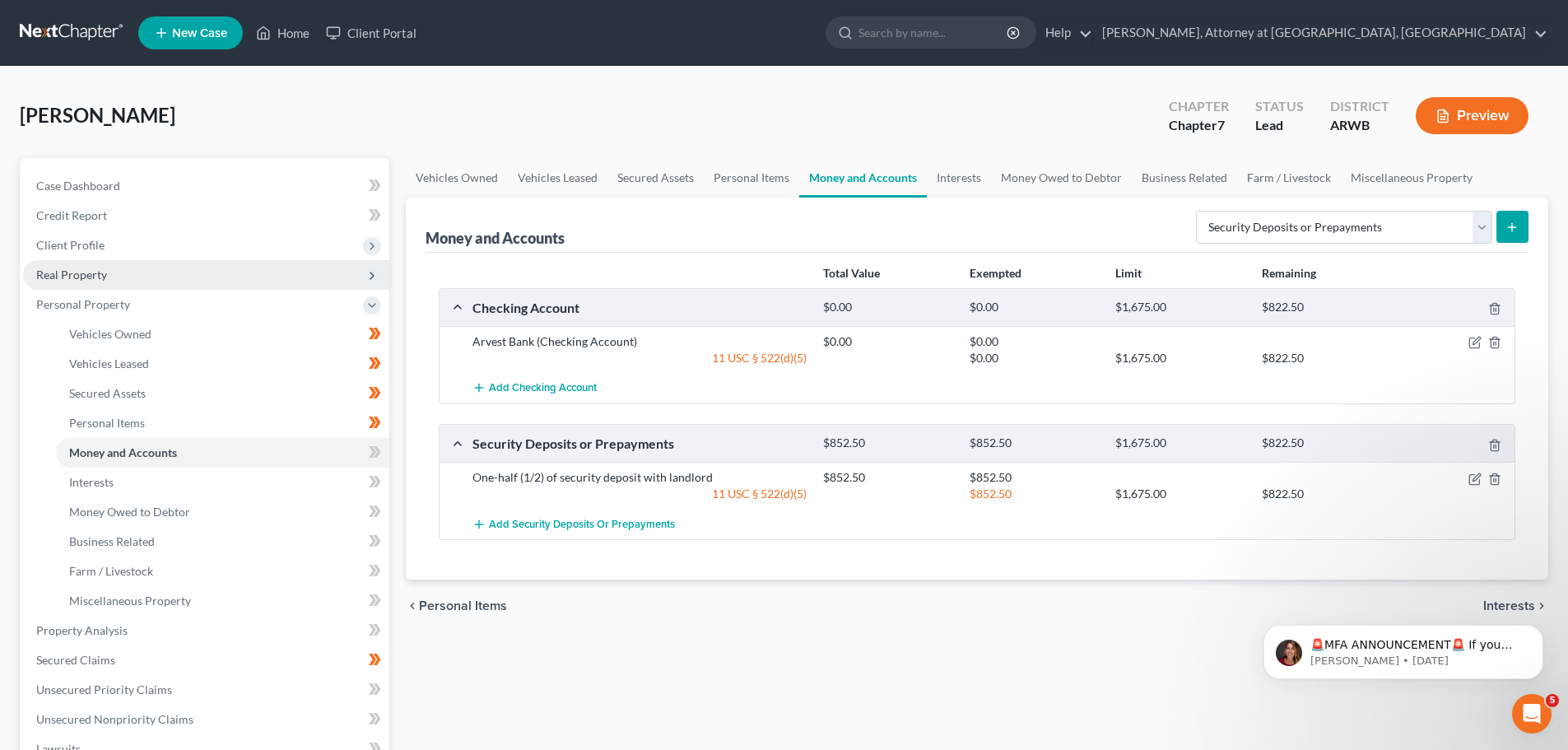
click at [1516, 225] on icon "submit" at bounding box center [1511, 227] width 13 height 13
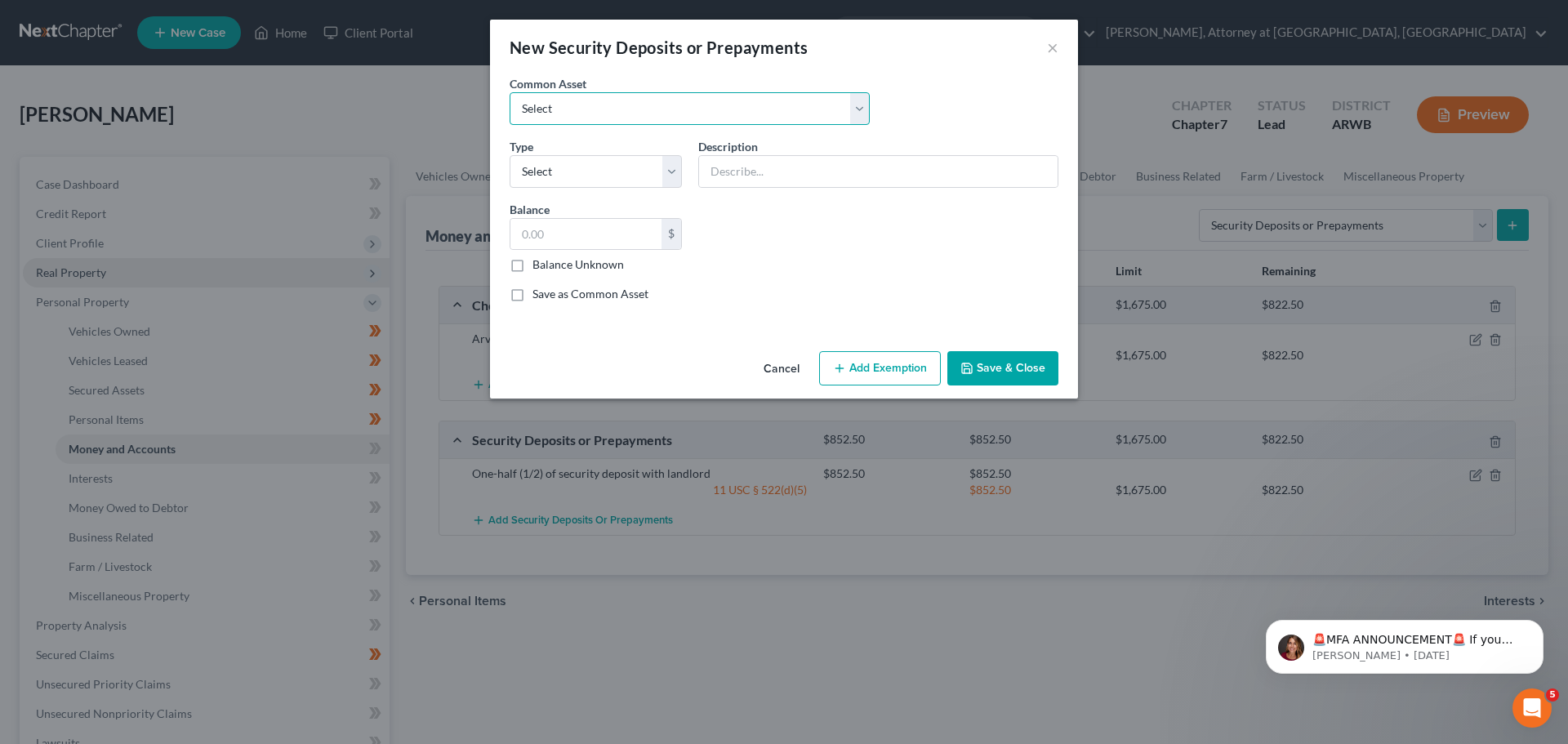
click at [611, 105] on select "Select Security deposit with landlord Security deposit on utilities Security de…" at bounding box center [690, 109] width 360 height 33
select select "1"
click at [510, 93] on select "Select Security deposit with landlord Security deposit on utilities Security de…" at bounding box center [690, 109] width 360 height 33
type input "Security deposit on utilities"
type input "50.00"
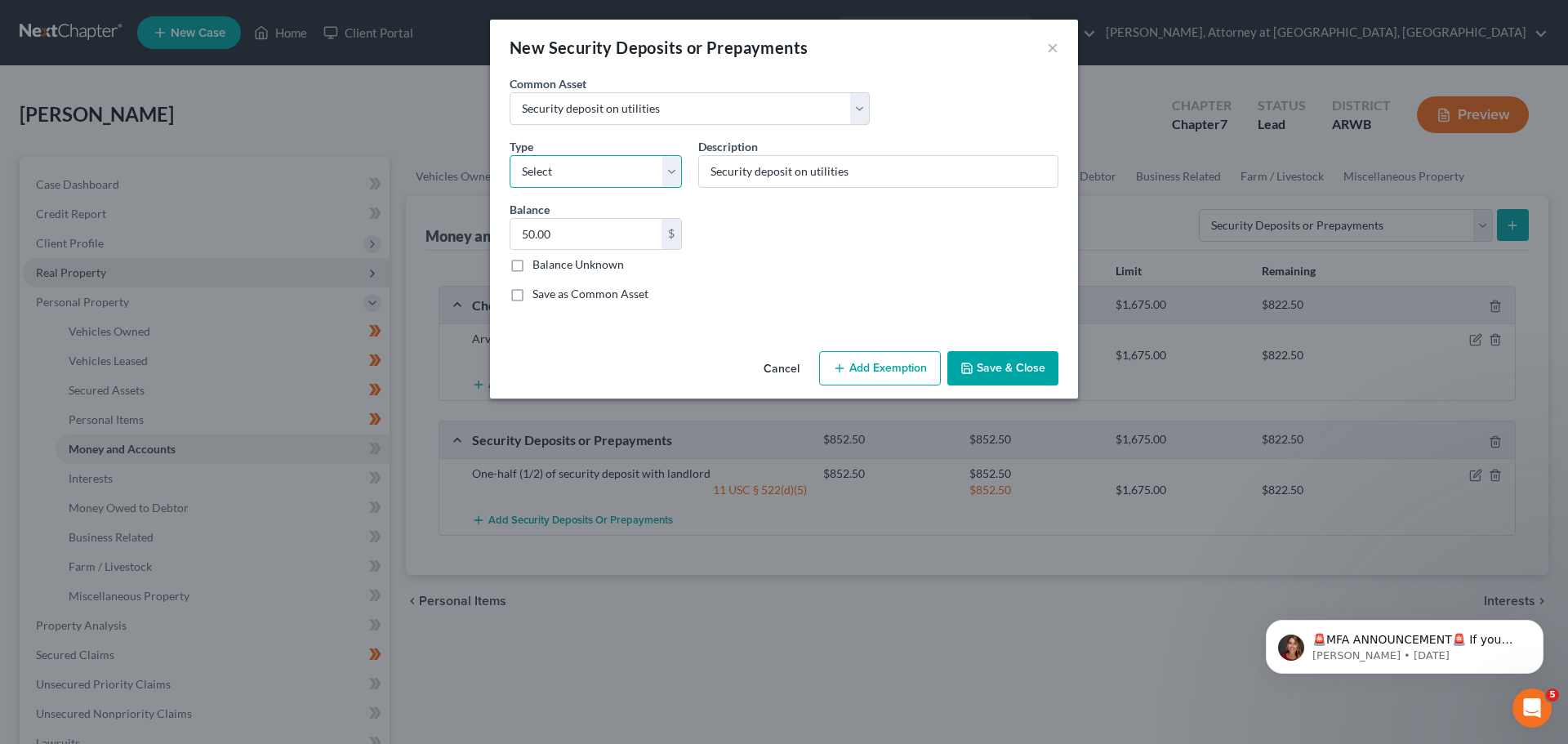
click at [603, 176] on select "Select Electric Gas Heating Oil Security Deposit On Rental Unit Prepaid Rent Te…" at bounding box center [595, 171] width 172 height 33
select select "0"
click at [510, 155] on select "Select Electric Gas Heating Oil Security Deposit On Rental Unit Prepaid Rent Te…" at bounding box center [595, 171] width 172 height 33
click at [852, 173] on input "Security deposit on utilities" at bounding box center [878, 171] width 358 height 31
type input "Security deposit on utilities - [PERSON_NAME] Electric"
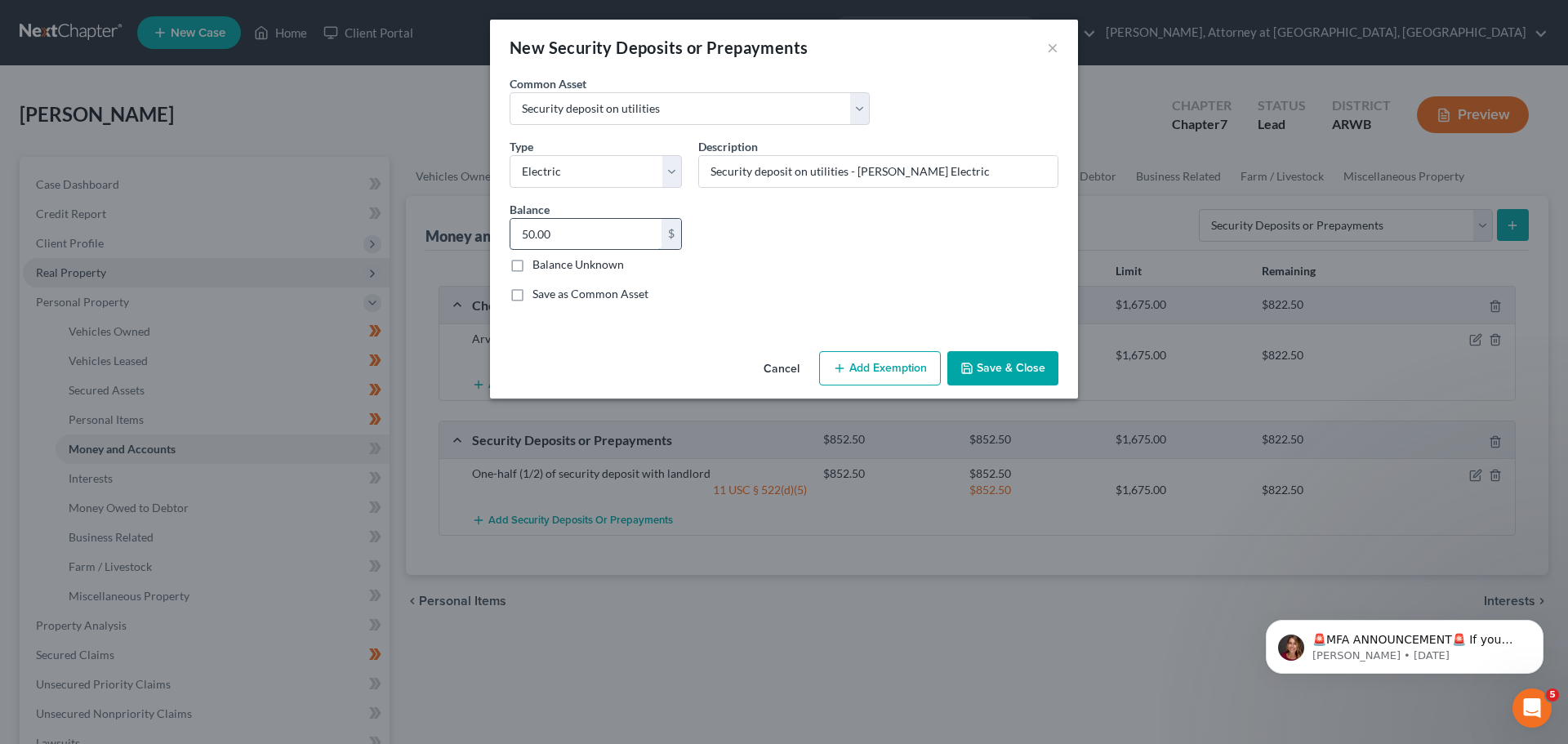
click at [587, 241] on input "50.00" at bounding box center [587, 234] width 152 height 31
type input "250.00"
click at [899, 364] on button "Add Exemption" at bounding box center [880, 368] width 122 height 34
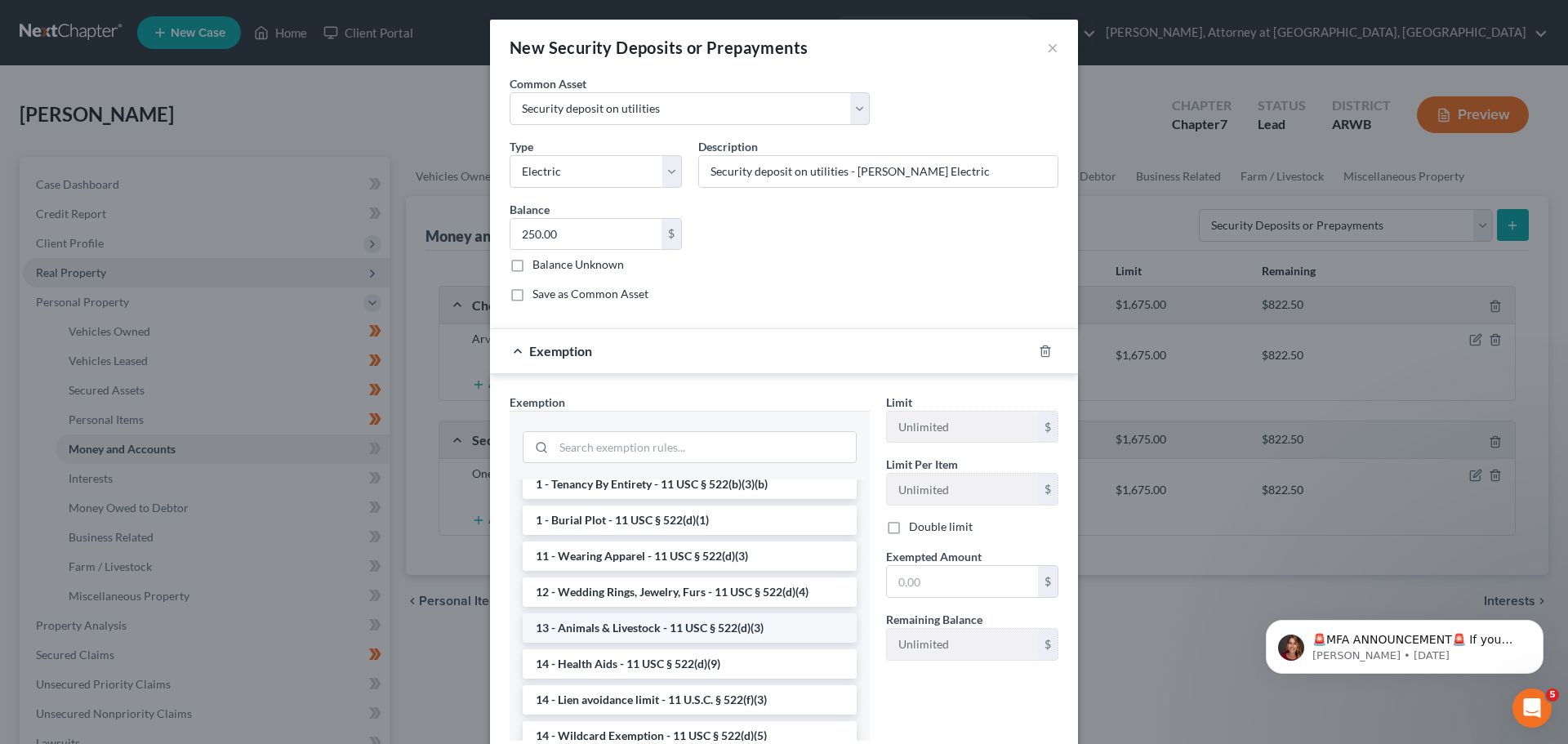
scroll to position [163, 0]
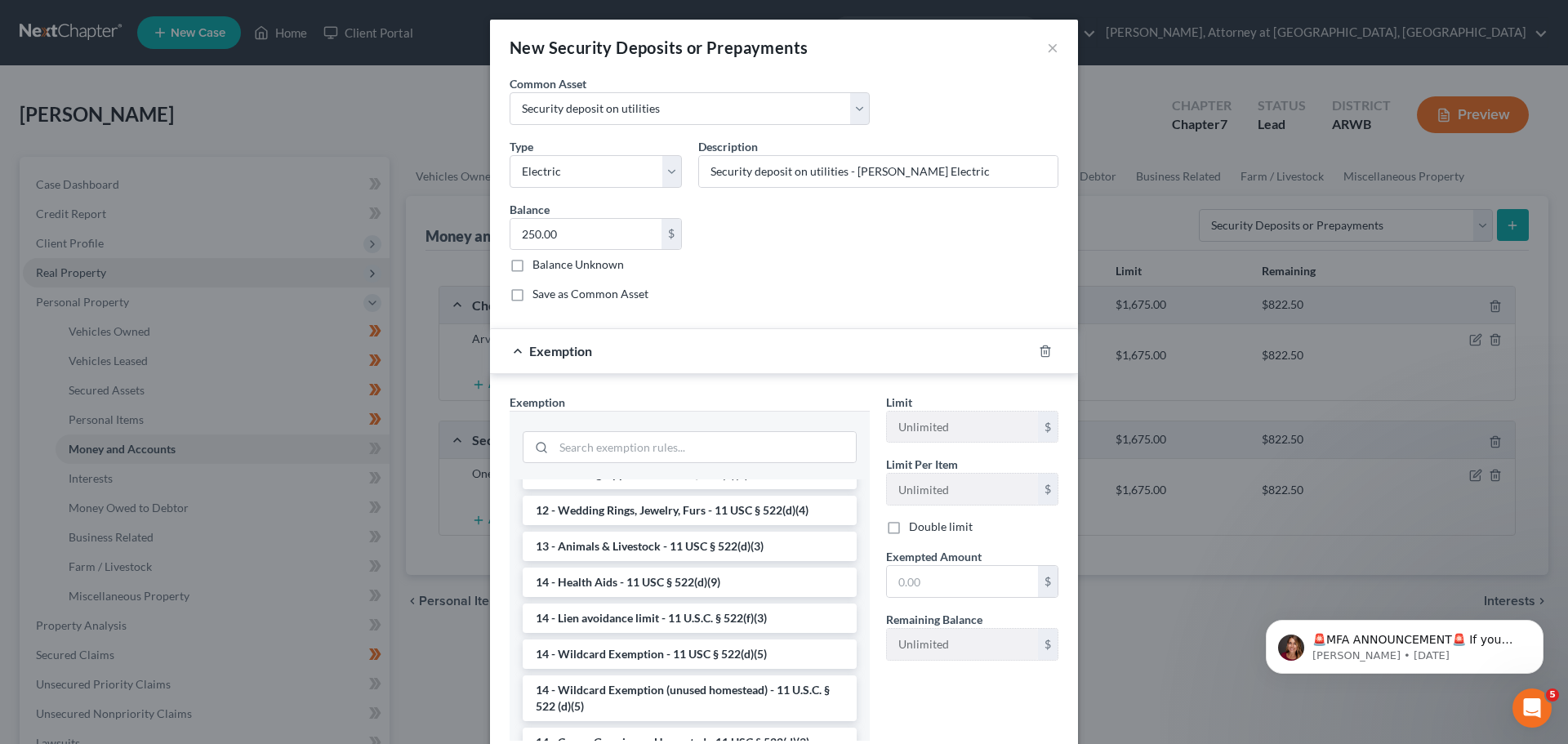
drag, startPoint x: 685, startPoint y: 658, endPoint x: 787, endPoint y: 607, distance: 114.0
click at [688, 654] on li "14 - Wildcard Exemption - 11 USC § 522(d)(5)" at bounding box center [689, 653] width 334 height 29
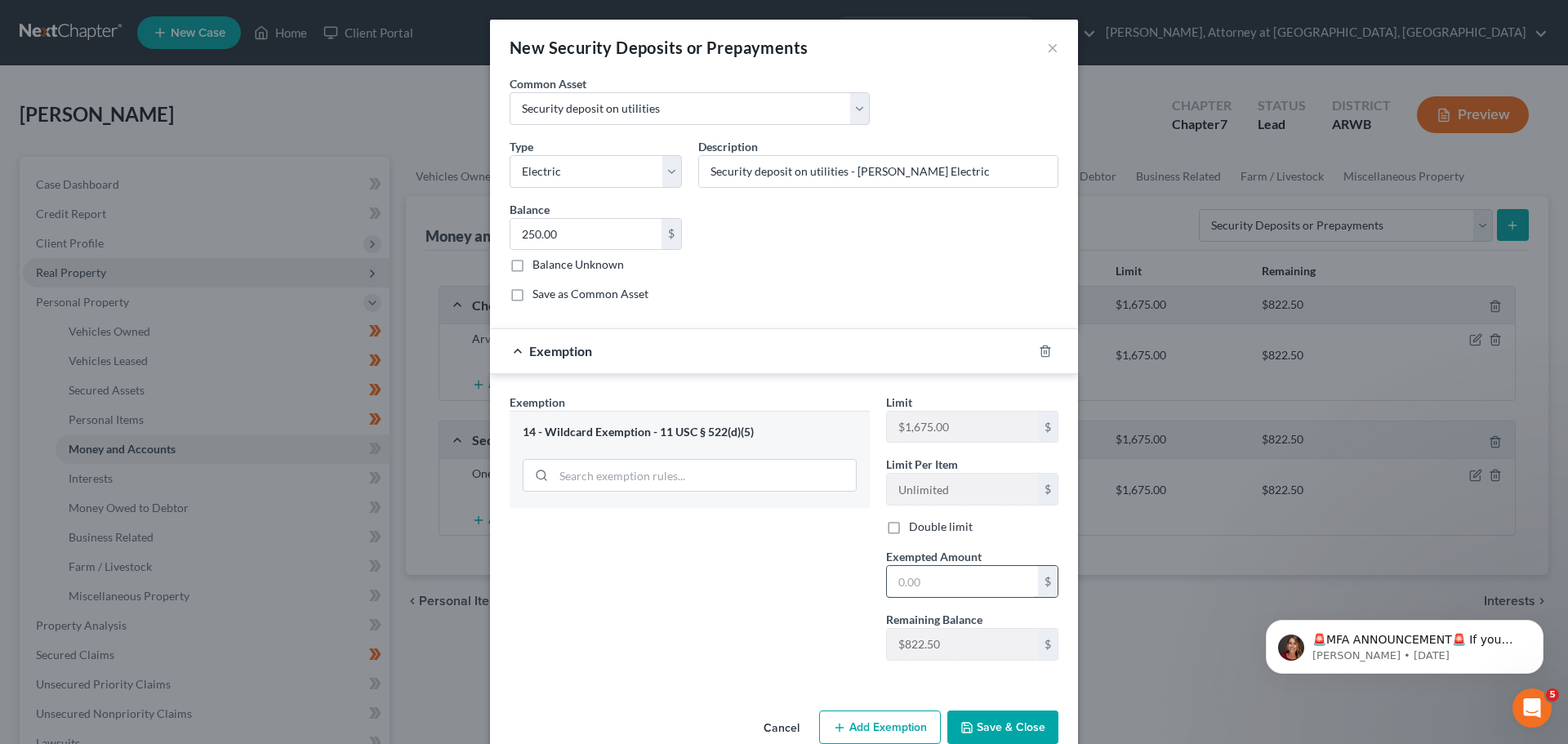
click at [912, 581] on input "text" at bounding box center [963, 581] width 152 height 31
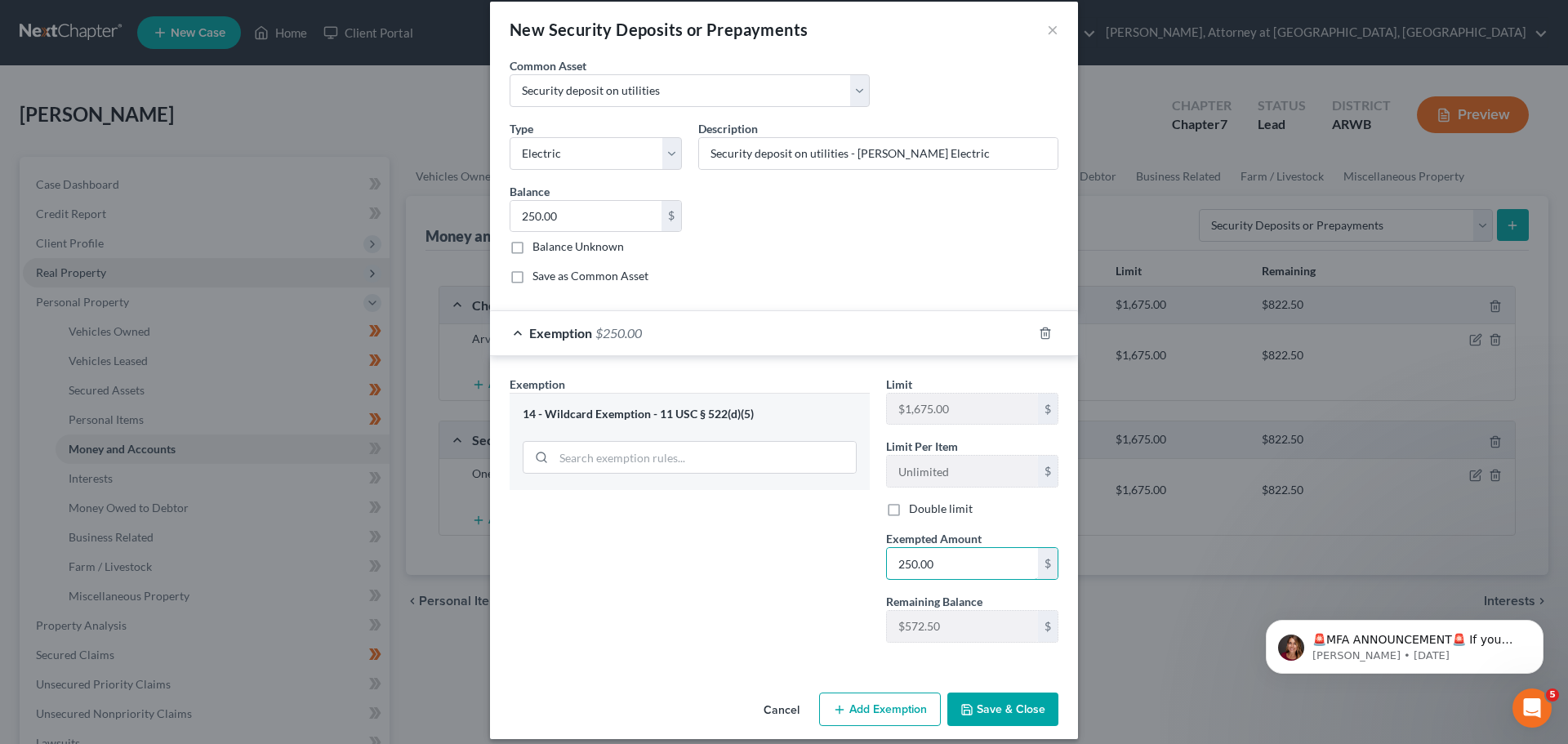
scroll to position [33, 0]
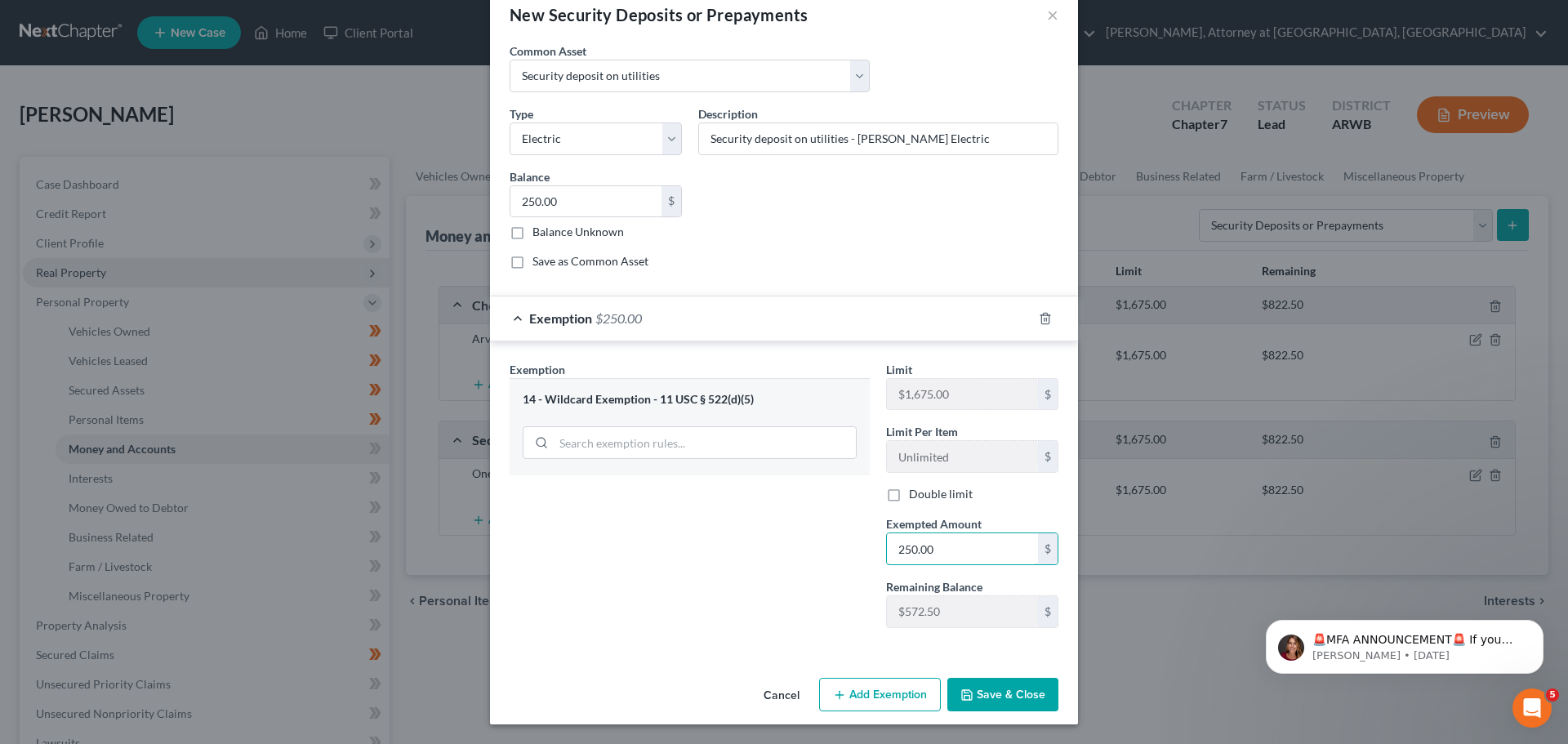
type input "250.00"
click at [990, 691] on button "Save & Close" at bounding box center [1003, 695] width 111 height 34
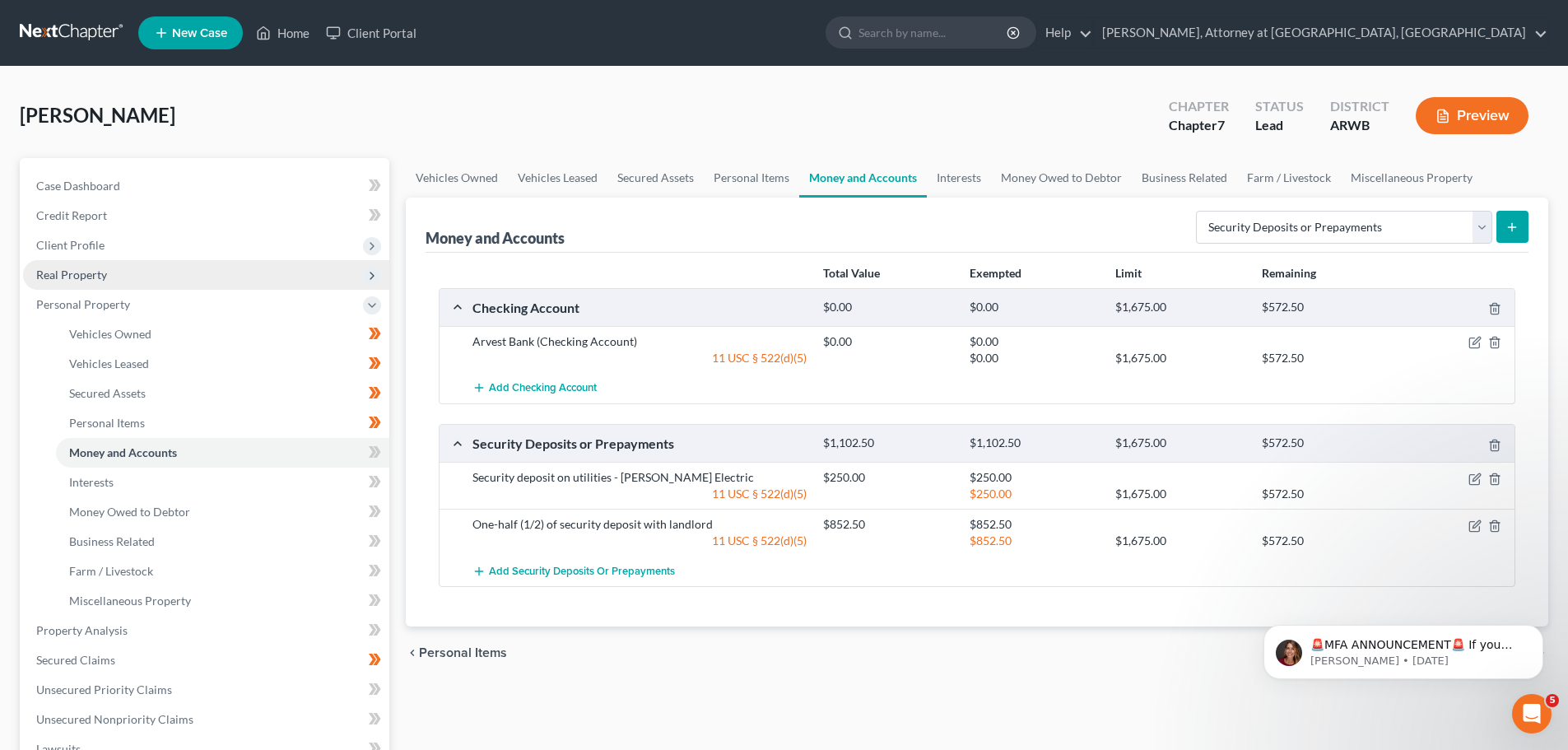
click at [1508, 221] on icon "submit" at bounding box center [1511, 227] width 13 height 13
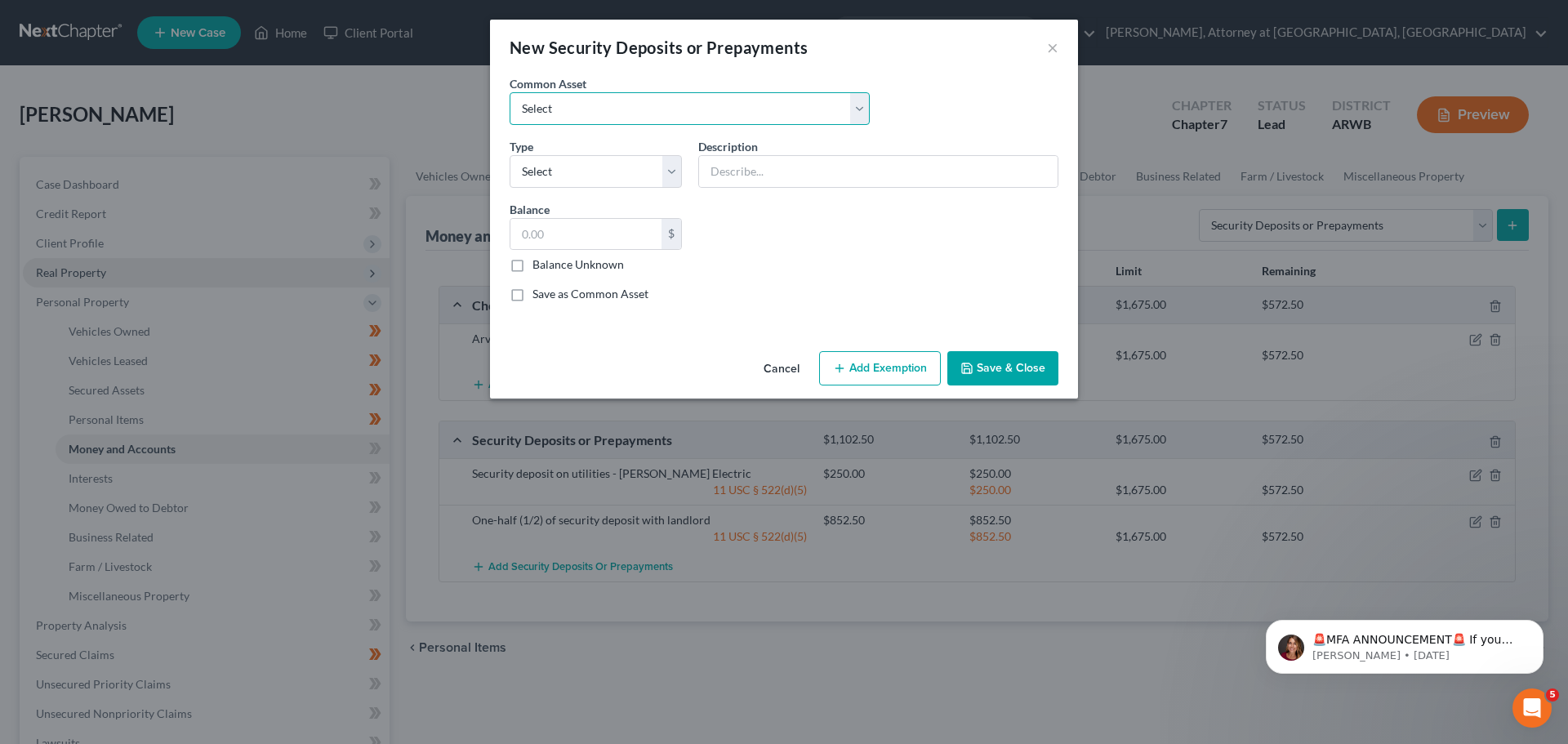
click at [585, 117] on select "Select Security deposit with landlord Security deposit on utilities Security de…" at bounding box center [690, 109] width 360 height 33
select select "1"
click at [510, 93] on select "Select Security deposit with landlord Security deposit on utilities Security de…" at bounding box center [690, 109] width 360 height 33
type input "Security deposit on utilities"
type input "50.00"
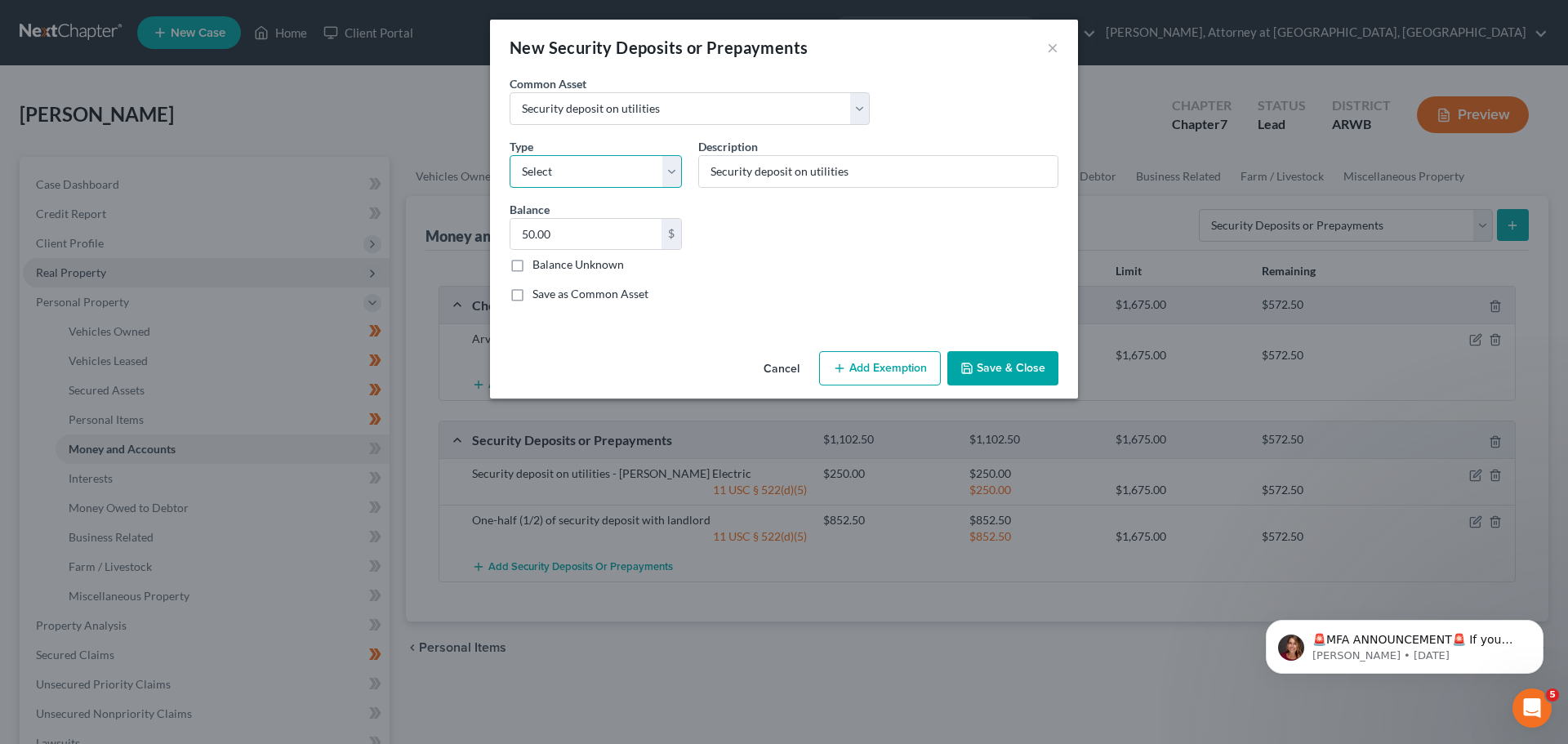
click at [580, 172] on select "Select Electric Gas Heating Oil Security Deposit On Rental Unit Prepaid Rent Te…" at bounding box center [595, 171] width 172 height 33
select select "6"
click at [510, 155] on select "Select Electric Gas Heating Oil Security Deposit On Rental Unit Prepaid Rent Te…" at bounding box center [595, 171] width 172 height 33
click at [887, 178] on input "Security deposit on utilities" at bounding box center [878, 171] width 358 height 31
type input "Security deposit on utilities - Centerton Utilities"
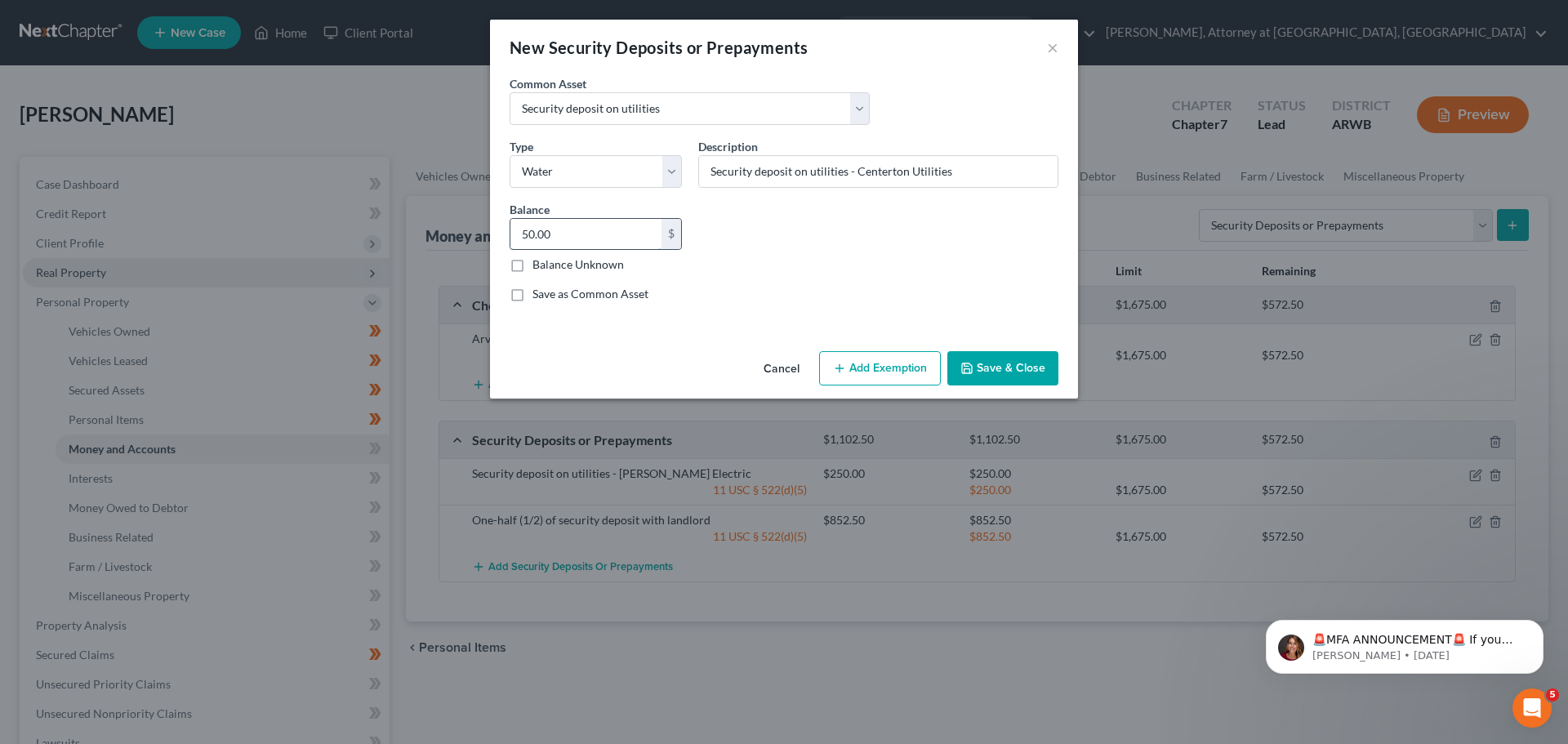
click at [579, 238] on input "50.00" at bounding box center [587, 234] width 152 height 31
type input "100.00"
click at [859, 372] on button "Add Exemption" at bounding box center [880, 368] width 122 height 34
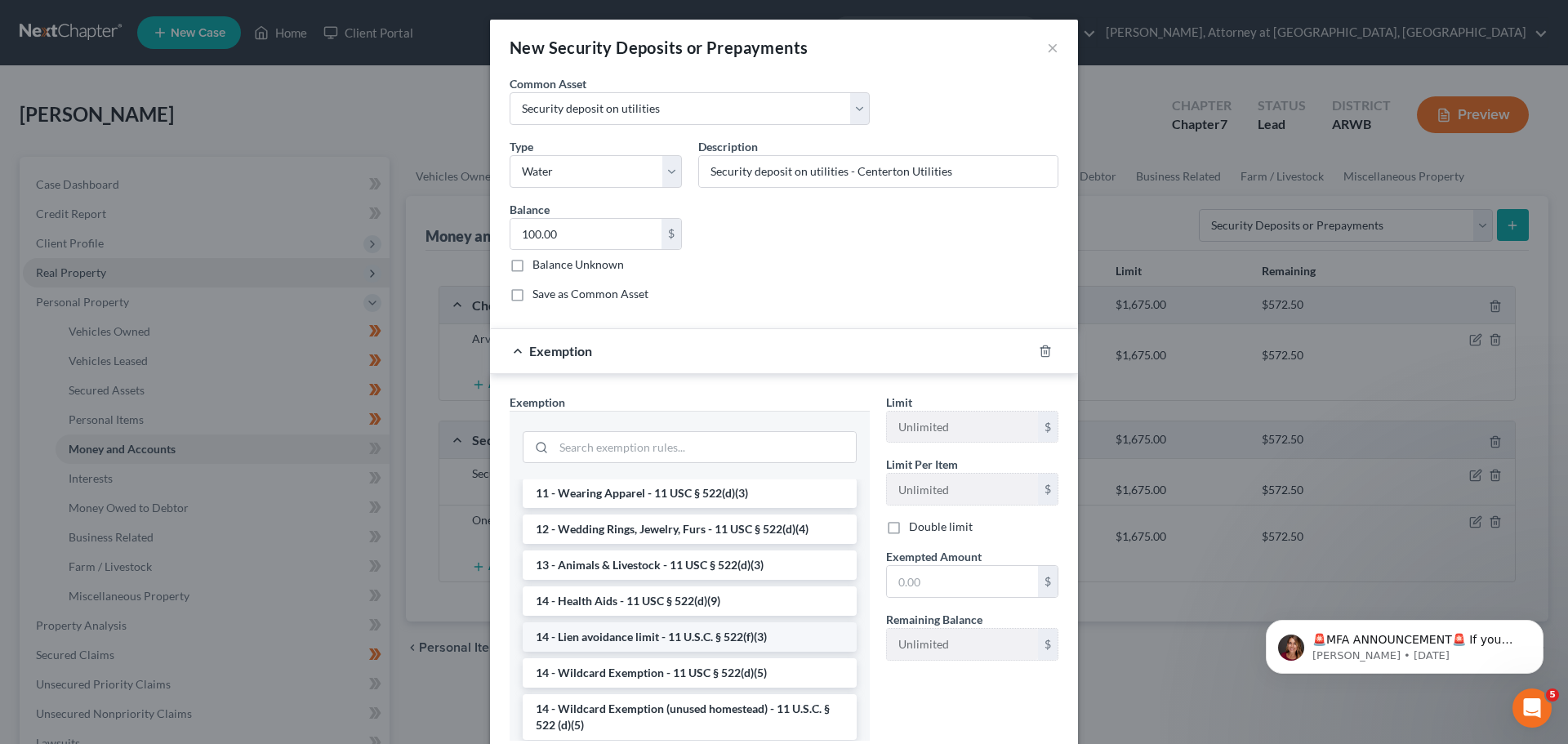
scroll to position [163, 0]
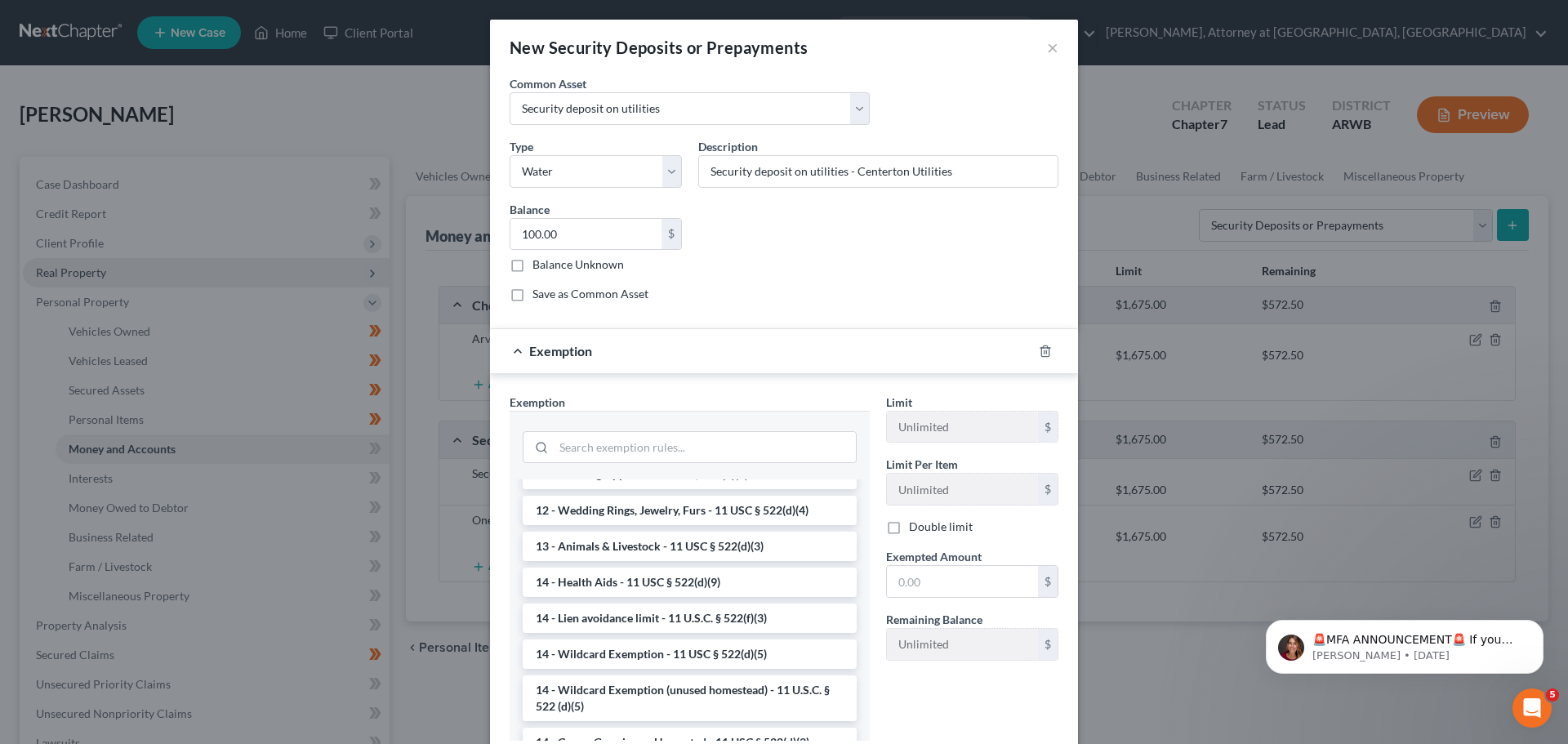
drag, startPoint x: 655, startPoint y: 645, endPoint x: 696, endPoint y: 618, distance: 49.1
click at [657, 640] on li "14 - Wildcard Exemption - 11 USC § 522(d)(5)" at bounding box center [689, 653] width 334 height 29
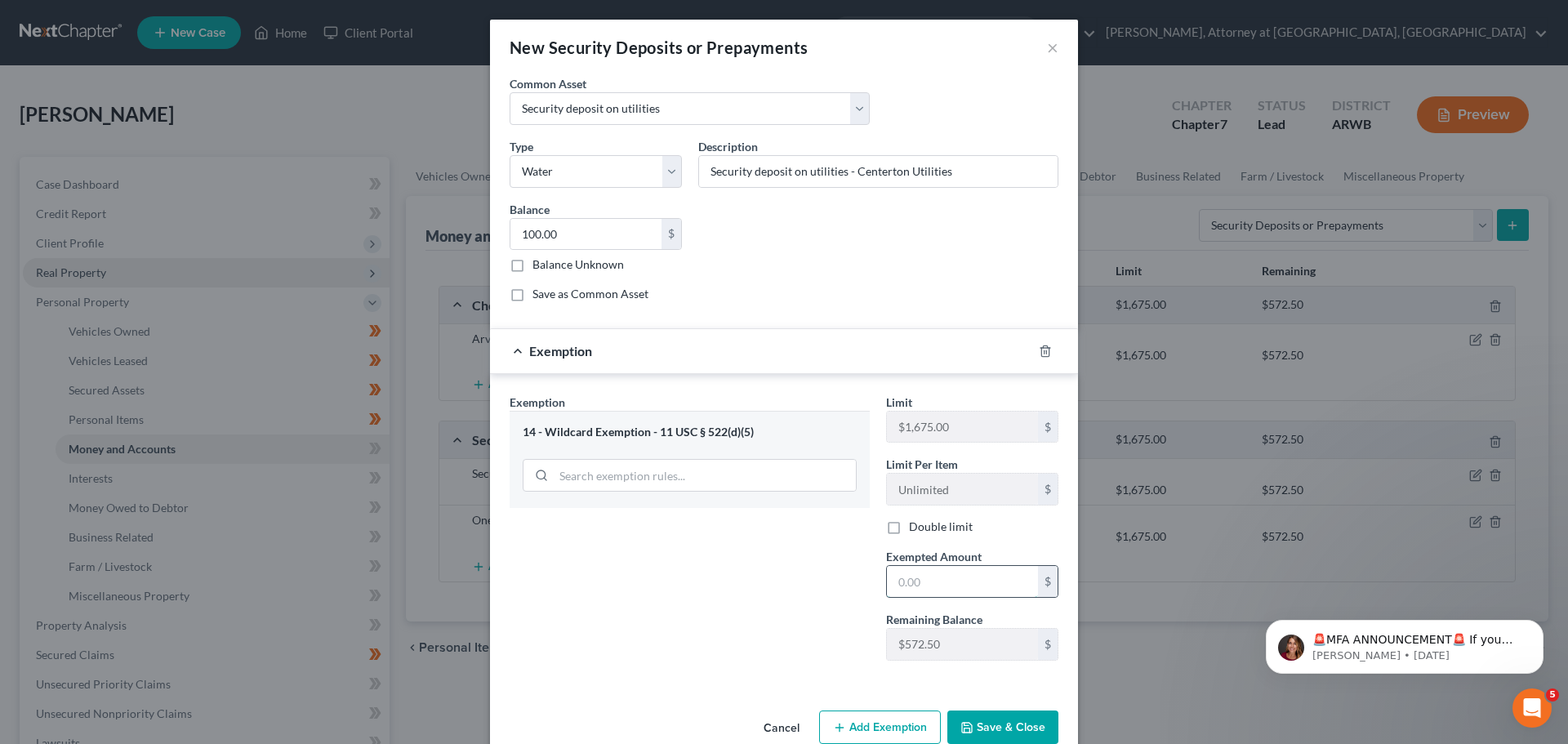
click at [957, 585] on input "text" at bounding box center [963, 581] width 152 height 31
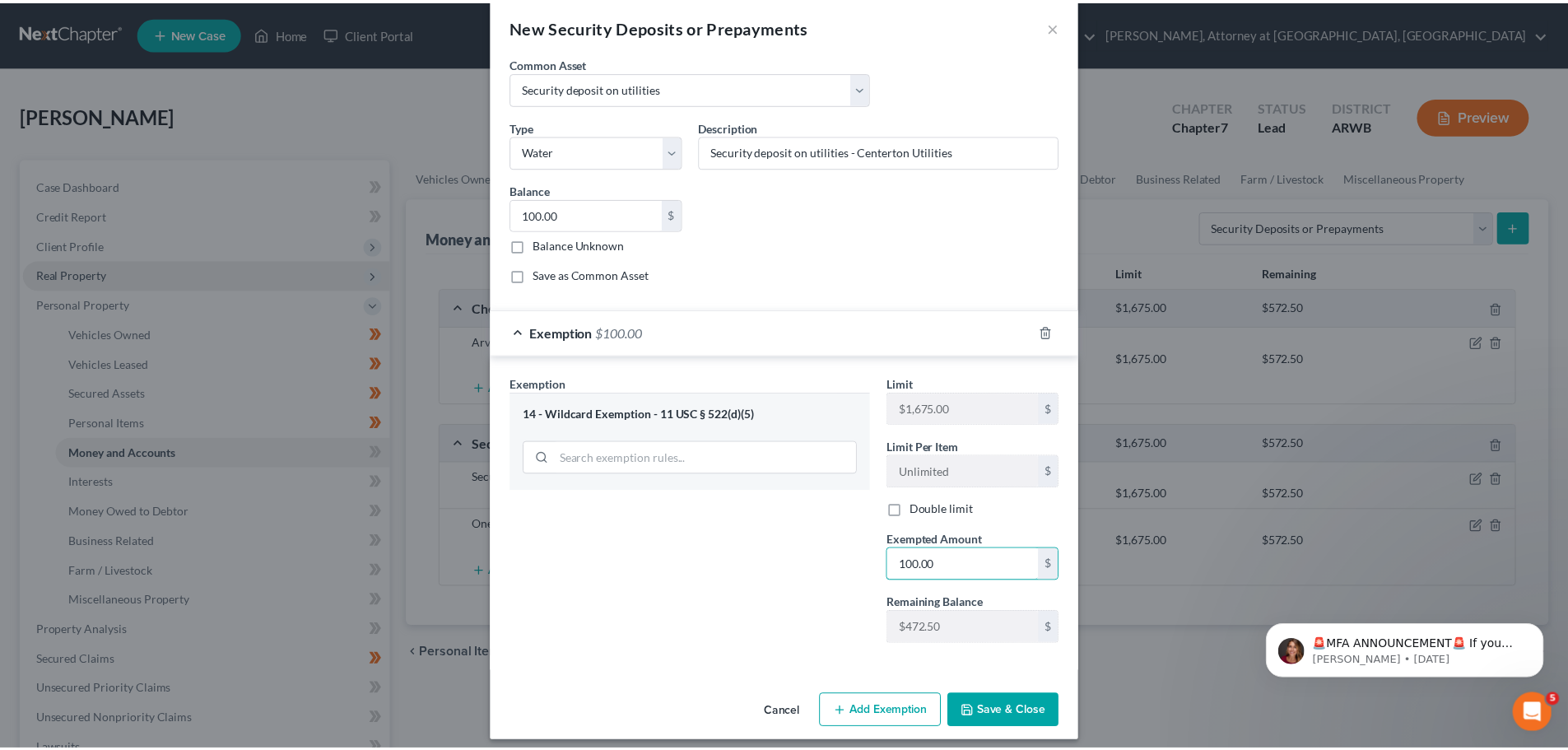
scroll to position [33, 0]
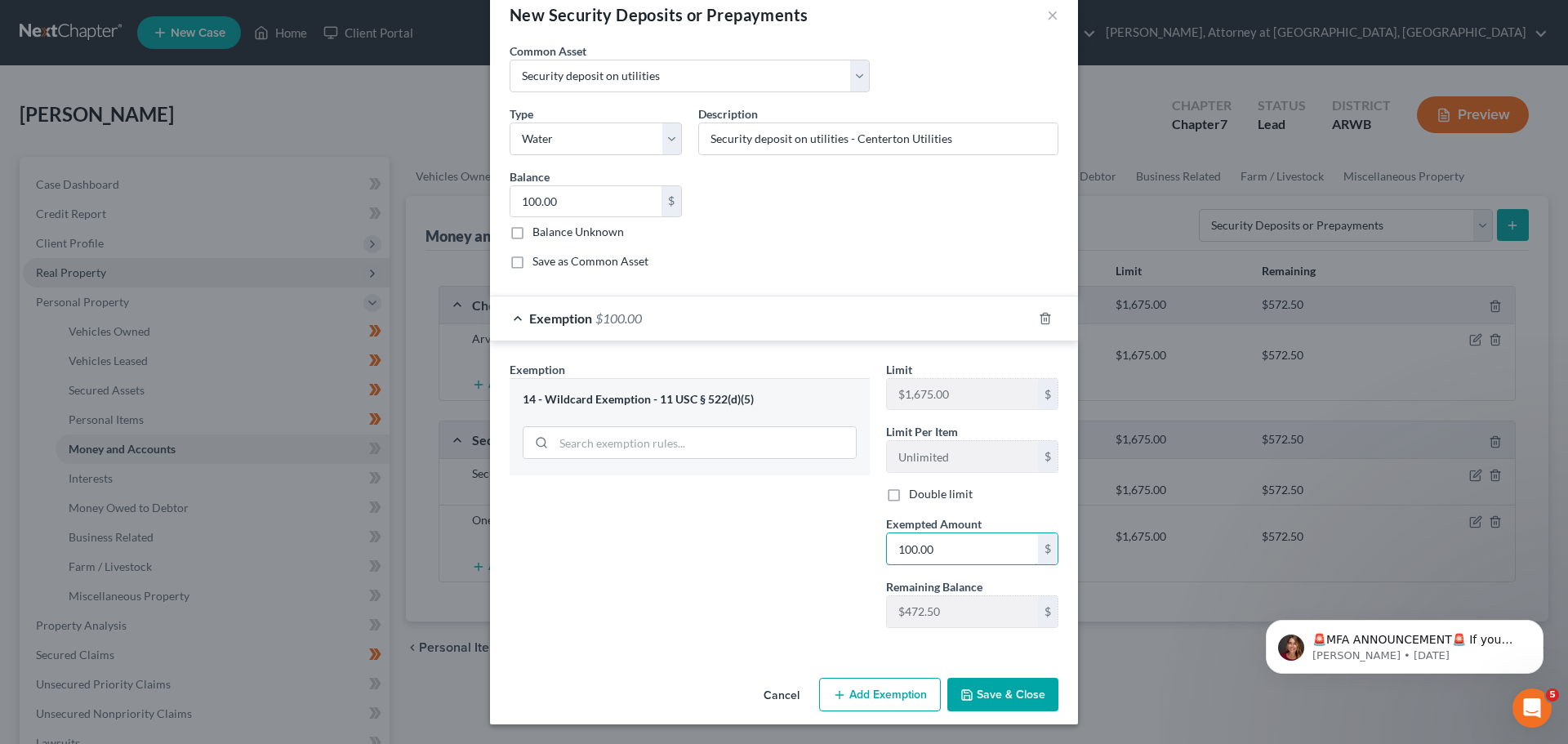
type input "100.00"
click at [995, 697] on button "Save & Close" at bounding box center [1003, 695] width 111 height 34
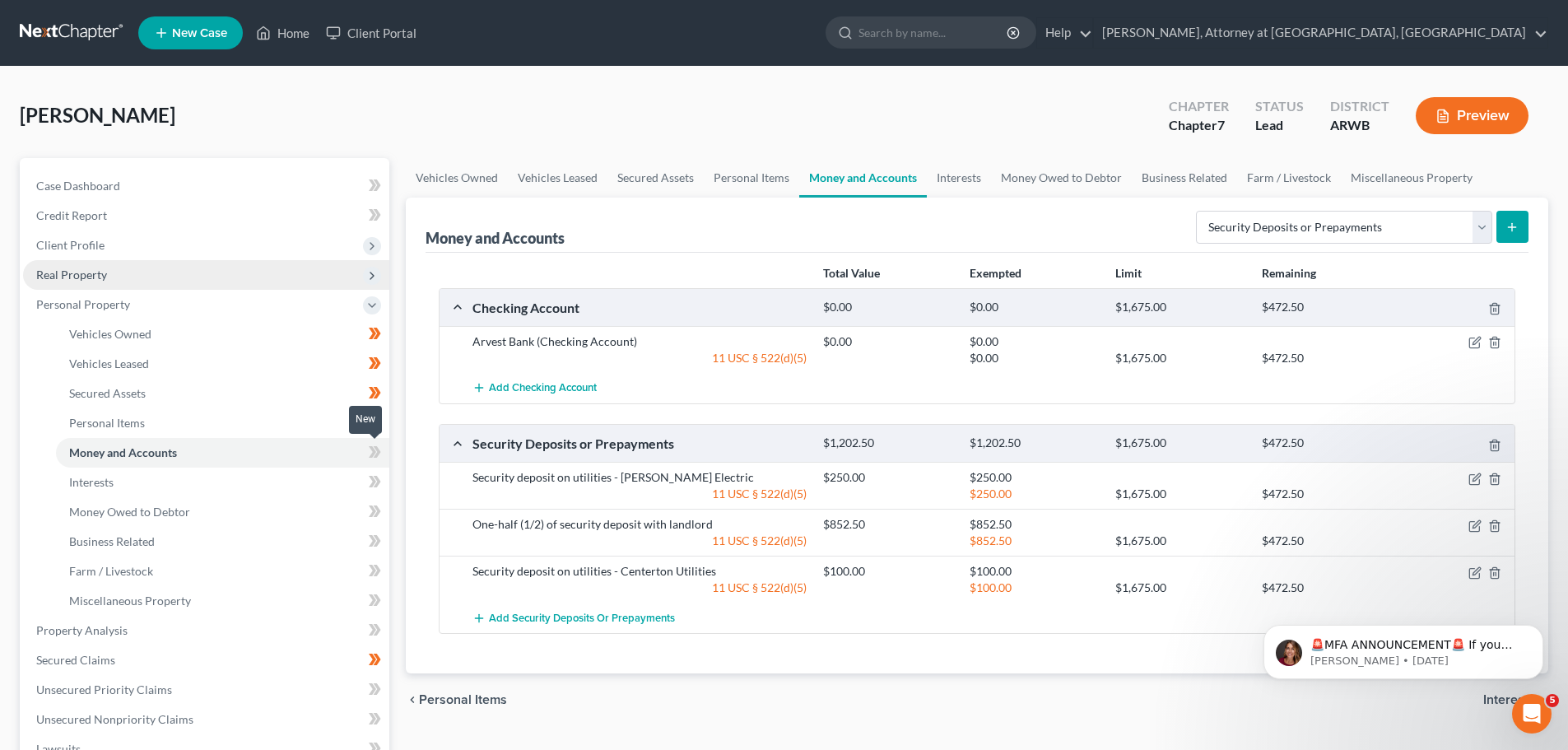
click at [376, 454] on icon at bounding box center [377, 452] width 7 height 12
click at [377, 456] on icon at bounding box center [377, 452] width 7 height 12
click at [89, 485] on span "Interests" at bounding box center [91, 482] width 44 height 14
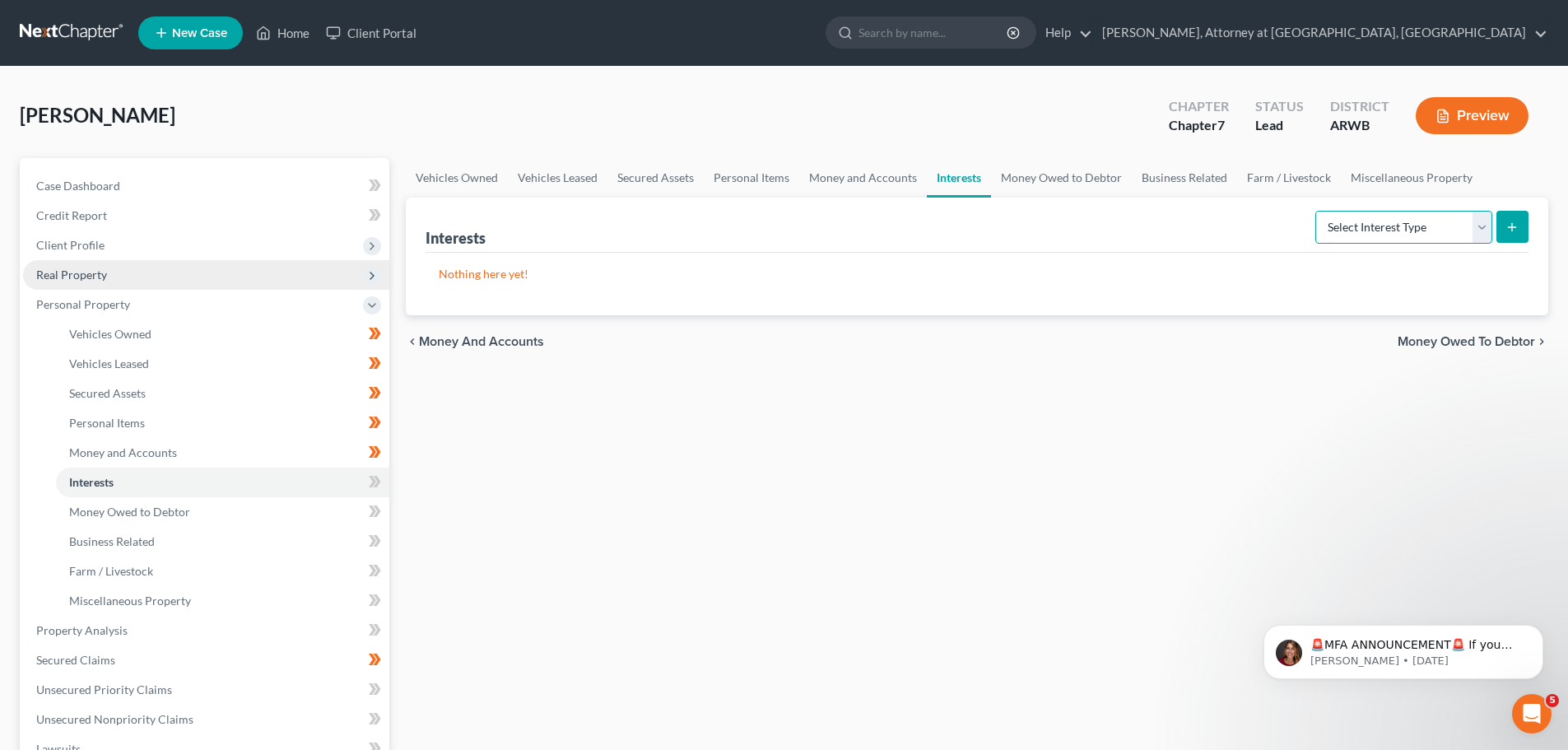
click at [1479, 232] on select "Select Interest Type 401K Annuity Bond Education IRA Government Bond Government…" at bounding box center [1403, 227] width 177 height 33
click at [1317, 211] on select "Select Interest Type 401K Annuity Bond Education IRA Government Bond Government…" at bounding box center [1403, 227] width 177 height 33
click at [1520, 227] on button "submit" at bounding box center [1512, 227] width 32 height 32
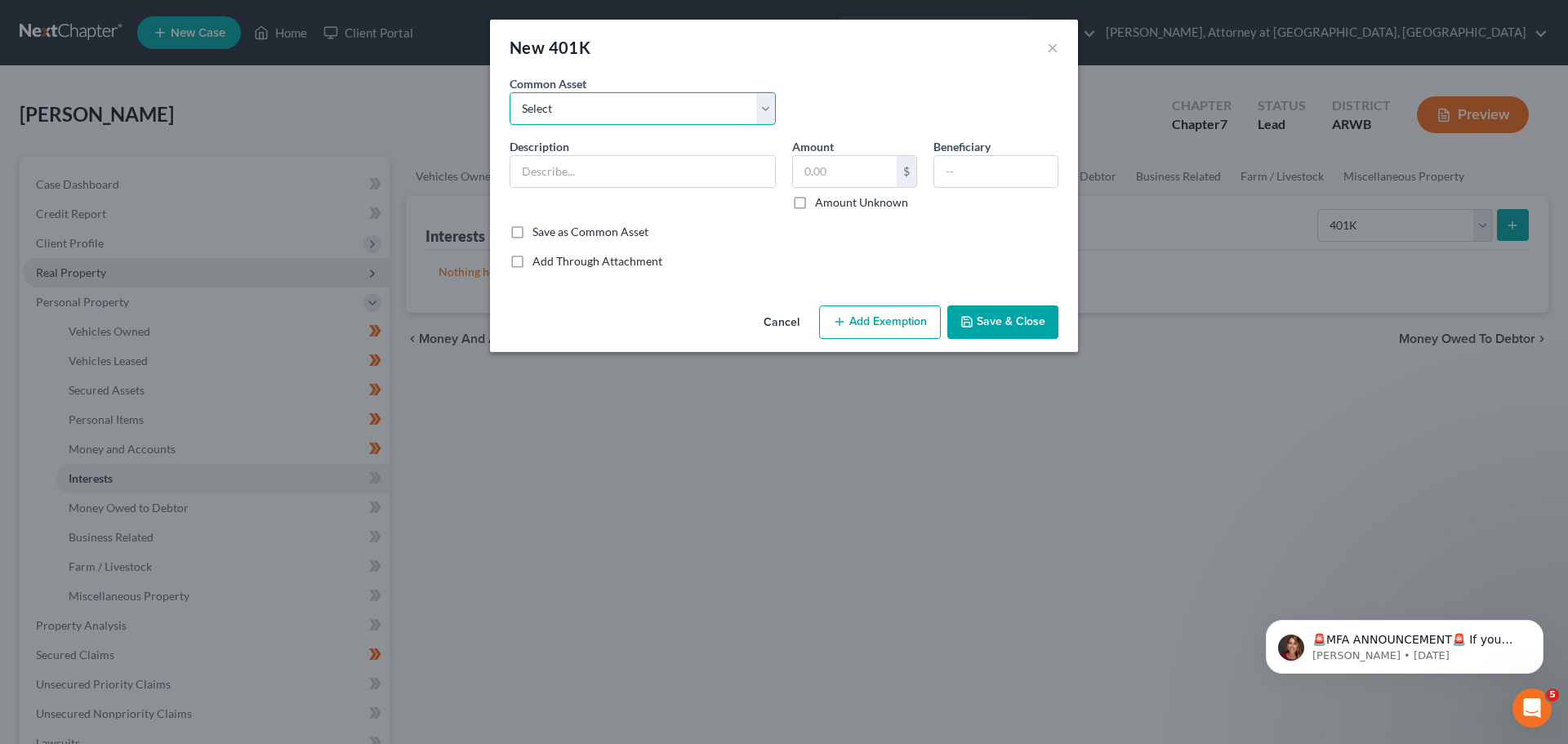
click at [595, 106] on select "Select Tyson 401(k) Plan Lincoln Financial Annuity [PERSON_NAME], Inc. 401(k) R…" at bounding box center [643, 109] width 267 height 33
click at [1048, 47] on button "×" at bounding box center [1053, 47] width 12 height 20
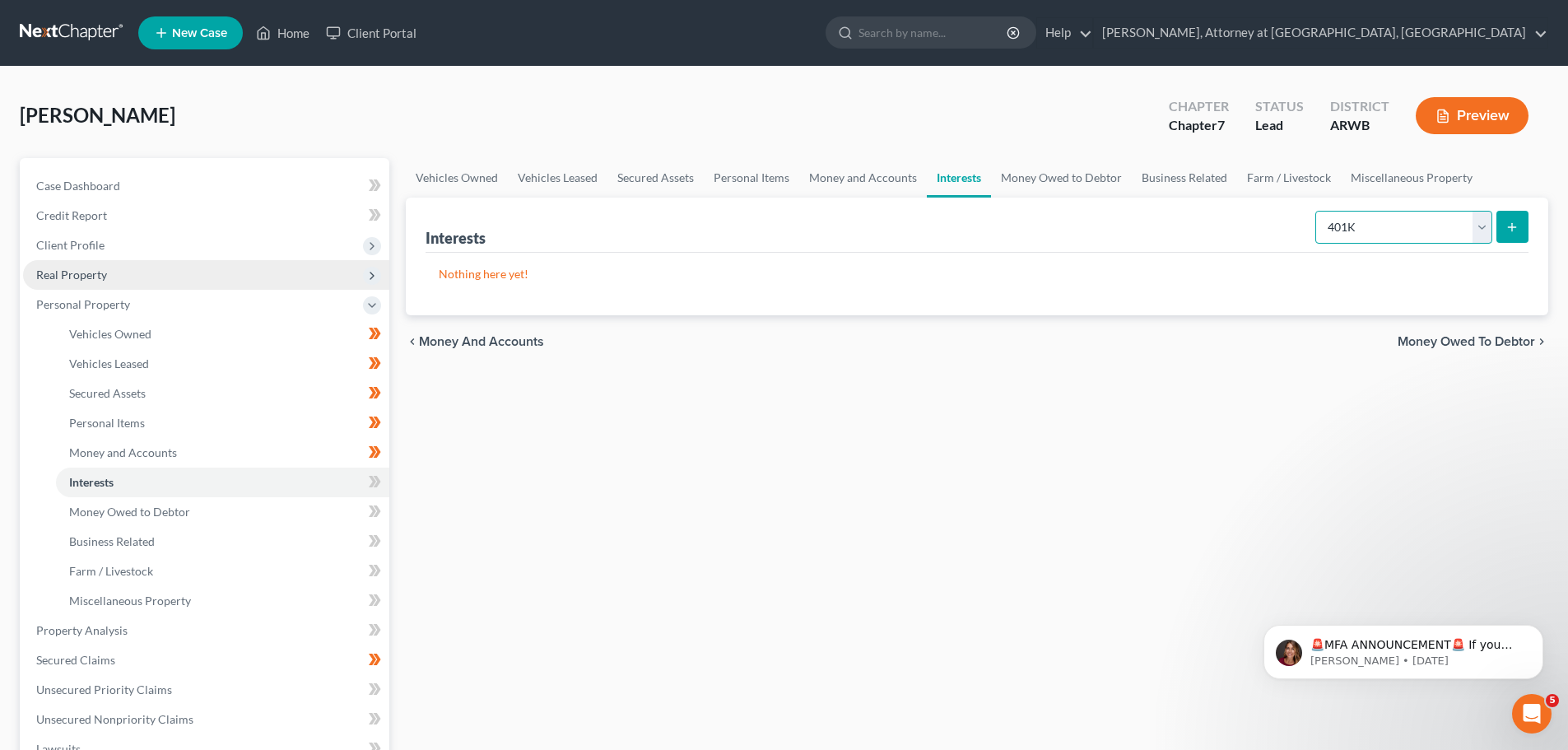
click at [1485, 230] on select "Select Interest Type 401K Annuity Bond Education IRA Government Bond Government…" at bounding box center [1403, 227] width 177 height 33
select select "term_life_insurance"
click at [1317, 211] on select "Select Interest Type 401K Annuity Bond Education IRA Government Bond Government…" at bounding box center [1403, 227] width 177 height 33
click at [1473, 222] on select "Select Interest Type 401K Annuity Bond Education IRA Government Bond Government…" at bounding box center [1403, 227] width 177 height 33
click at [1520, 226] on button "submit" at bounding box center [1512, 227] width 32 height 32
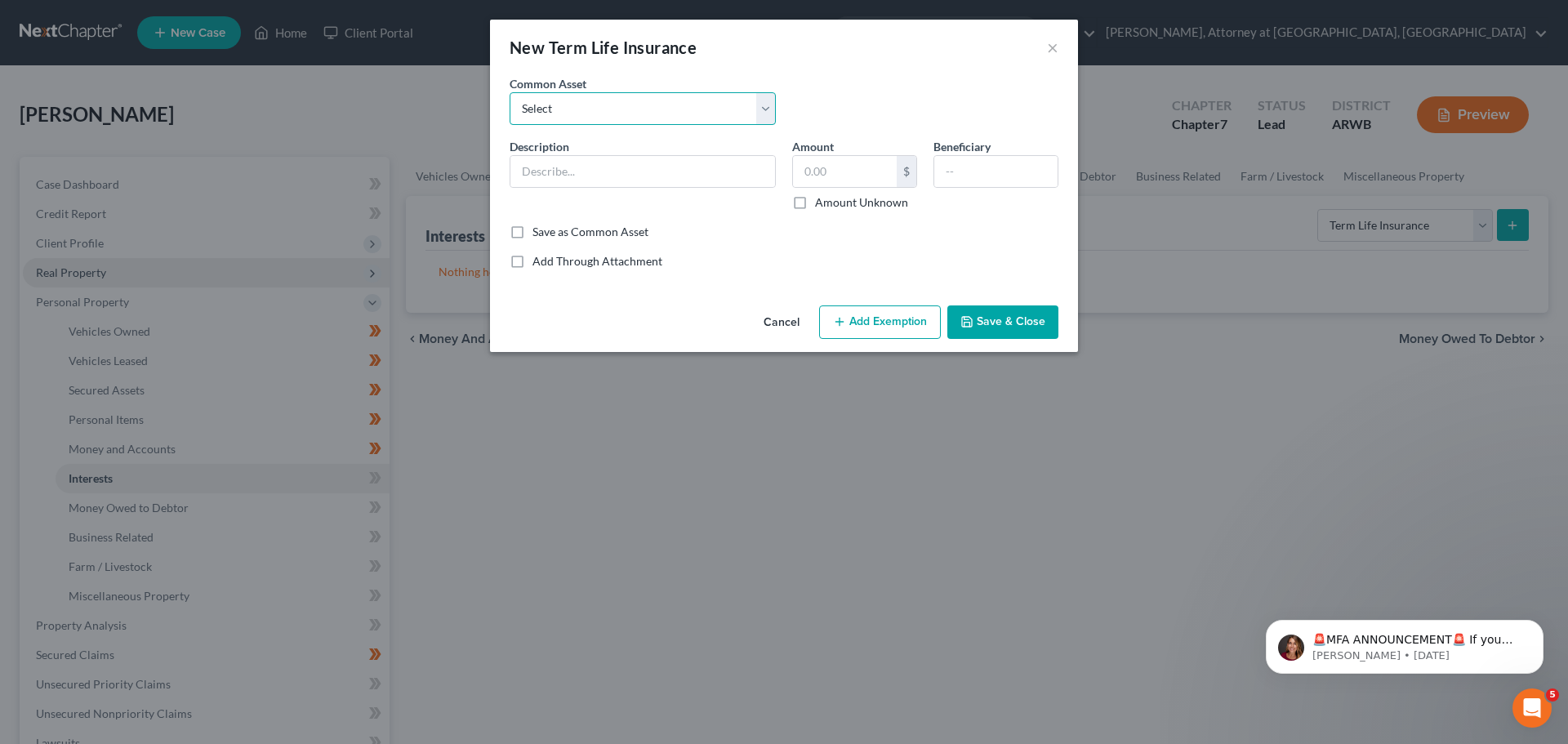
click at [581, 118] on select "Select Prudential Group Life Allstate Life Insurance Co. American Family Life I…" at bounding box center [643, 109] width 267 height 33
select select "4"
click at [510, 93] on select "Select Prudential Group Life Allstate Life Insurance Co. American Family Life I…" at bounding box center [643, 109] width 267 height 33
type input "Group term life insurance"
click at [839, 159] on input "text" at bounding box center [845, 171] width 103 height 31
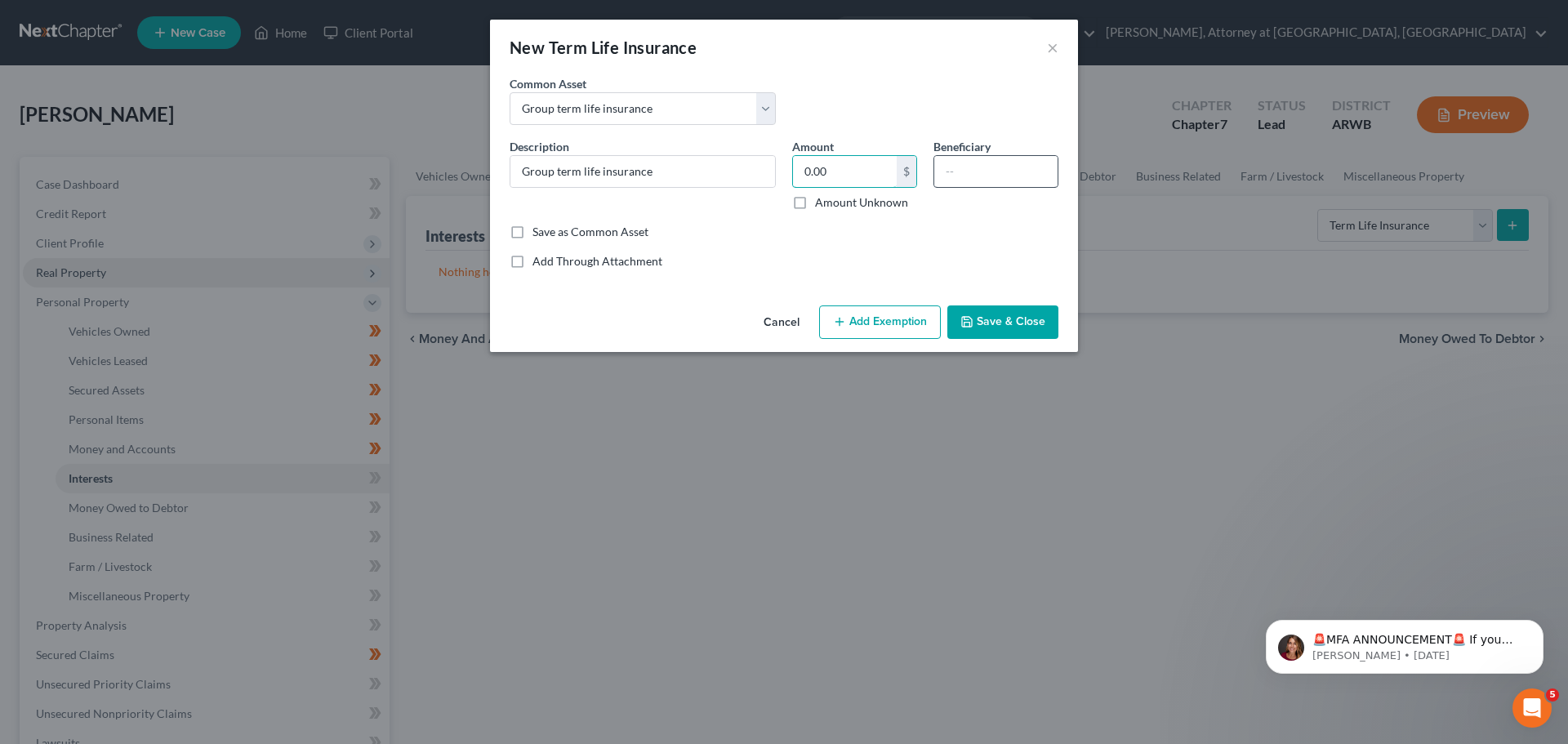
type input "0.00"
click at [980, 176] on input "text" at bounding box center [996, 171] width 123 height 31
type input "[PERSON_NAME]"
click at [973, 313] on button "Save & Close" at bounding box center [1003, 323] width 111 height 34
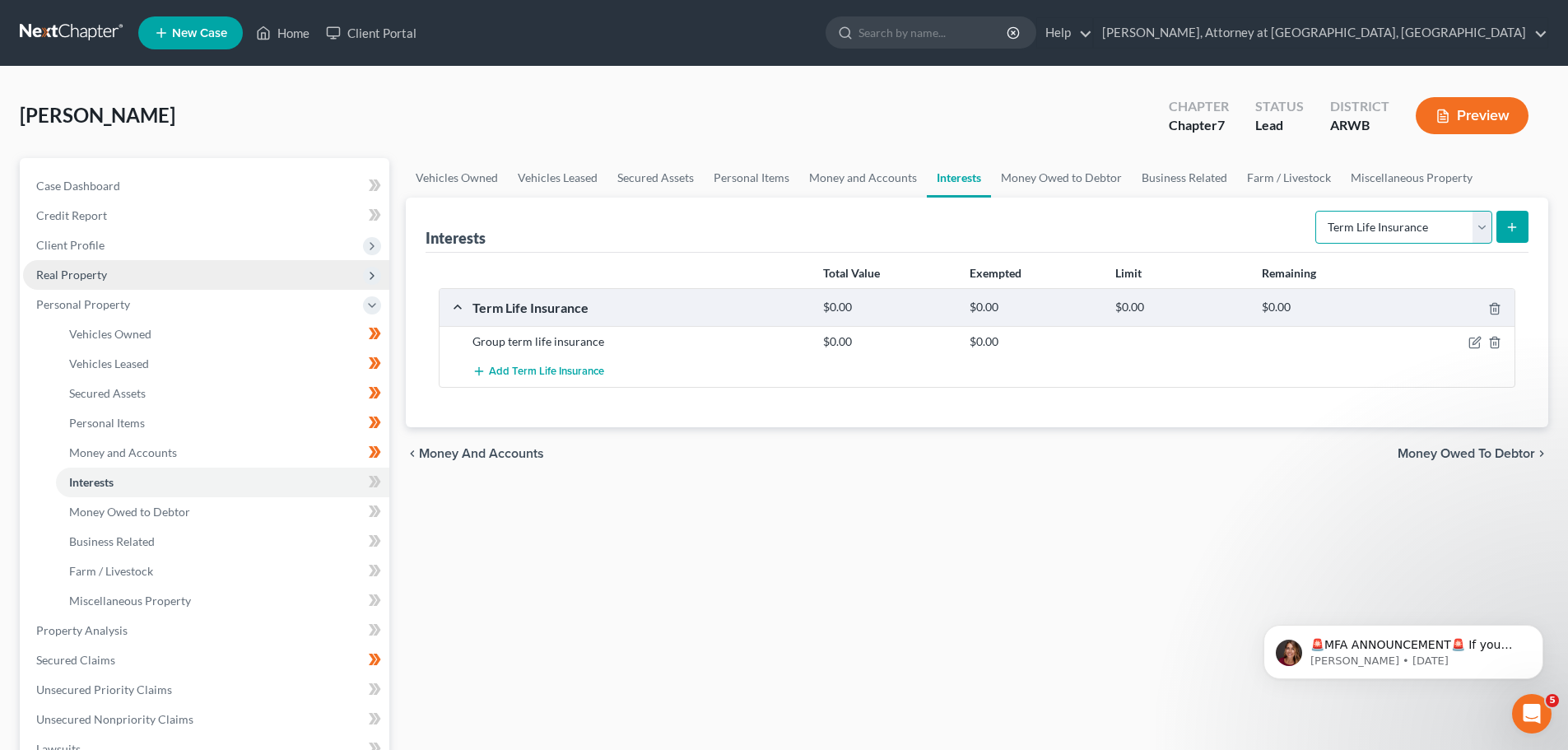
click at [1479, 230] on select "Select Interest Type 401K Annuity Bond Education IRA Government Bond Government…" at bounding box center [1403, 227] width 177 height 33
select select "401k"
click at [1317, 211] on select "Select Interest Type 401K Annuity Bond Education IRA Government Bond Government…" at bounding box center [1403, 227] width 177 height 33
click at [1511, 221] on button "submit" at bounding box center [1512, 227] width 32 height 32
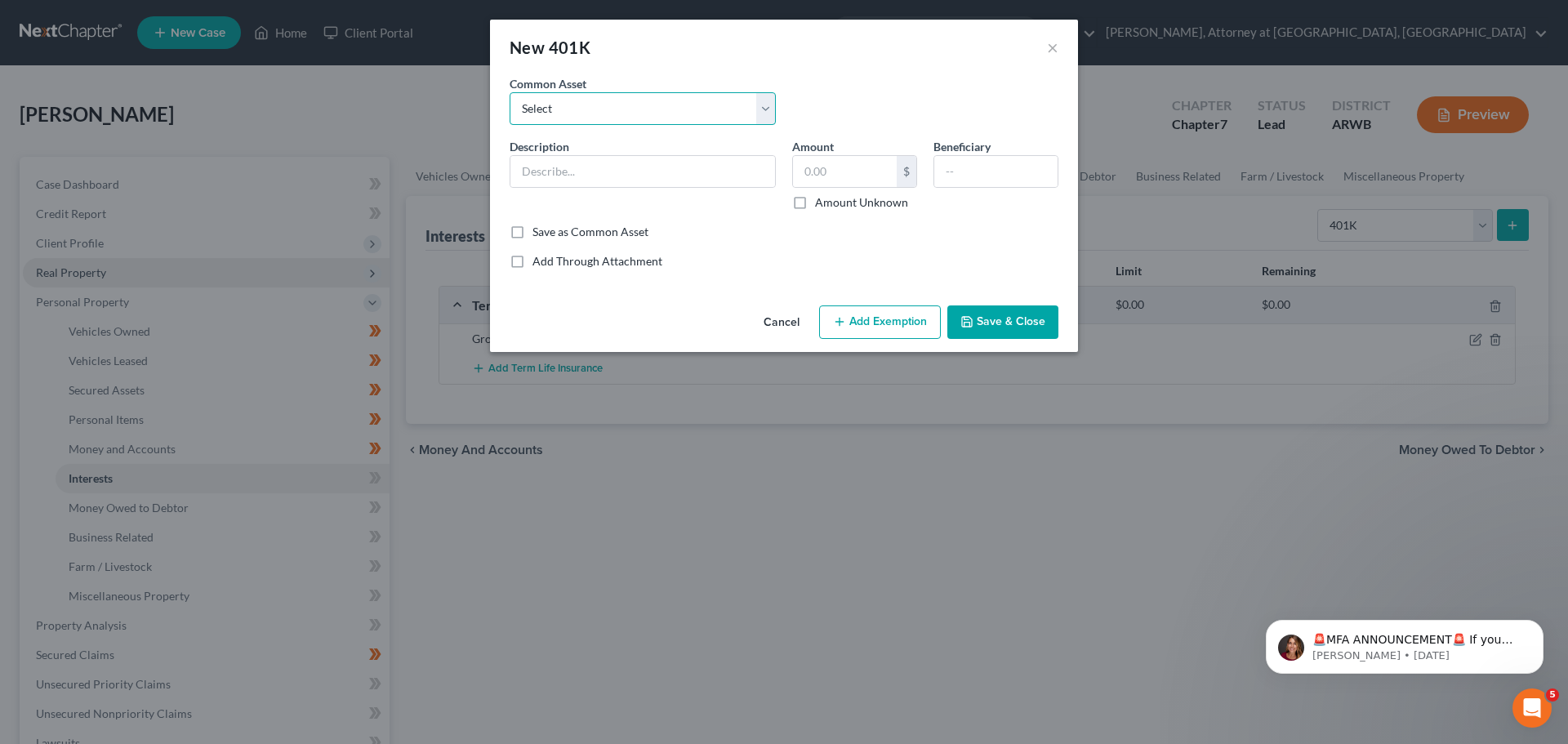
click at [603, 114] on select "Select Tyson 401(k) Plan Lincoln Financial Annuity [PERSON_NAME], Inc. 401(k) R…" at bounding box center [643, 109] width 267 height 33
click at [605, 106] on select "Select Tyson 401(k) Plan Lincoln Financial Annuity [PERSON_NAME], Inc. 401(k) R…" at bounding box center [643, 109] width 267 height 33
click at [579, 168] on input "text" at bounding box center [643, 171] width 265 height 31
type input "Serfco 401k"
type input "0.00"
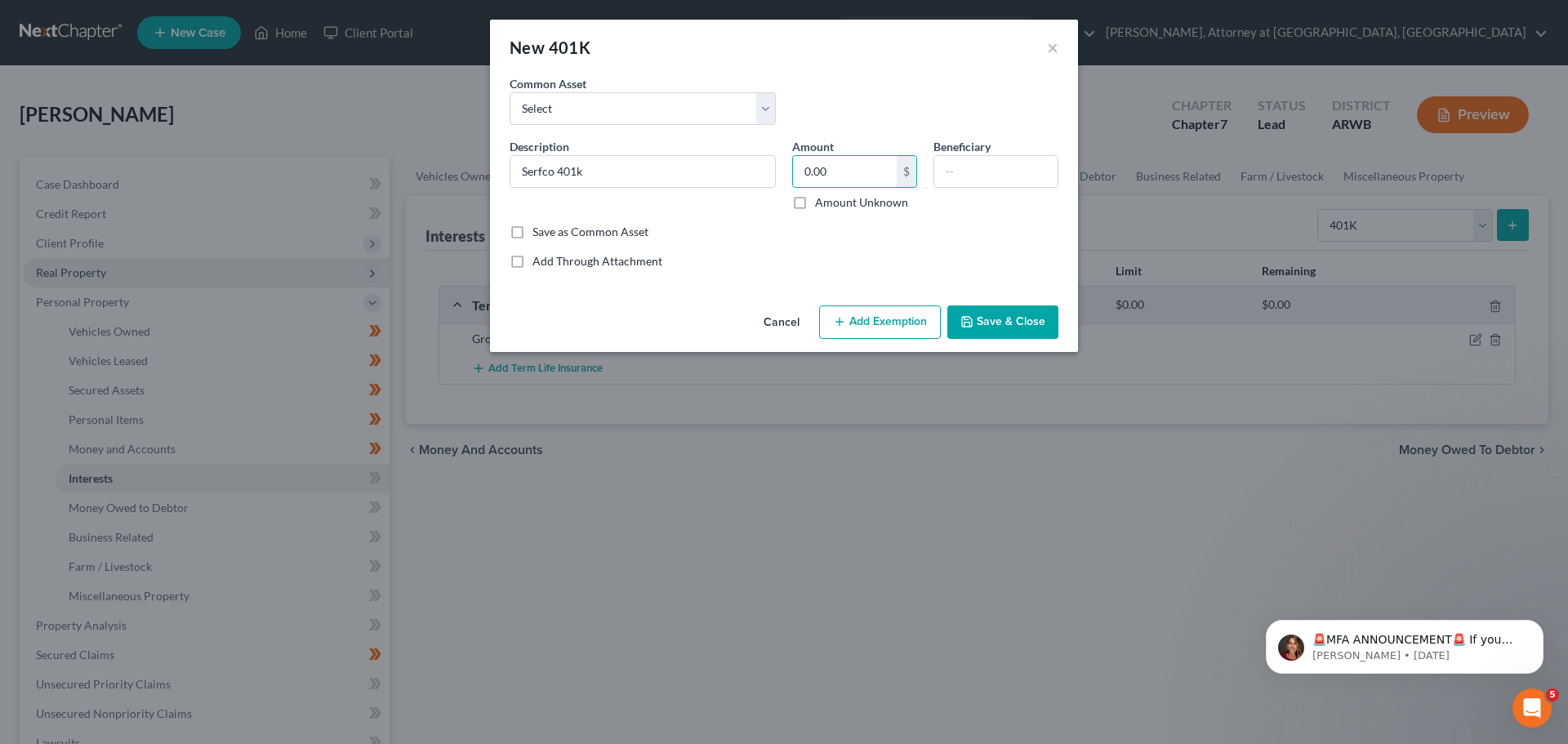
click at [982, 308] on button "Save & Close" at bounding box center [1003, 323] width 111 height 34
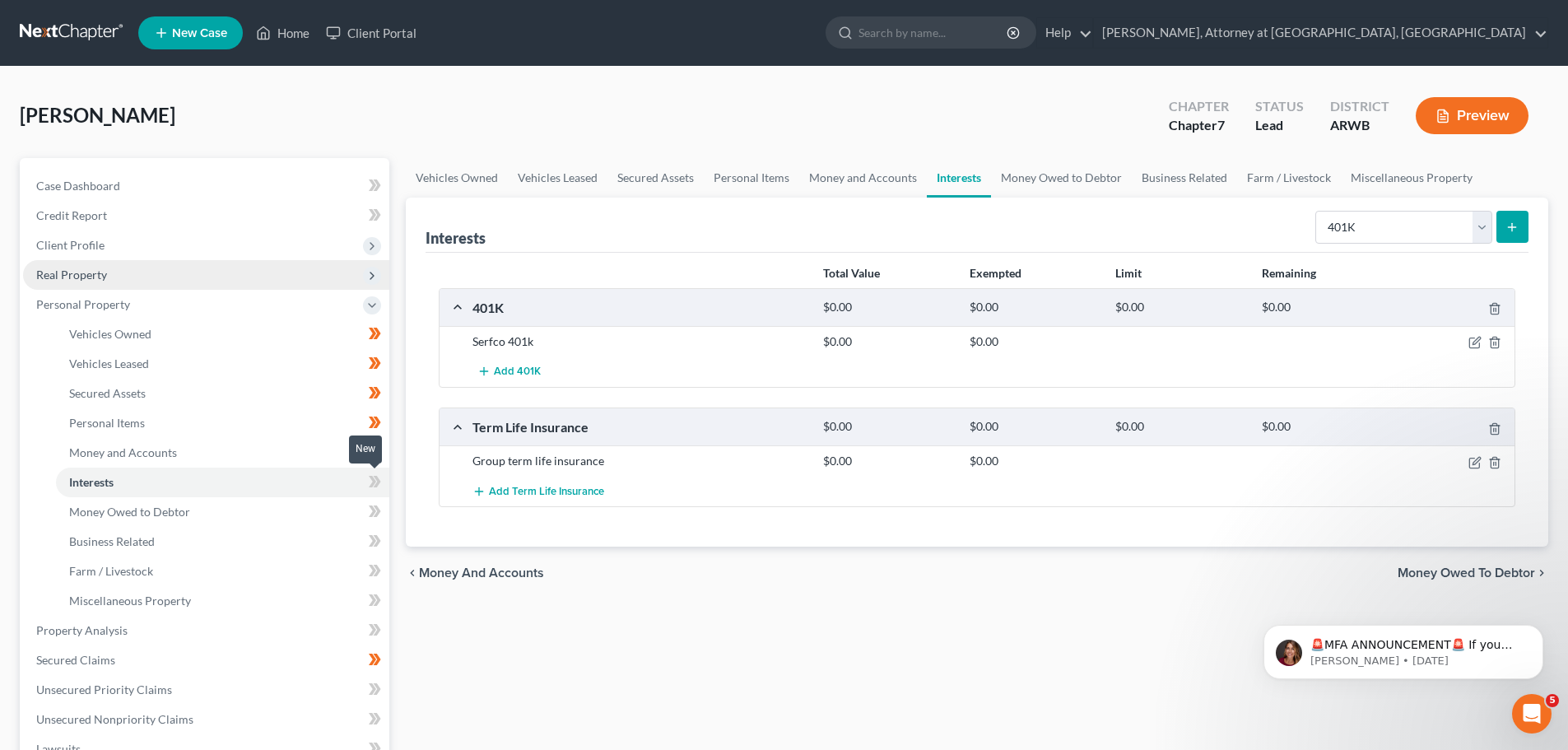
click at [370, 481] on icon at bounding box center [374, 481] width 13 height 21
click at [373, 516] on icon at bounding box center [372, 511] width 7 height 12
click at [374, 543] on icon at bounding box center [372, 541] width 7 height 12
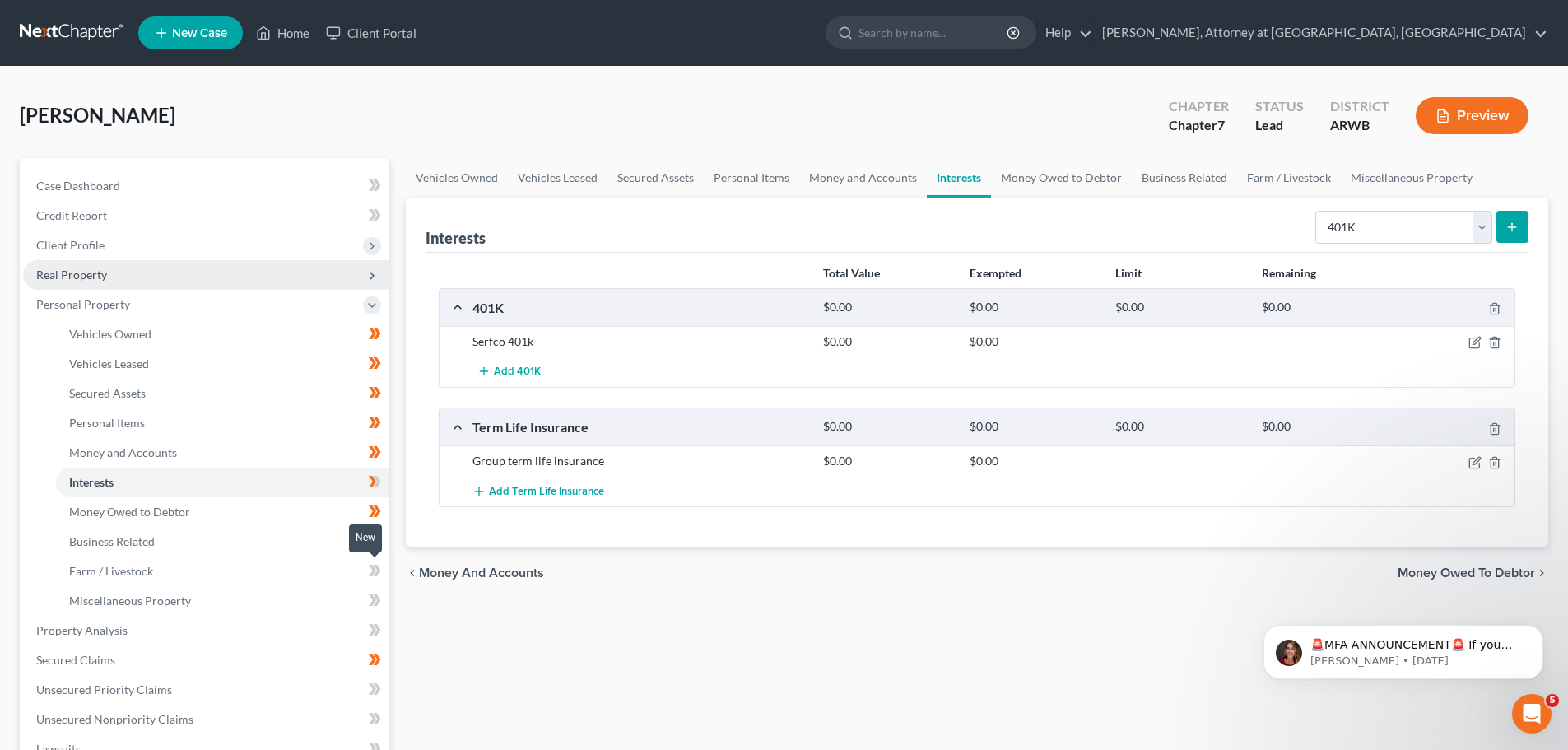
click at [374, 569] on icon at bounding box center [372, 570] width 7 height 12
click at [375, 604] on icon at bounding box center [377, 600] width 7 height 12
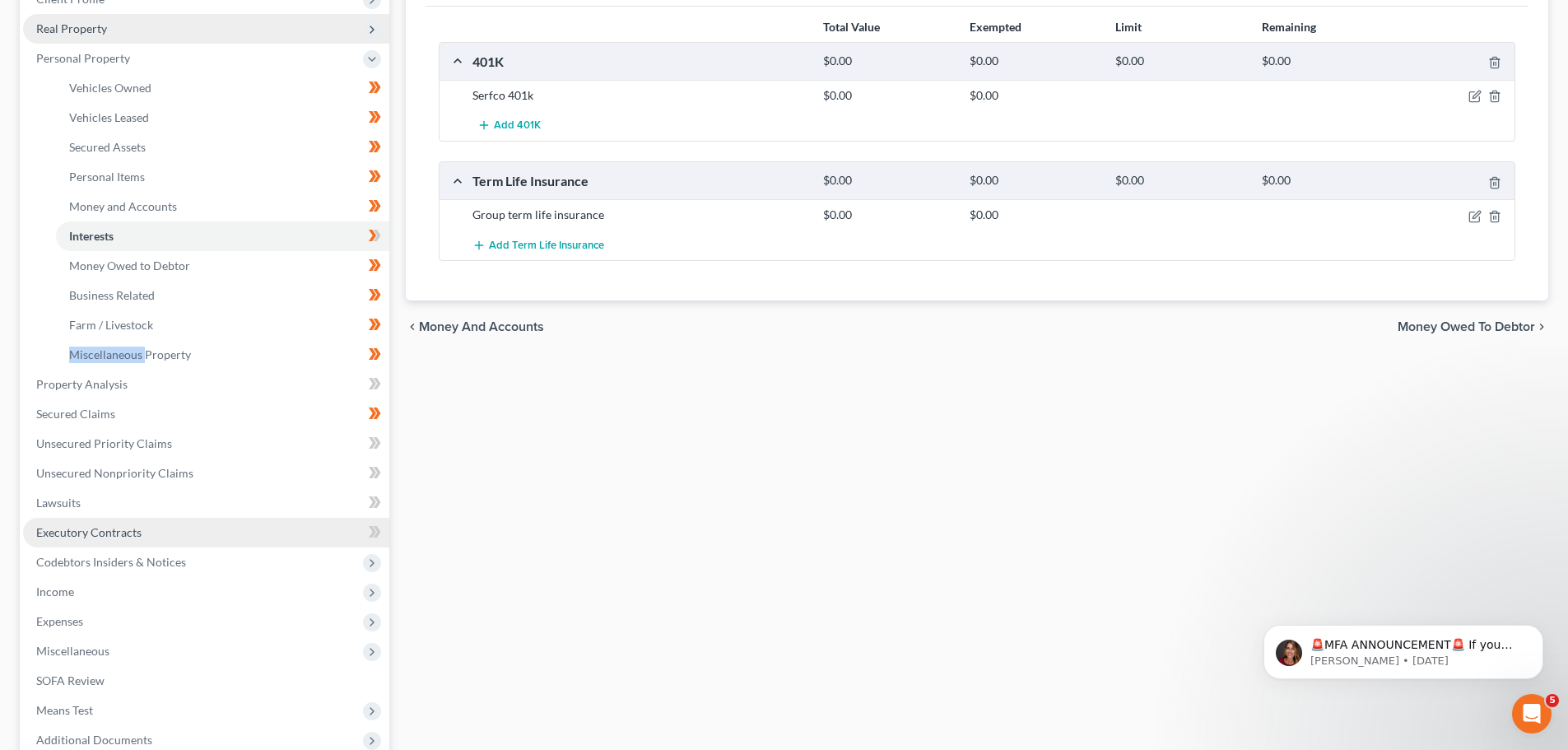
scroll to position [247, 0]
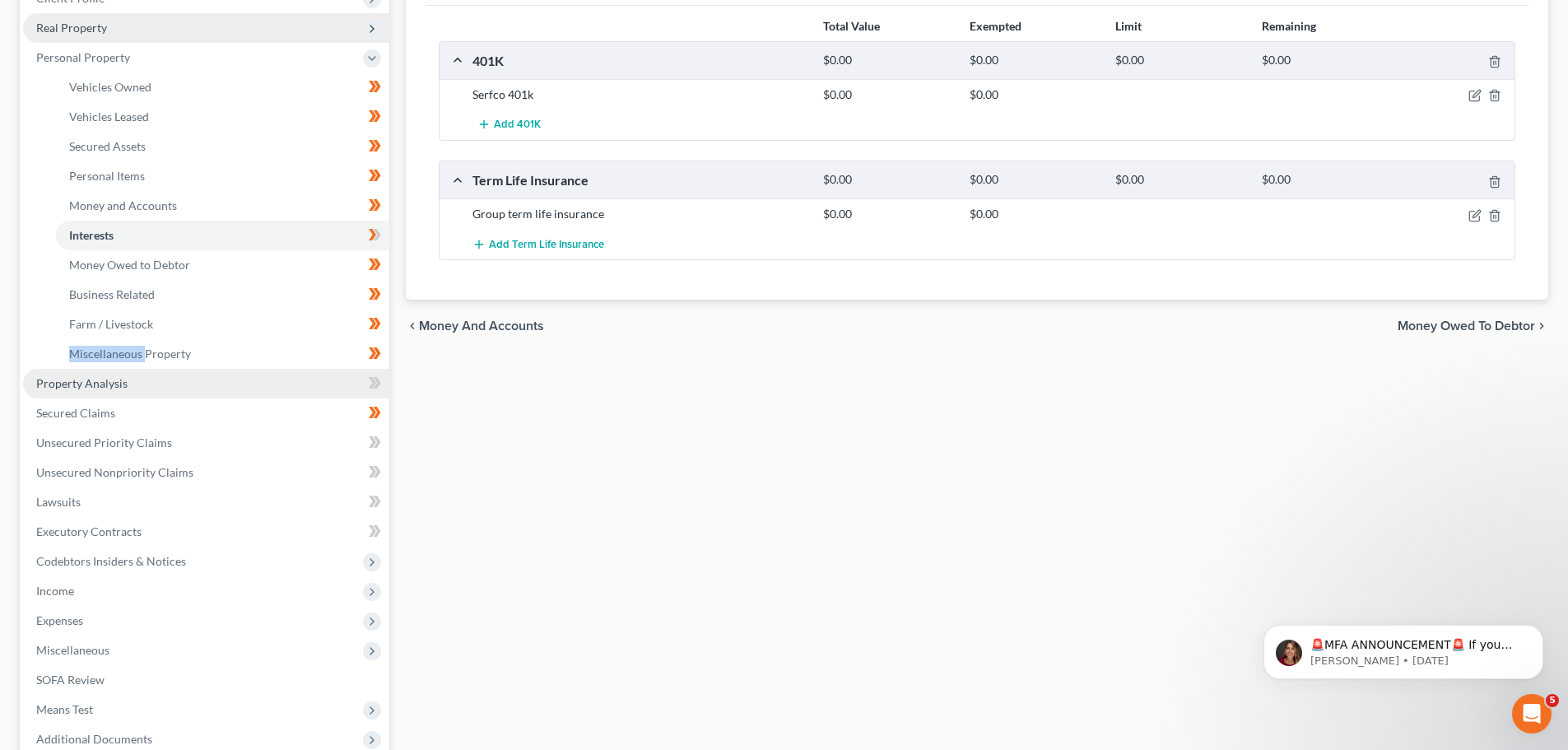
click at [84, 378] on span "Property Analysis" at bounding box center [82, 384] width 92 height 14
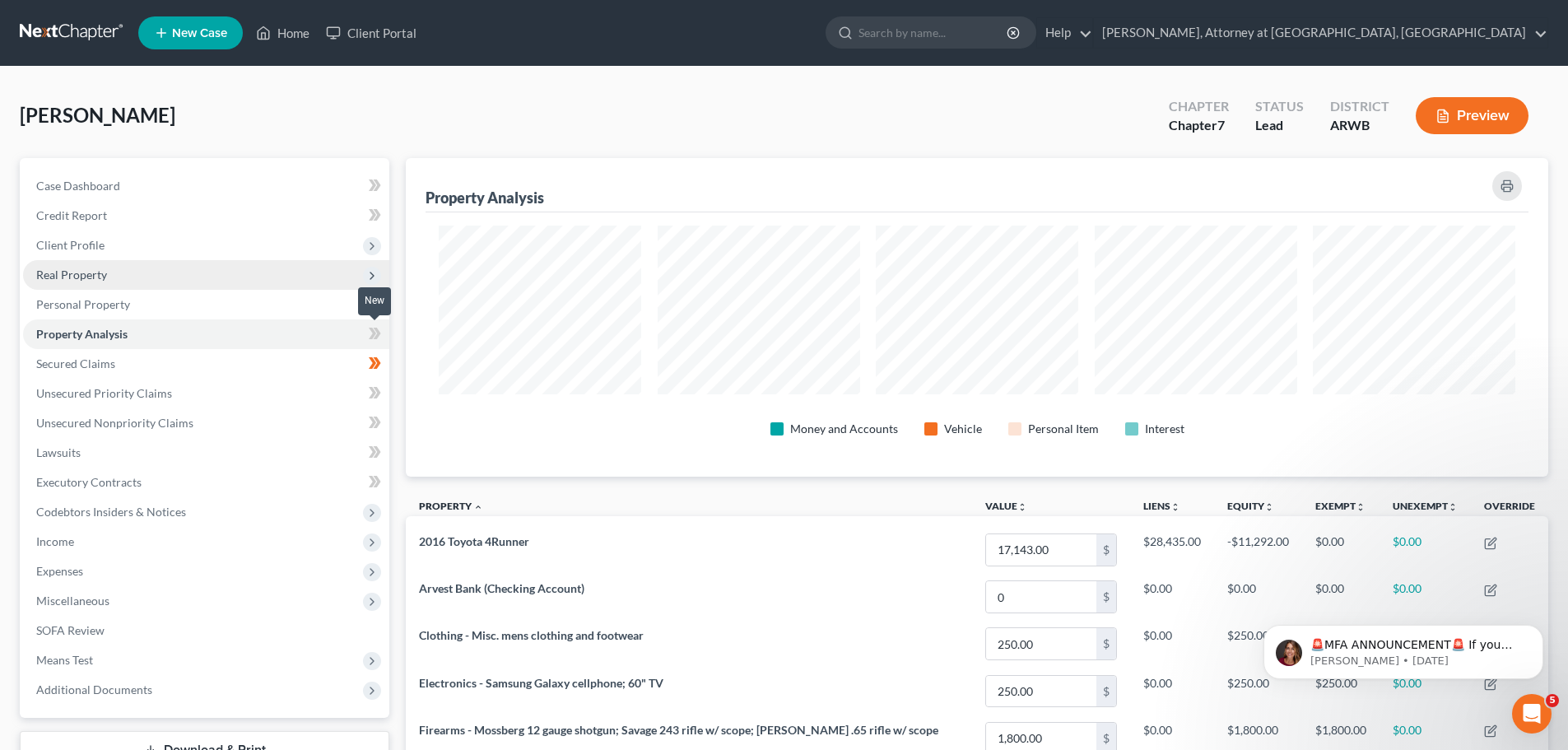
click at [372, 334] on icon at bounding box center [374, 333] width 13 height 21
click at [189, 358] on link "Secured Claims" at bounding box center [207, 364] width 366 height 30
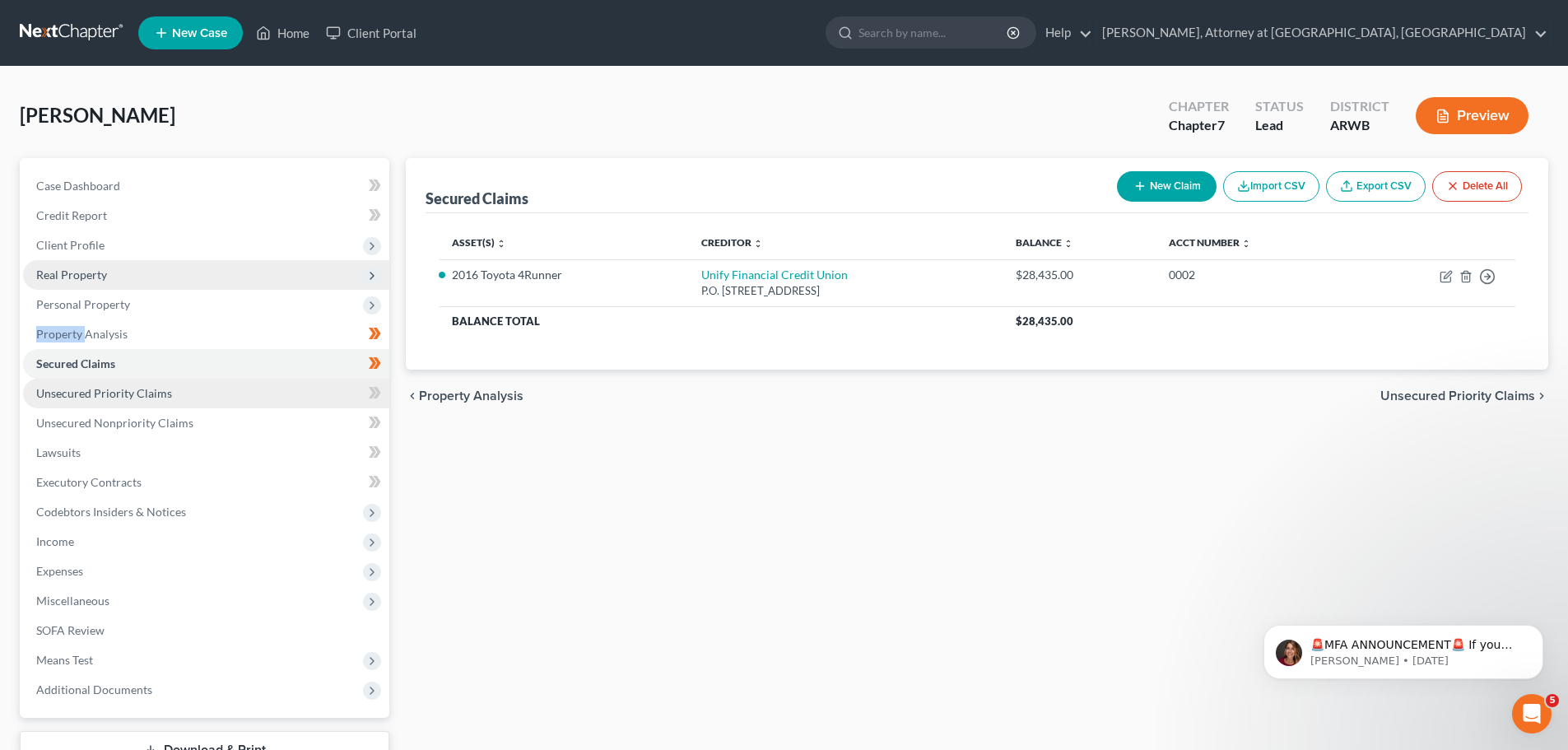
click at [229, 395] on link "Unsecured Priority Claims" at bounding box center [207, 393] width 366 height 30
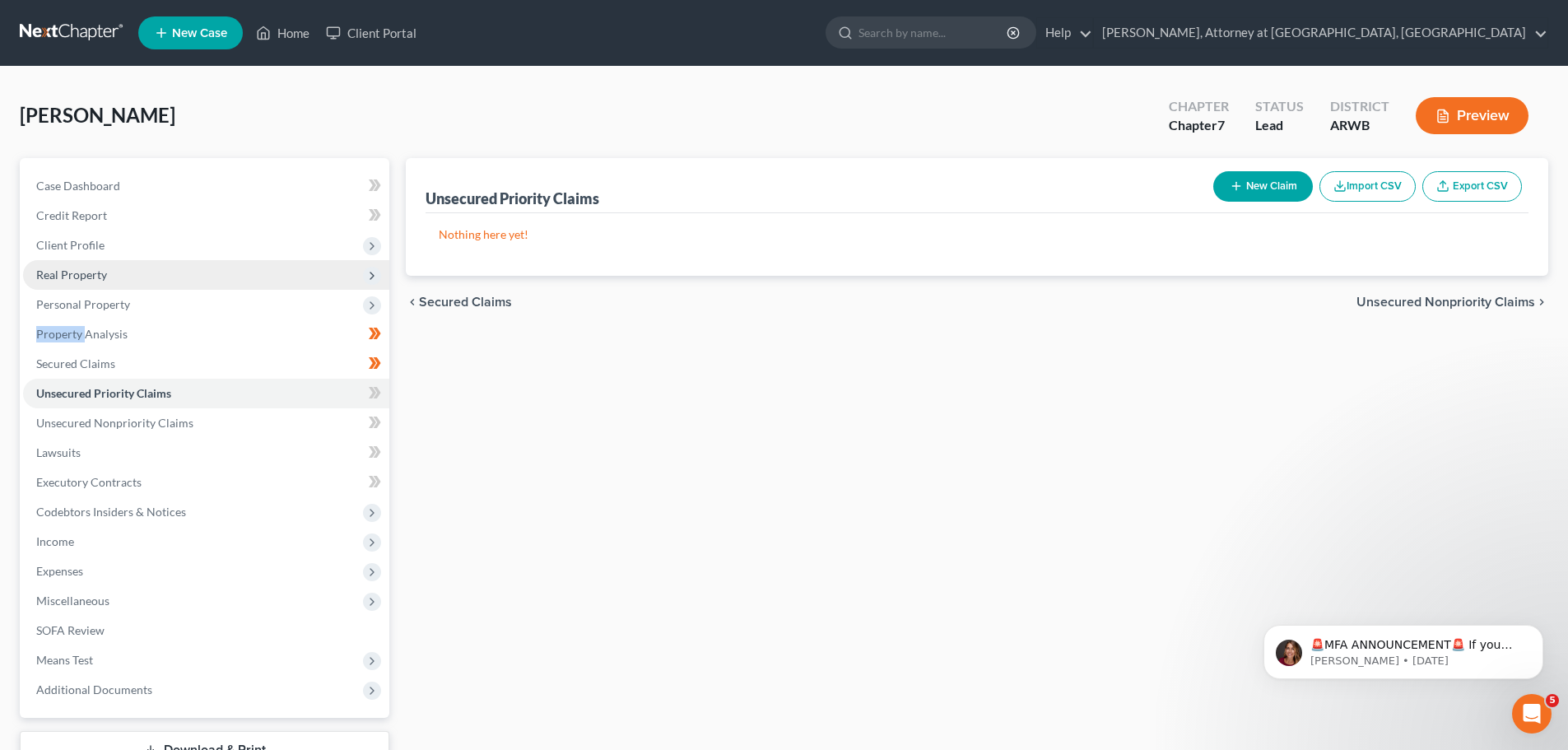
click at [1246, 188] on button "New Claim" at bounding box center [1263, 187] width 100 height 31
select select "0"
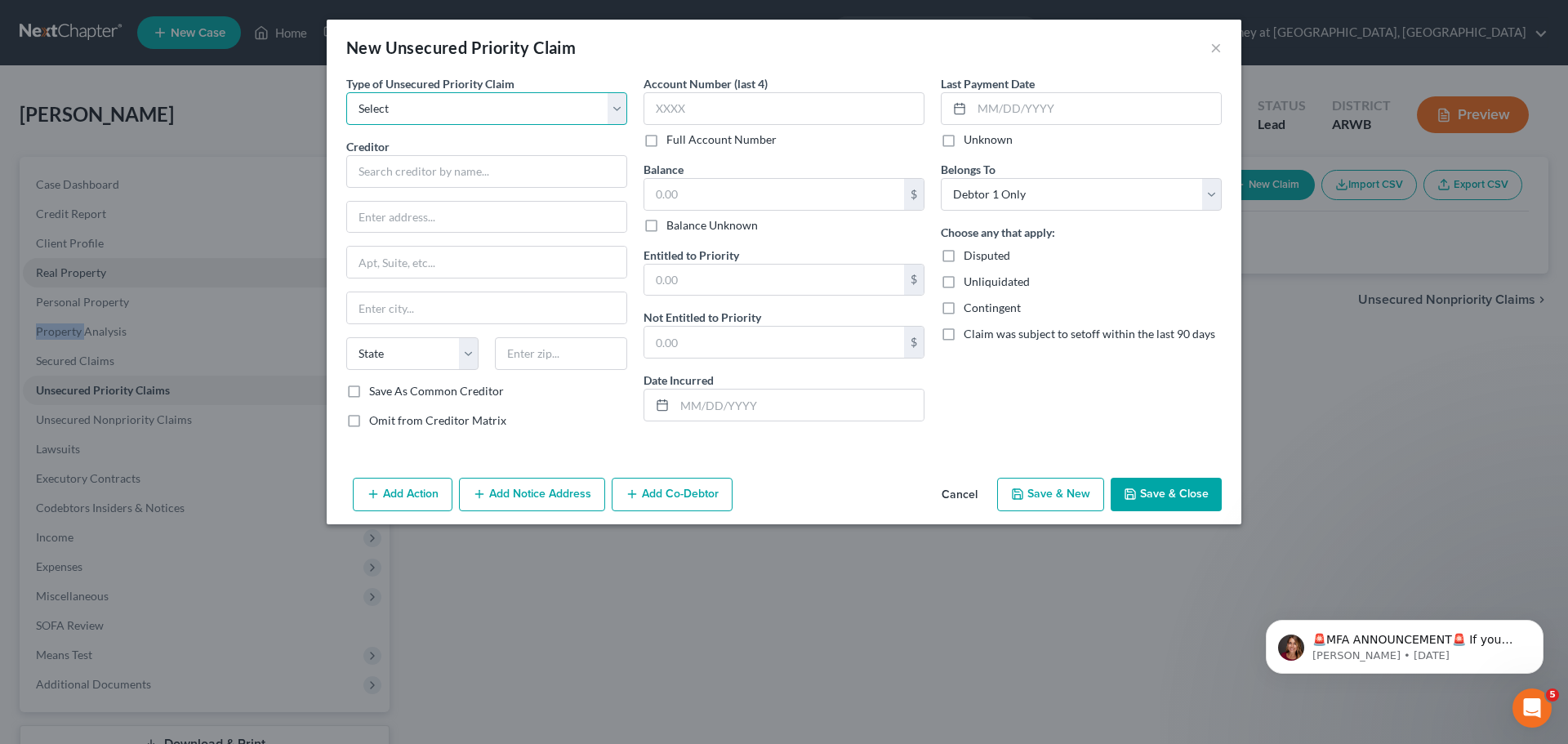
click at [499, 102] on select "Select Taxes & Other Government Units Domestic Support Obligations Extensions o…" at bounding box center [487, 109] width 281 height 33
select select "0"
click at [347, 93] on select "Select Taxes & Other Government Units Domestic Support Obligations Extensions o…" at bounding box center [487, 109] width 281 height 33
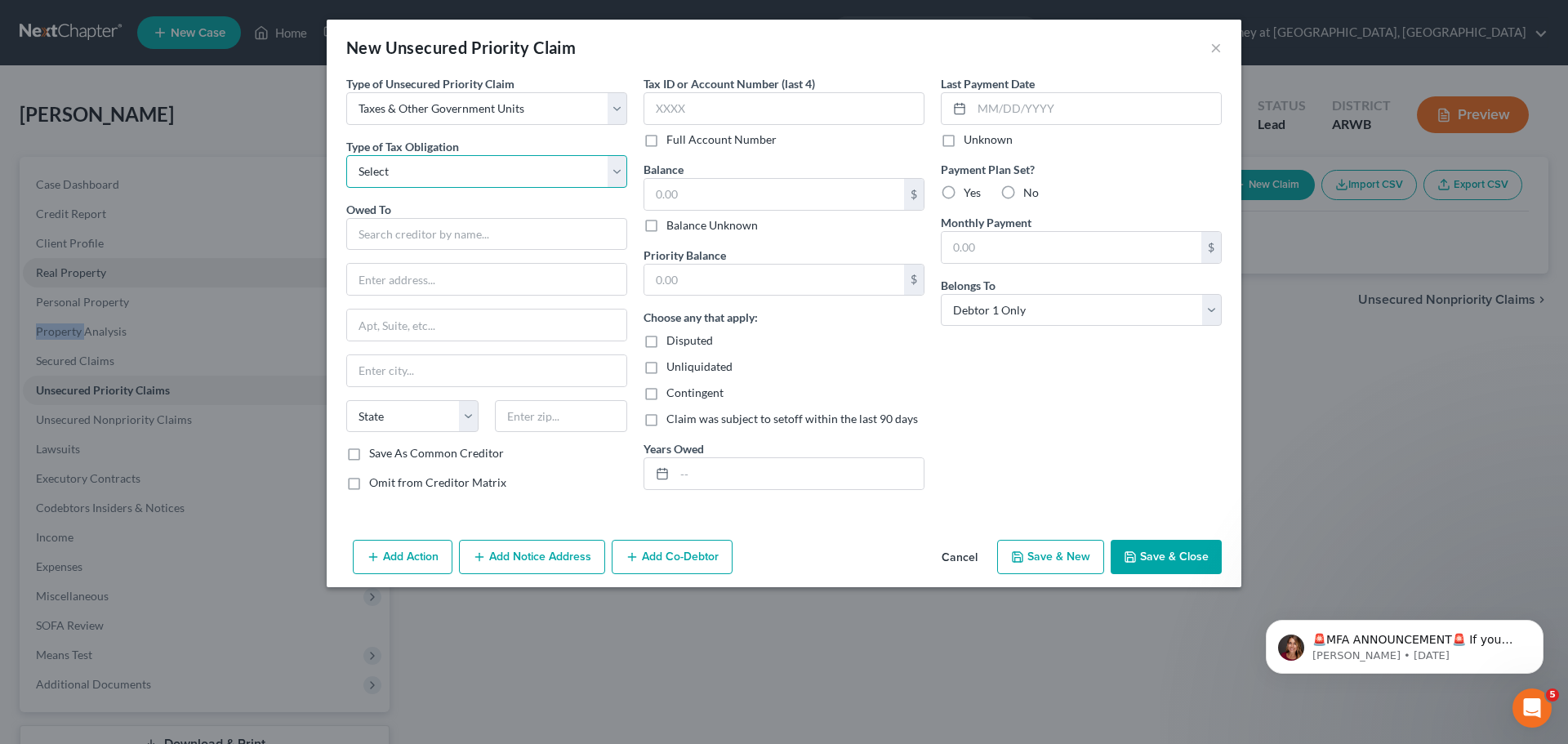
click at [417, 176] on select "Select Federal City State Franchise Tax Board Other" at bounding box center [487, 171] width 281 height 33
select select "0"
click at [347, 155] on select "Select Federal City State Franchise Tax Board Other" at bounding box center [487, 171] width 281 height 33
click at [395, 239] on input "text" at bounding box center [487, 234] width 281 height 33
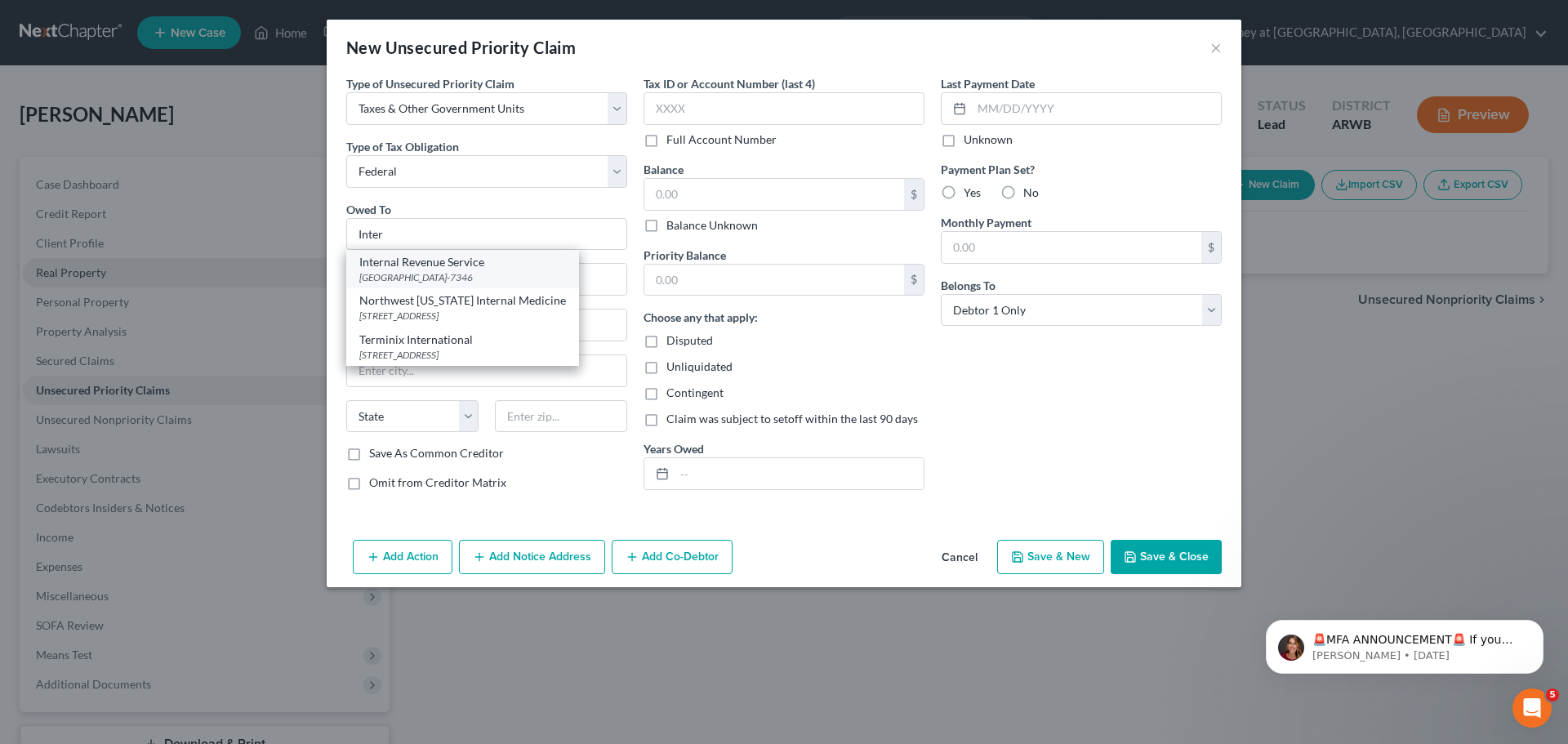
click at [395, 268] on div "Internal Revenue Service" at bounding box center [463, 262] width 207 height 16
type input "Internal Revenue Service"
type input "PO Box 7346"
type input "[GEOGRAPHIC_DATA]"
select select "39"
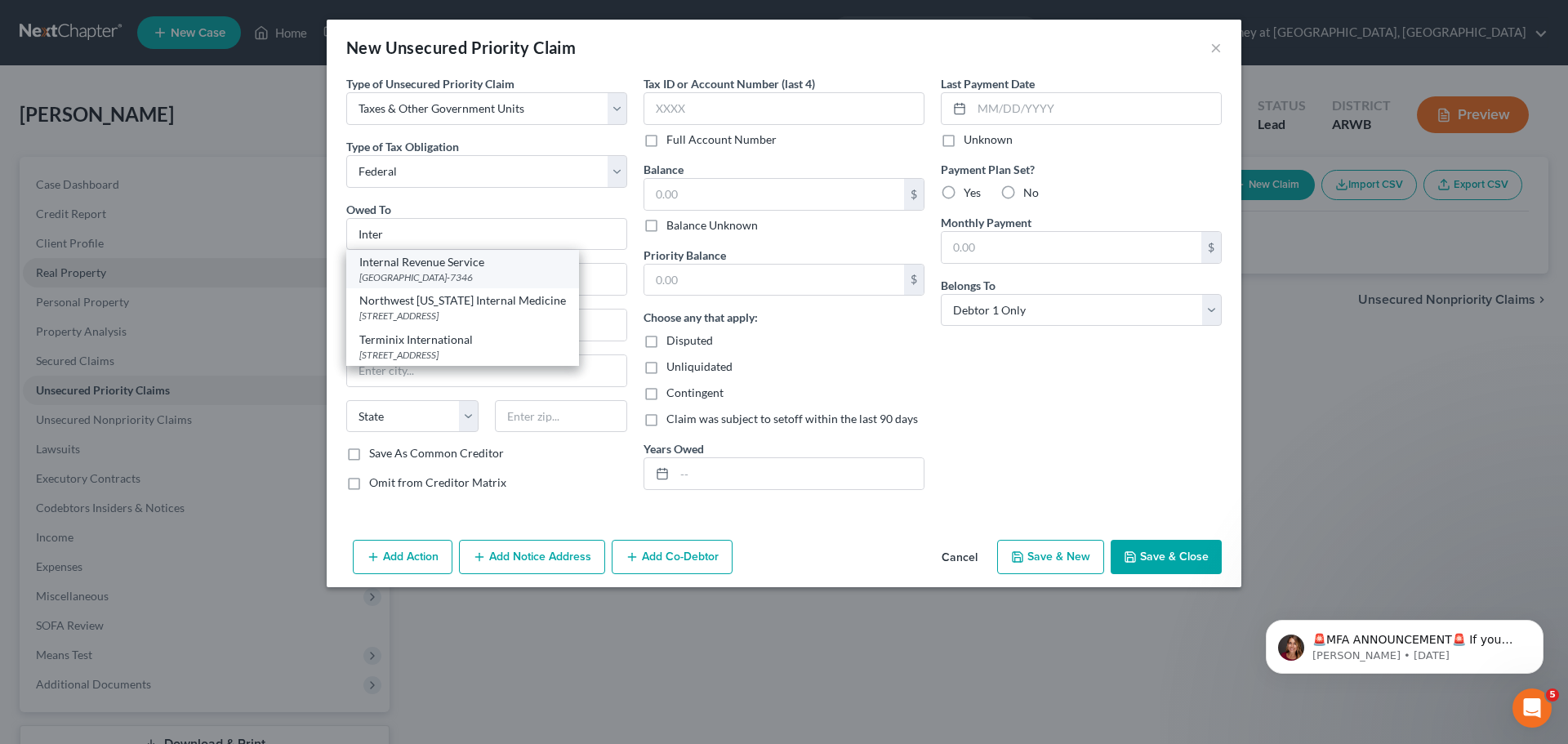
type input "19101-7346"
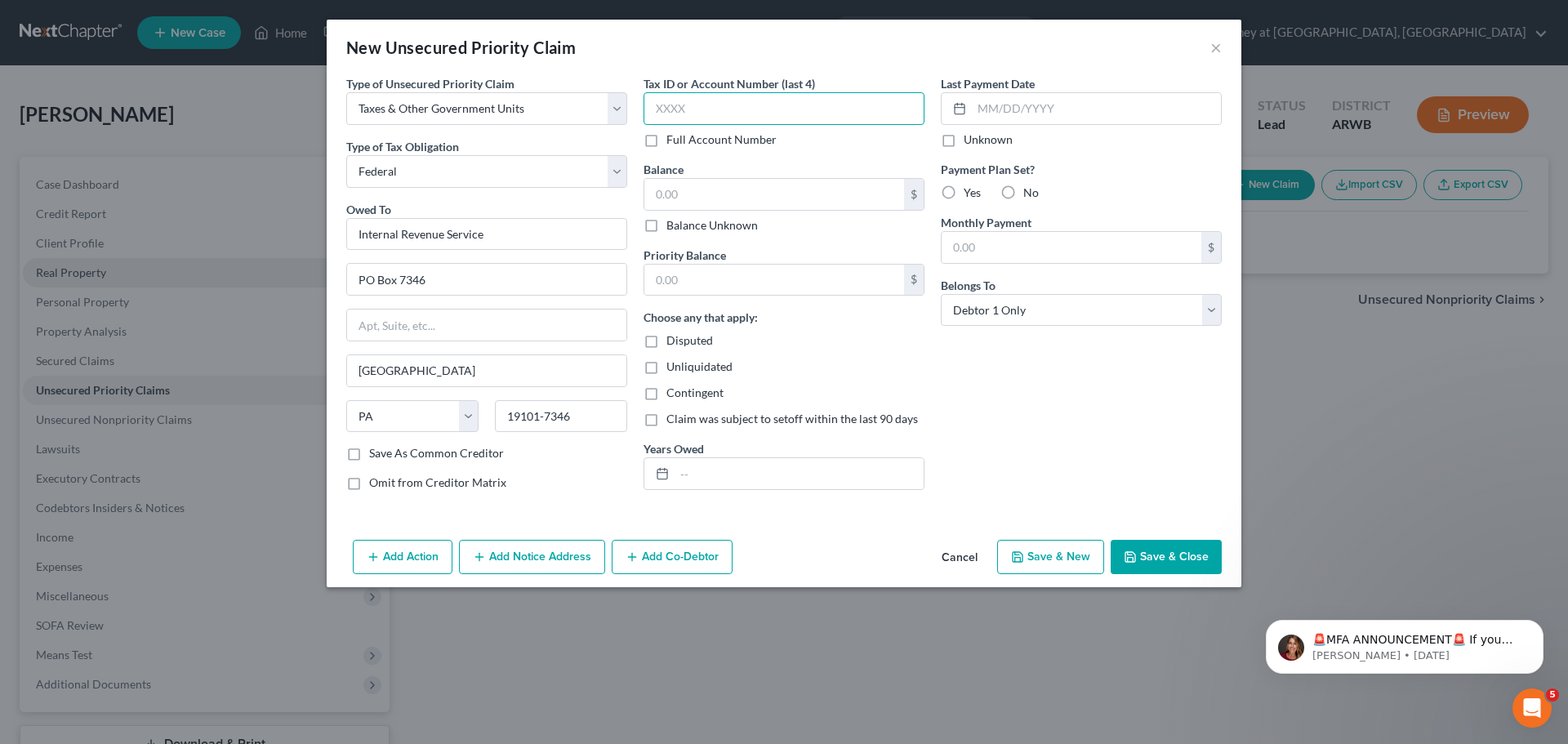
click at [651, 110] on input "text" at bounding box center [784, 109] width 281 height 33
type input "2290"
click at [677, 200] on input "text" at bounding box center [774, 194] width 259 height 31
type input "0.00"
click at [700, 289] on input "text" at bounding box center [774, 280] width 259 height 31
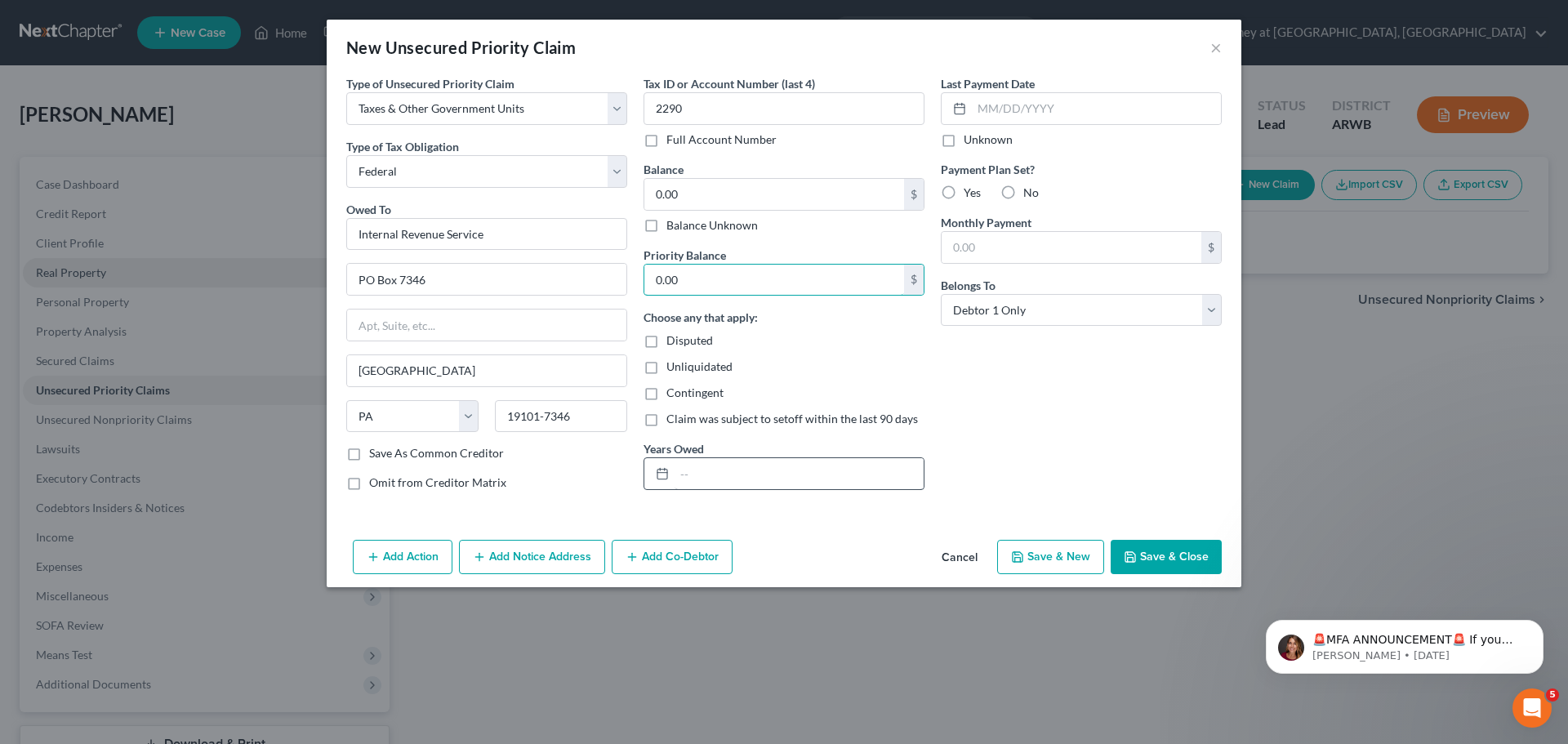
type input "0.00"
click at [696, 470] on input "text" at bounding box center [799, 473] width 249 height 31
type input "2020"
click at [1023, 191] on label "No" at bounding box center [1030, 192] width 15 height 16
click at [1030, 191] on input "No" at bounding box center [1035, 190] width 11 height 11
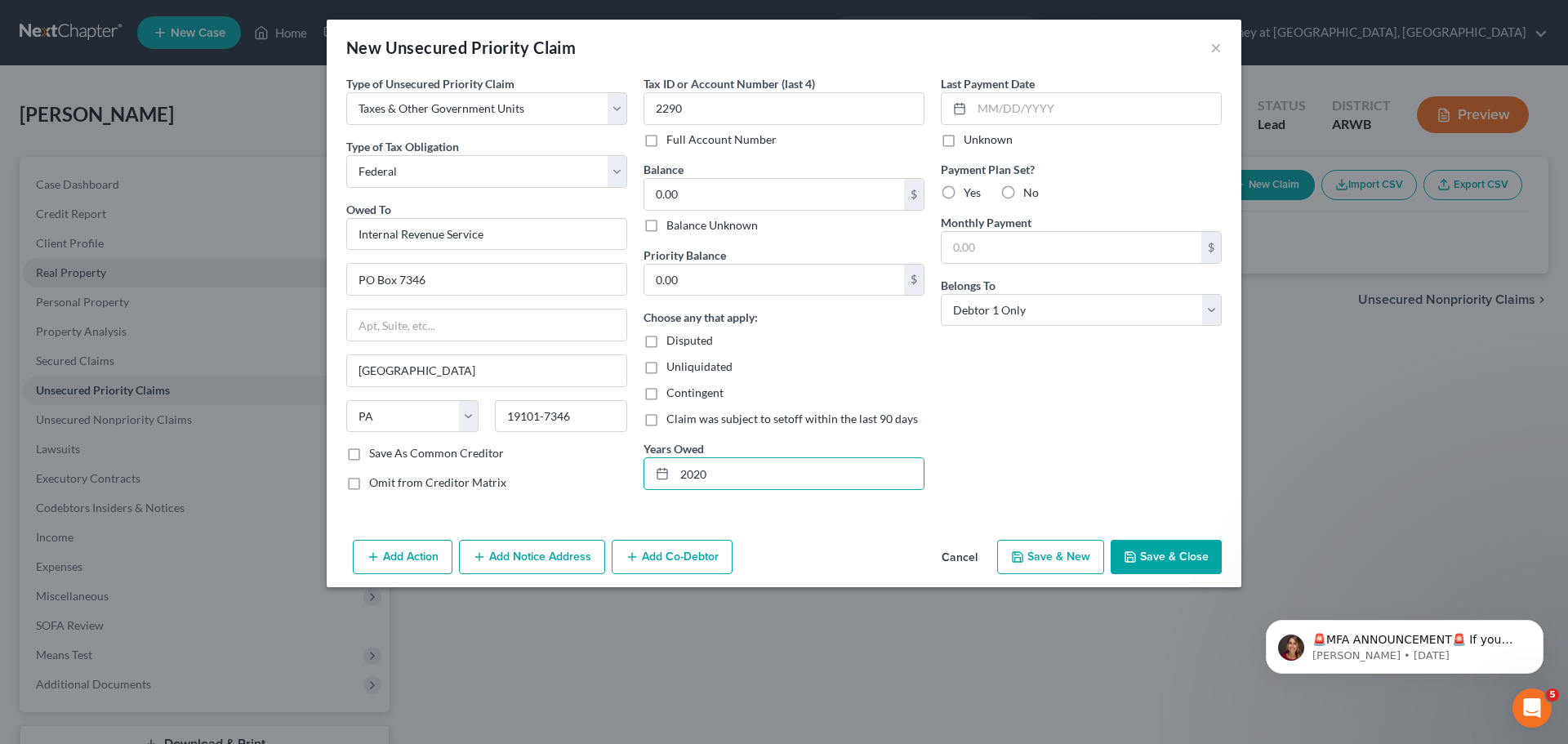
radio input "true"
click at [1197, 560] on button "Save & Close" at bounding box center [1166, 557] width 111 height 34
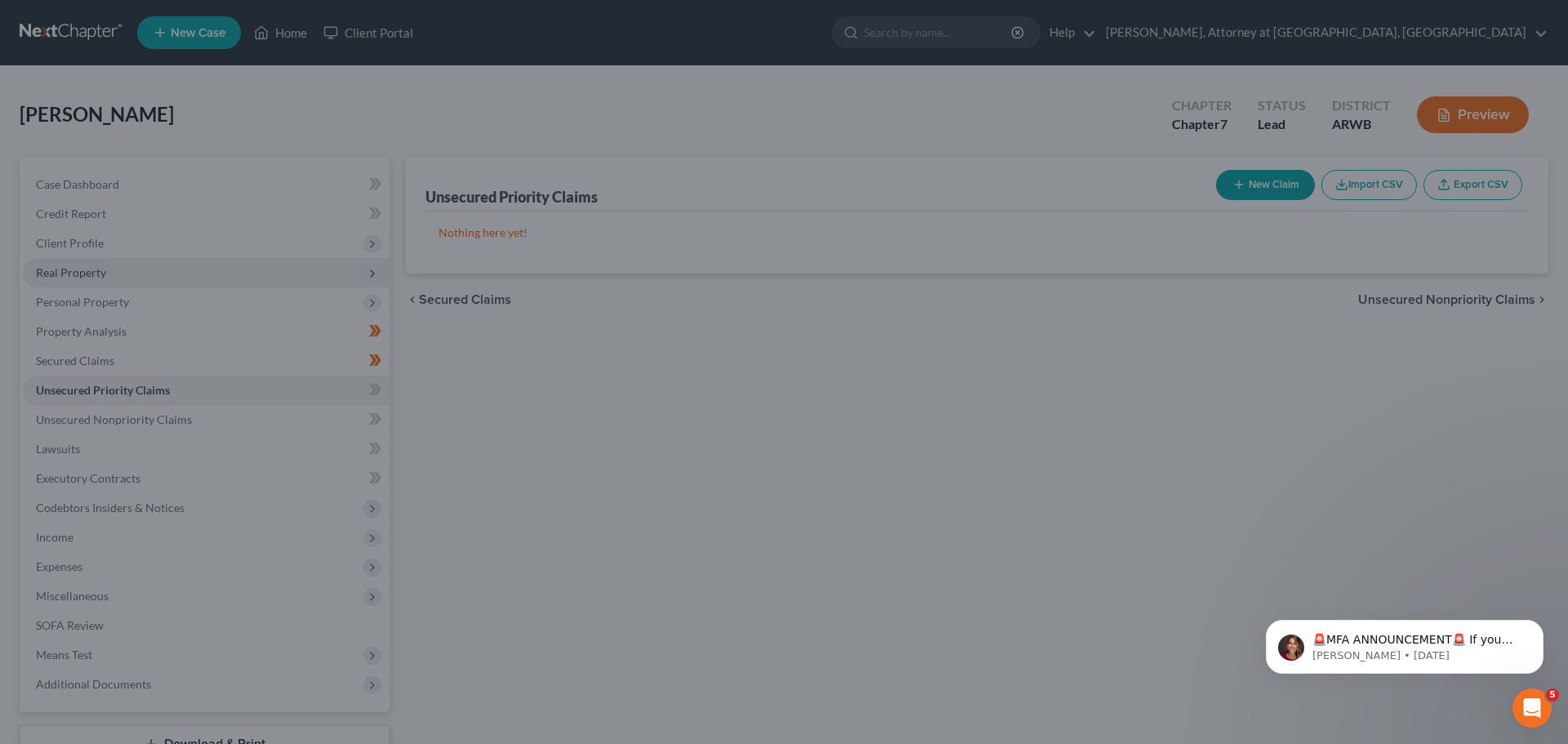
type input "0"
type input "0.00"
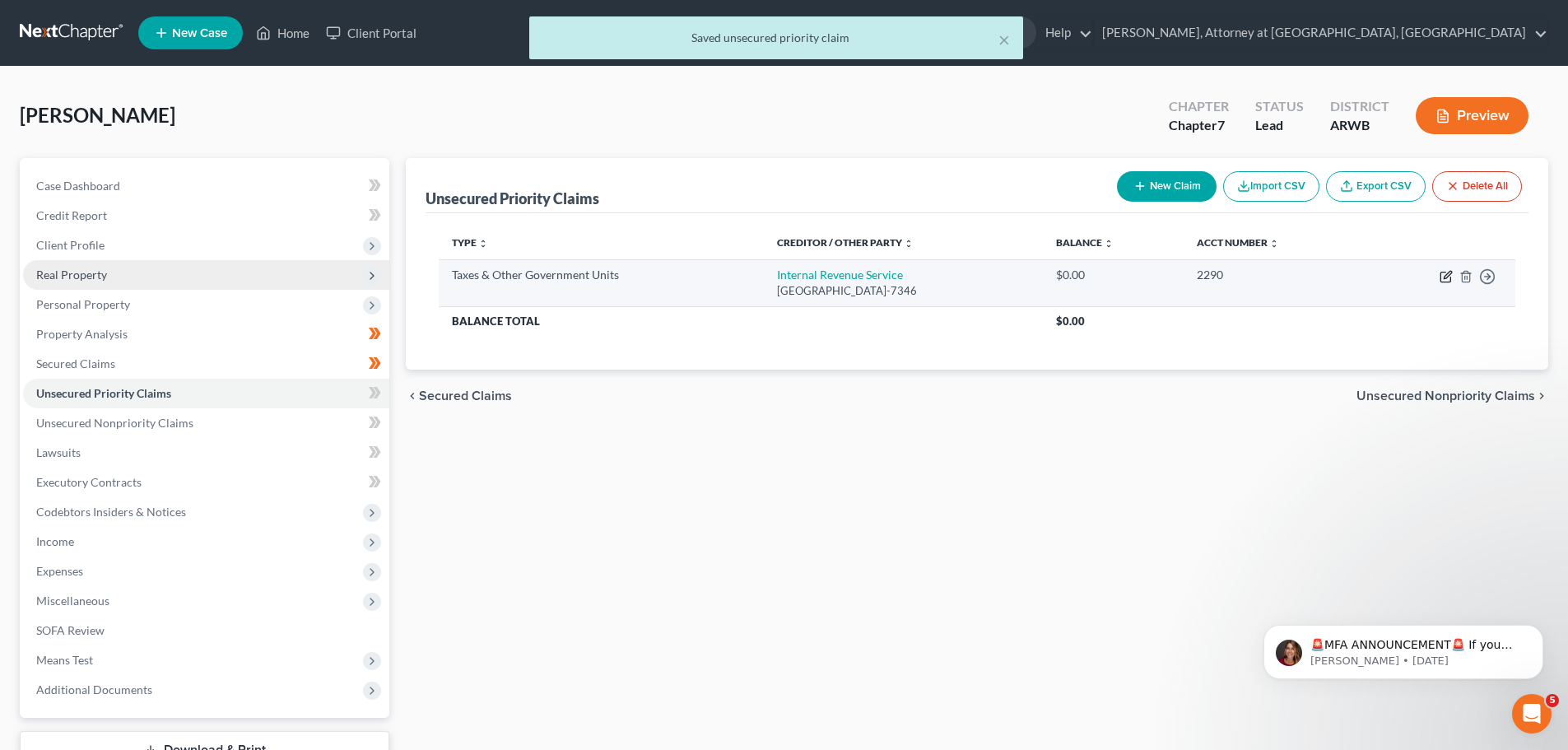
click at [1448, 278] on icon "button" at bounding box center [1446, 277] width 13 height 13
select select "0"
select select "39"
select select "0"
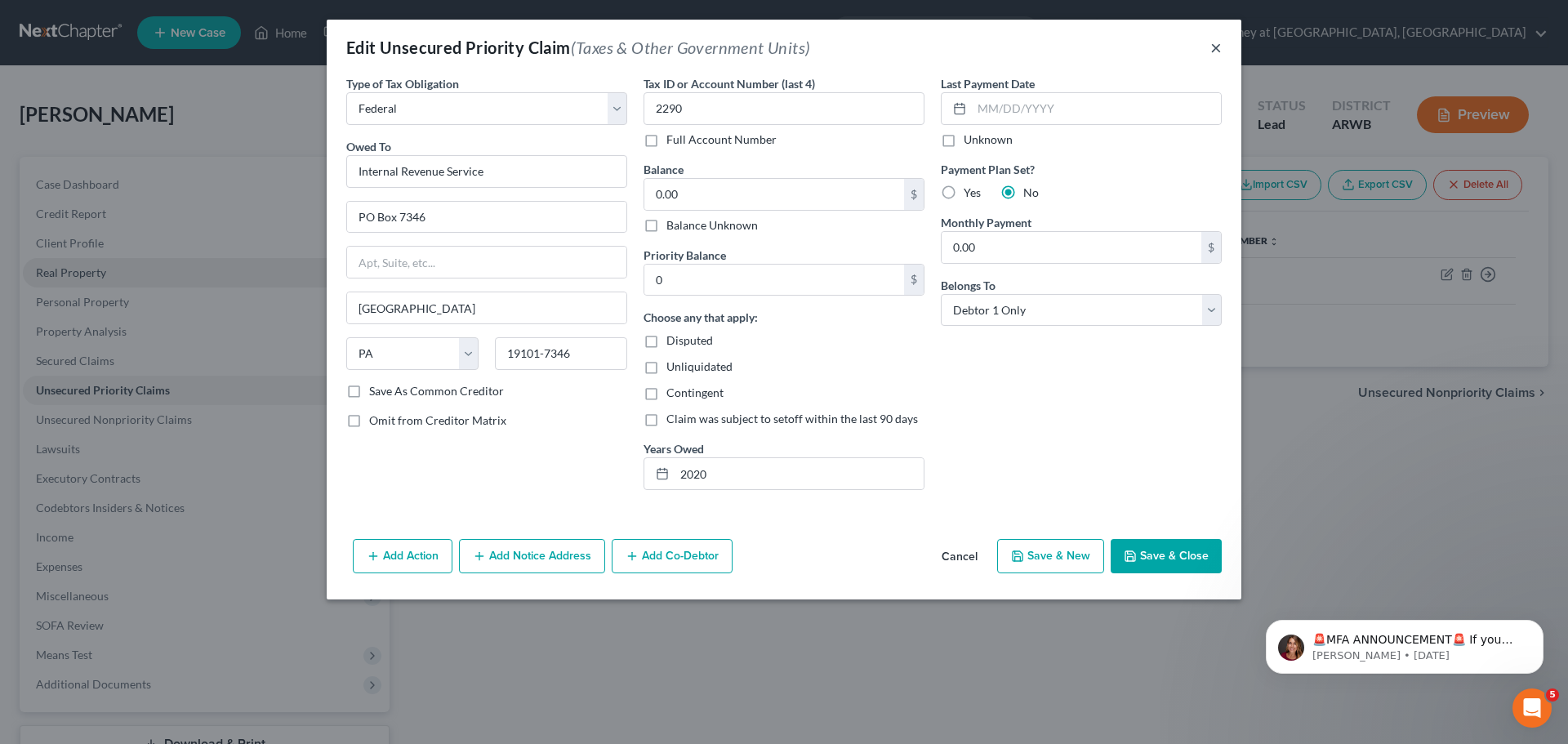
click at [1217, 45] on button "×" at bounding box center [1216, 47] width 12 height 20
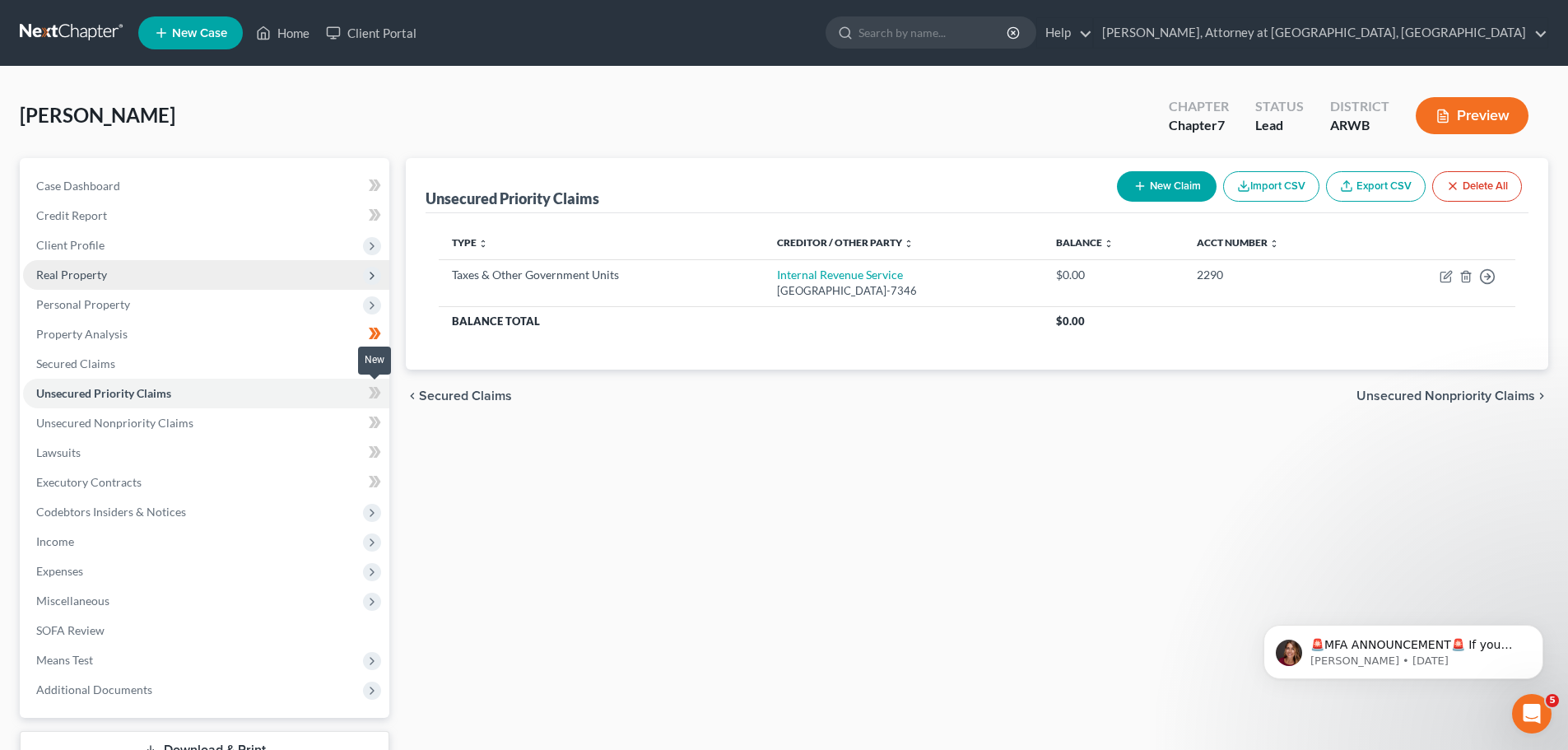
click at [368, 394] on span at bounding box center [374, 394] width 29 height 24
click at [88, 420] on span "Unsecured Nonpriority Claims" at bounding box center [114, 423] width 157 height 14
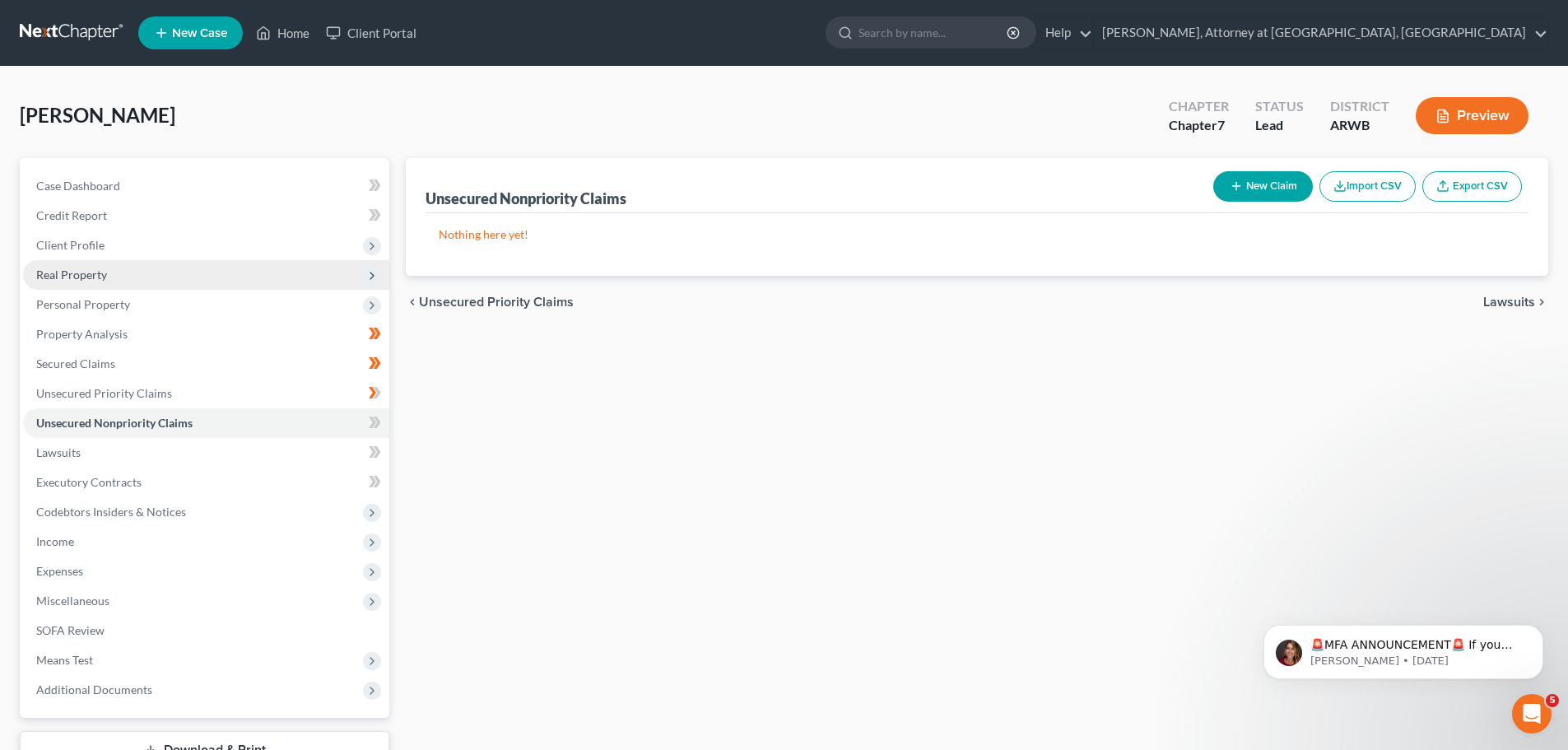
click at [1275, 186] on button "New Claim" at bounding box center [1263, 187] width 100 height 31
select select "0"
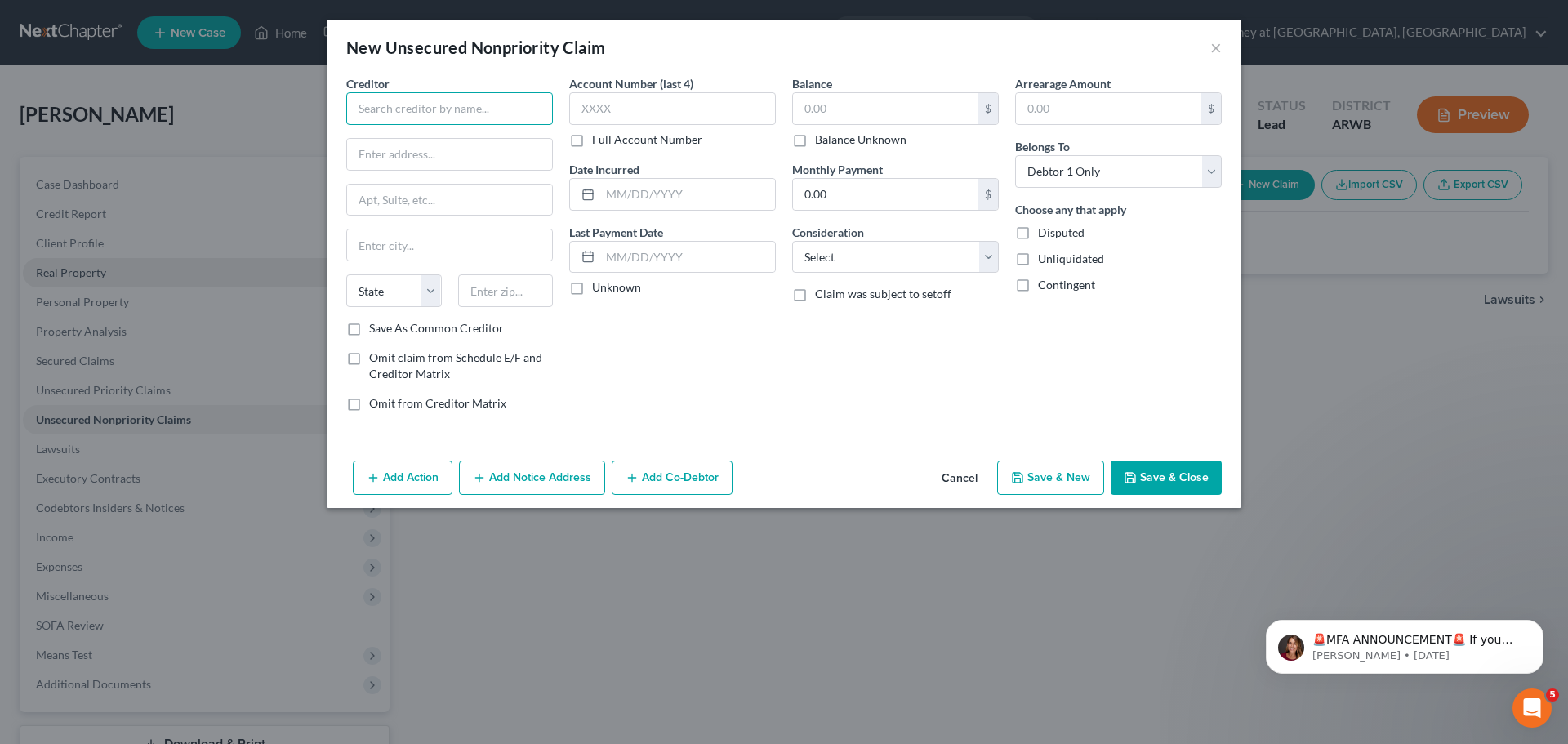
click at [375, 99] on input "text" at bounding box center [450, 109] width 207 height 33
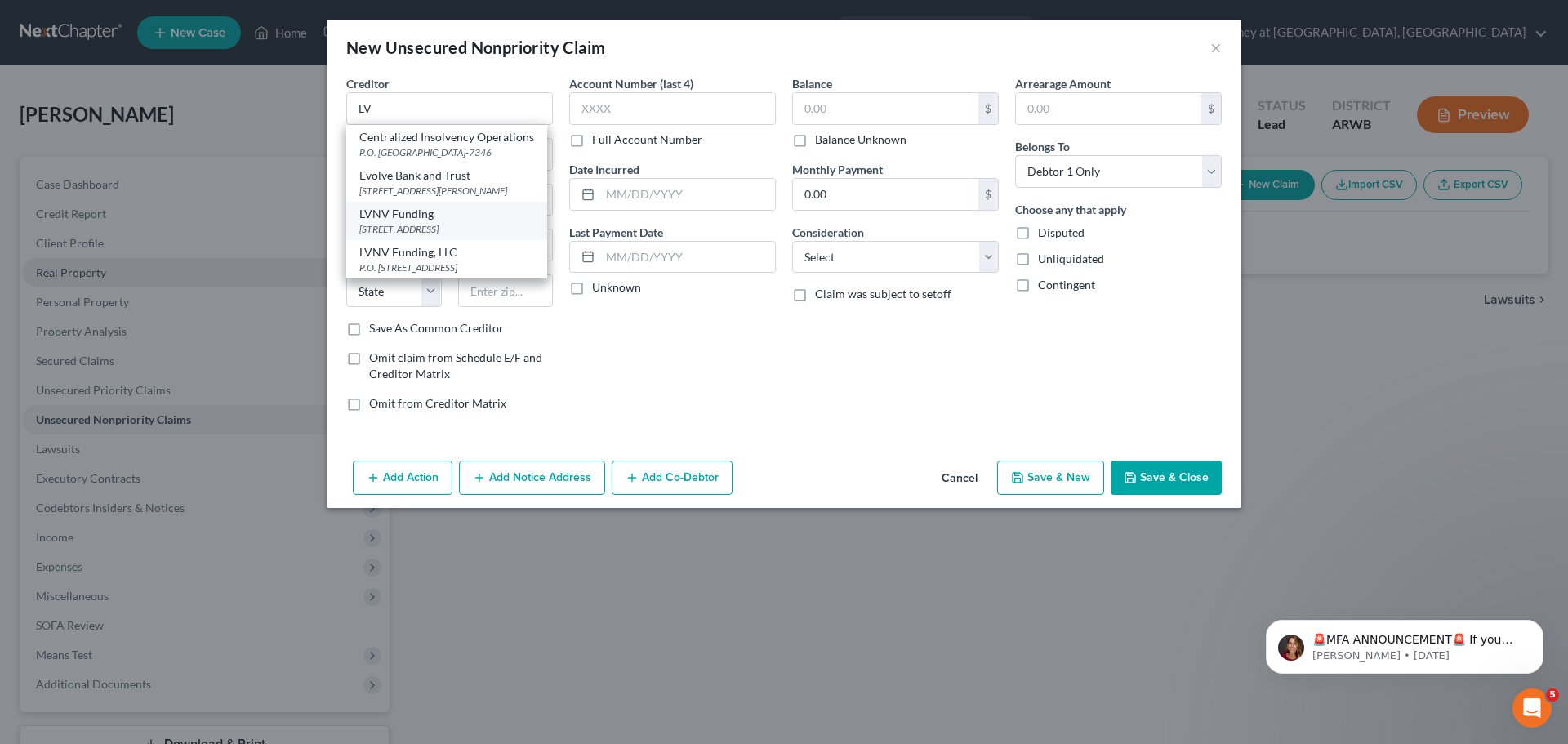
click at [435, 222] on div "LVNV Funding" at bounding box center [447, 214] width 175 height 16
type input "LVNV Funding"
type input "PO Box 1269"
type input "[GEOGRAPHIC_DATA]"
select select "42"
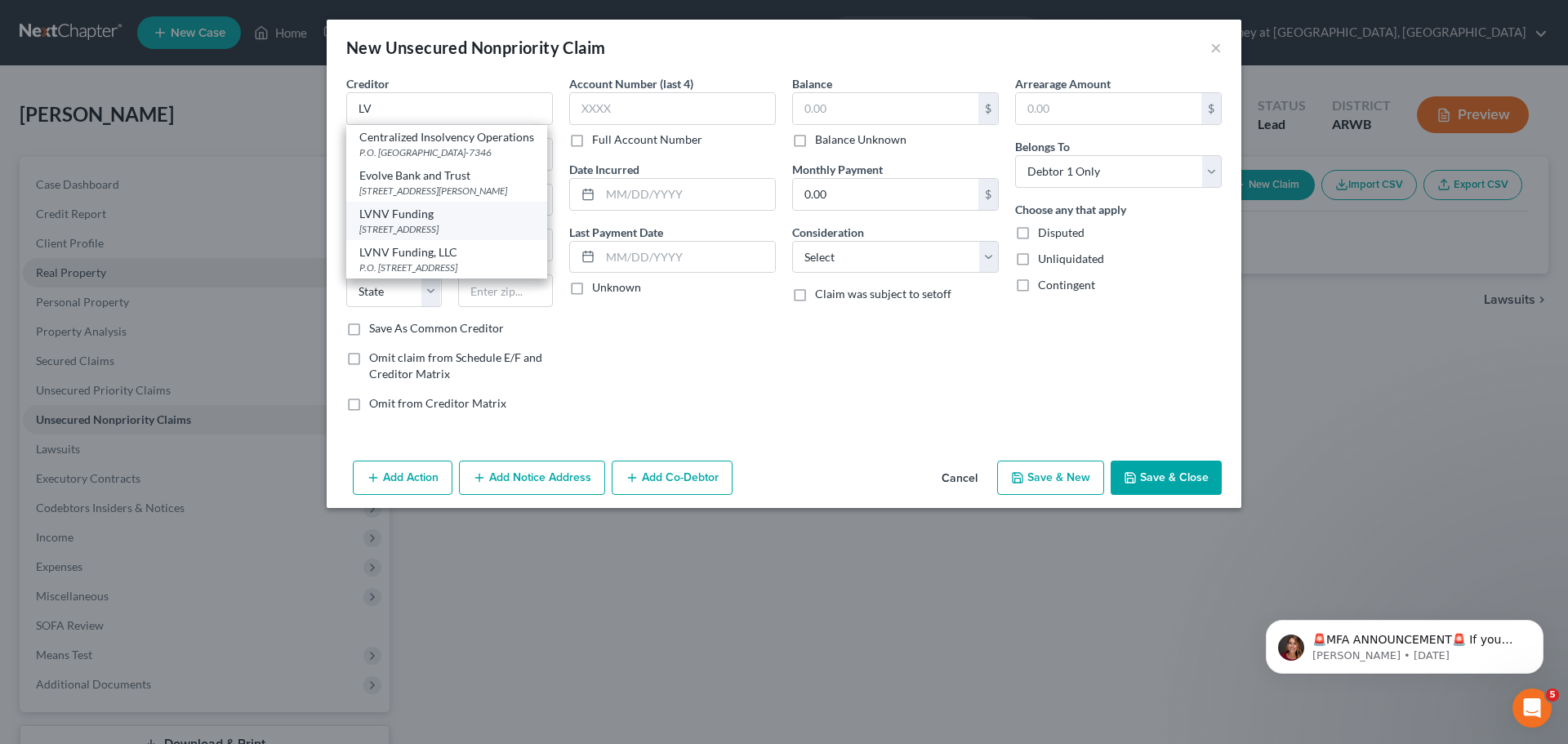
type input "29602"
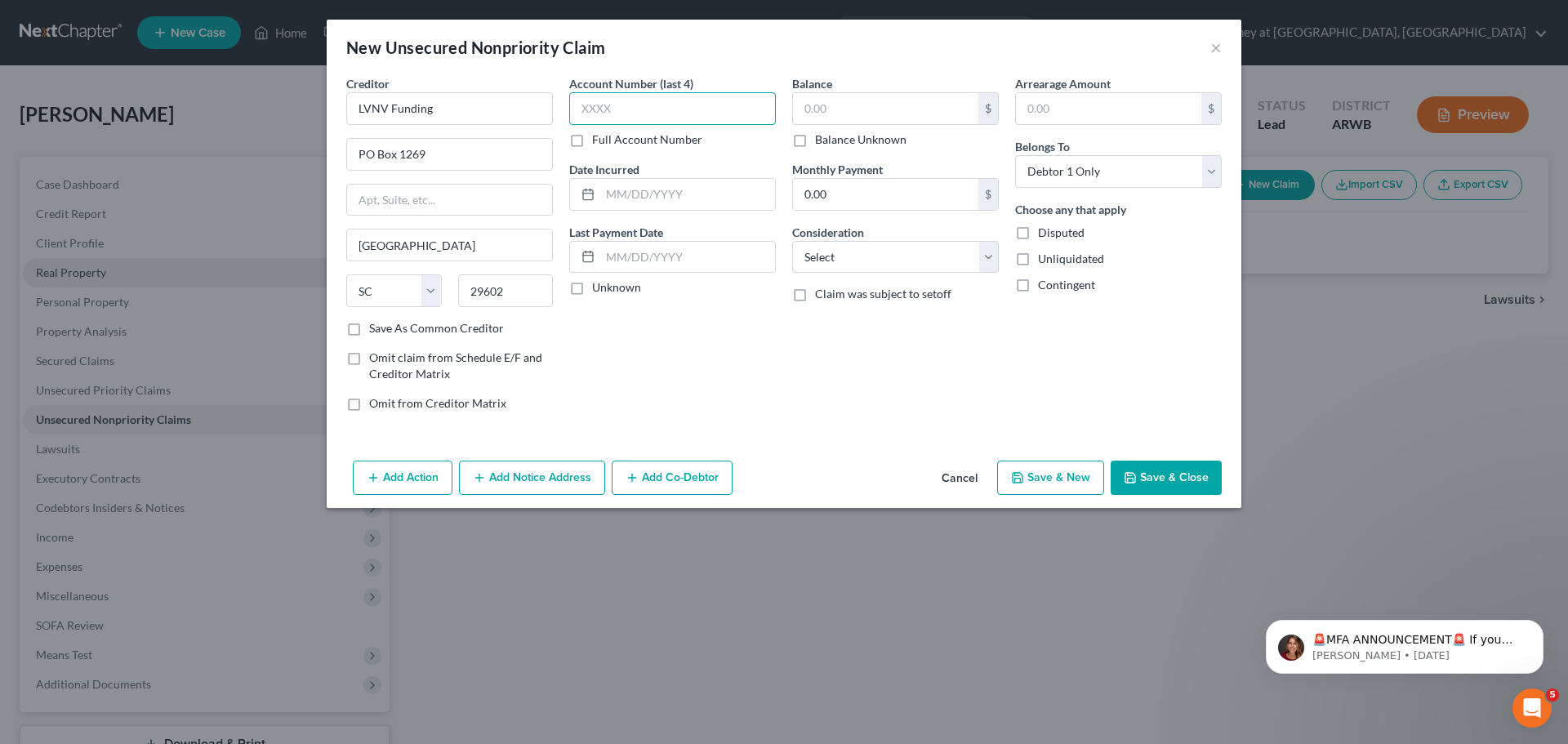
click at [620, 101] on input "text" at bounding box center [673, 109] width 207 height 33
type input "1072"
click at [644, 192] on input "text" at bounding box center [687, 194] width 175 height 31
type input "[DATE]"
click at [886, 106] on input "text" at bounding box center [886, 108] width 185 height 31
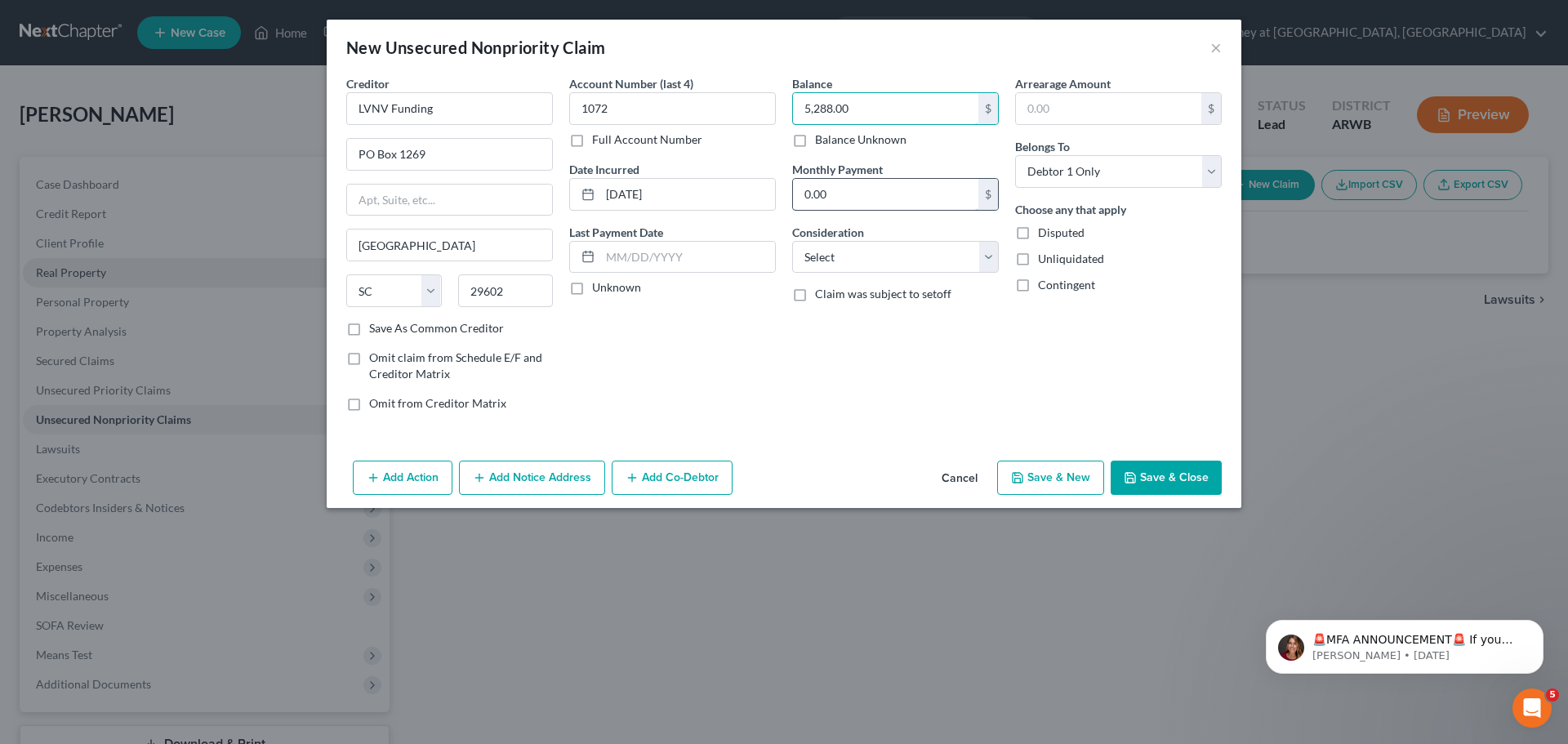
type input "5,288.00"
click at [856, 202] on input "0.00" at bounding box center [886, 194] width 185 height 31
click at [844, 254] on select "Select Cable / Satellite Services Collection Agency Credit Card Debt Debt Couns…" at bounding box center [896, 257] width 207 height 33
select select "1"
click at [792, 241] on select "Select Cable / Satellite Services Collection Agency Credit Card Debt Debt Couns…" at bounding box center [896, 257] width 207 height 33
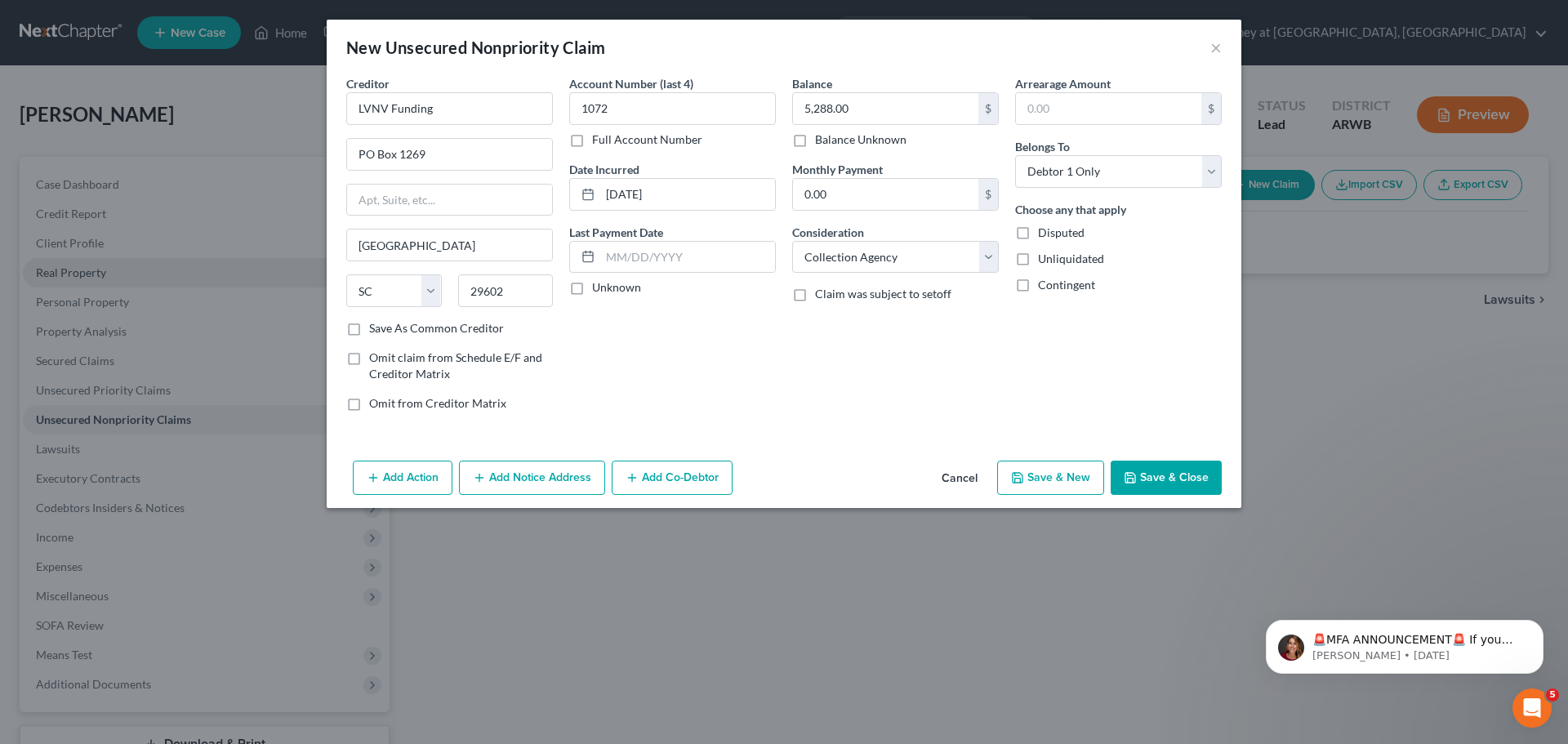
click at [519, 483] on button "Add Notice Address" at bounding box center [532, 478] width 146 height 34
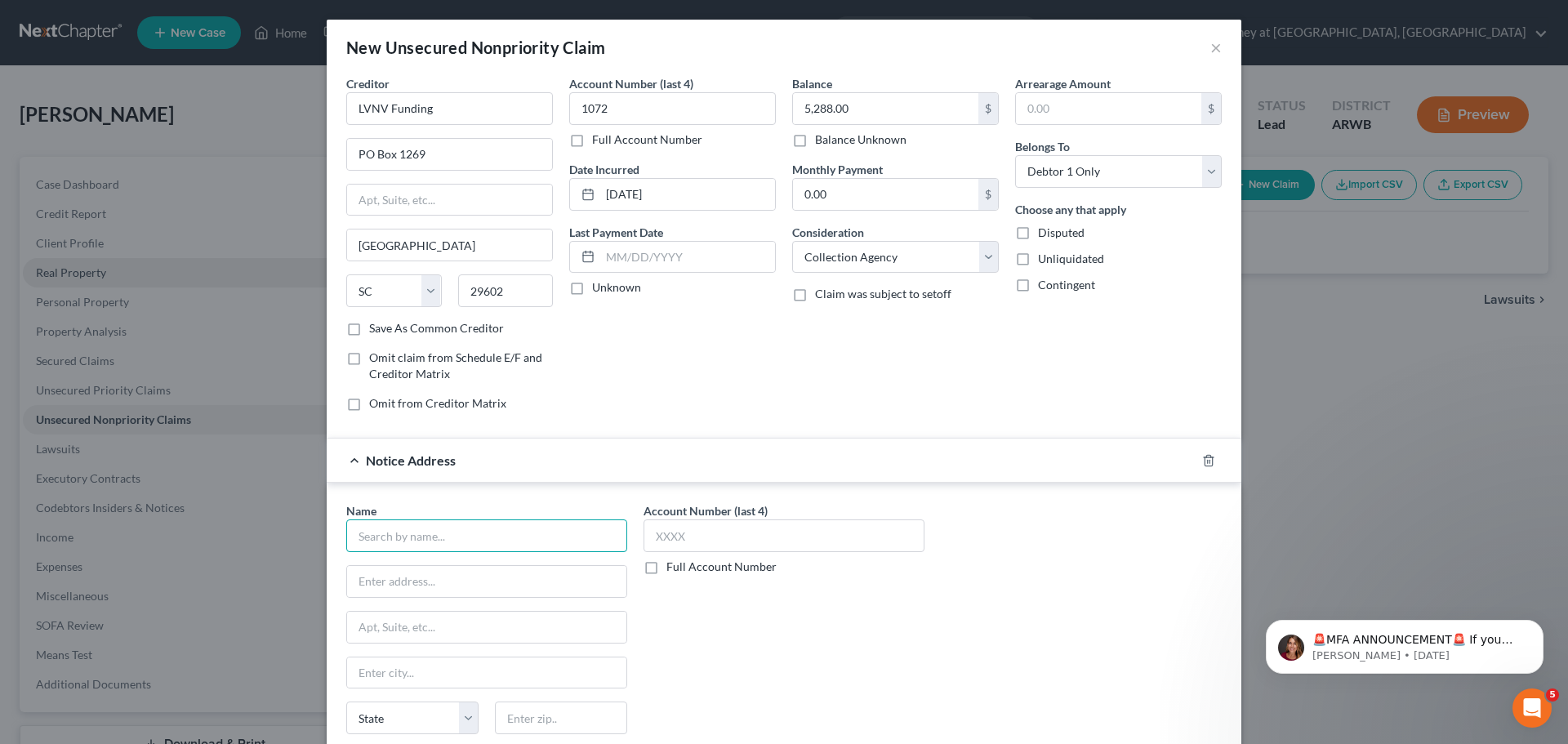
click at [429, 540] on input "text" at bounding box center [487, 536] width 281 height 33
click at [449, 605] on div "Resurgent Capital Services" at bounding box center [444, 602] width 170 height 16
type input "Resurgent Capital Services"
type input "PO Box 1269"
type input "[GEOGRAPHIC_DATA]"
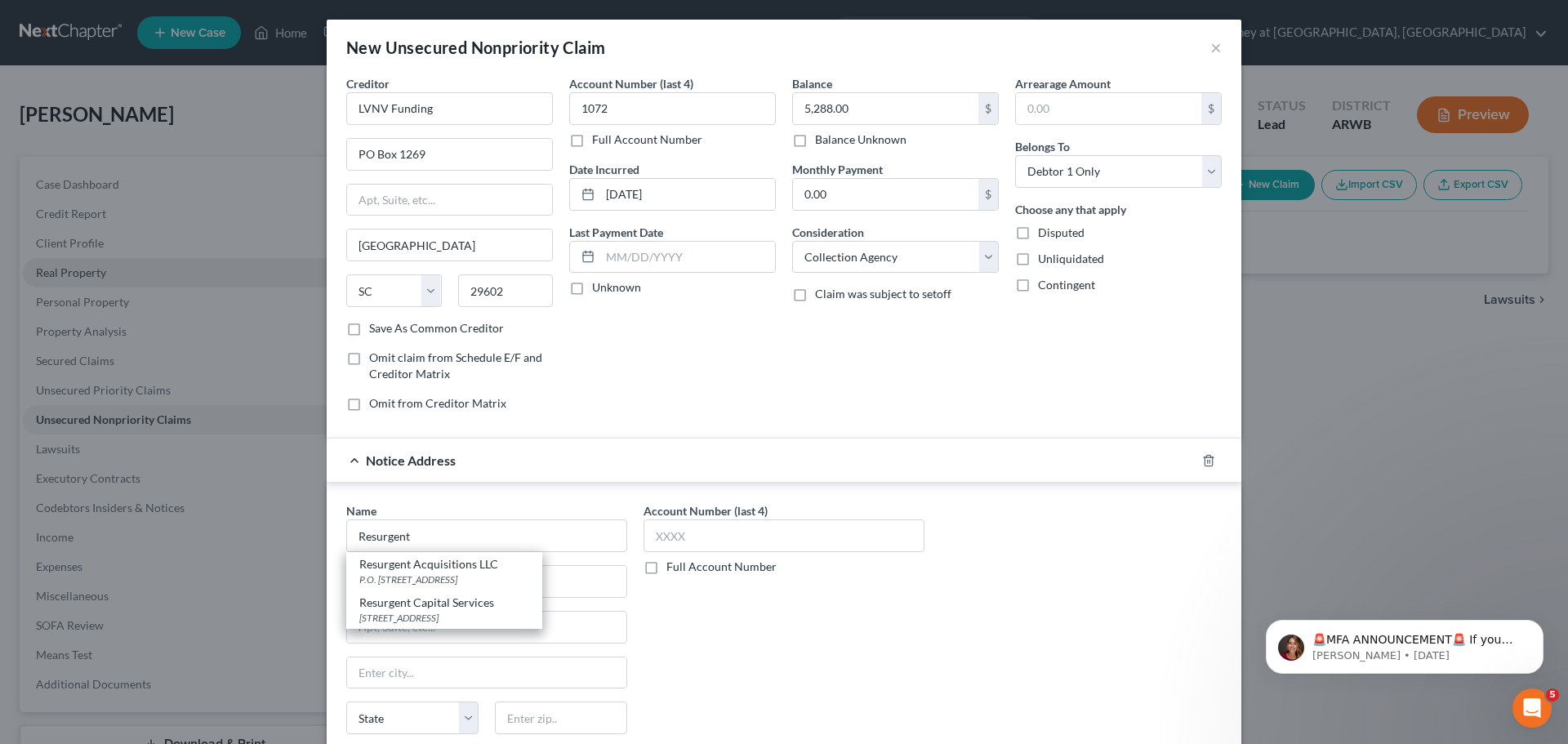
select select "42"
type input "29603"
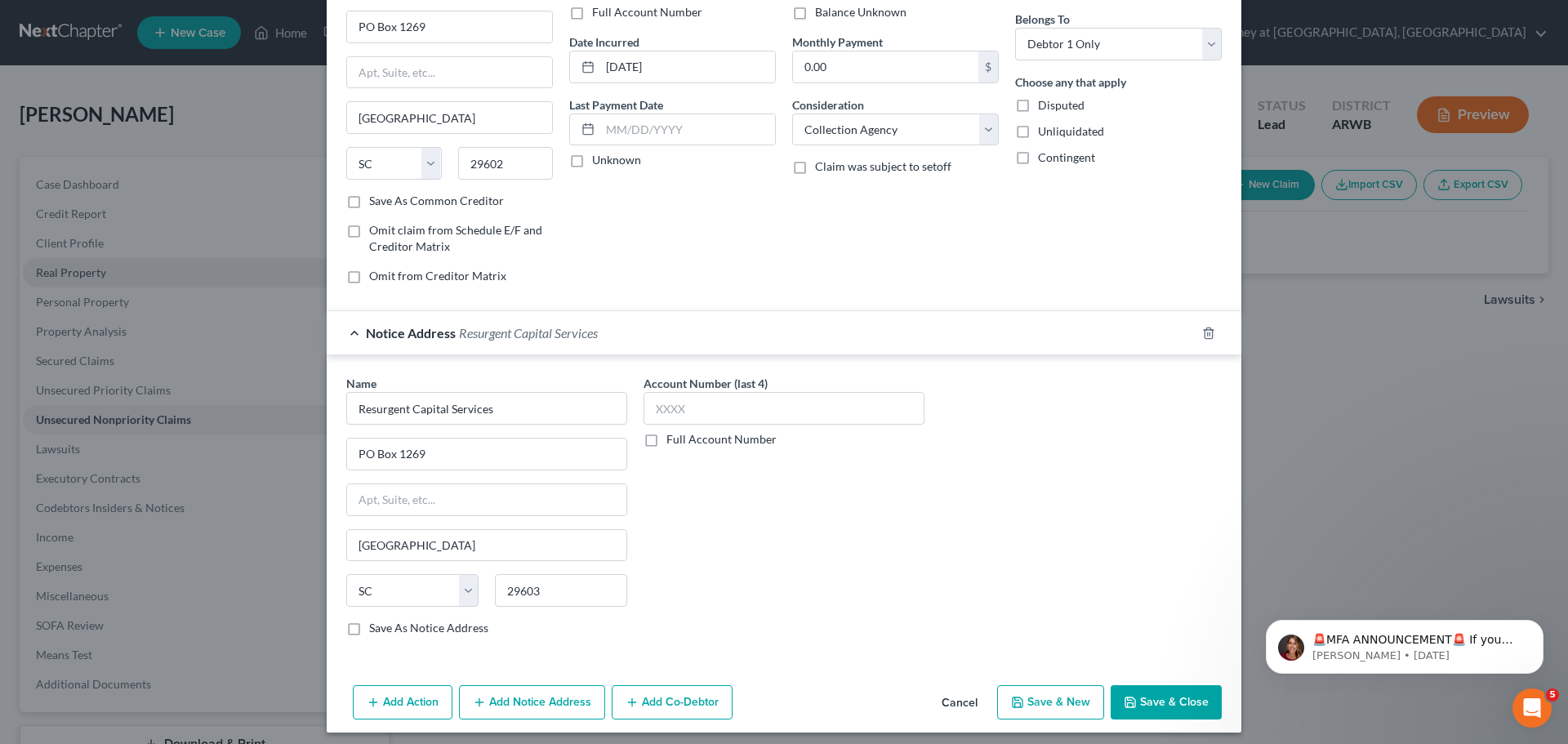
scroll to position [135, 0]
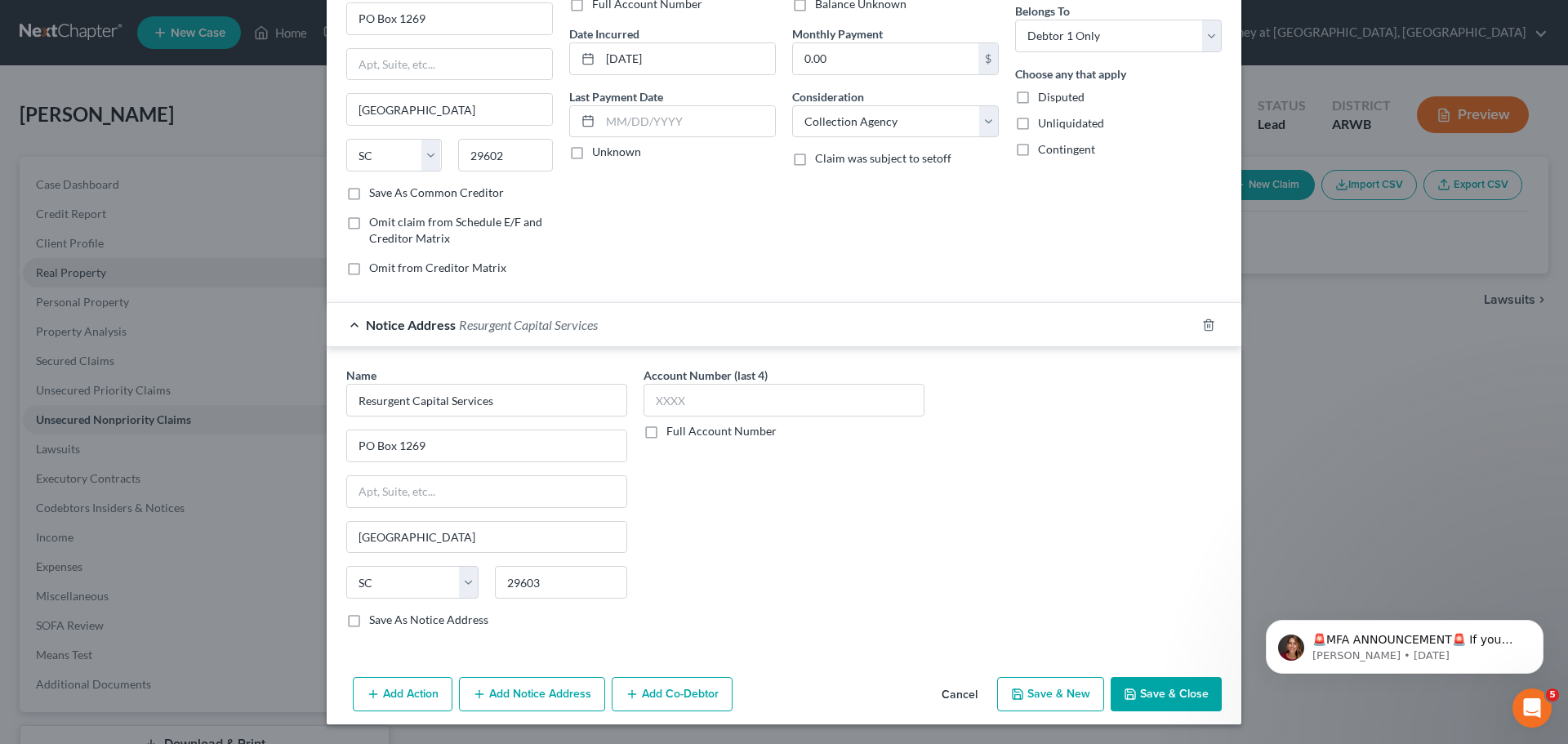
click at [1145, 689] on button "Save & Close" at bounding box center [1166, 694] width 111 height 34
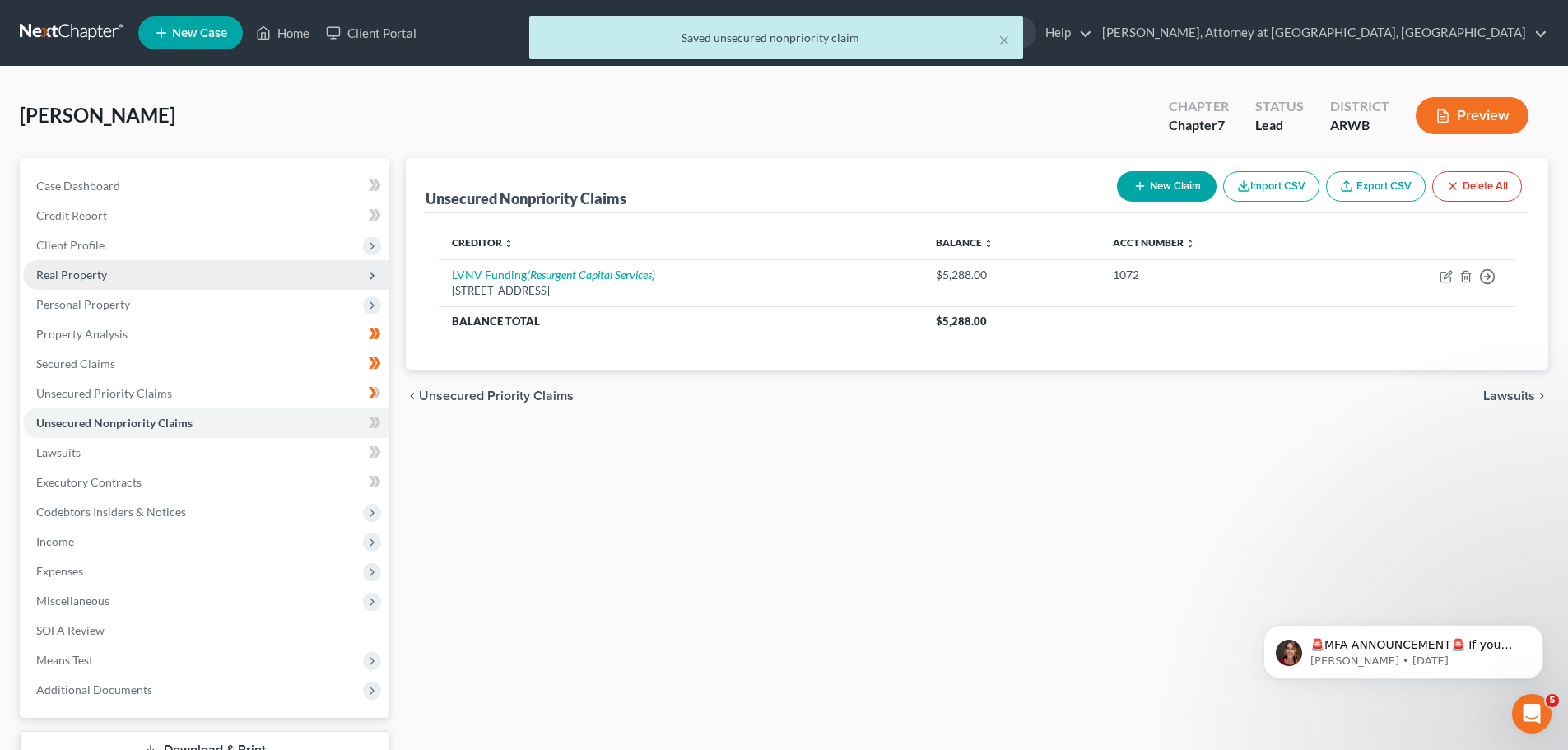
click at [1135, 186] on line "button" at bounding box center [1139, 186] width 7 height 0
select select "0"
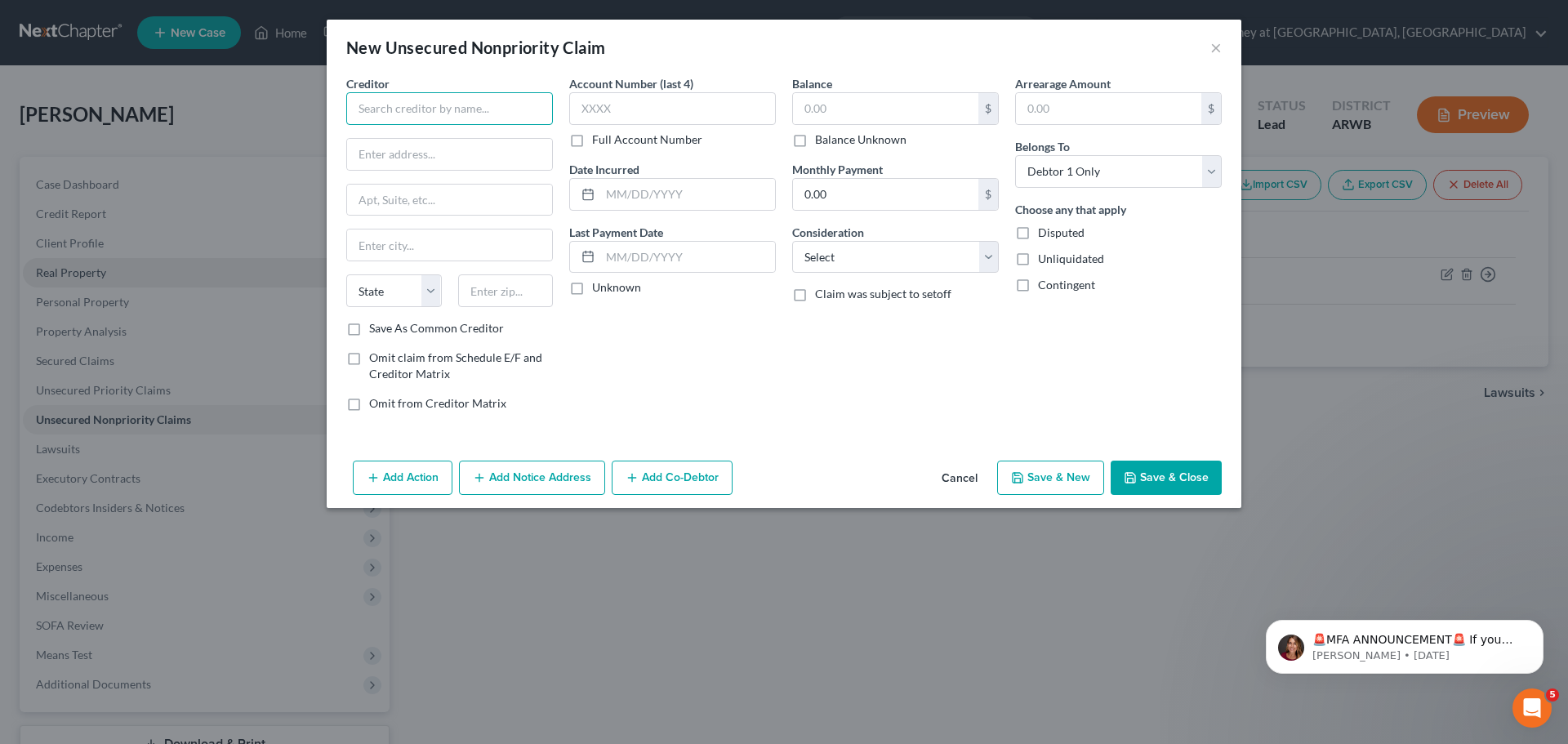
click at [389, 116] on input "text" at bounding box center [450, 109] width 207 height 33
type input "8"
type input "Cross River Bank"
type input "[STREET_ADDRESS]"
type input "Teaneck"
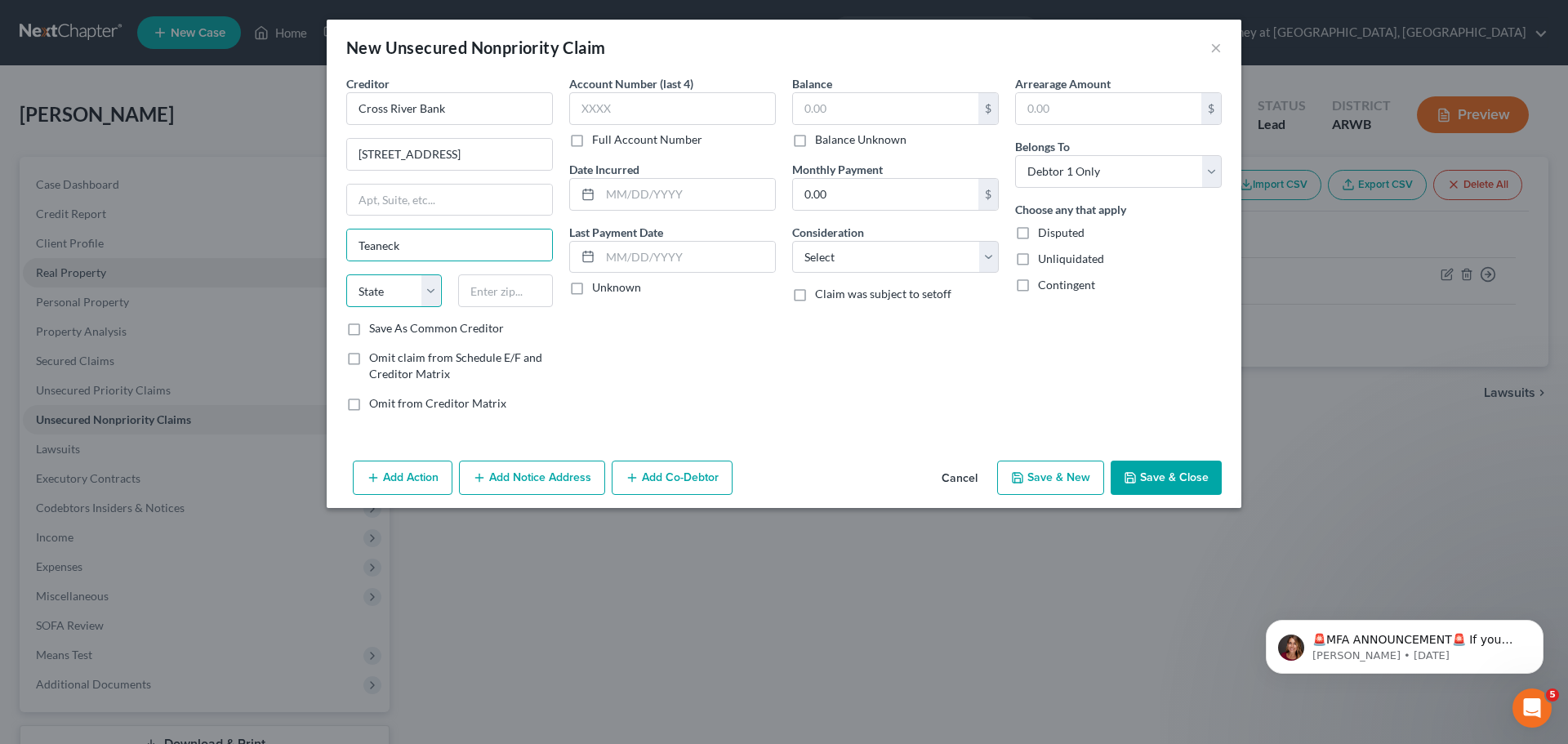
click at [424, 295] on select "State [US_STATE] AK AR AZ CA CO CT DE DC [GEOGRAPHIC_DATA] [GEOGRAPHIC_DATA] GU…" at bounding box center [394, 290] width 95 height 33
select select "33"
click at [347, 274] on select "State [US_STATE] AK AR AZ CA CO CT DE DC [GEOGRAPHIC_DATA] [GEOGRAPHIC_DATA] GU…" at bounding box center [394, 290] width 95 height 33
click at [496, 293] on input "text" at bounding box center [505, 290] width 95 height 33
type input "07666-4505"
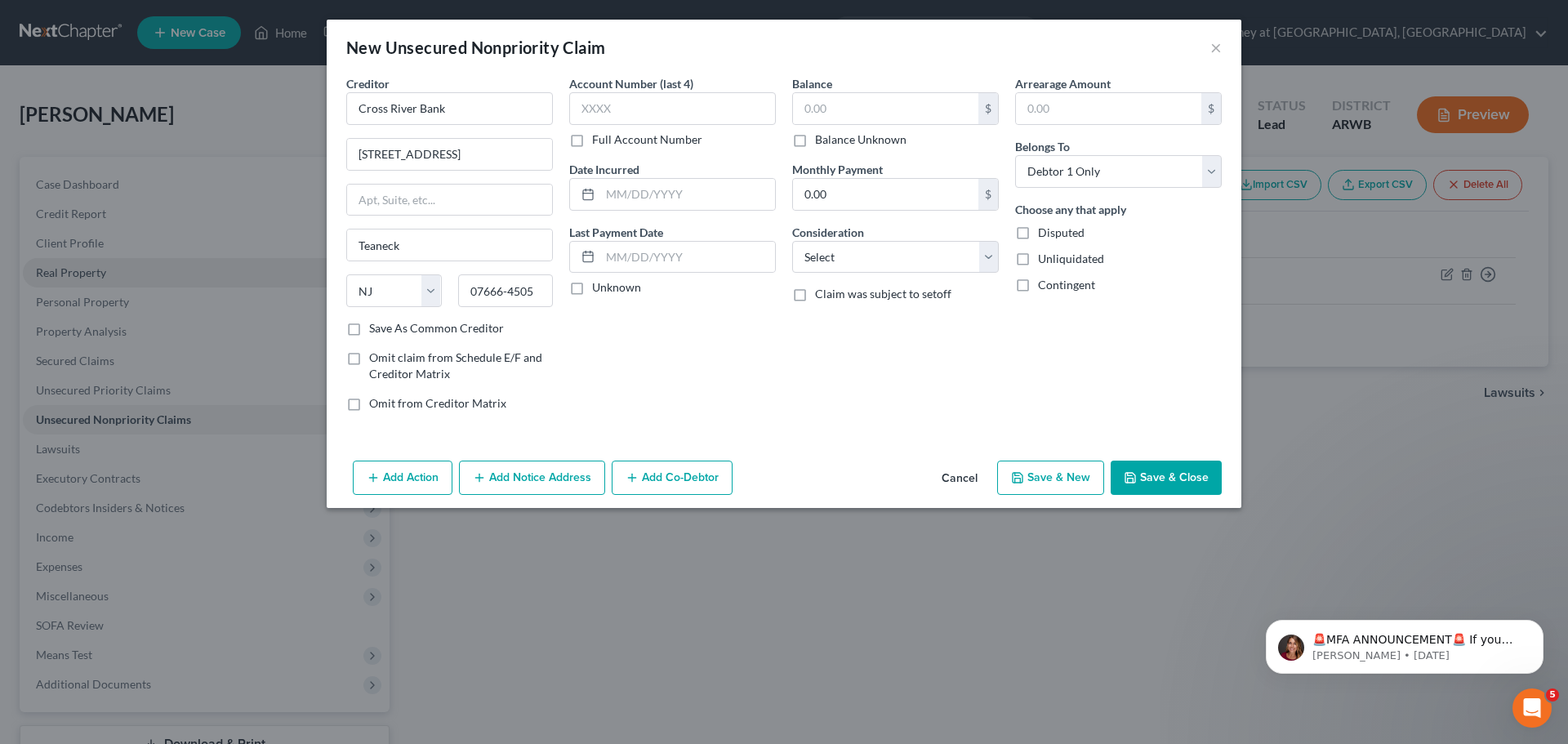
drag, startPoint x: 355, startPoint y: 328, endPoint x: 408, endPoint y: 268, distance: 80.1
click at [369, 327] on label "Save As Common Creditor" at bounding box center [436, 328] width 135 height 16
click at [375, 327] on input "Save As Common Creditor" at bounding box center [381, 325] width 11 height 11
click at [369, 332] on label "Save As Common Creditor" at bounding box center [436, 328] width 135 height 16
click at [375, 331] on input "Save As Common Creditor" at bounding box center [381, 325] width 11 height 11
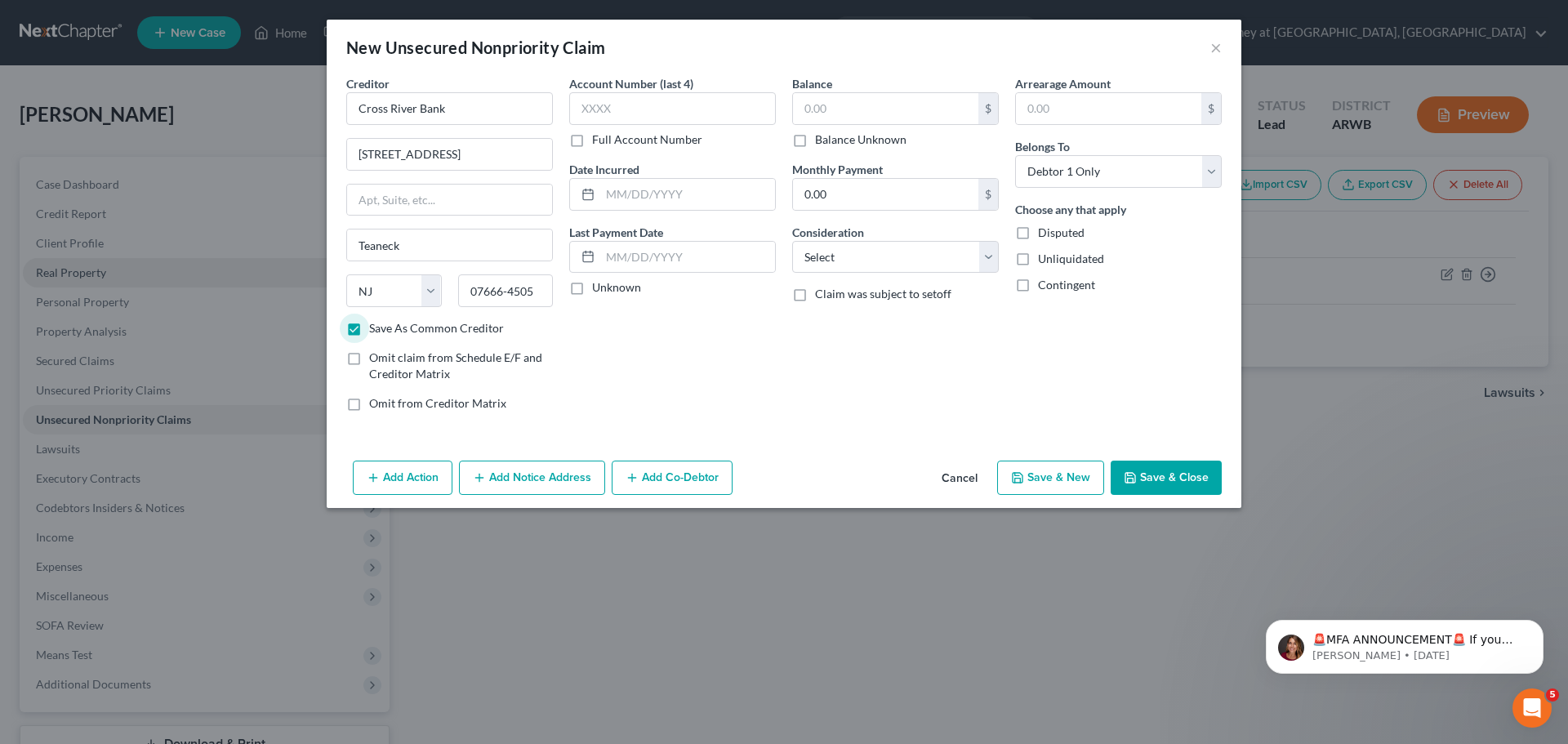
checkbox input "false"
drag, startPoint x: 448, startPoint y: 152, endPoint x: 332, endPoint y: 168, distance: 117.1
click at [332, 168] on div "Creditor * Cross River Bank [STREET_ADDRESS] Teaneck State [US_STATE] AK AR AZ …" at bounding box center [784, 264] width 915 height 379
type input "[STREET_ADDRESS][PERSON_NAME]"
type input "Ste 100"
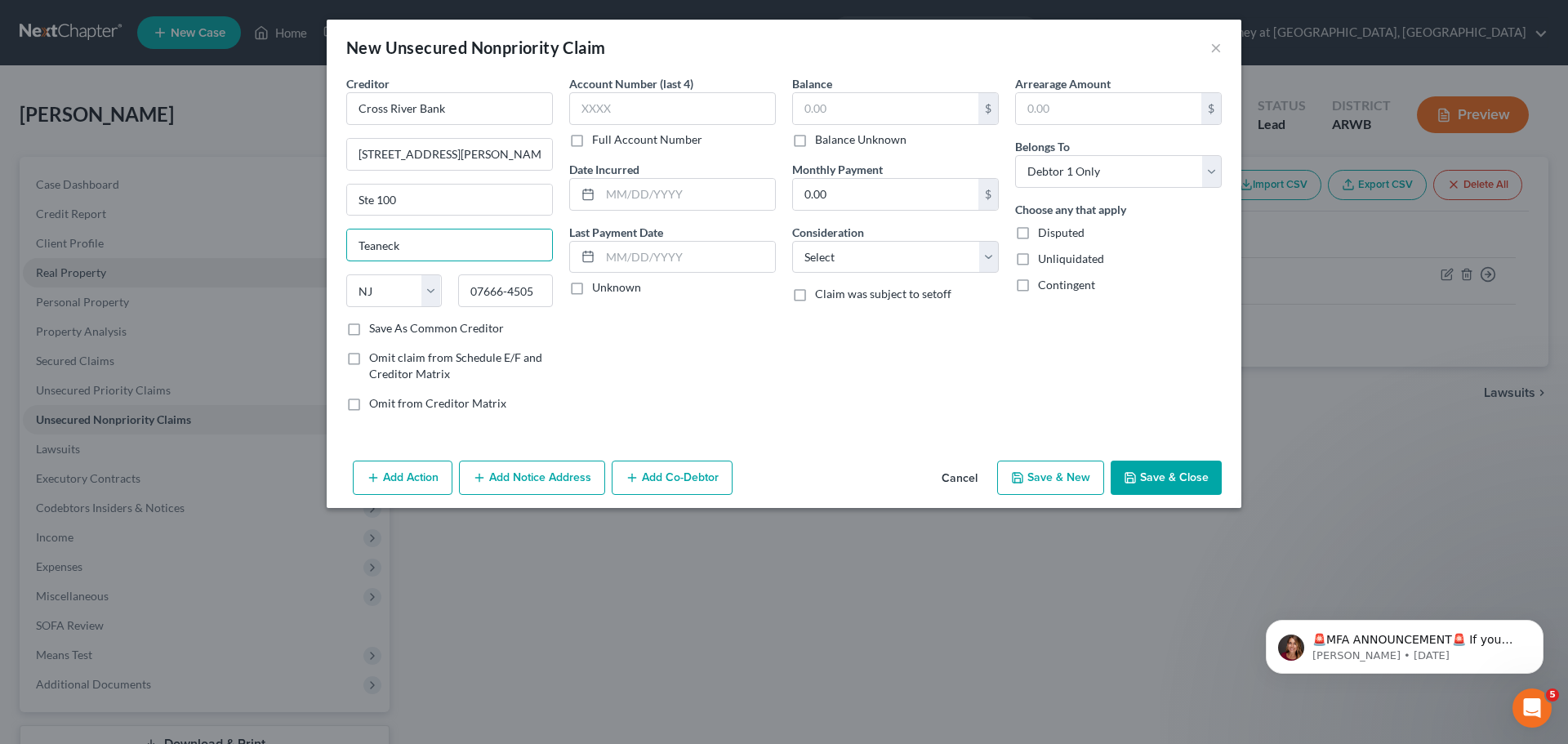
drag, startPoint x: 406, startPoint y: 244, endPoint x: 365, endPoint y: 266, distance: 46.5
click at [365, 266] on div "Creditor * [GEOGRAPHIC_DATA] [STREET_ADDRESS][GEOGRAPHIC_DATA][PERSON_NAME] [US…" at bounding box center [450, 197] width 207 height 245
type input "T"
type input "Fort [PERSON_NAME]"
drag, startPoint x: 538, startPoint y: 285, endPoint x: 488, endPoint y: 287, distance: 50.0
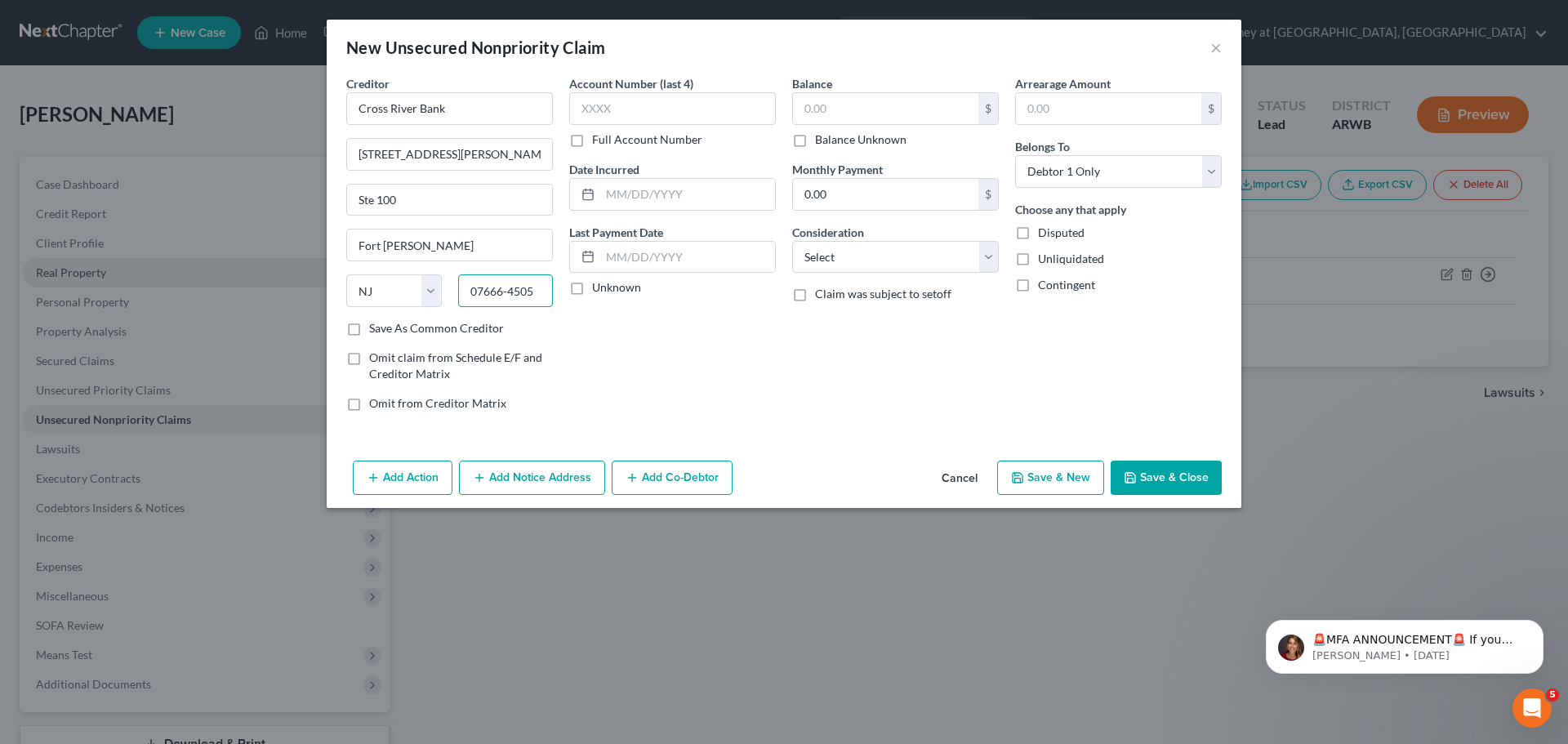
click at [488, 287] on input "07666-4505" at bounding box center [505, 290] width 95 height 33
type input "07024-5041"
click at [660, 107] on input "text" at bounding box center [673, 109] width 207 height 33
type input "1072"
click at [621, 200] on input "text" at bounding box center [687, 194] width 175 height 31
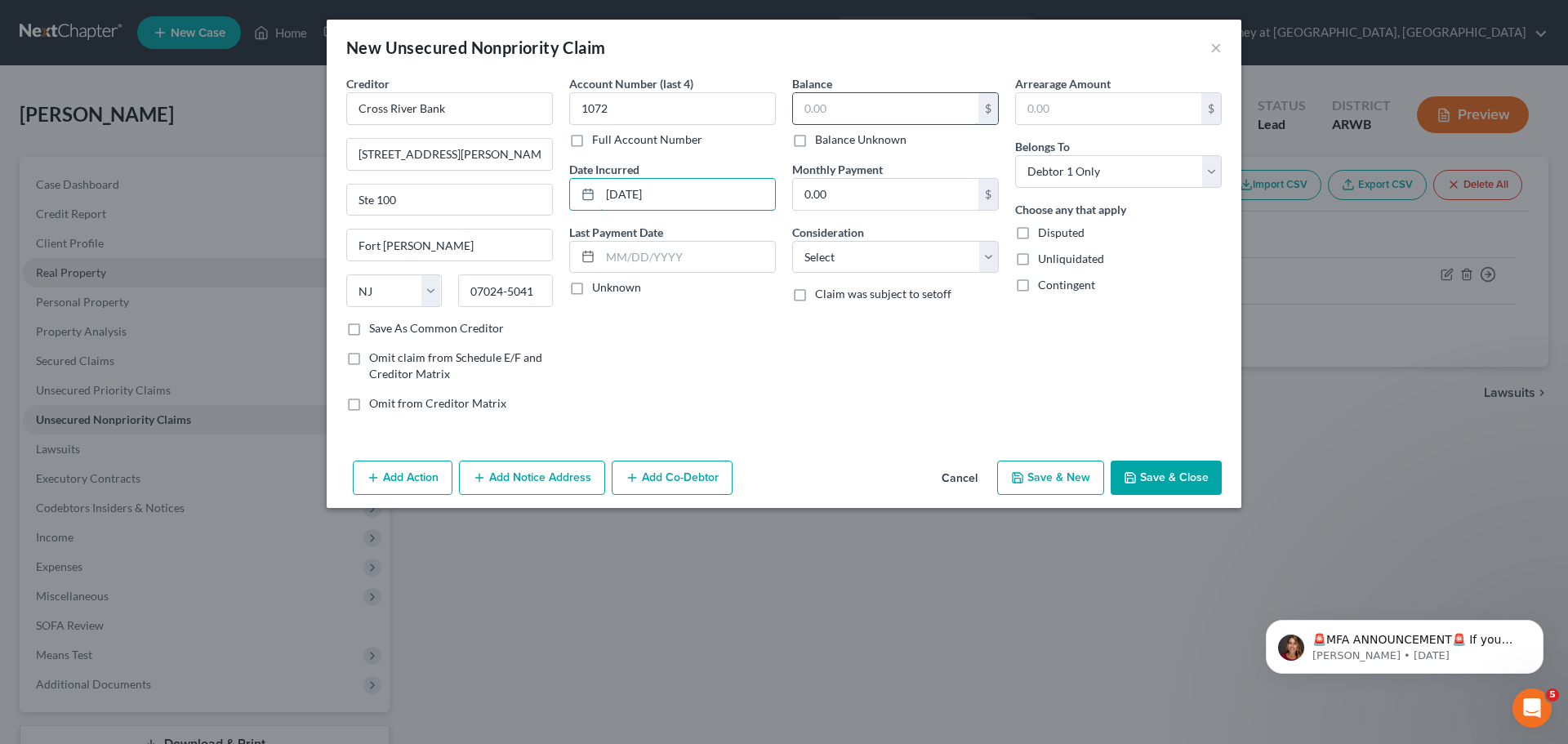
type input "[DATE]"
click at [889, 102] on input "text" at bounding box center [886, 108] width 185 height 31
type input "5,288.00"
click at [899, 258] on select "Select Cable / Satellite Services Collection Agency Credit Card Debt Debt Couns…" at bounding box center [896, 257] width 207 height 33
select select "10"
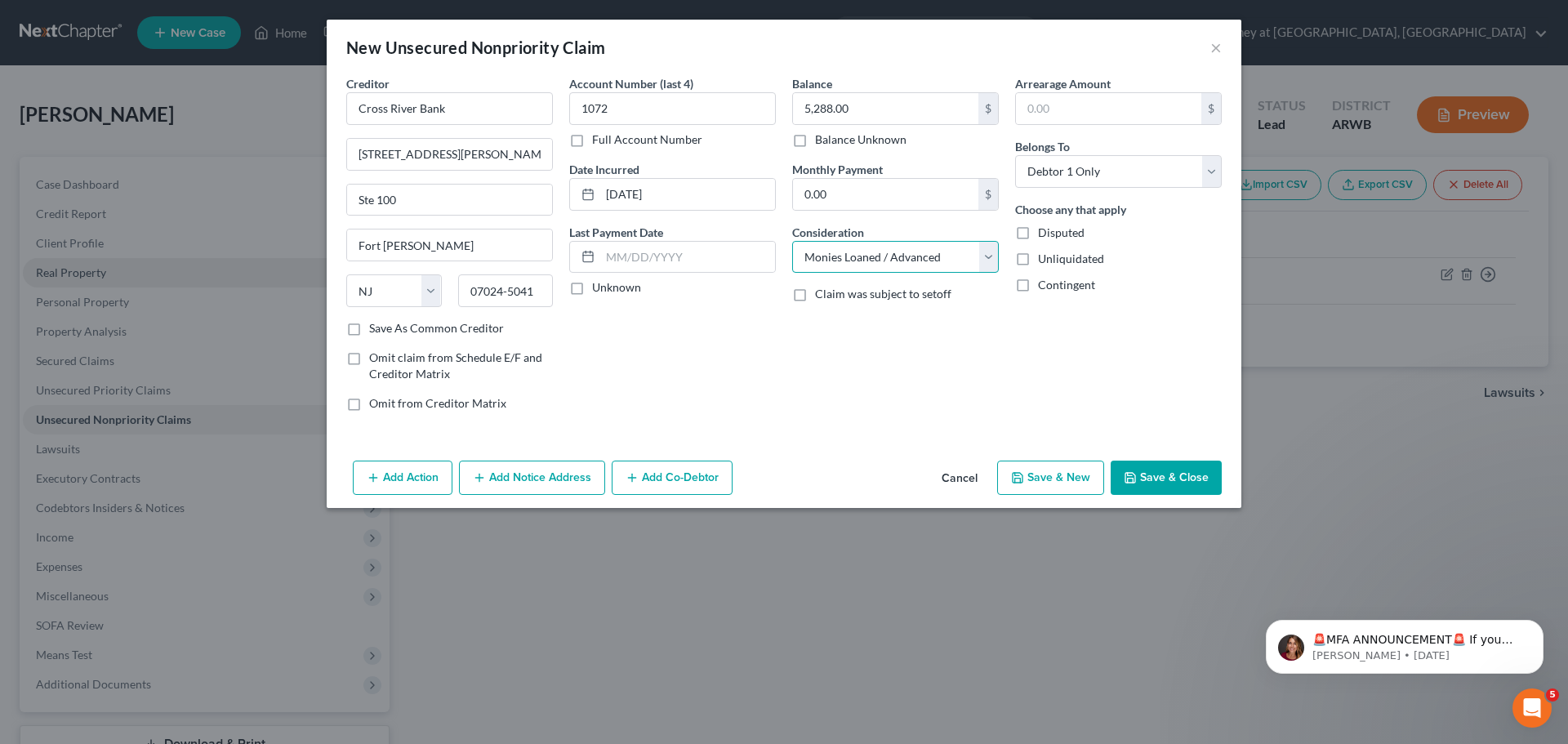
click at [792, 241] on select "Select Cable / Satellite Services Collection Agency Credit Card Debt Debt Couns…" at bounding box center [896, 257] width 207 height 33
click at [1170, 476] on button "Save & Close" at bounding box center [1166, 478] width 111 height 34
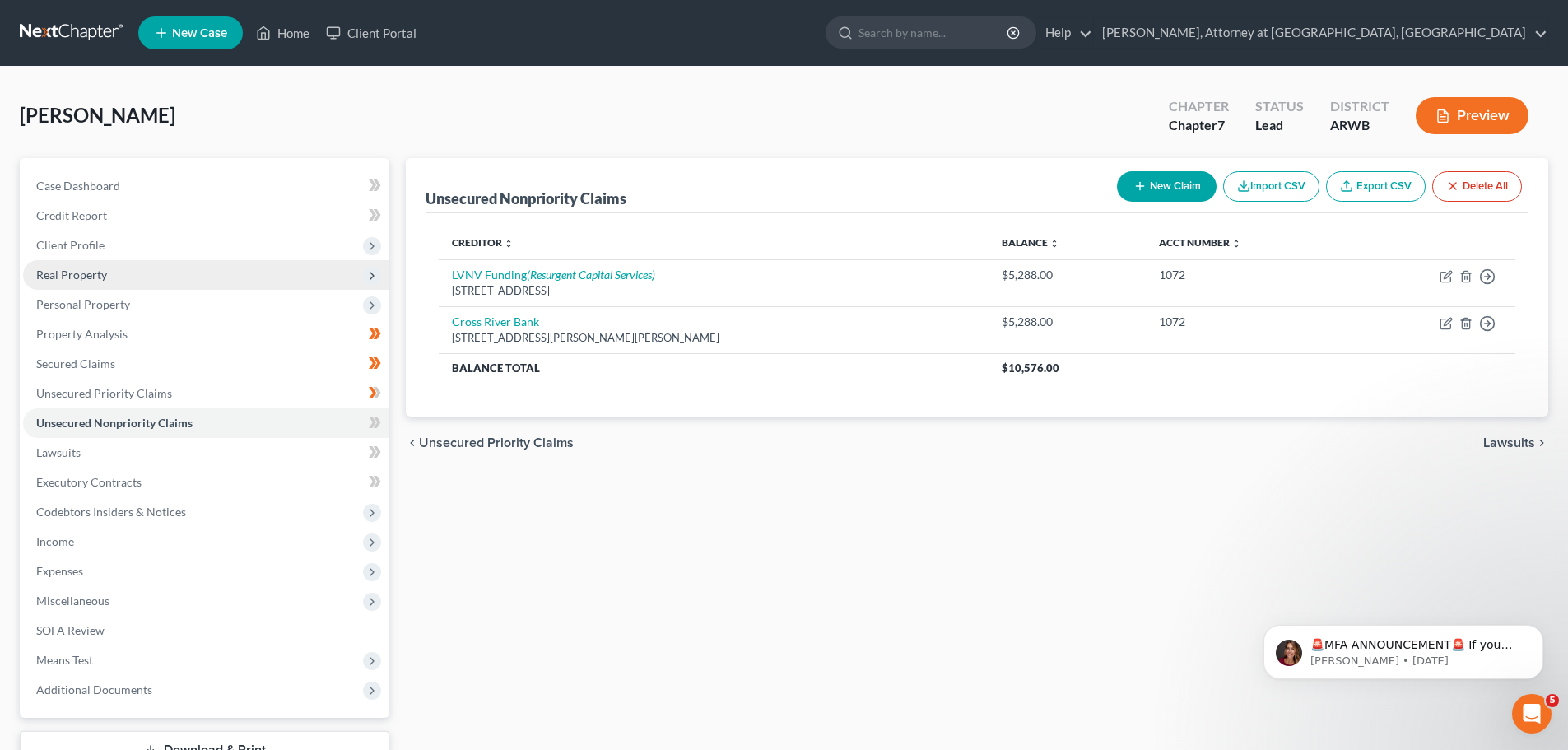
click at [1132, 177] on button "New Claim" at bounding box center [1166, 187] width 100 height 31
select select "0"
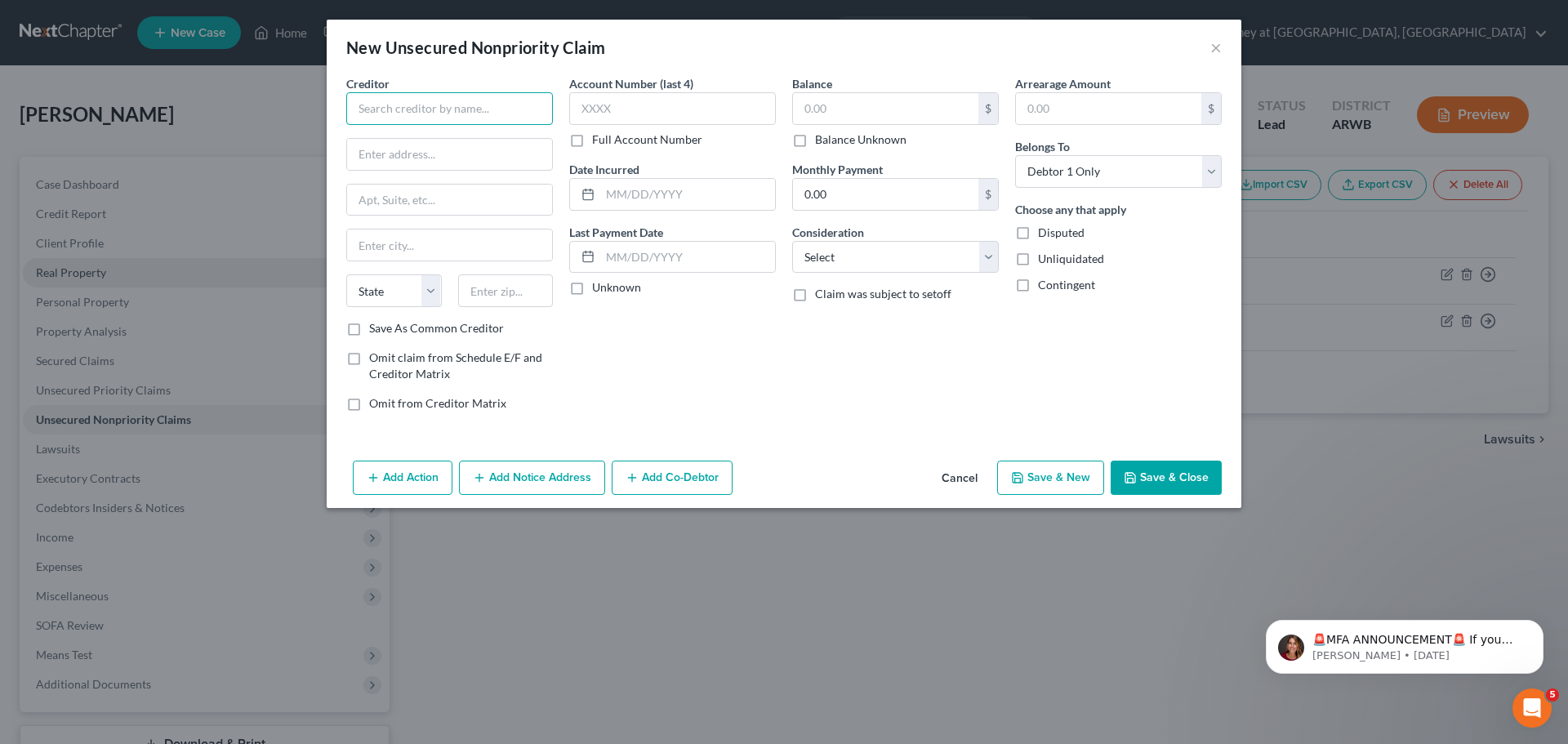
click at [431, 119] on input "text" at bounding box center [450, 109] width 207 height 33
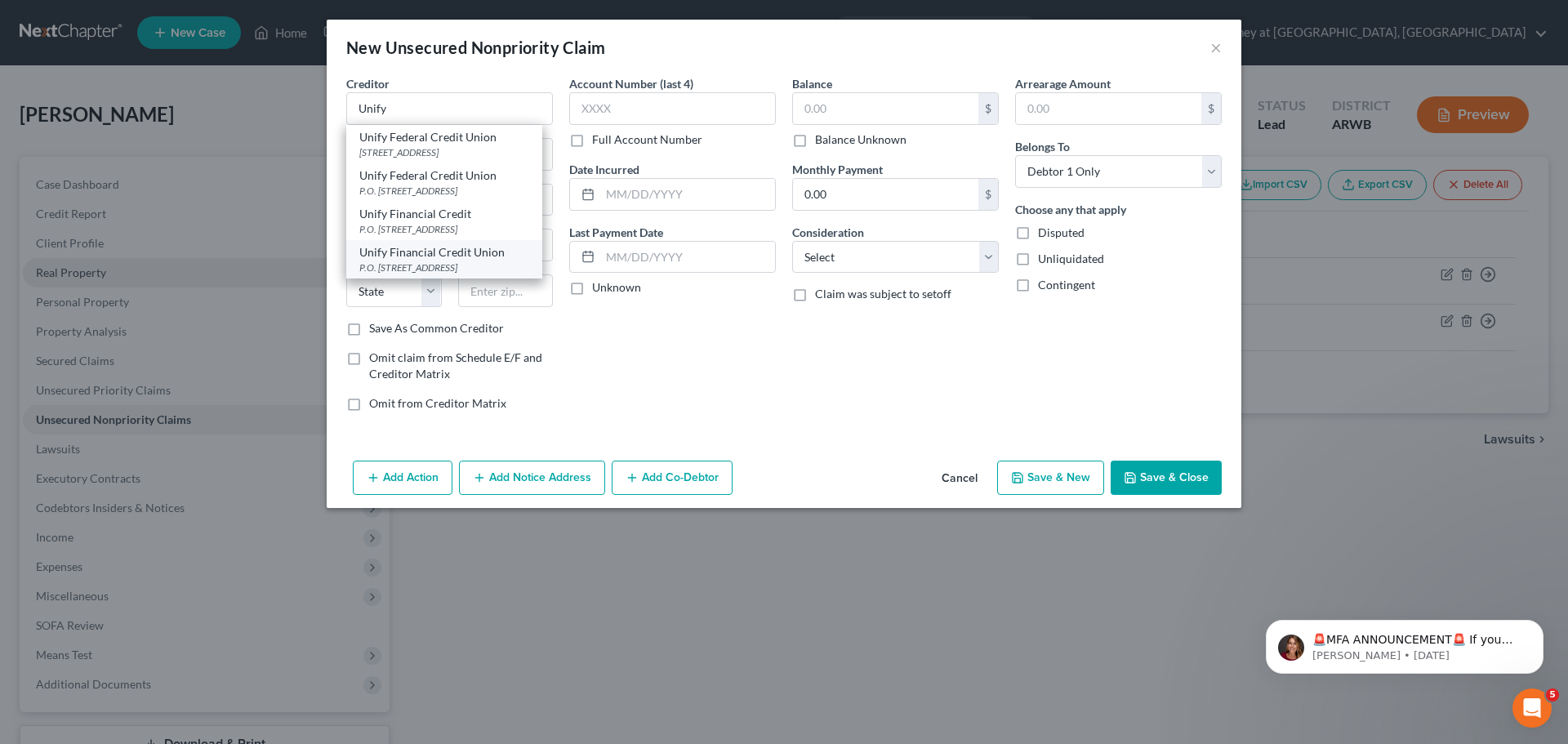
click at [438, 260] on div "Unify Financial Credit Union" at bounding box center [444, 252] width 170 height 16
type input "Unify Financial Credit Union"
type input "P.O. Box 10018"
type input "[GEOGRAPHIC_DATA]"
select select "4"
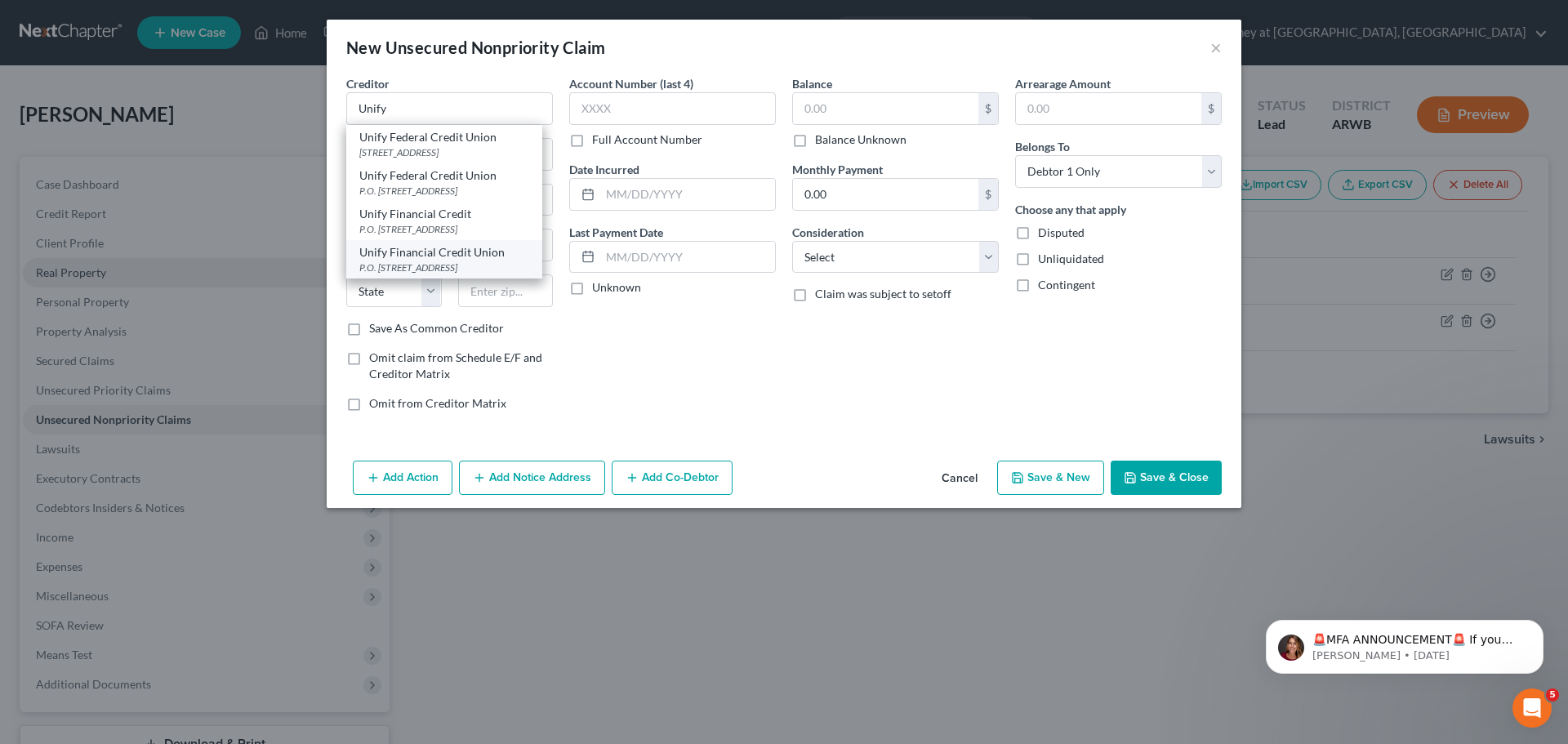
type input "90267-7518"
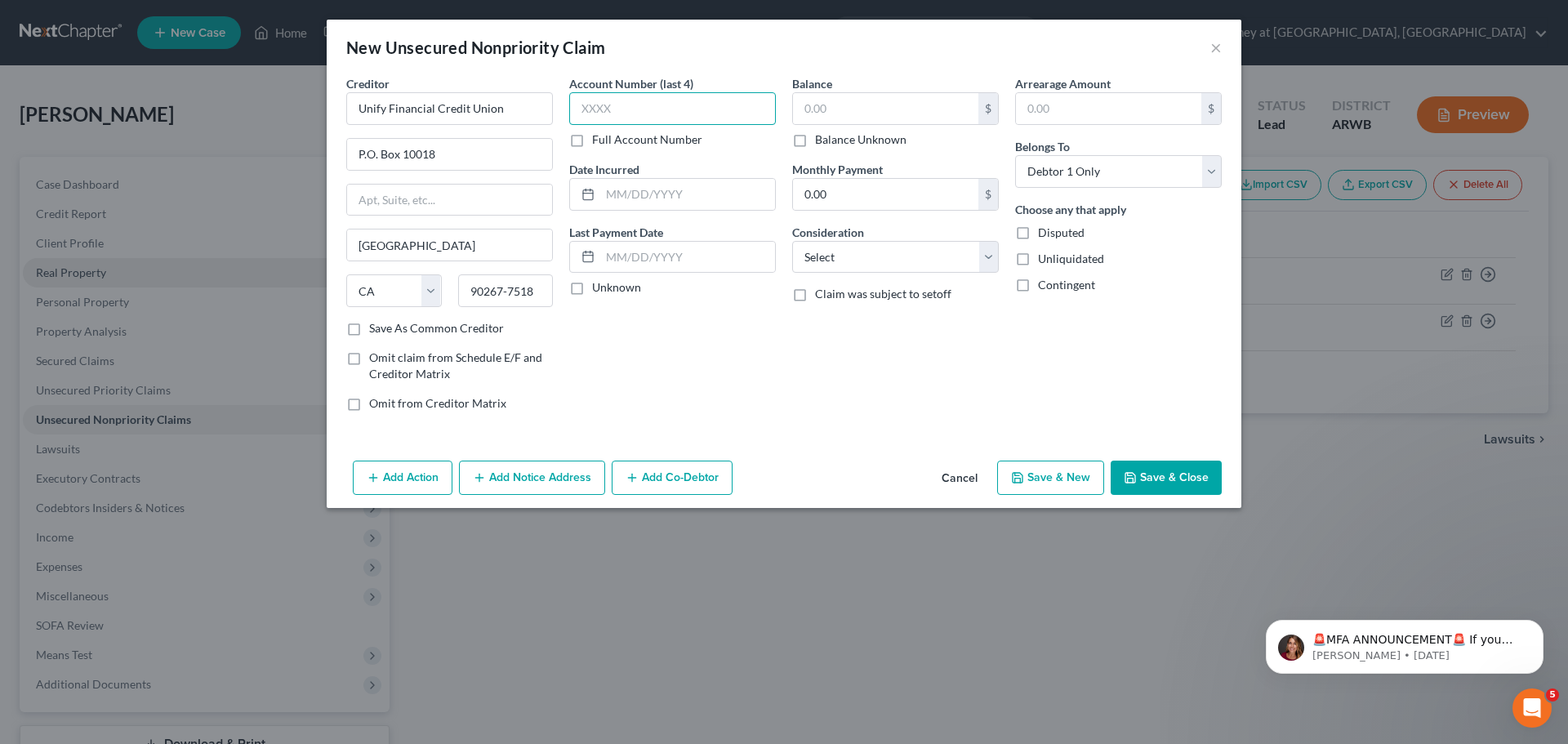
click at [610, 109] on input "text" at bounding box center [673, 109] width 207 height 33
type input "0001"
click at [629, 185] on input "text" at bounding box center [687, 194] width 175 height 31
type input "[DATE]"
click at [849, 98] on input "text" at bounding box center [886, 108] width 185 height 31
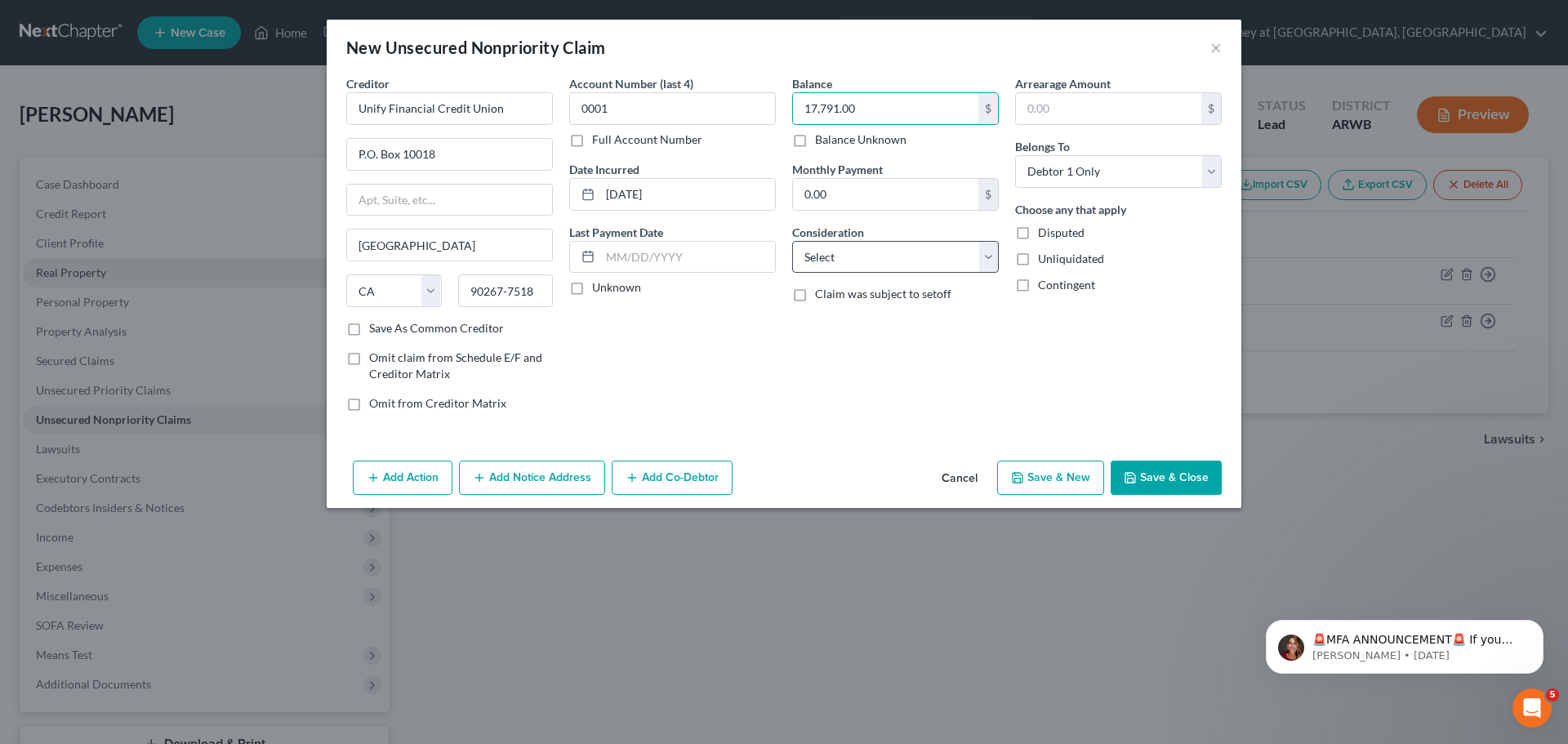
type input "17,791.00"
click at [833, 240] on div "Consideration Select Cable / Satellite Services Collection Agency Credit Card D…" at bounding box center [896, 249] width 207 height 50
select select "14"
click at [792, 241] on select "Select Cable / Satellite Services Collection Agency Credit Card Debt Debt Couns…" at bounding box center [896, 257] width 207 height 33
click at [845, 323] on input "text" at bounding box center [896, 319] width 205 height 31
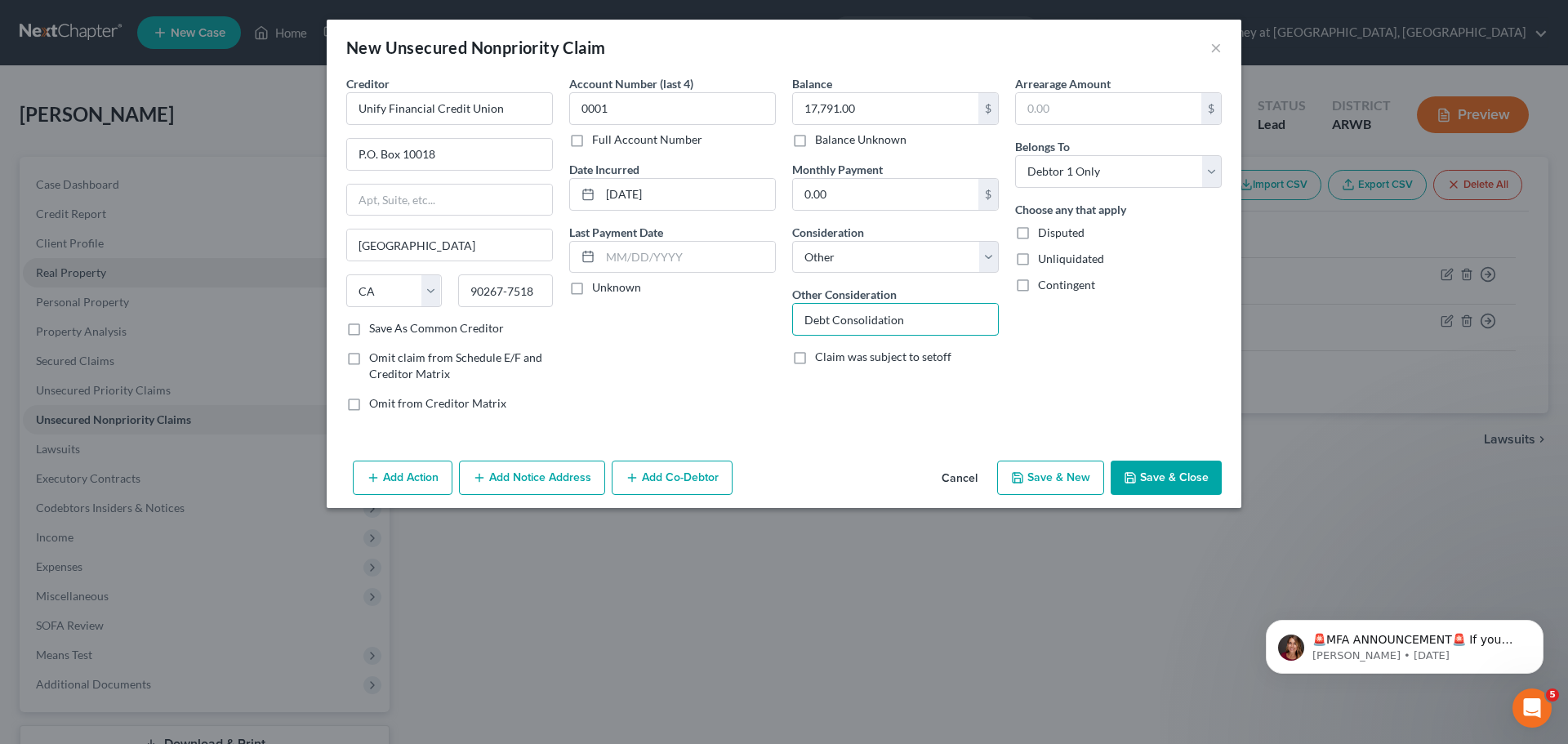
type input "Debt Consolidation"
click at [1153, 483] on button "Save & Close" at bounding box center [1166, 478] width 111 height 34
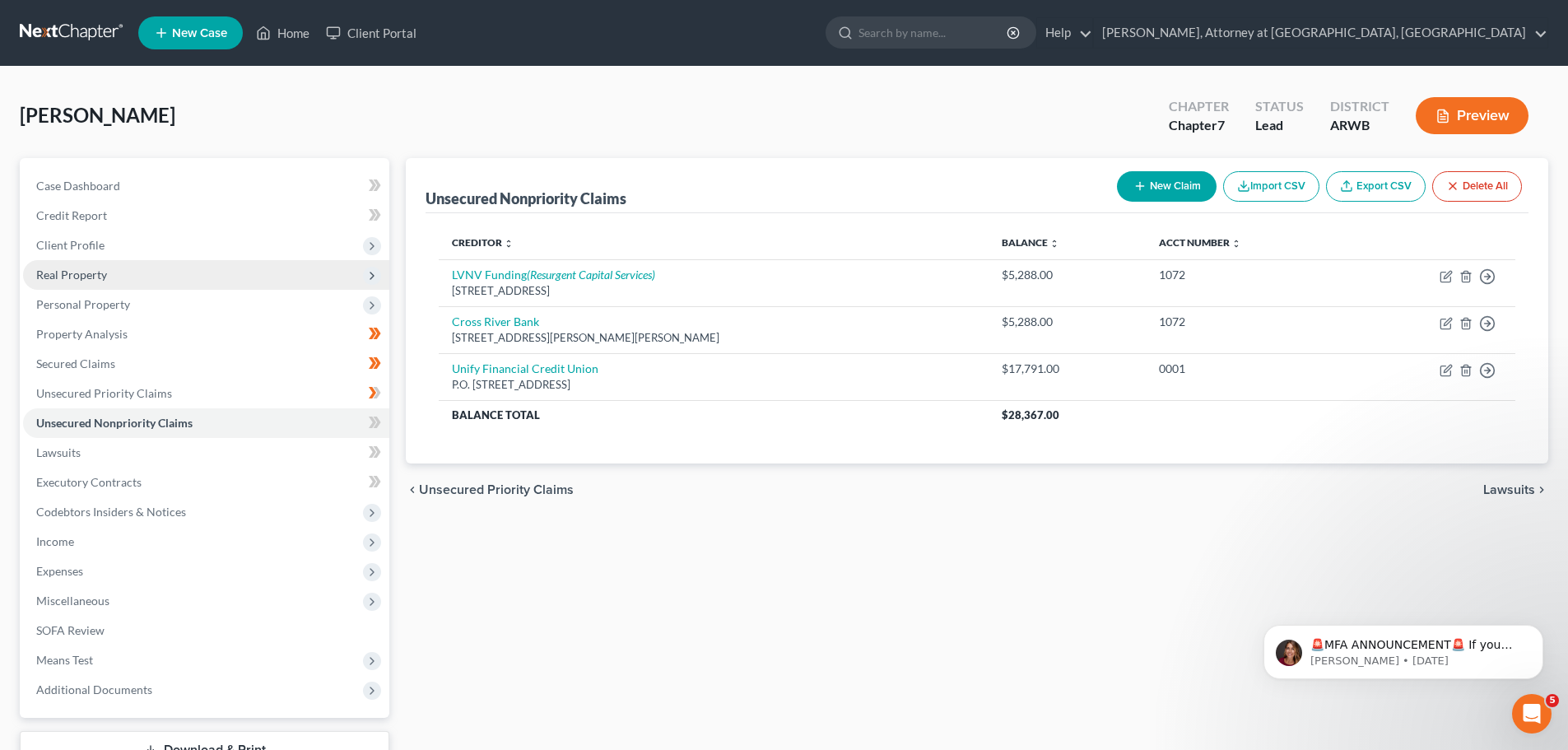
click at [1154, 179] on button "New Claim" at bounding box center [1166, 187] width 100 height 31
select select "0"
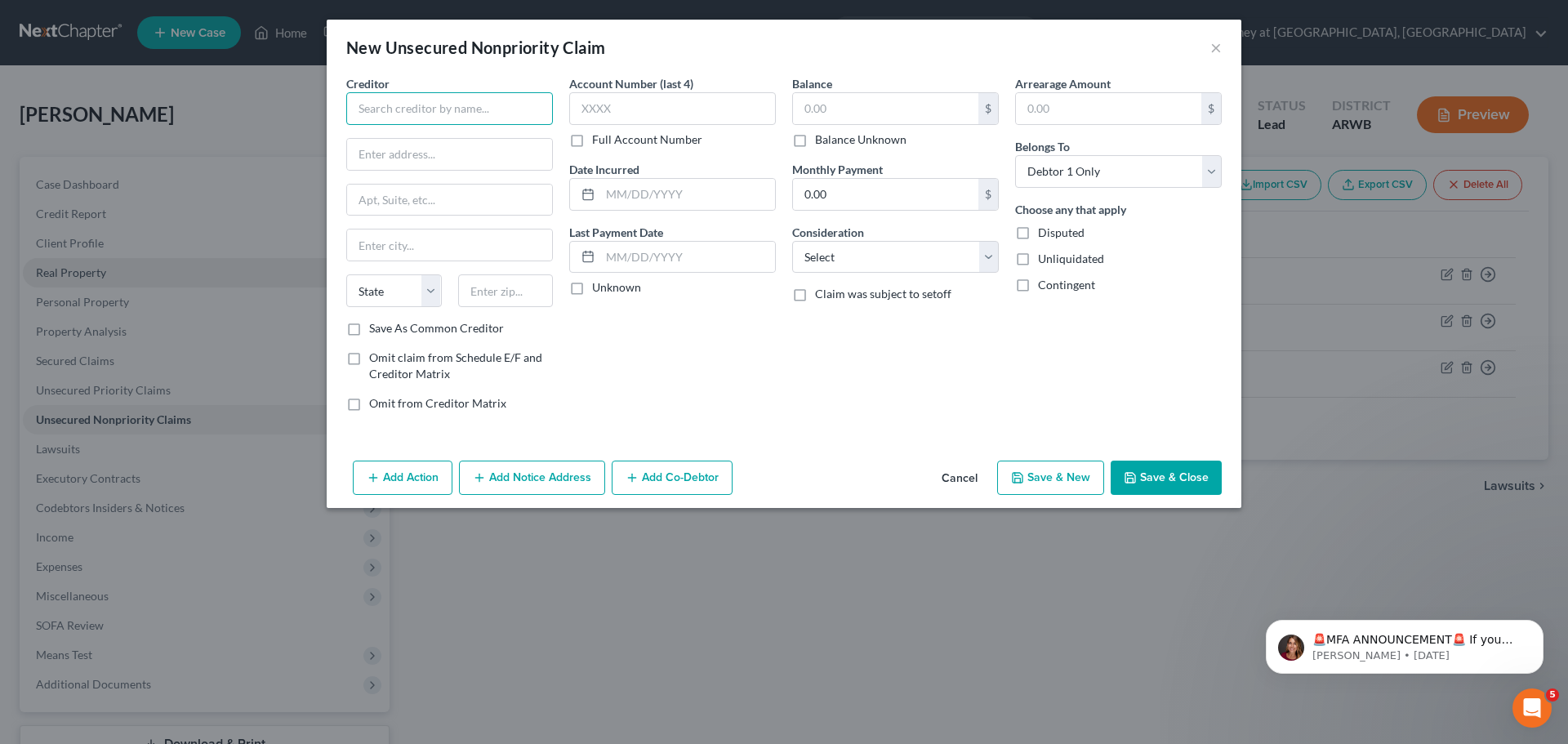
click at [387, 108] on input "text" at bounding box center [450, 109] width 207 height 33
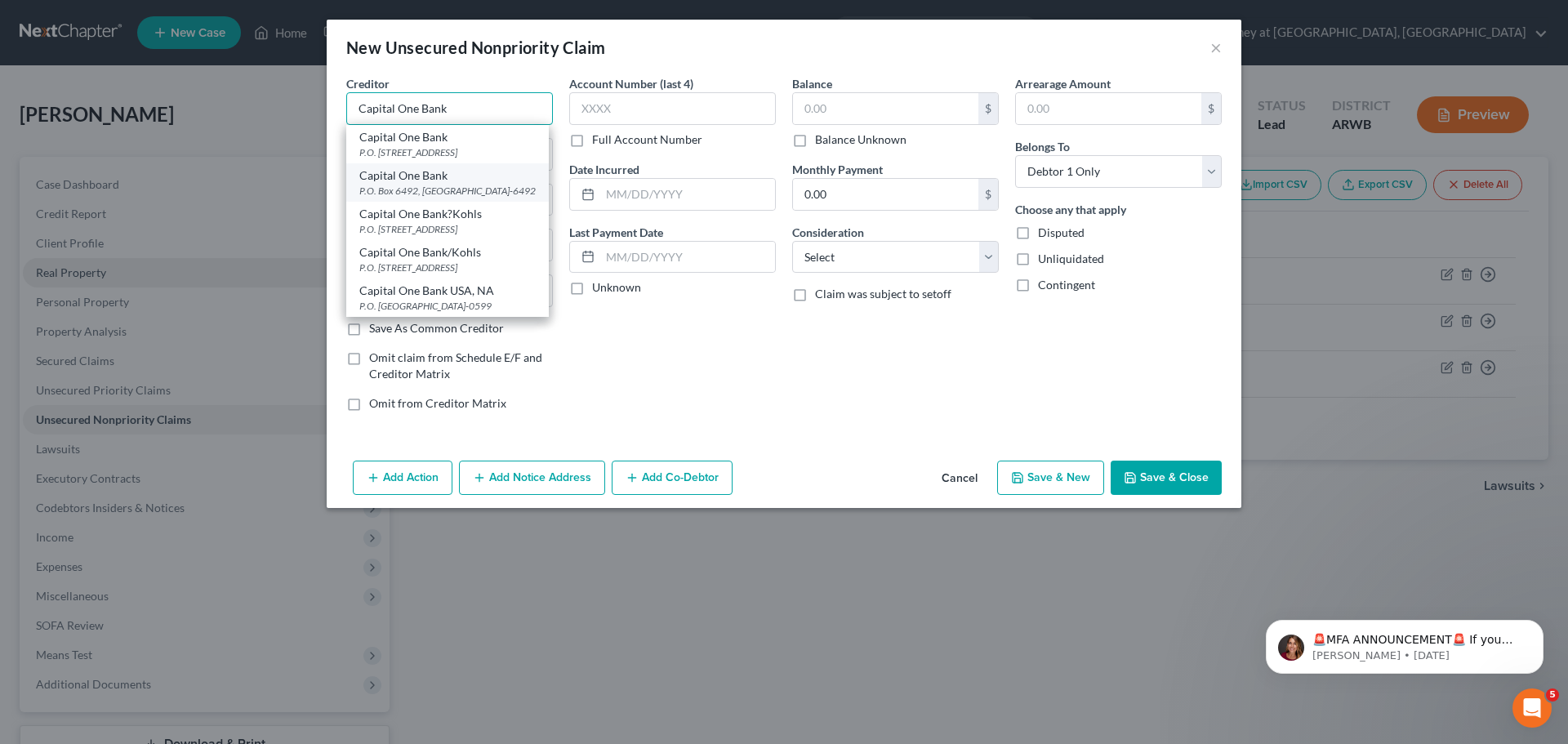
scroll to position [0, 0]
type input "Capital One Bank"
click at [459, 142] on div "Capital One Bank" at bounding box center [447, 137] width 177 height 16
type input "P.O. Box 30281"
type input "[GEOGRAPHIC_DATA]"
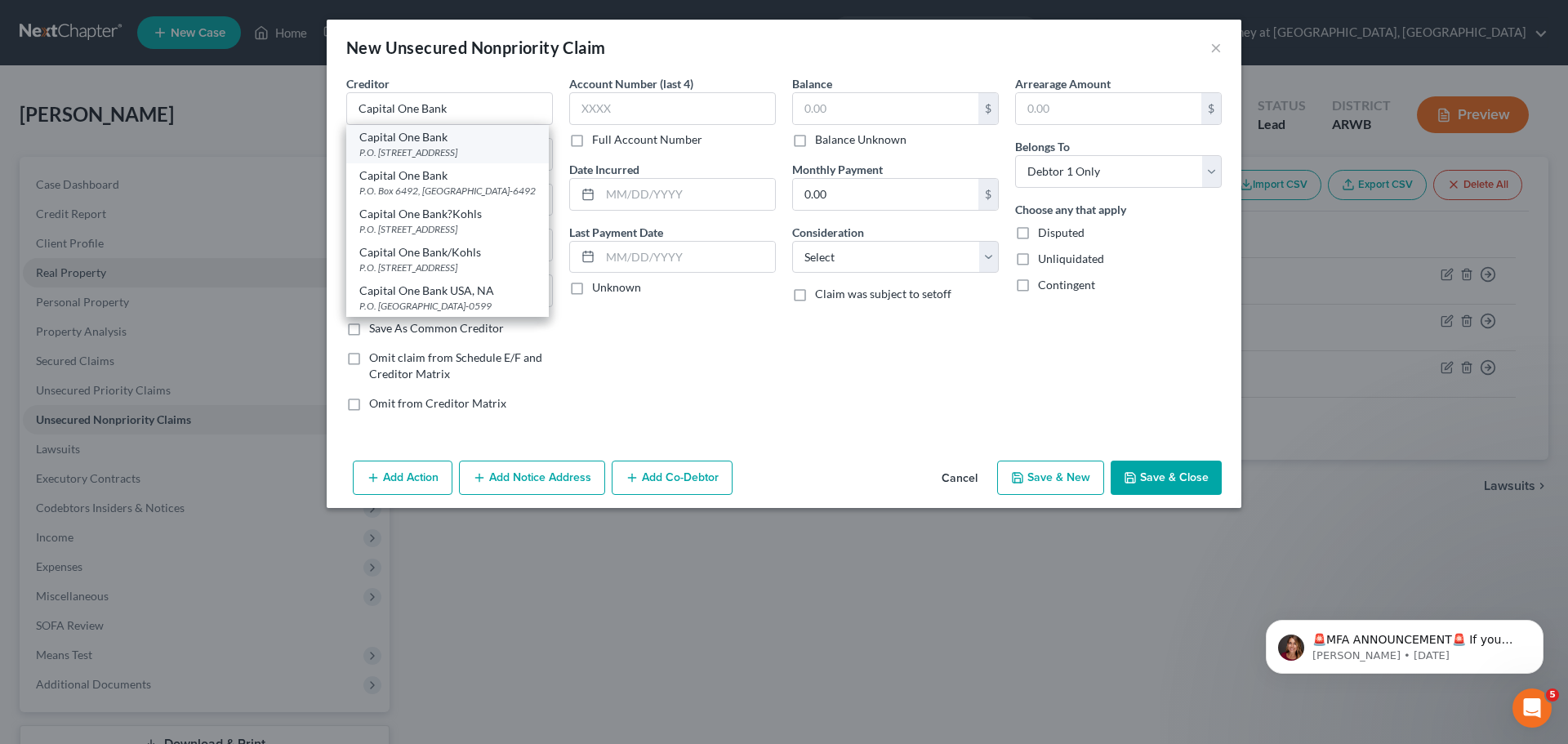
select select "46"
type input "84130"
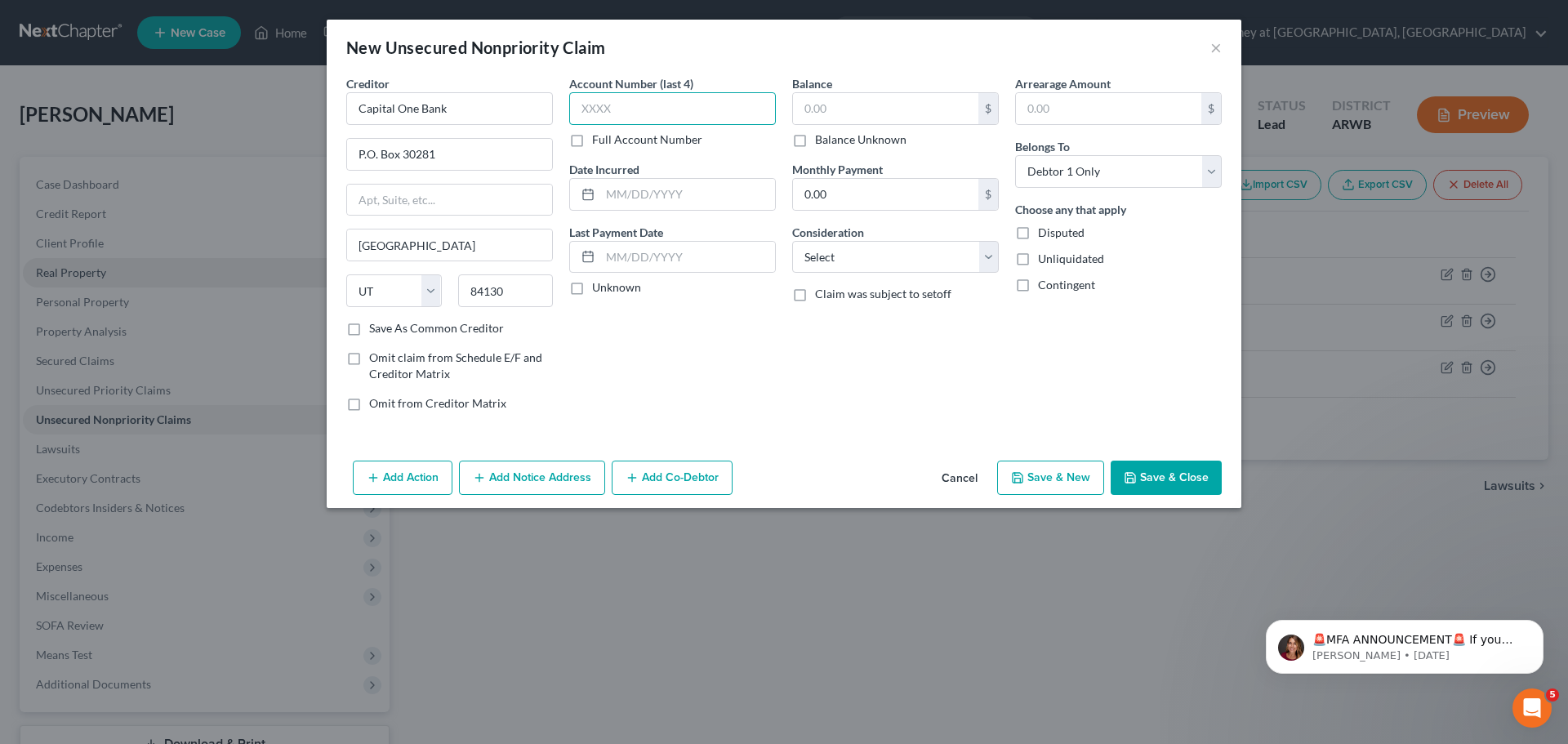
click at [630, 96] on input "text" at bounding box center [673, 109] width 207 height 33
type input "7120"
click at [646, 196] on input "text" at bounding box center [687, 194] width 175 height 31
type input "[DATE]"
click at [843, 111] on input "text" at bounding box center [886, 108] width 185 height 31
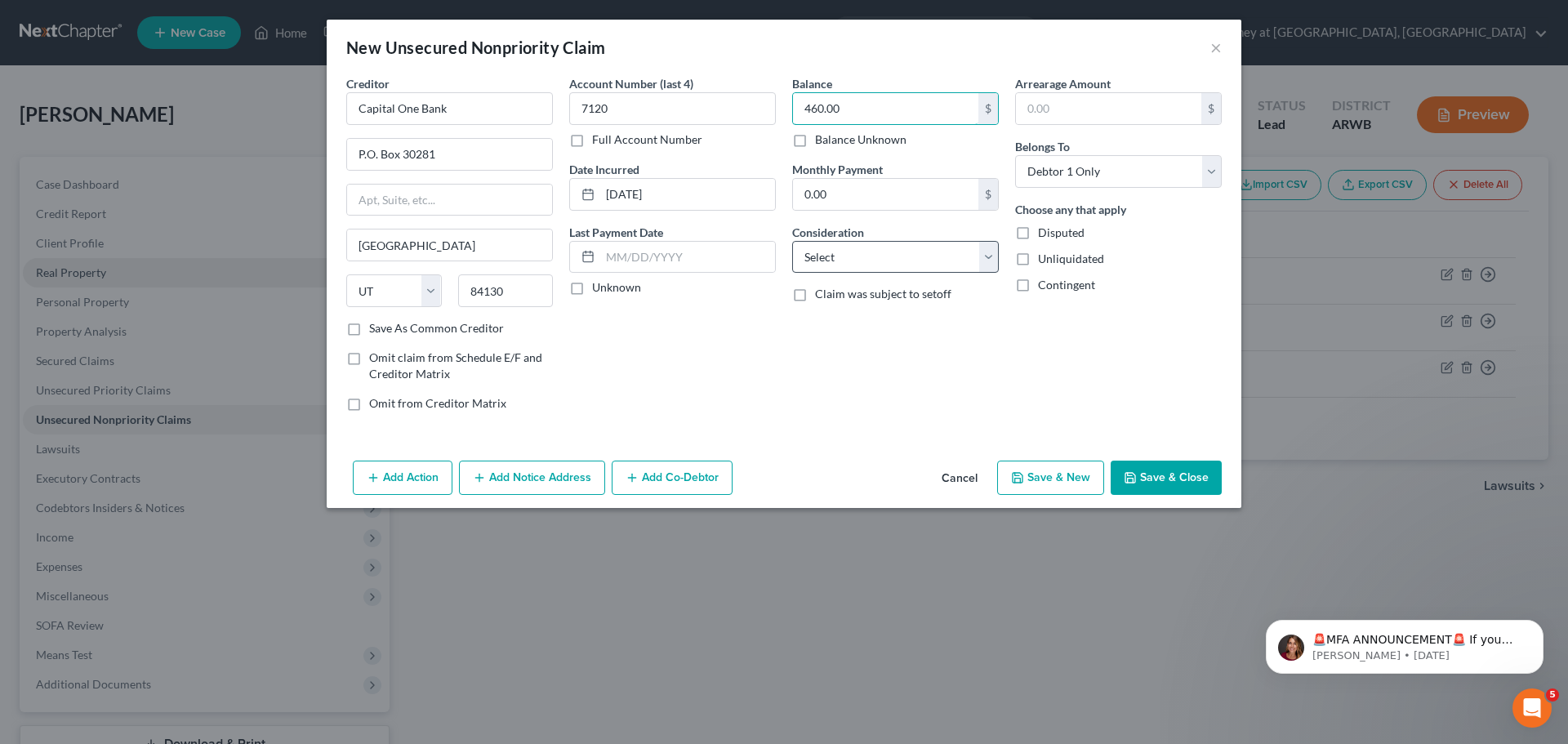
type input "460.00"
click at [854, 241] on select "Select Cable / Satellite Services Collection Agency Credit Card Debt Debt Couns…" at bounding box center [896, 257] width 207 height 33
select select "2"
click at [792, 241] on select "Select Cable / Satellite Services Collection Agency Credit Card Debt Debt Couns…" at bounding box center [896, 257] width 207 height 33
click at [1153, 472] on button "Save & Close" at bounding box center [1166, 478] width 111 height 34
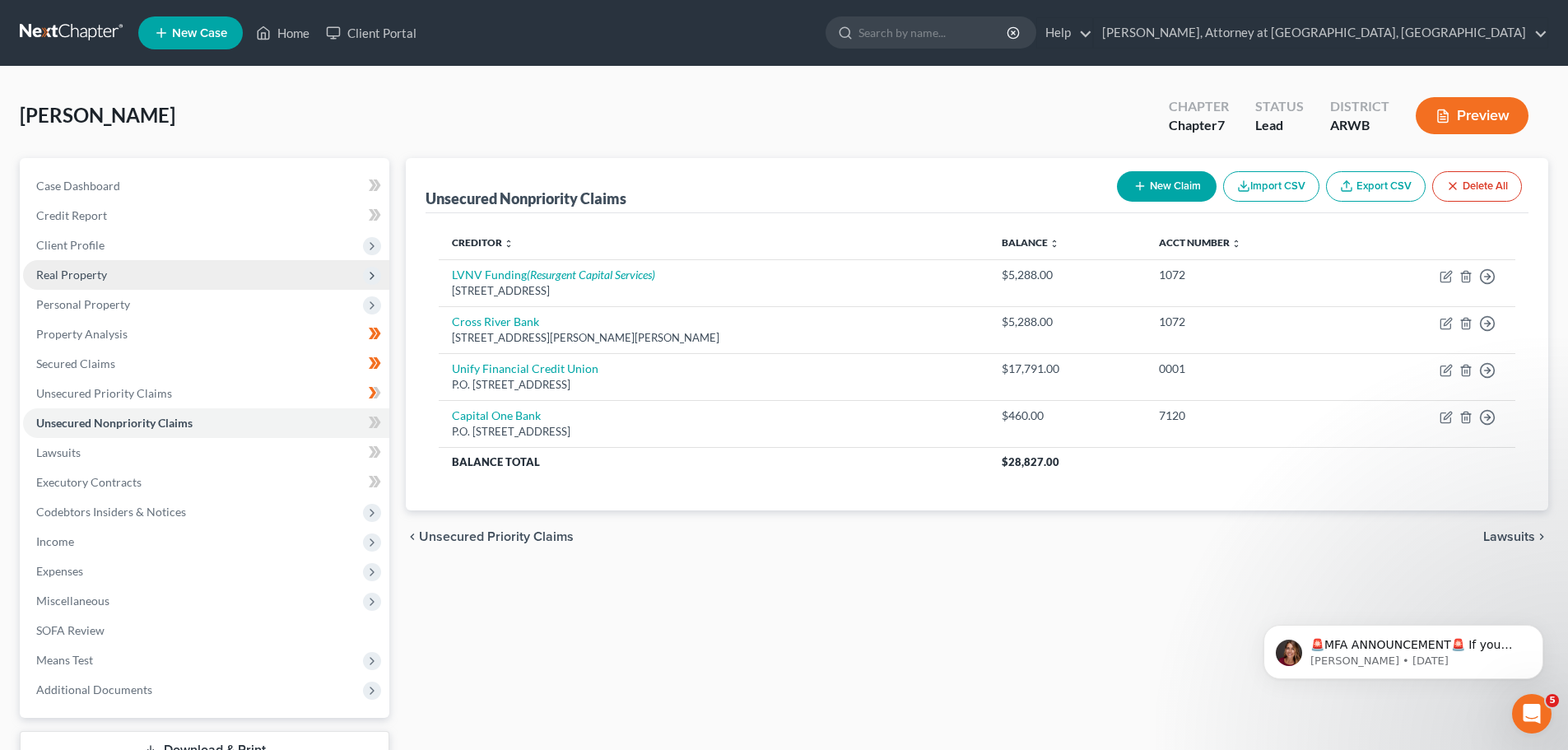
click at [1135, 192] on icon "button" at bounding box center [1140, 186] width 13 height 13
select select "0"
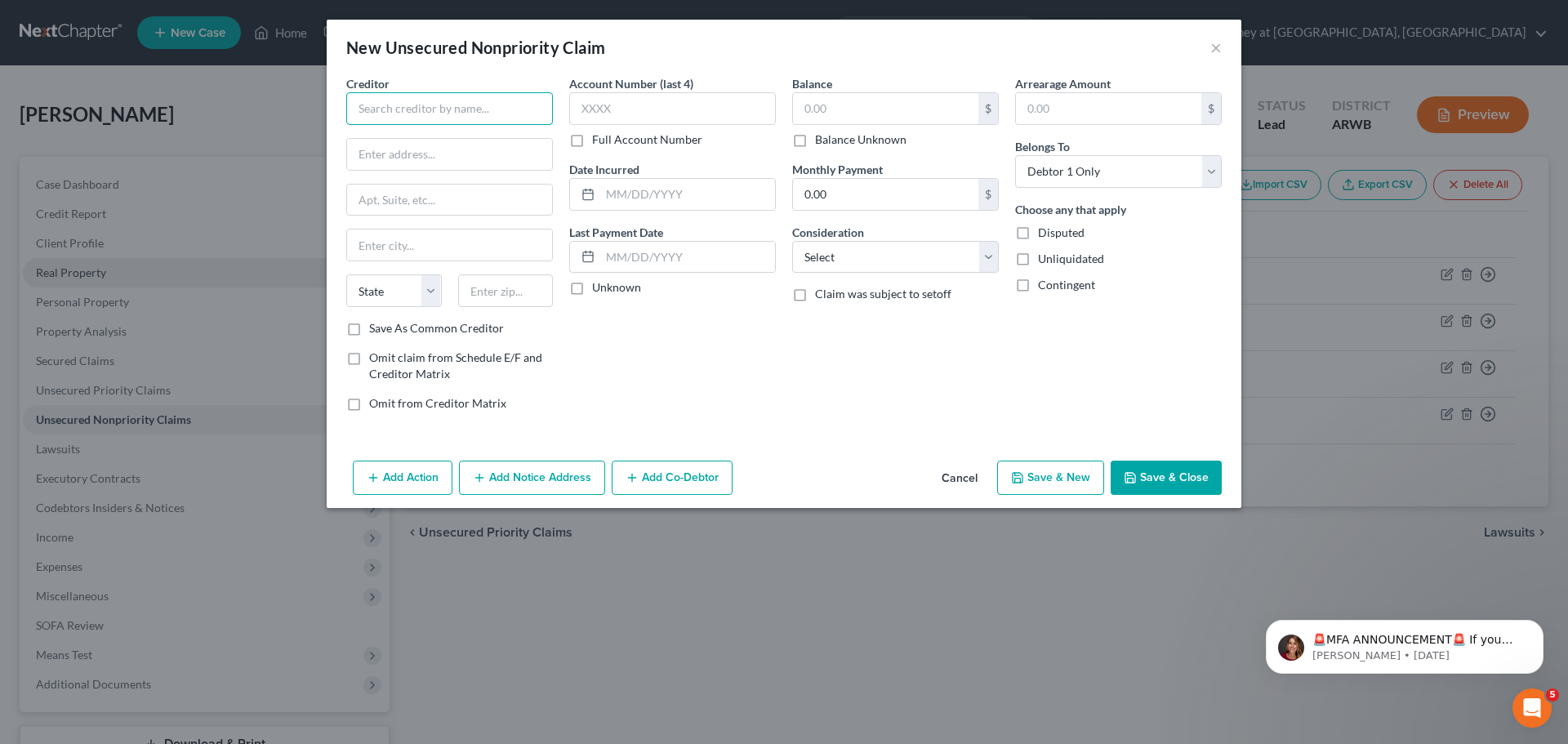
click at [453, 110] on input "text" at bounding box center [450, 109] width 207 height 33
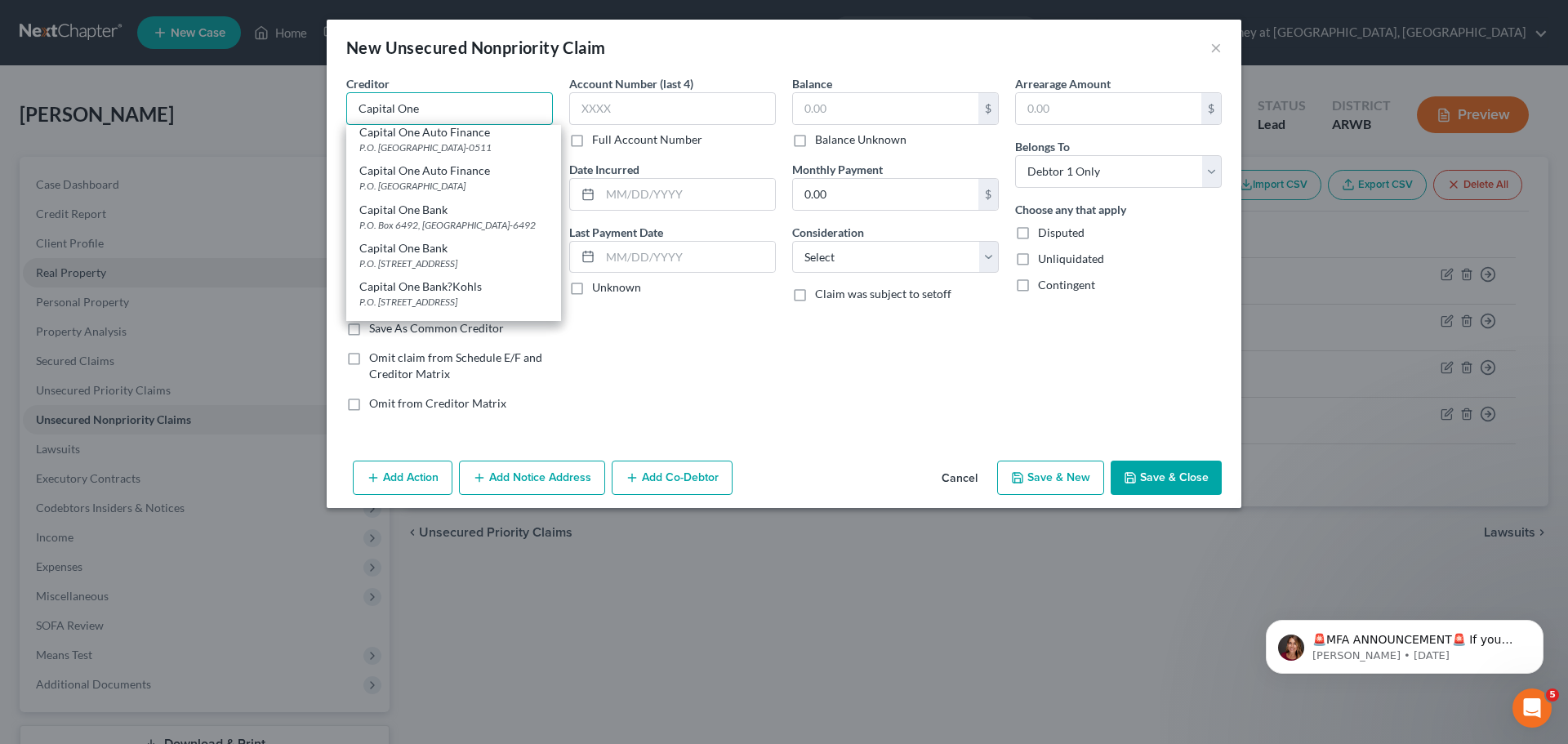
scroll to position [163, 0]
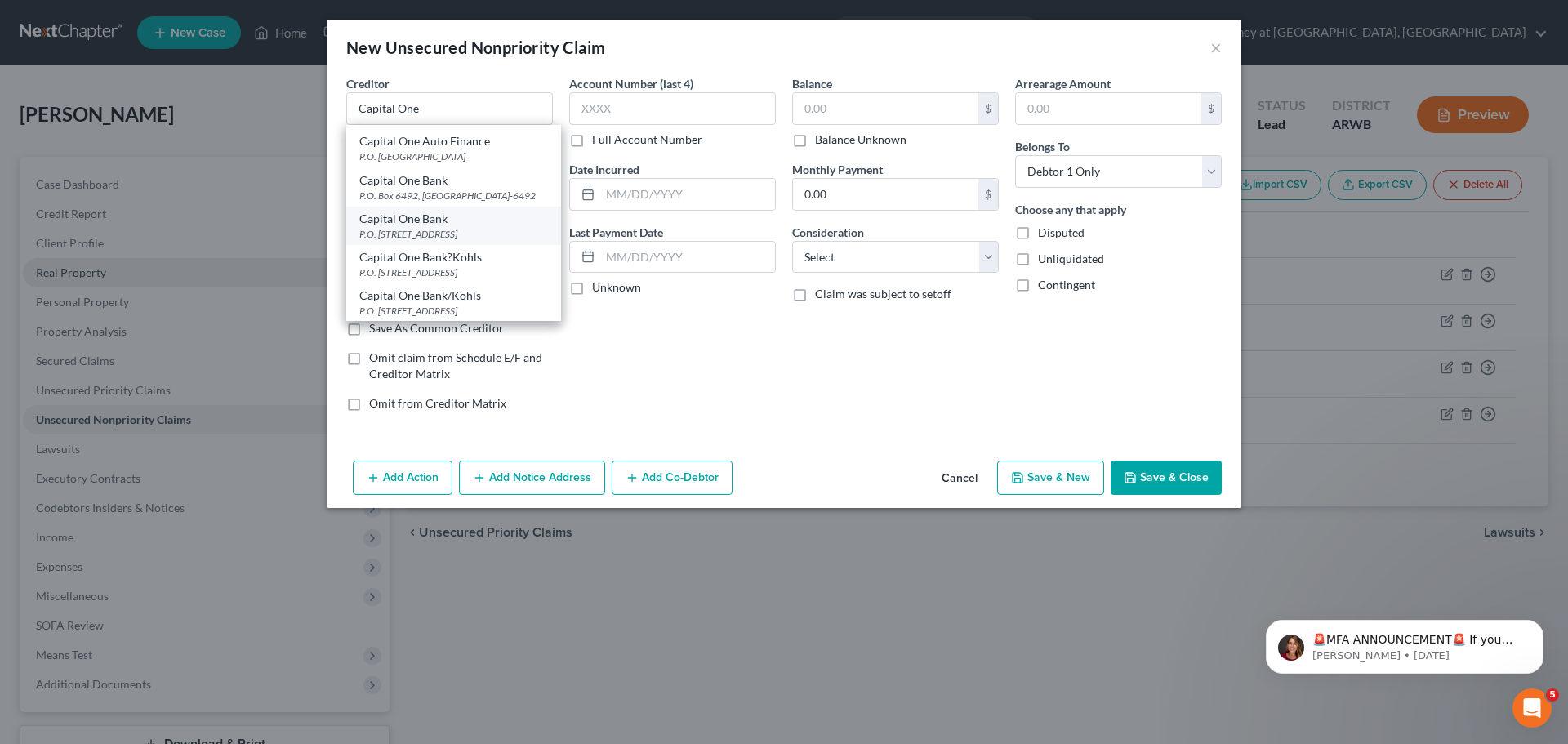
click at [418, 241] on div "P.O. [STREET_ADDRESS]" at bounding box center [454, 234] width 189 height 14
type input "Capital One Bank"
type input "P.O. Box 30281"
type input "[GEOGRAPHIC_DATA]"
select select "46"
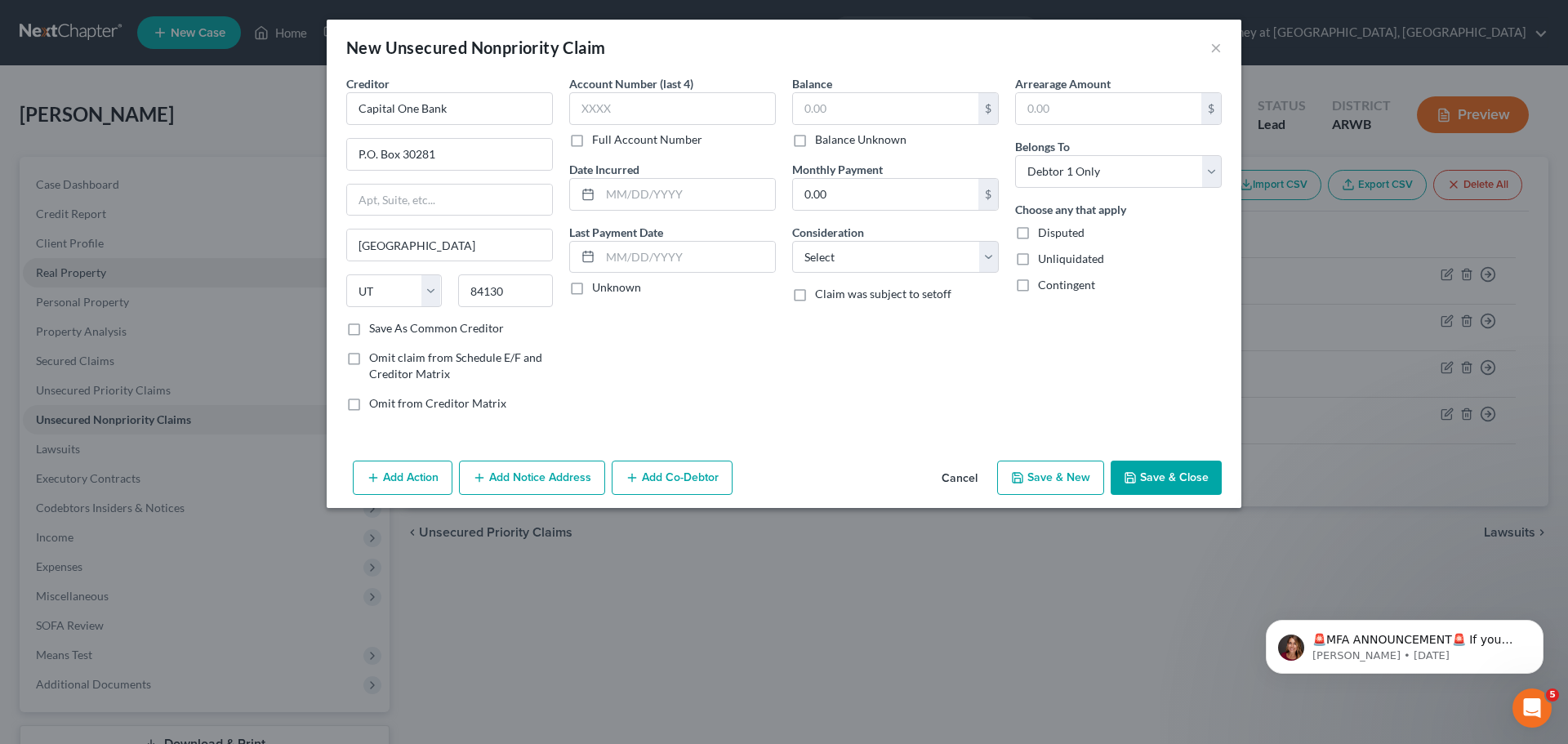
scroll to position [0, 0]
click at [622, 108] on input "text" at bounding box center [673, 109] width 207 height 33
click at [662, 192] on input "text" at bounding box center [687, 194] width 175 height 31
click at [871, 102] on input "text" at bounding box center [886, 108] width 185 height 31
click at [891, 242] on select "Select Cable / Satellite Services Collection Agency Credit Card Debt Debt Couns…" at bounding box center [896, 257] width 207 height 33
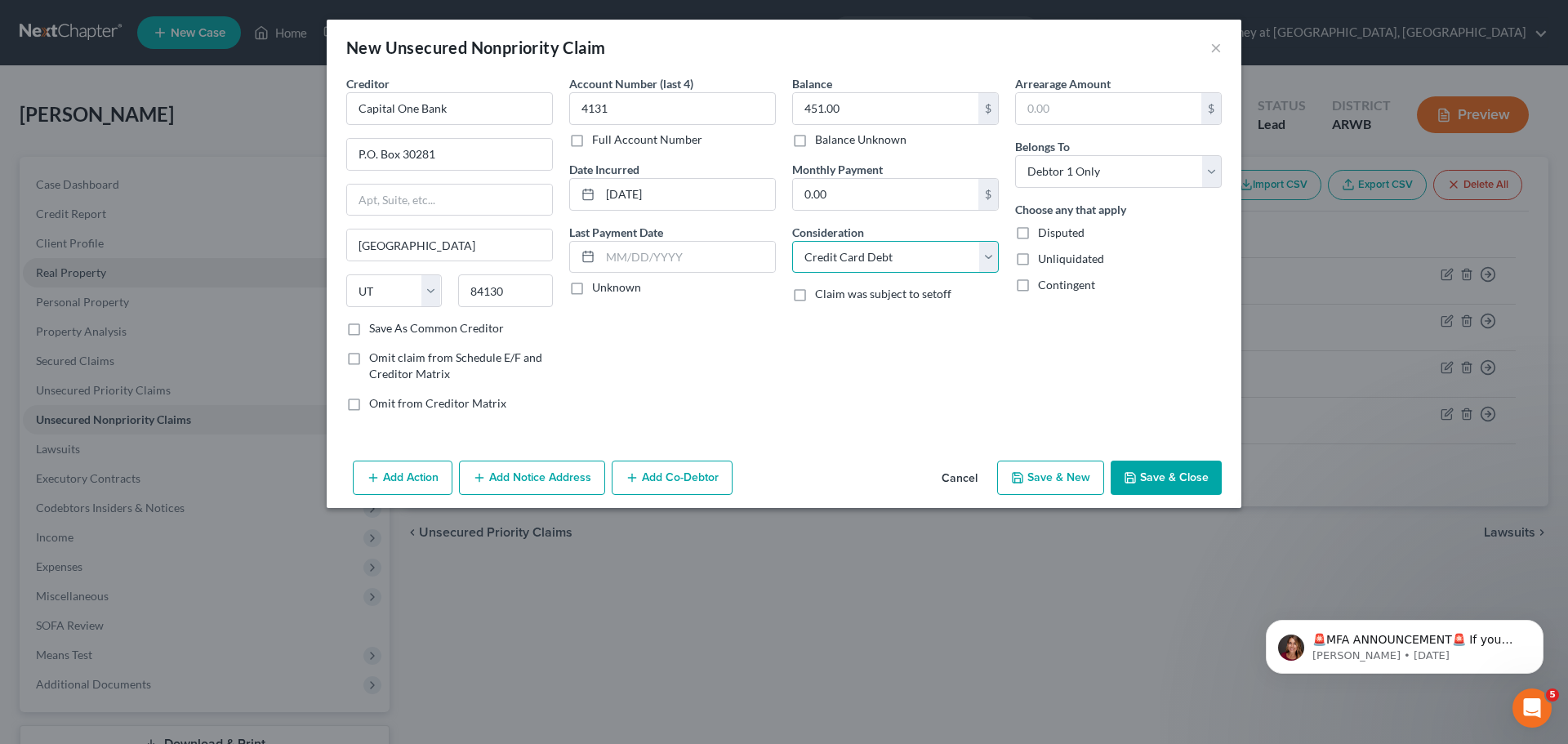
click at [792, 241] on select "Select Cable / Satellite Services Collection Agency Credit Card Debt Debt Couns…" at bounding box center [896, 257] width 207 height 33
click at [1044, 480] on button "Save & New" at bounding box center [1051, 478] width 107 height 34
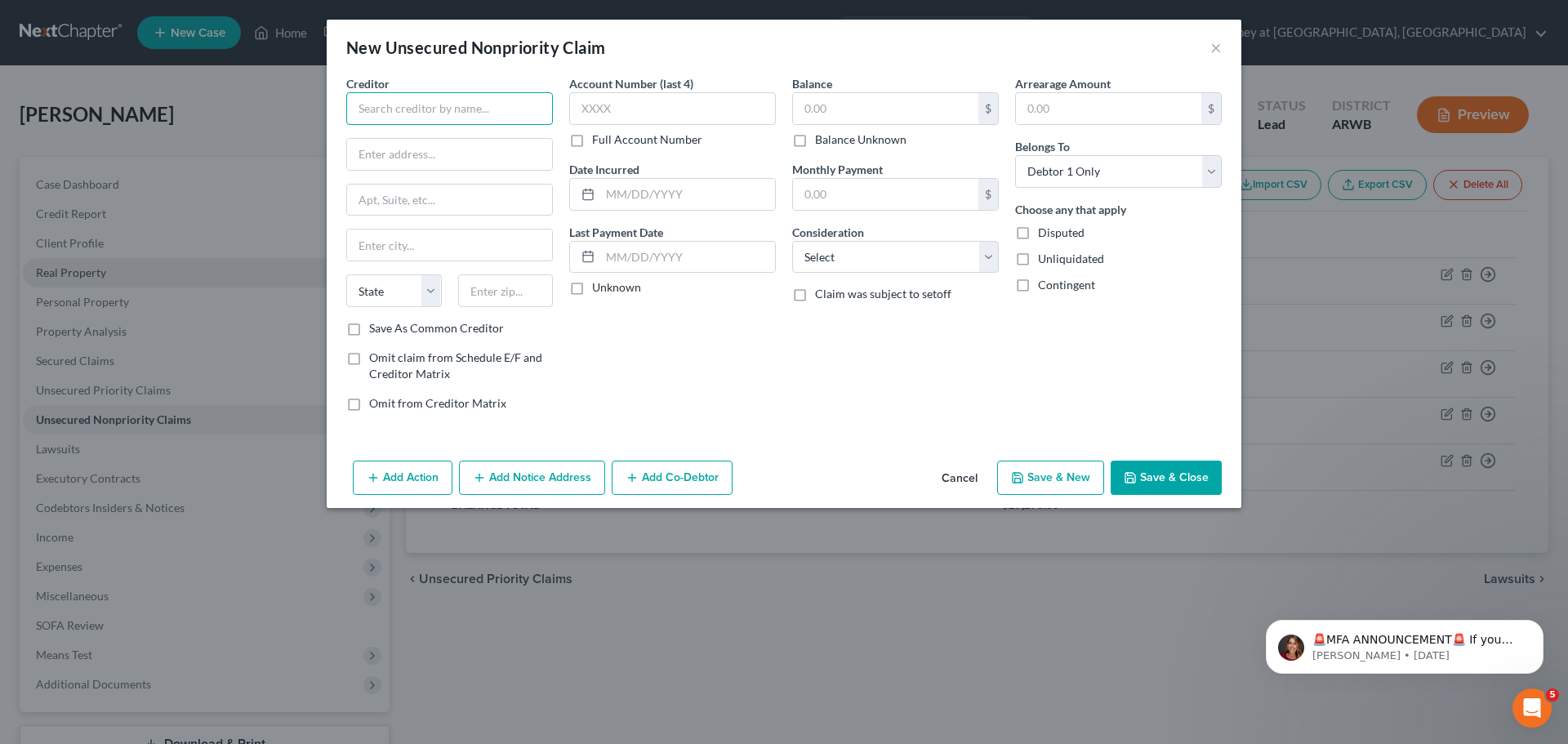
click at [389, 102] on input "text" at bounding box center [450, 109] width 207 height 33
click at [478, 190] on input "text" at bounding box center [449, 200] width 205 height 31
click at [437, 258] on input "text" at bounding box center [449, 244] width 205 height 31
click at [431, 291] on select "State [US_STATE] AK AR AZ CA CO CT DE DC [GEOGRAPHIC_DATA] [GEOGRAPHIC_DATA] GU…" at bounding box center [394, 290] width 95 height 33
click at [347, 274] on select "State [US_STATE] AK AR AZ CA CO CT DE DC [GEOGRAPHIC_DATA] [GEOGRAPHIC_DATA] GU…" at bounding box center [394, 290] width 95 height 33
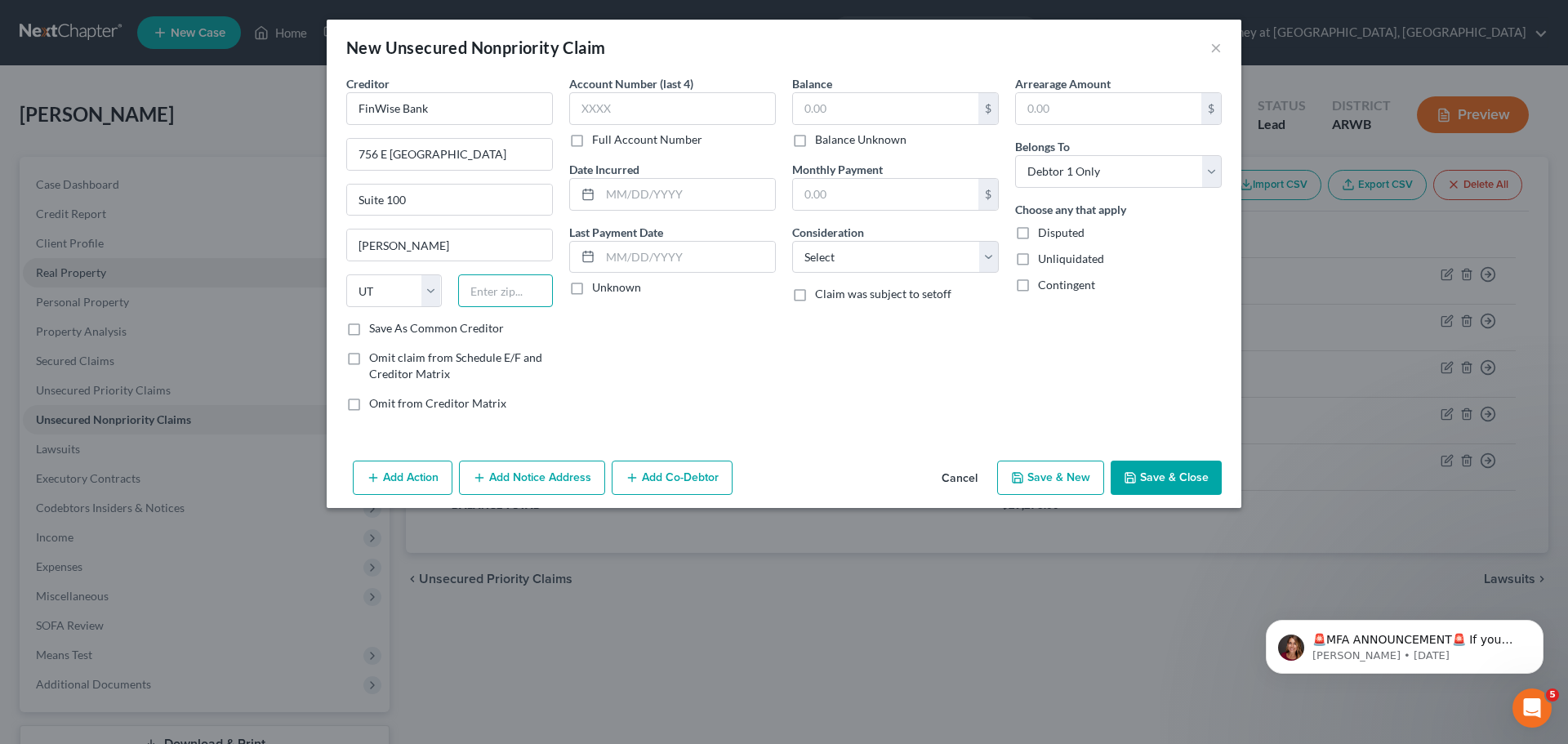
click at [478, 282] on input "text" at bounding box center [505, 290] width 95 height 33
click at [369, 331] on label "Save As Common Creditor" at bounding box center [436, 328] width 135 height 16
click at [375, 331] on input "Save As Common Creditor" at bounding box center [381, 325] width 11 height 11
drag, startPoint x: 450, startPoint y: 248, endPoint x: 300, endPoint y: 275, distance: 152.4
click at [300, 275] on div "New Unsecured Nonpriority Claim × Creditor * FinWise Bank [GEOGRAPHIC_DATA] 100…" at bounding box center [784, 372] width 1568 height 744
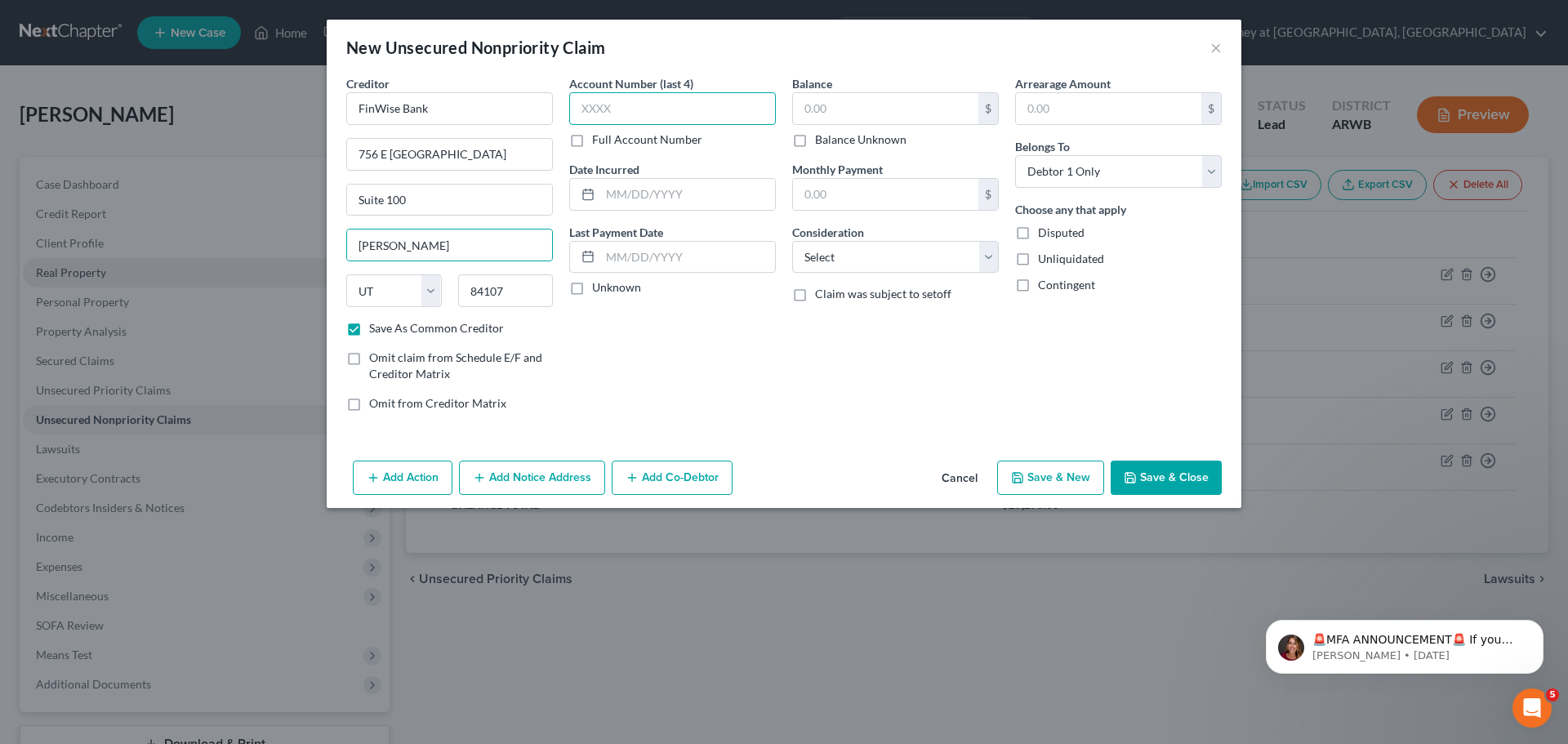
click at [649, 108] on input "text" at bounding box center [673, 109] width 207 height 33
click at [833, 105] on input "text" at bounding box center [886, 108] width 185 height 31
click at [847, 252] on select "Select Cable / Satellite Services Collection Agency Credit Card Debt Debt Couns…" at bounding box center [896, 257] width 207 height 33
click at [792, 241] on select "Select Cable / Satellite Services Collection Agency Credit Card Debt Debt Couns…" at bounding box center [896, 257] width 207 height 33
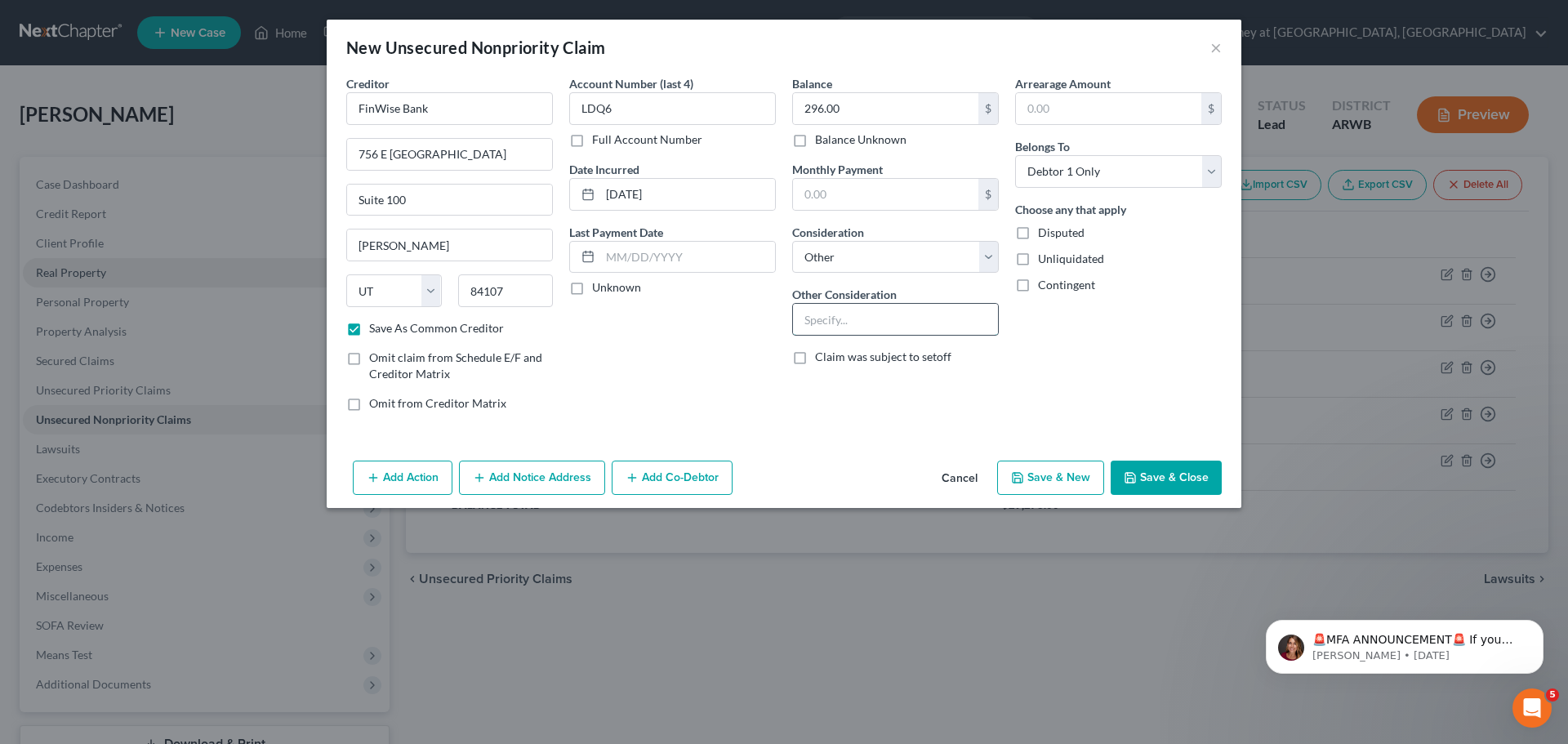
click at [841, 325] on input "text" at bounding box center [896, 319] width 205 height 31
click at [1158, 477] on button "Save & Close" at bounding box center [1166, 478] width 111 height 34
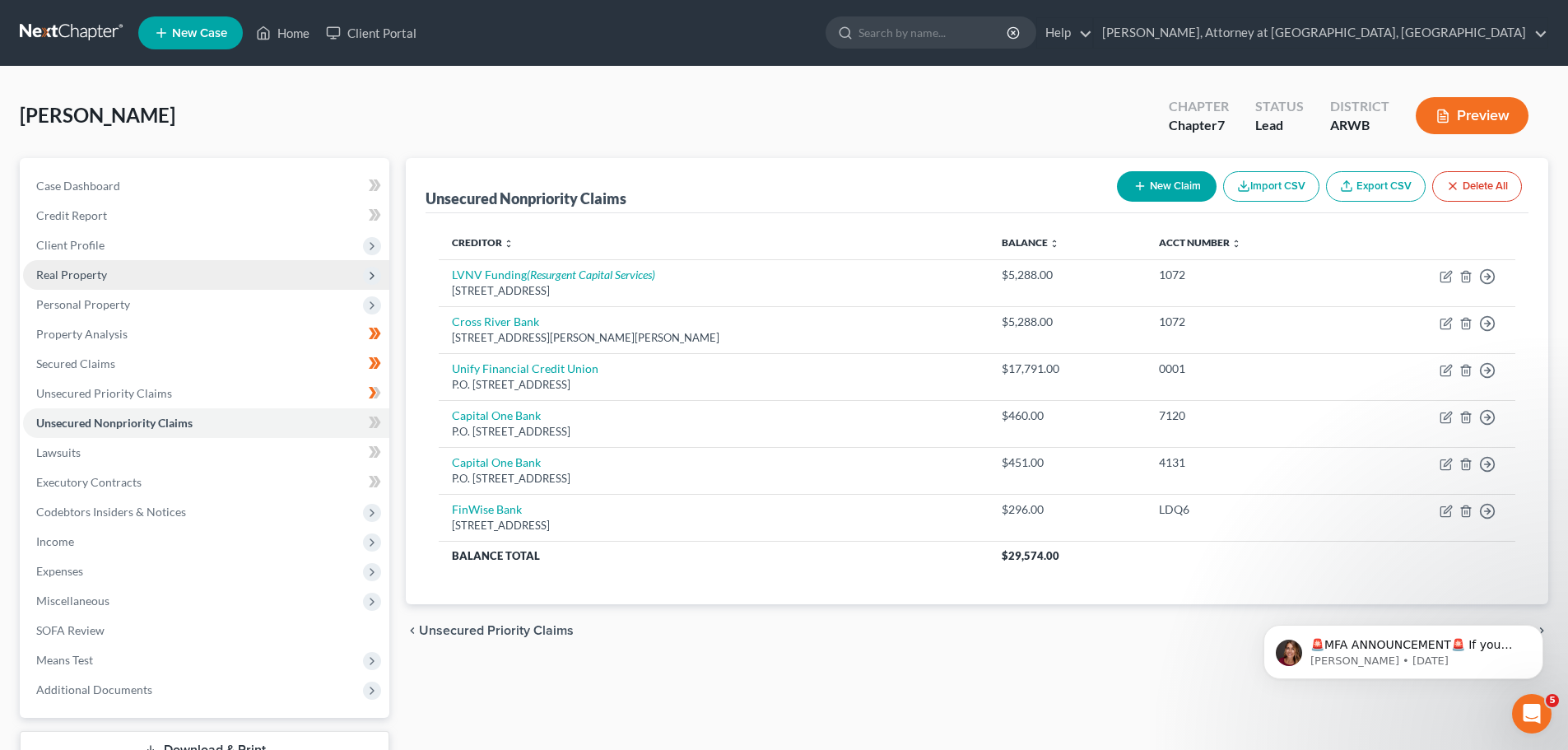
click at [1139, 181] on icon "button" at bounding box center [1140, 186] width 13 height 13
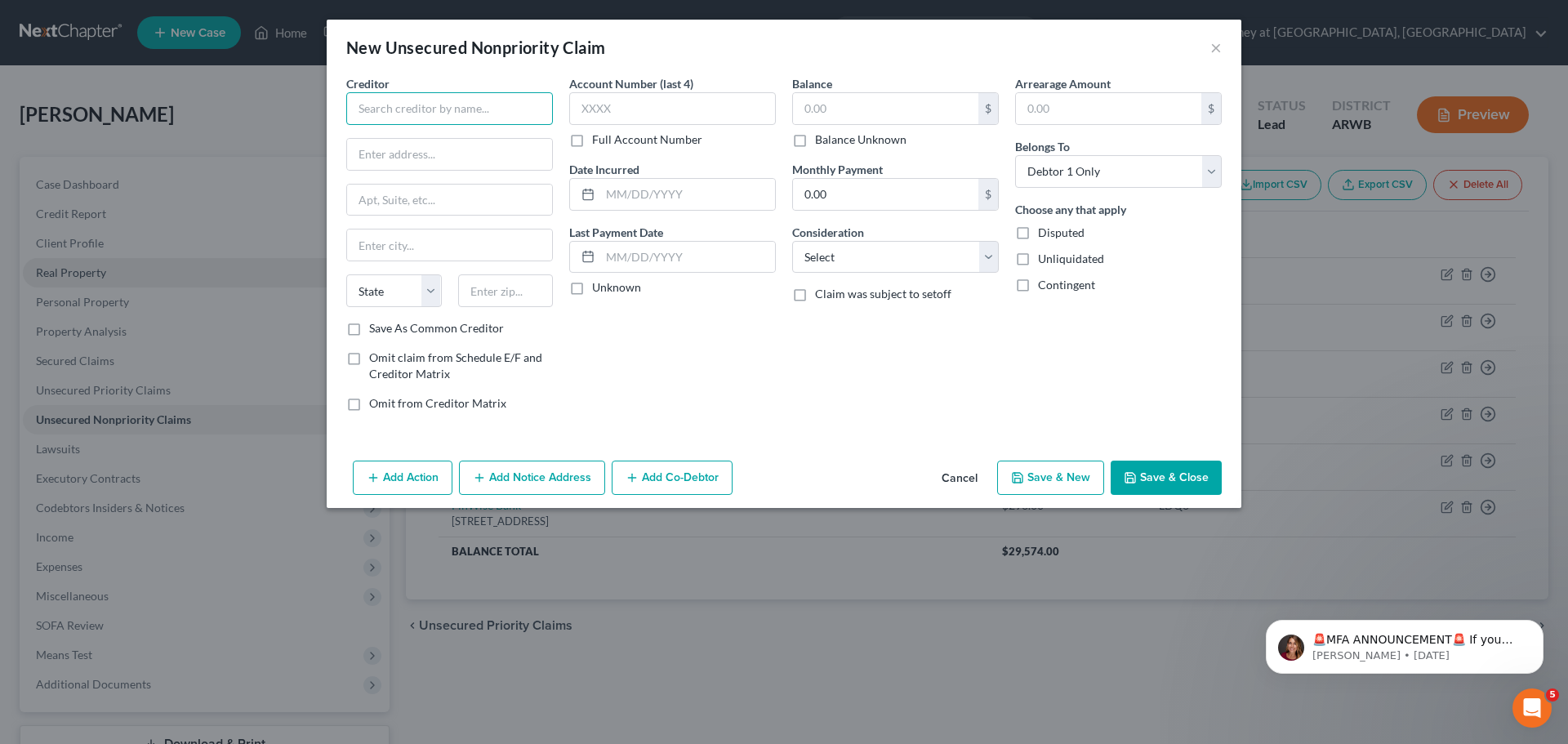
click at [447, 114] on input "text" at bounding box center [450, 109] width 207 height 33
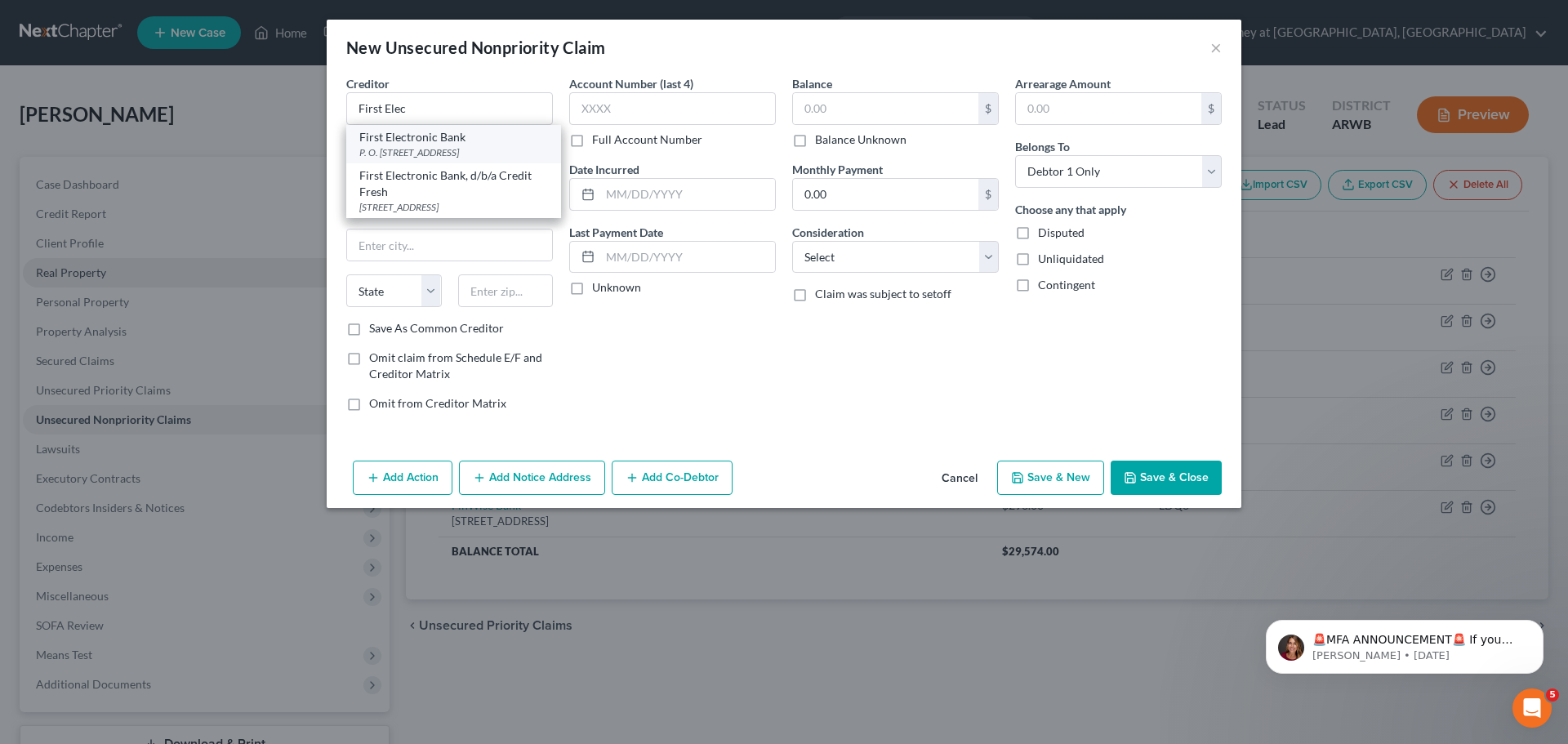
click at [454, 148] on div "P. O. [STREET_ADDRESS]" at bounding box center [454, 152] width 189 height 14
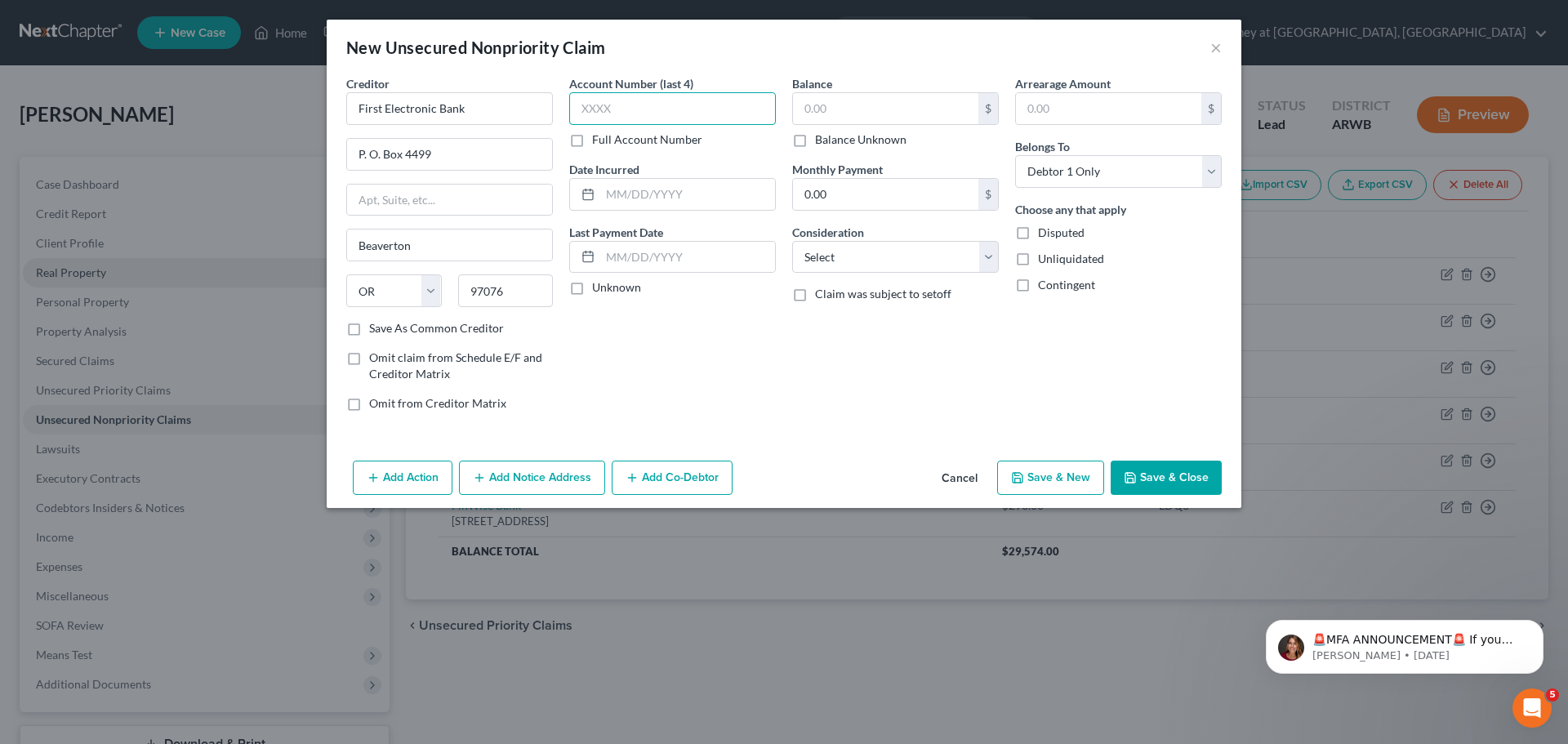
click at [622, 113] on input "text" at bounding box center [673, 109] width 207 height 33
click at [634, 194] on input "text" at bounding box center [687, 194] width 175 height 31
click at [844, 115] on input "text" at bounding box center [886, 108] width 185 height 31
click at [823, 258] on select "Select Cable / Satellite Services Collection Agency Credit Card Debt Debt Couns…" at bounding box center [896, 257] width 207 height 33
click at [792, 241] on select "Select Cable / Satellite Services Collection Agency Credit Card Debt Debt Couns…" at bounding box center [896, 257] width 207 height 33
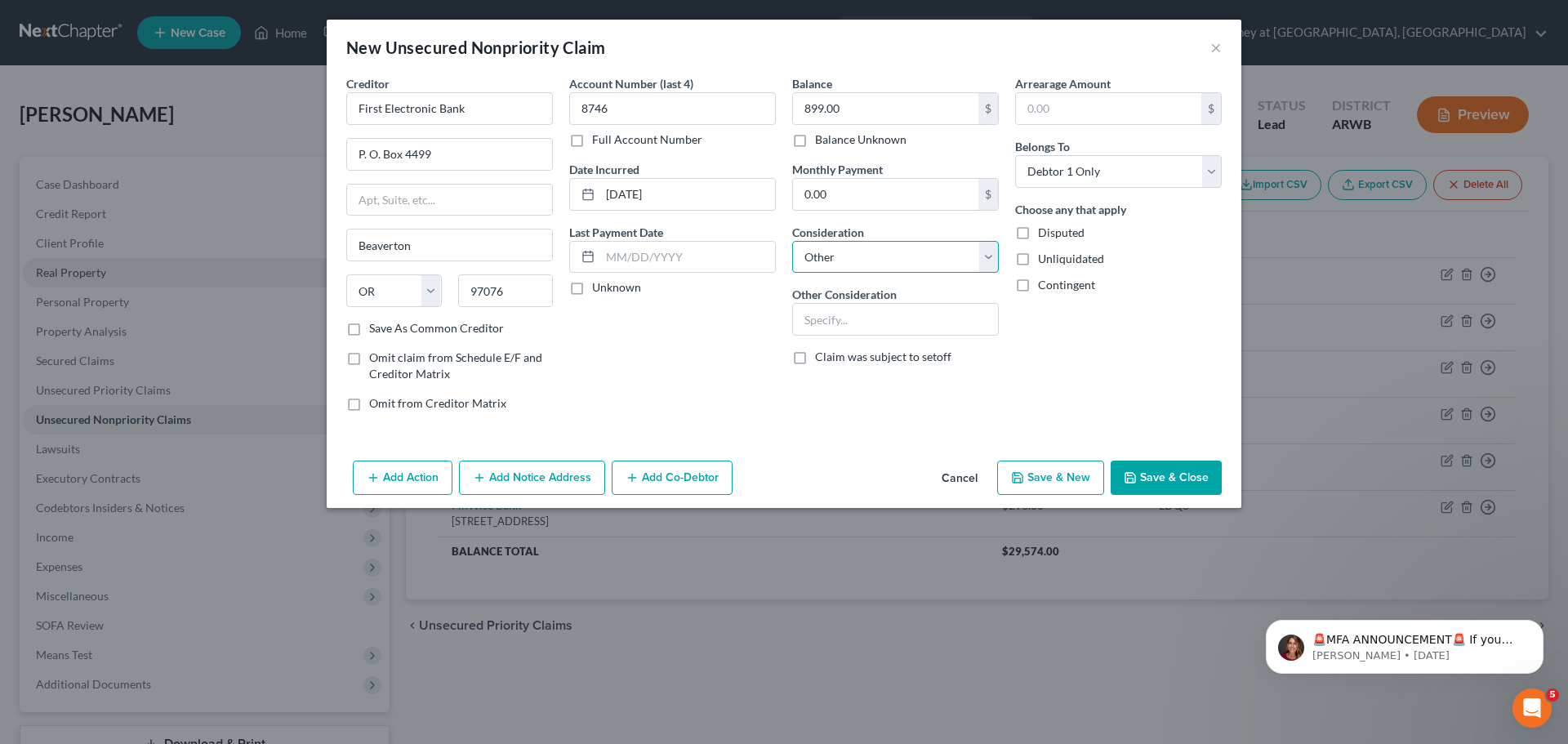
click at [881, 249] on select "Select Cable / Satellite Services Collection Agency Credit Card Debt Debt Couns…" at bounding box center [896, 257] width 207 height 33
click at [792, 241] on select "Select Cable / Satellite Services Collection Agency Credit Card Debt Debt Couns…" at bounding box center [896, 257] width 207 height 33
click at [1157, 483] on button "Save & Close" at bounding box center [1166, 478] width 111 height 34
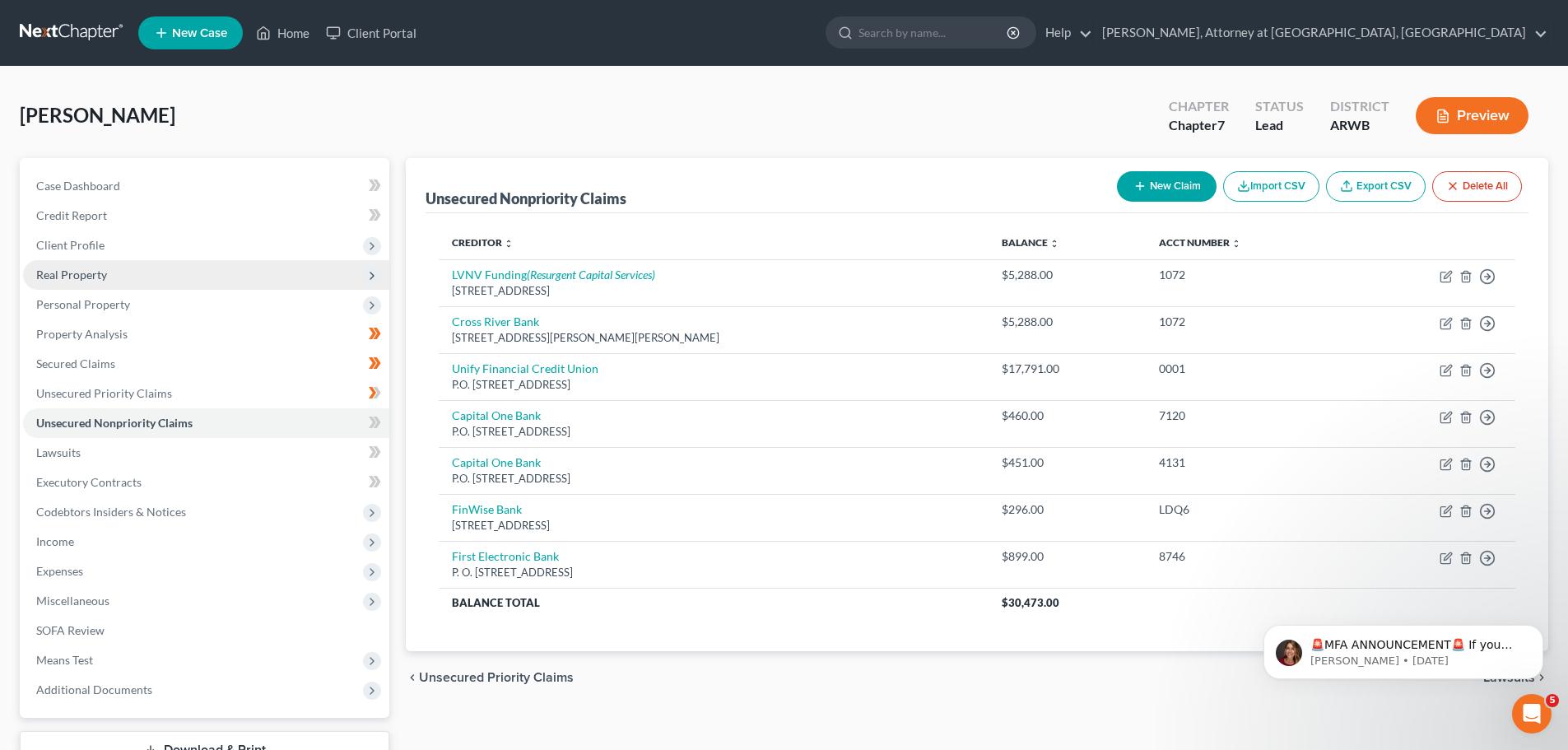
click at [1141, 181] on icon "button" at bounding box center [1140, 186] width 13 height 13
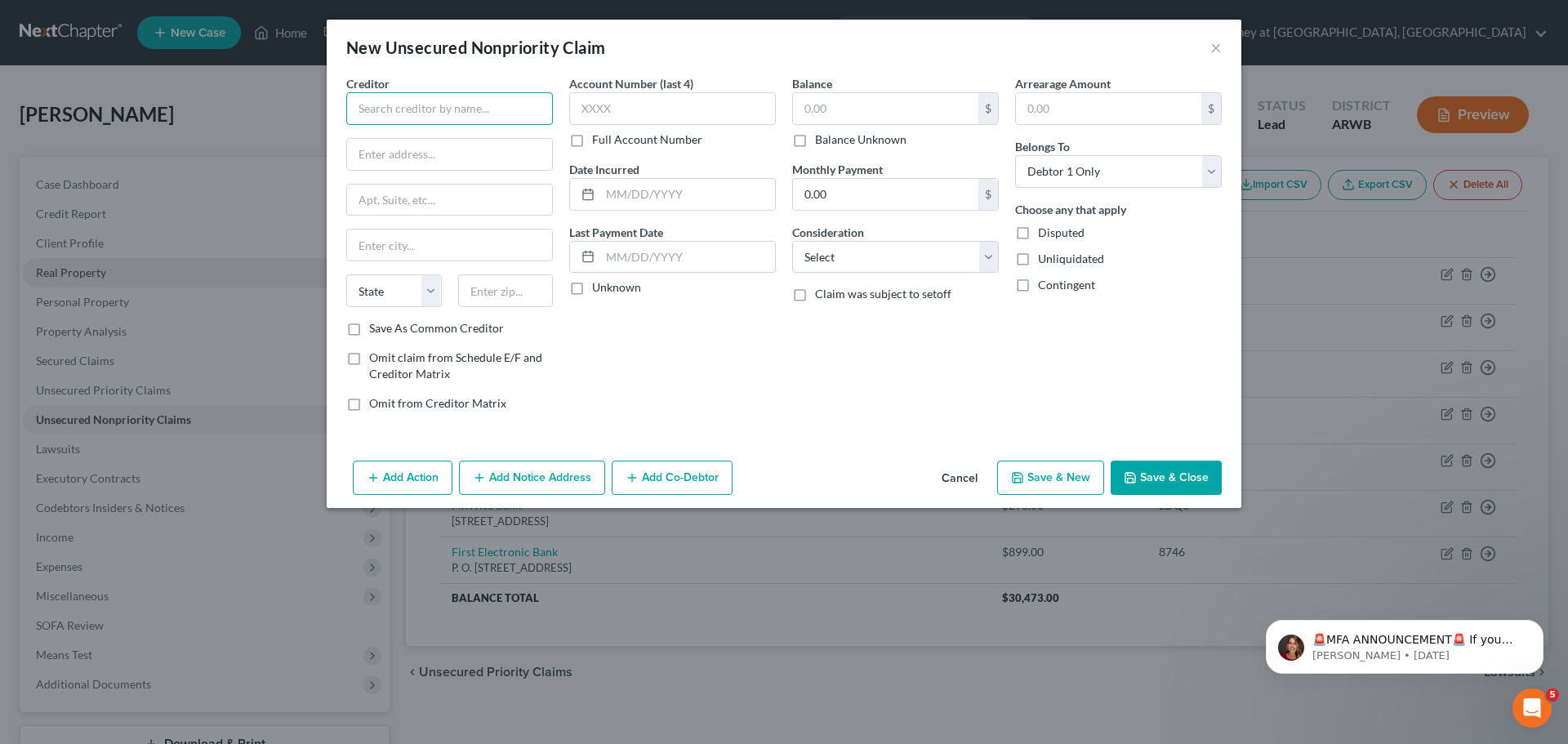
click at [402, 101] on input "text" at bounding box center [450, 109] width 207 height 33
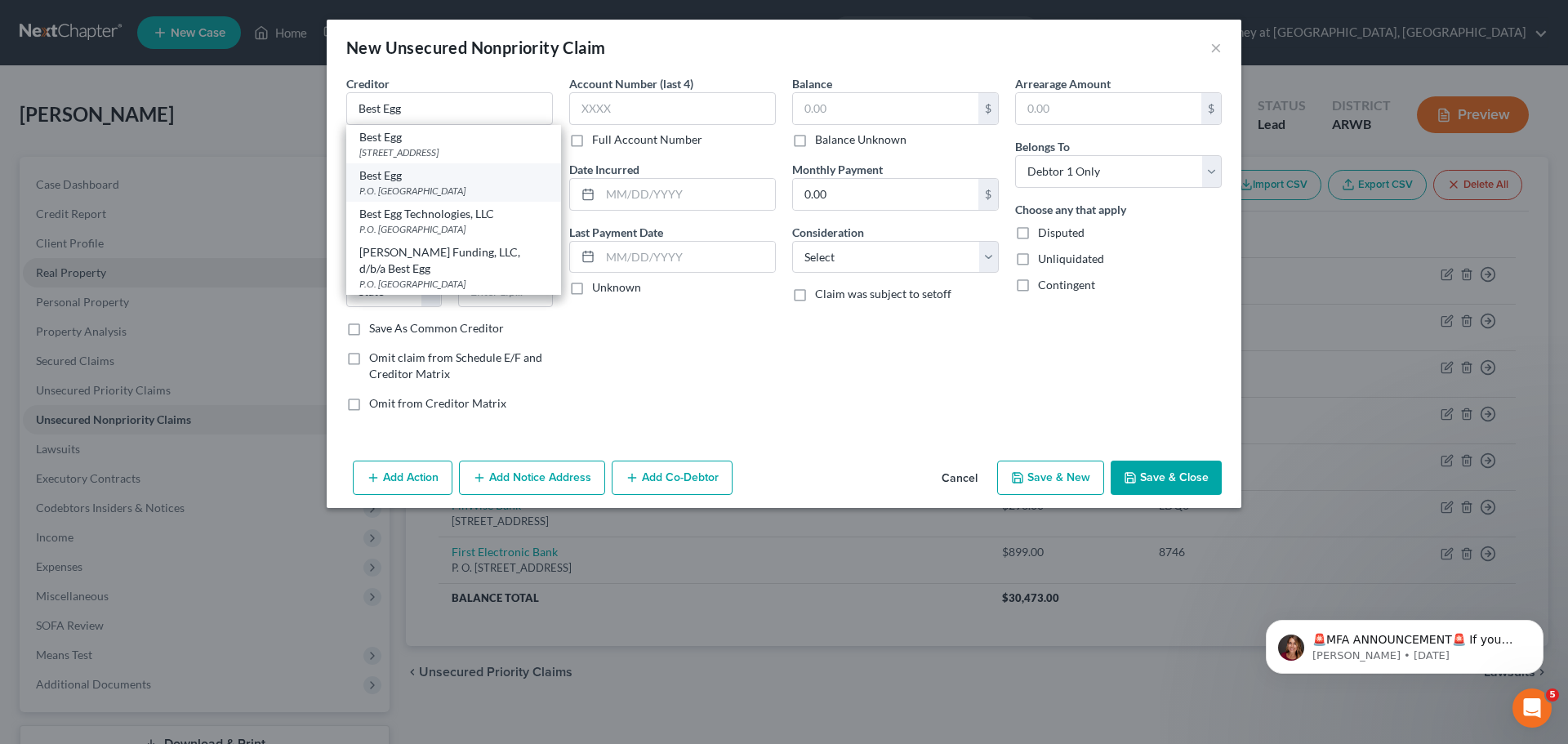
click at [404, 189] on div "P.O. [GEOGRAPHIC_DATA]" at bounding box center [454, 191] width 189 height 14
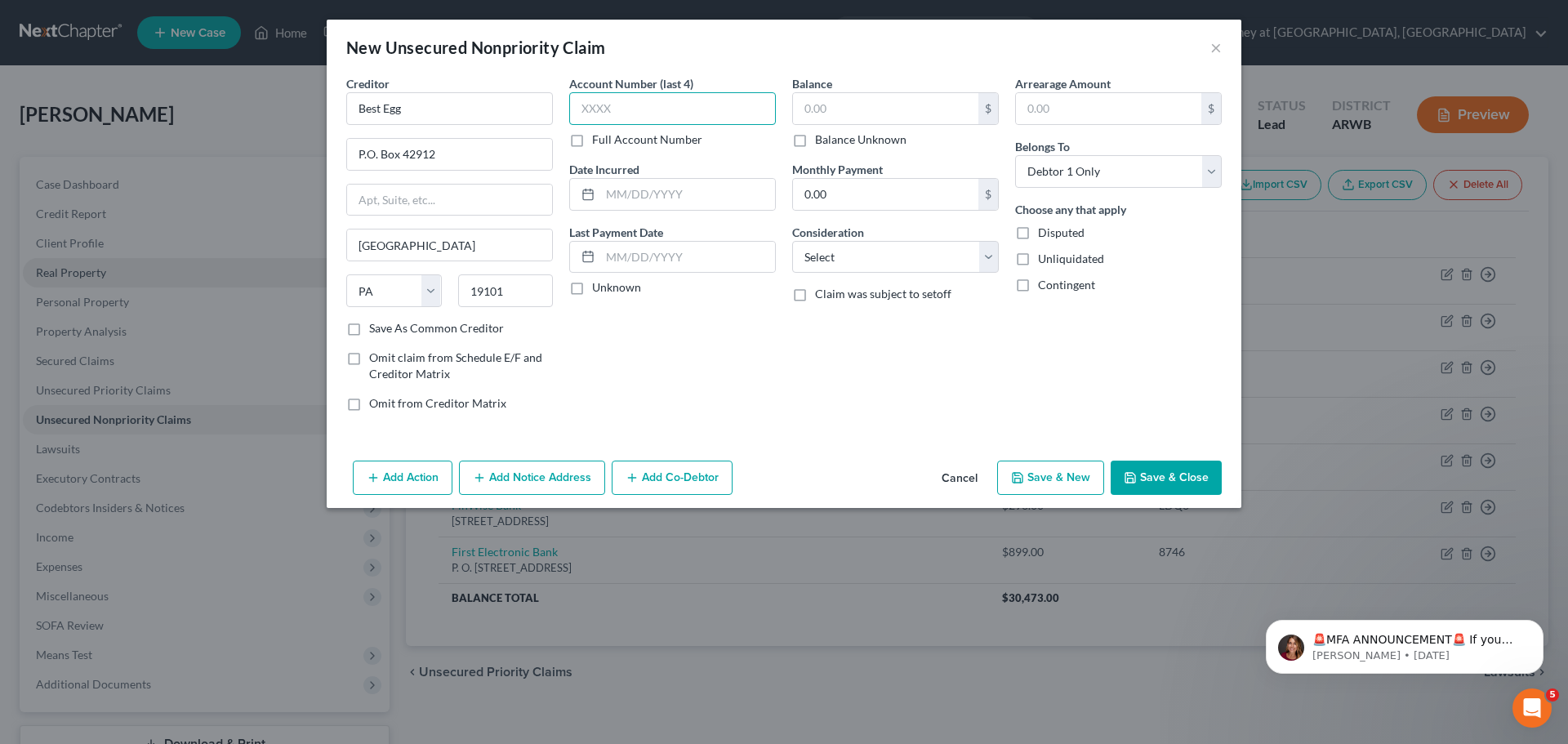
click at [612, 102] on input "text" at bounding box center [673, 109] width 207 height 33
click at [611, 179] on input "text" at bounding box center [687, 194] width 175 height 31
click at [848, 109] on input "text" at bounding box center [886, 108] width 185 height 31
click at [888, 262] on select "Select Cable / Satellite Services Collection Agency Credit Card Debt Debt Couns…" at bounding box center [896, 257] width 207 height 33
click at [792, 241] on select "Select Cable / Satellite Services Collection Agency Credit Card Debt Debt Couns…" at bounding box center [896, 257] width 207 height 33
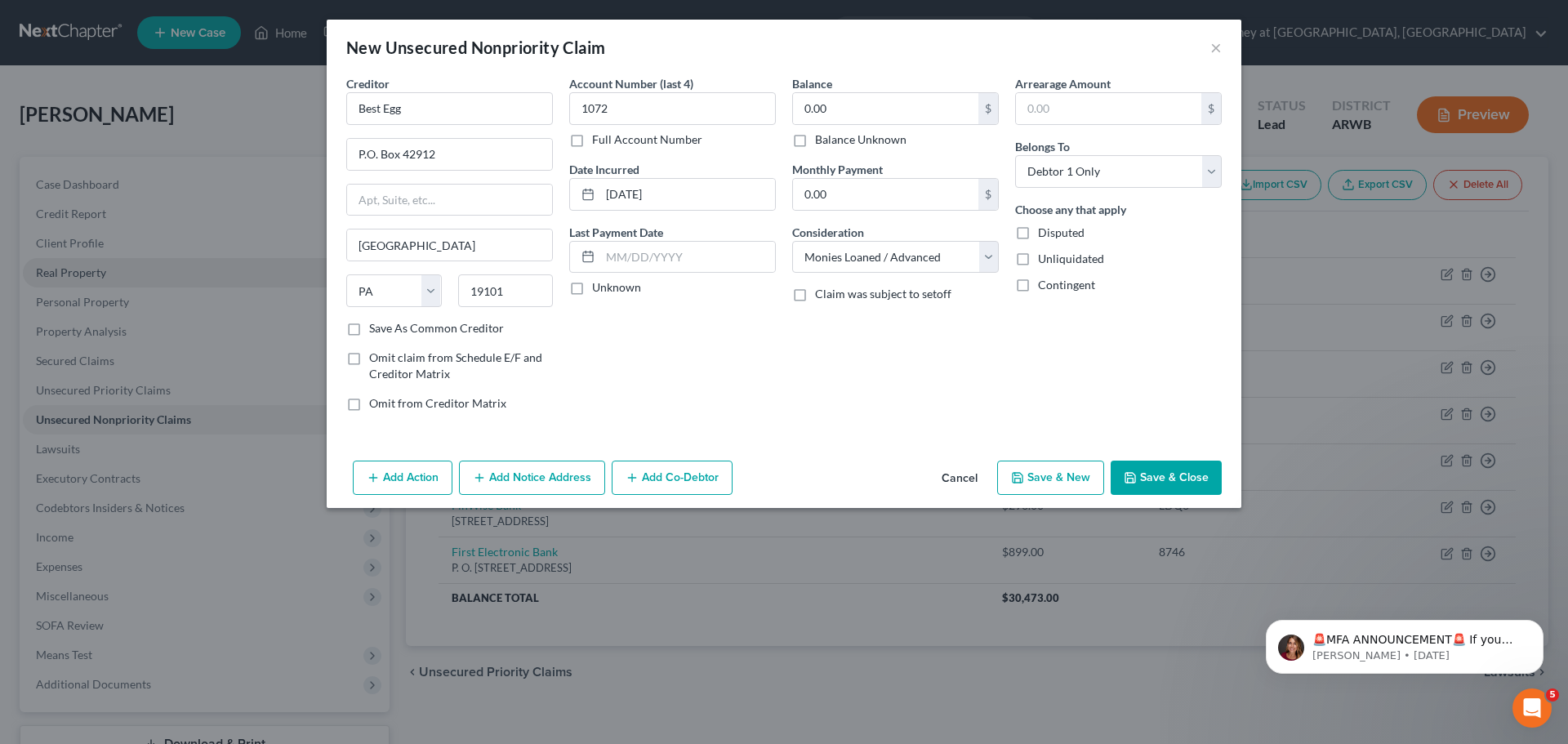
click at [1169, 476] on button "Save & Close" at bounding box center [1166, 478] width 111 height 34
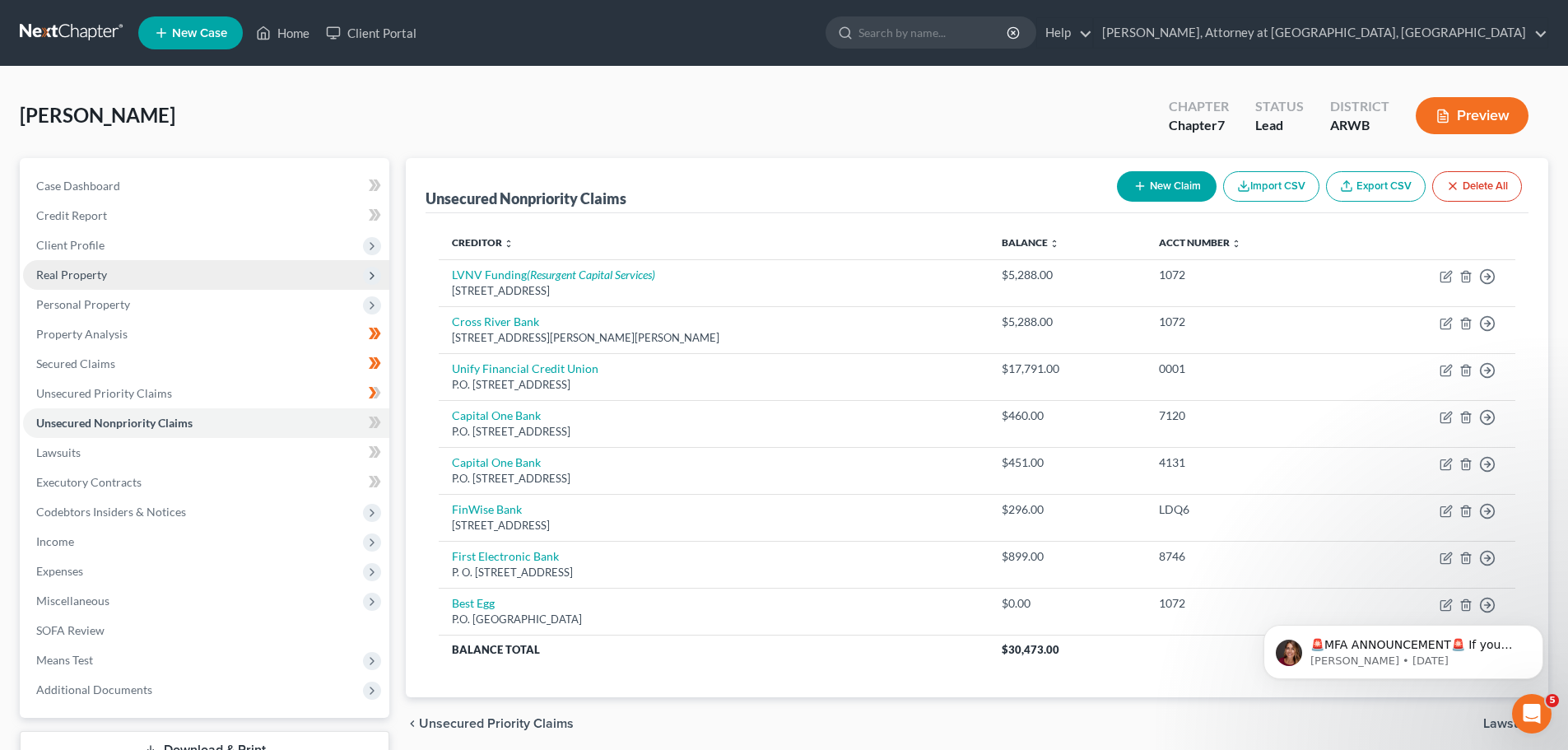
click at [1149, 193] on button "New Claim" at bounding box center [1166, 187] width 100 height 31
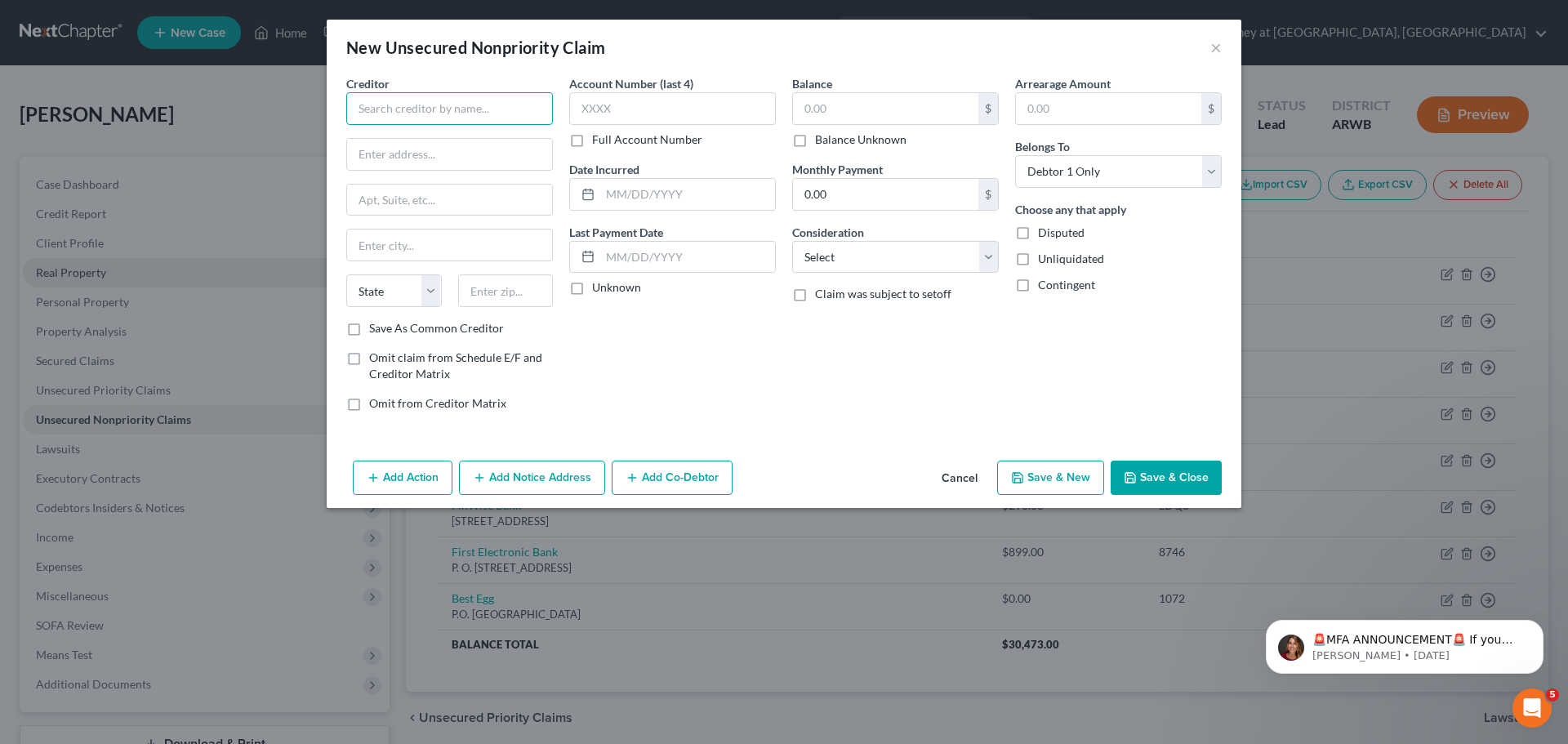
click at [497, 105] on input "text" at bounding box center [450, 109] width 207 height 33
click at [446, 148] on div "[STREET_ADDRESS]" at bounding box center [449, 152] width 180 height 14
click at [925, 117] on input "text" at bounding box center [886, 108] width 185 height 31
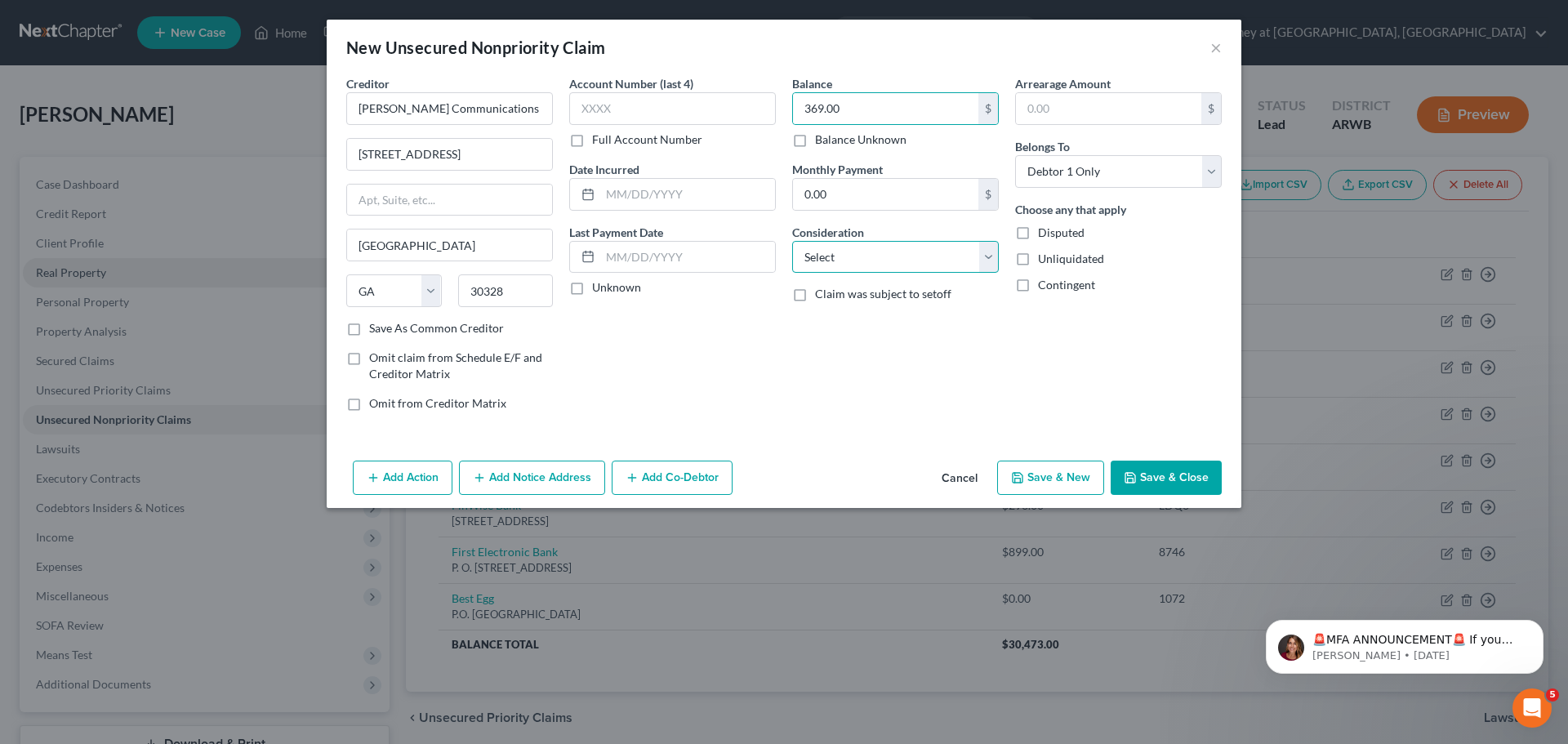
click at [847, 258] on select "Select Cable / Satellite Services Collection Agency Credit Card Debt Debt Couns…" at bounding box center [896, 257] width 207 height 33
click at [792, 241] on select "Select Cable / Satellite Services Collection Agency Credit Card Debt Debt Couns…" at bounding box center [896, 257] width 207 height 33
click at [824, 258] on select "Select Cable / Satellite Services Collection Agency Credit Card Debt Debt Couns…" at bounding box center [896, 257] width 207 height 33
click at [792, 241] on select "Select Cable / Satellite Services Collection Agency Credit Card Debt Debt Couns…" at bounding box center [896, 257] width 207 height 33
click at [475, 470] on button "Add Notice Address" at bounding box center [532, 478] width 146 height 34
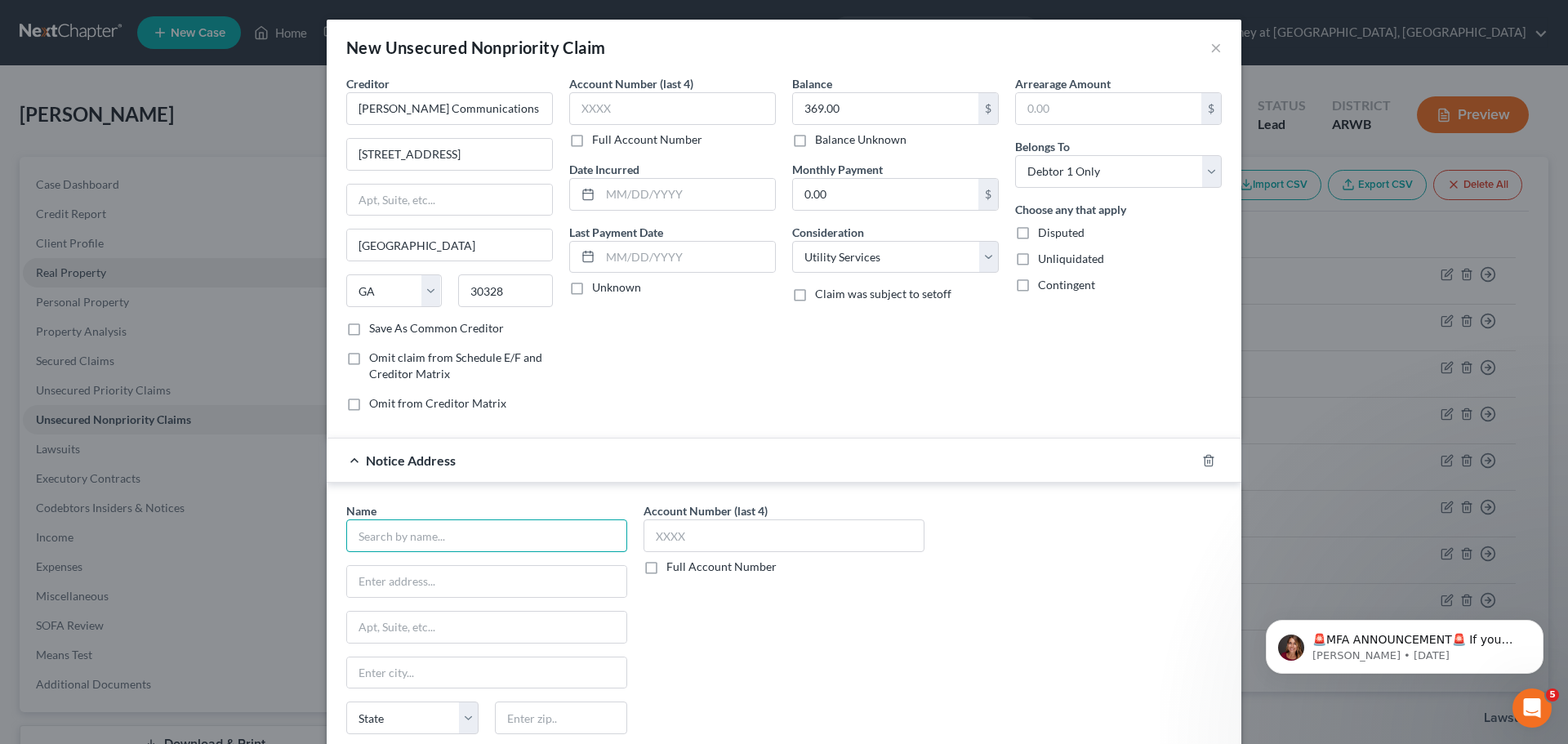
click at [490, 527] on input "text" at bounding box center [487, 536] width 281 height 33
click at [439, 570] on div "Credence Resource Management" at bounding box center [444, 564] width 170 height 16
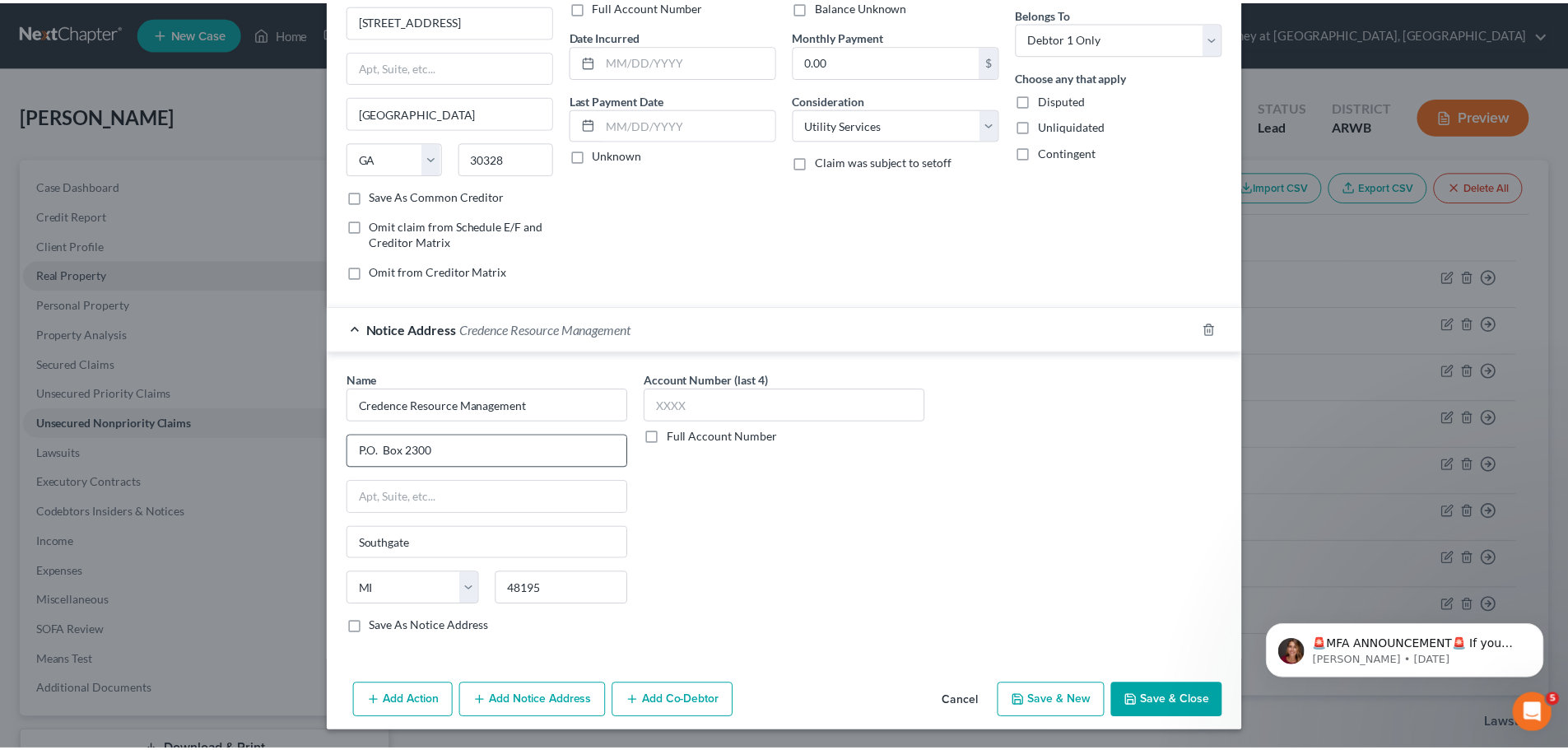
scroll to position [137, 0]
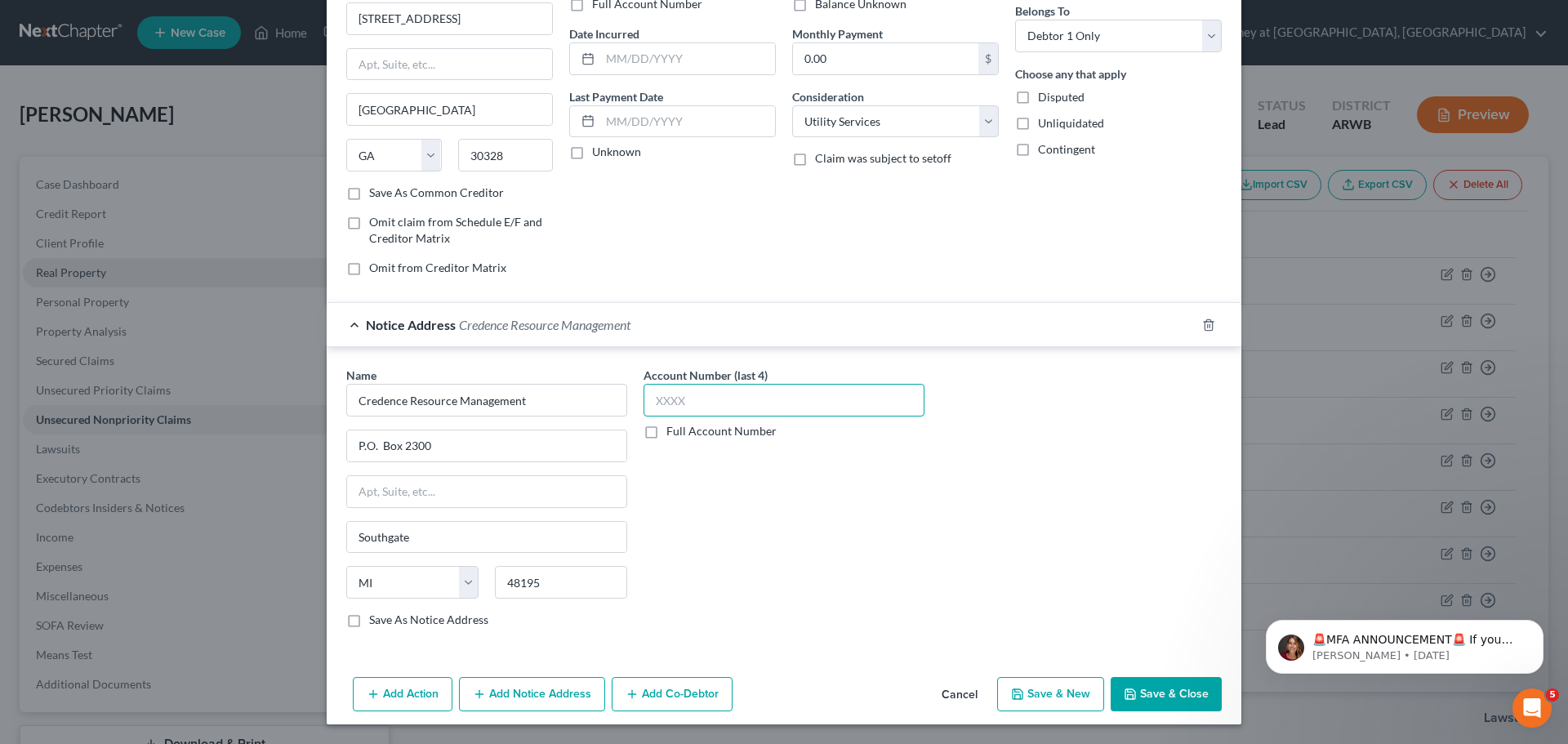
click at [653, 386] on input "text" at bounding box center [784, 400] width 281 height 33
click at [1156, 694] on button "Save & Close" at bounding box center [1166, 694] width 111 height 34
